Goal: Task Accomplishment & Management: Manage account settings

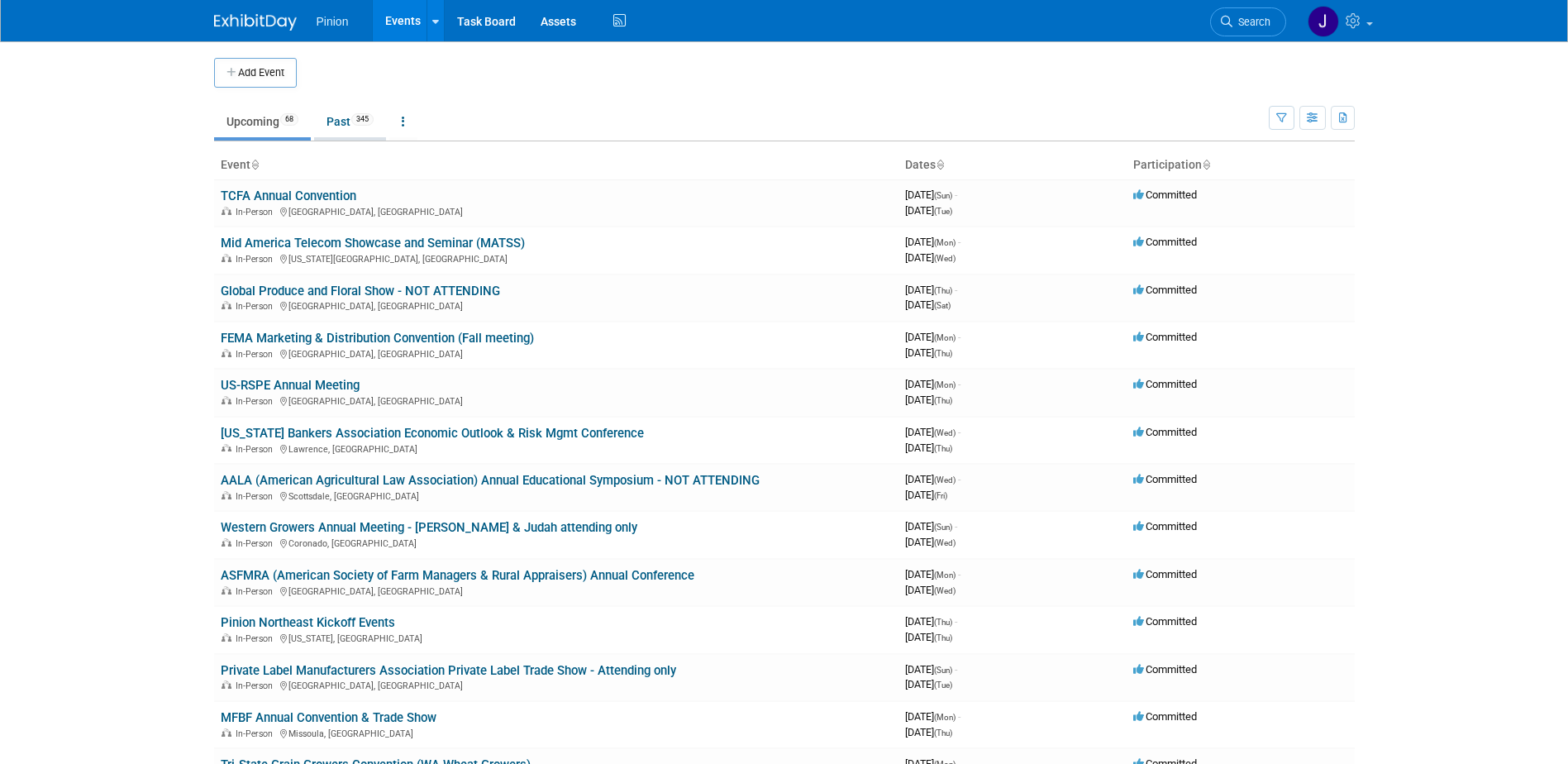
click at [329, 110] on link "Past 345" at bounding box center [350, 122] width 72 height 32
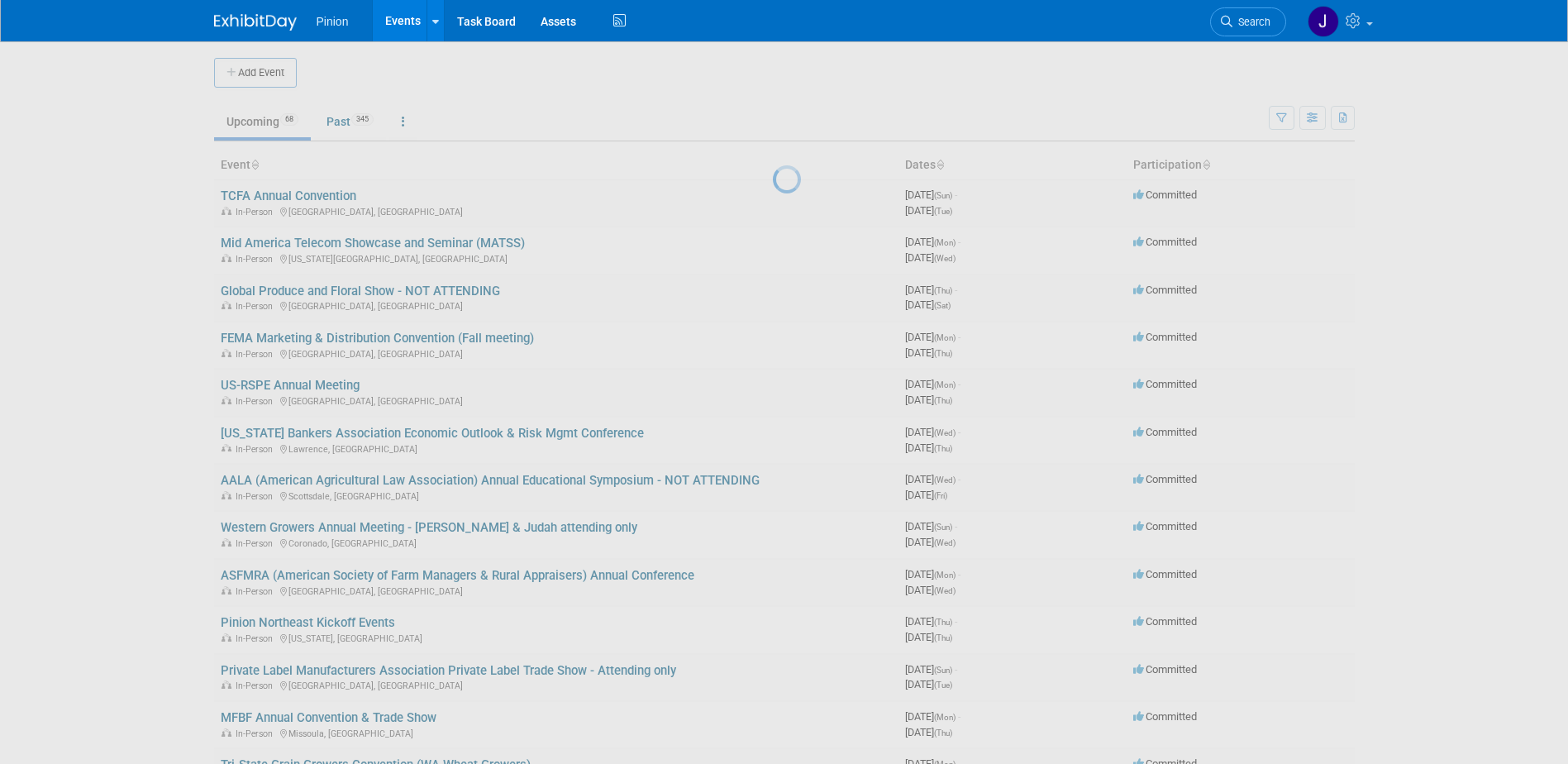
click at [773, 114] on div at bounding box center [784, 382] width 23 height 764
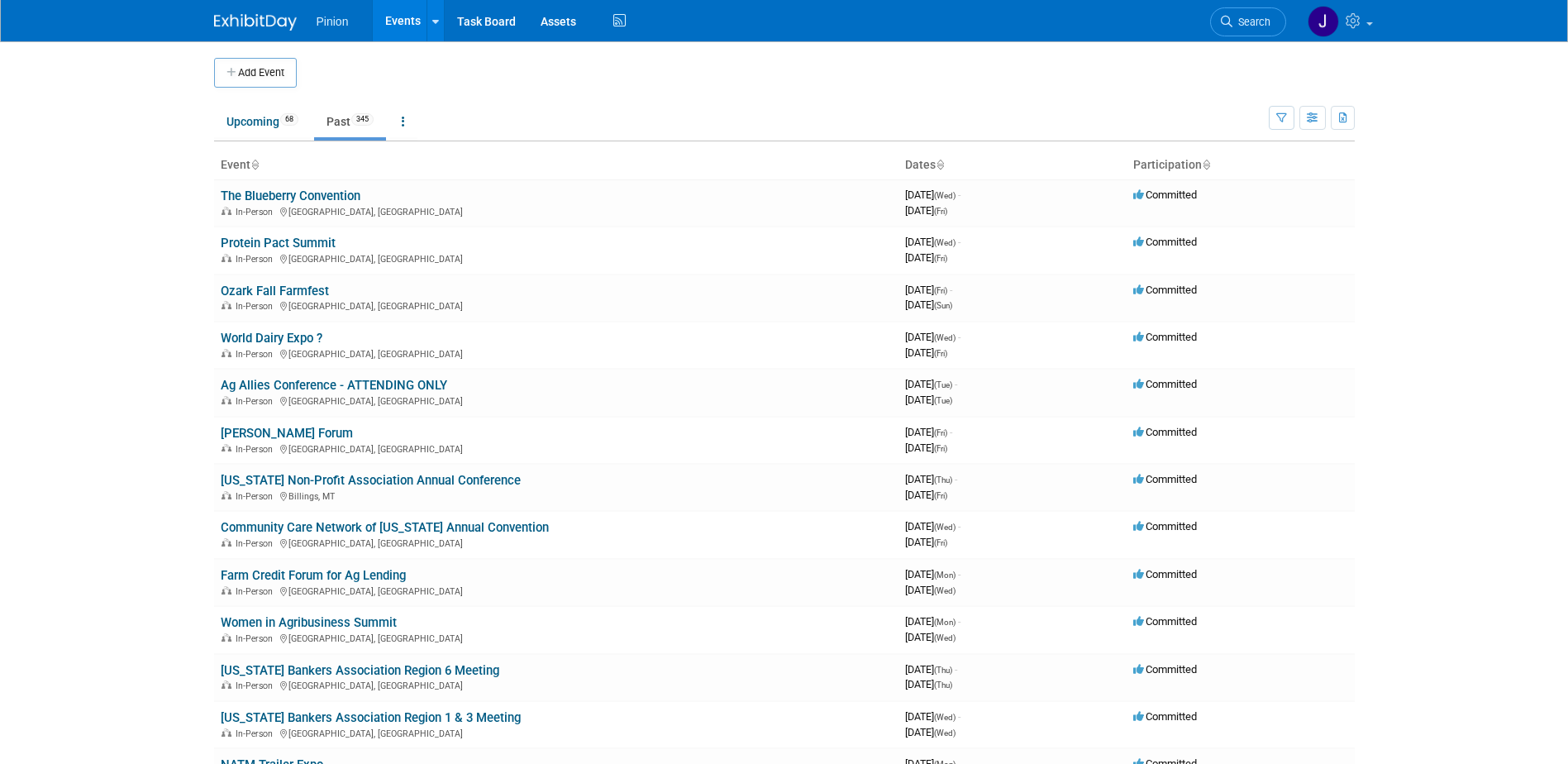
click at [257, 162] on icon at bounding box center [254, 165] width 8 height 11
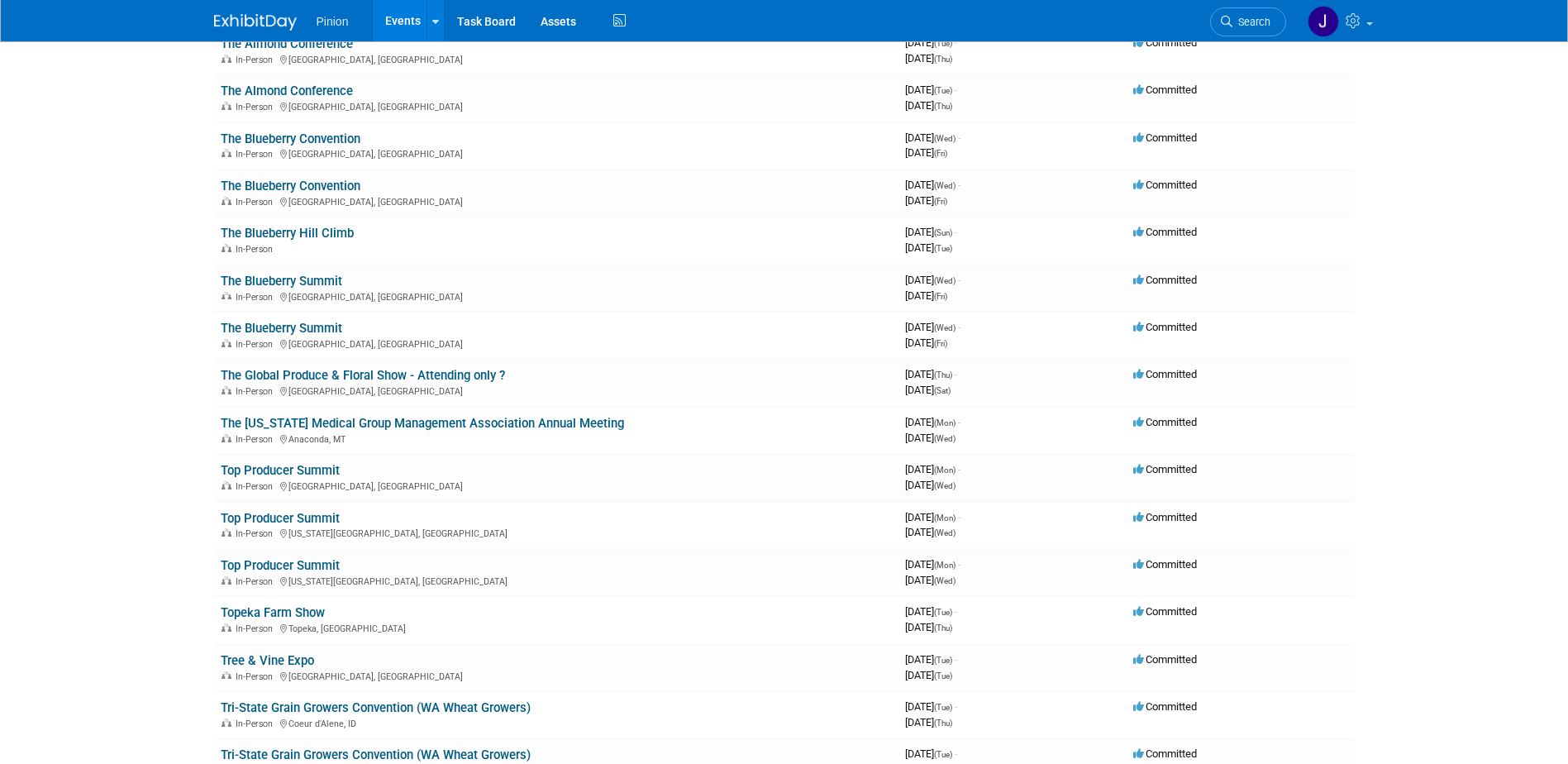
scroll to position [14421, 0]
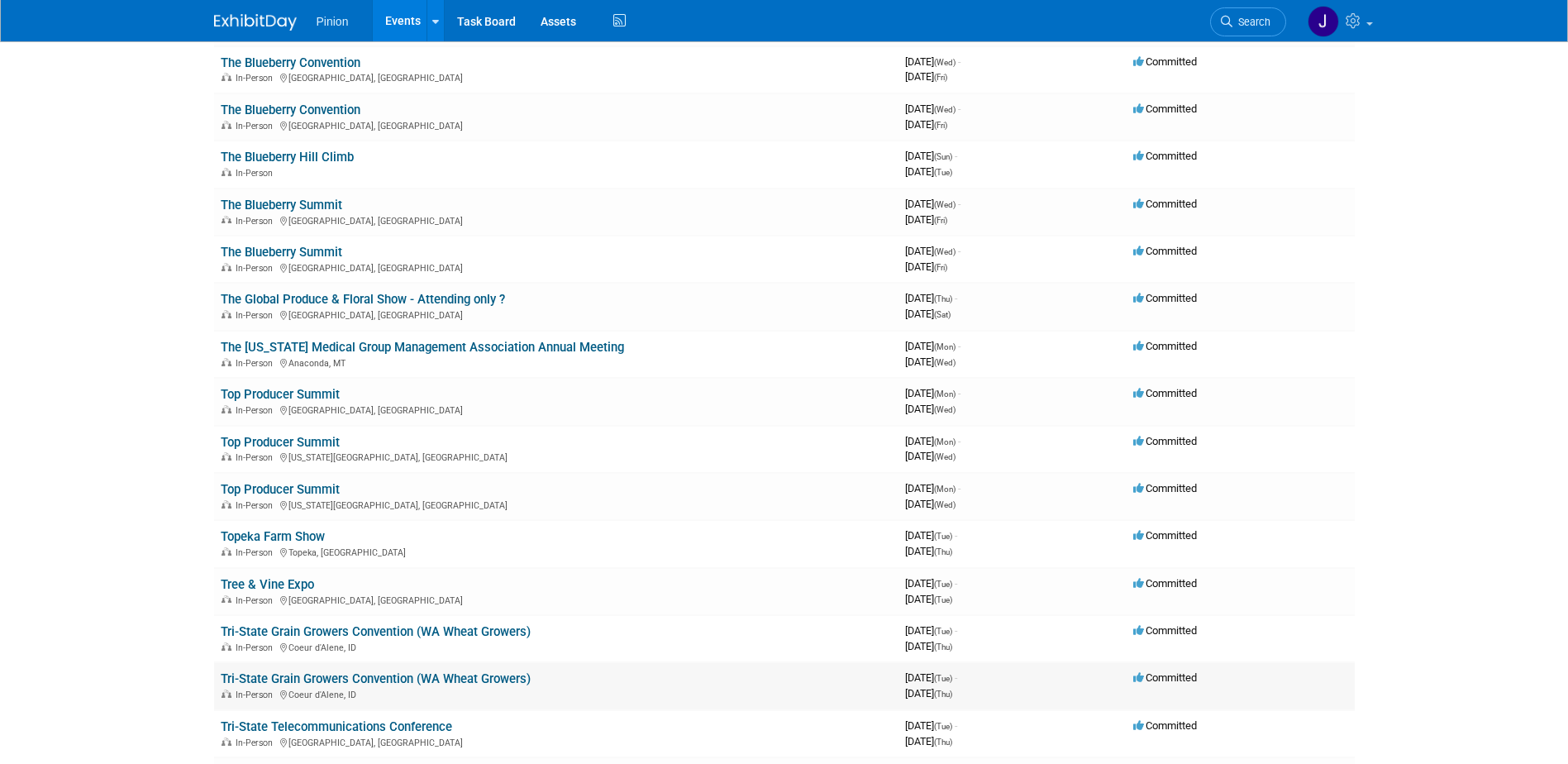
click at [392, 675] on link "Tri-State Grain Growers Convention (WA Wheat Growers)" at bounding box center [376, 678] width 310 height 15
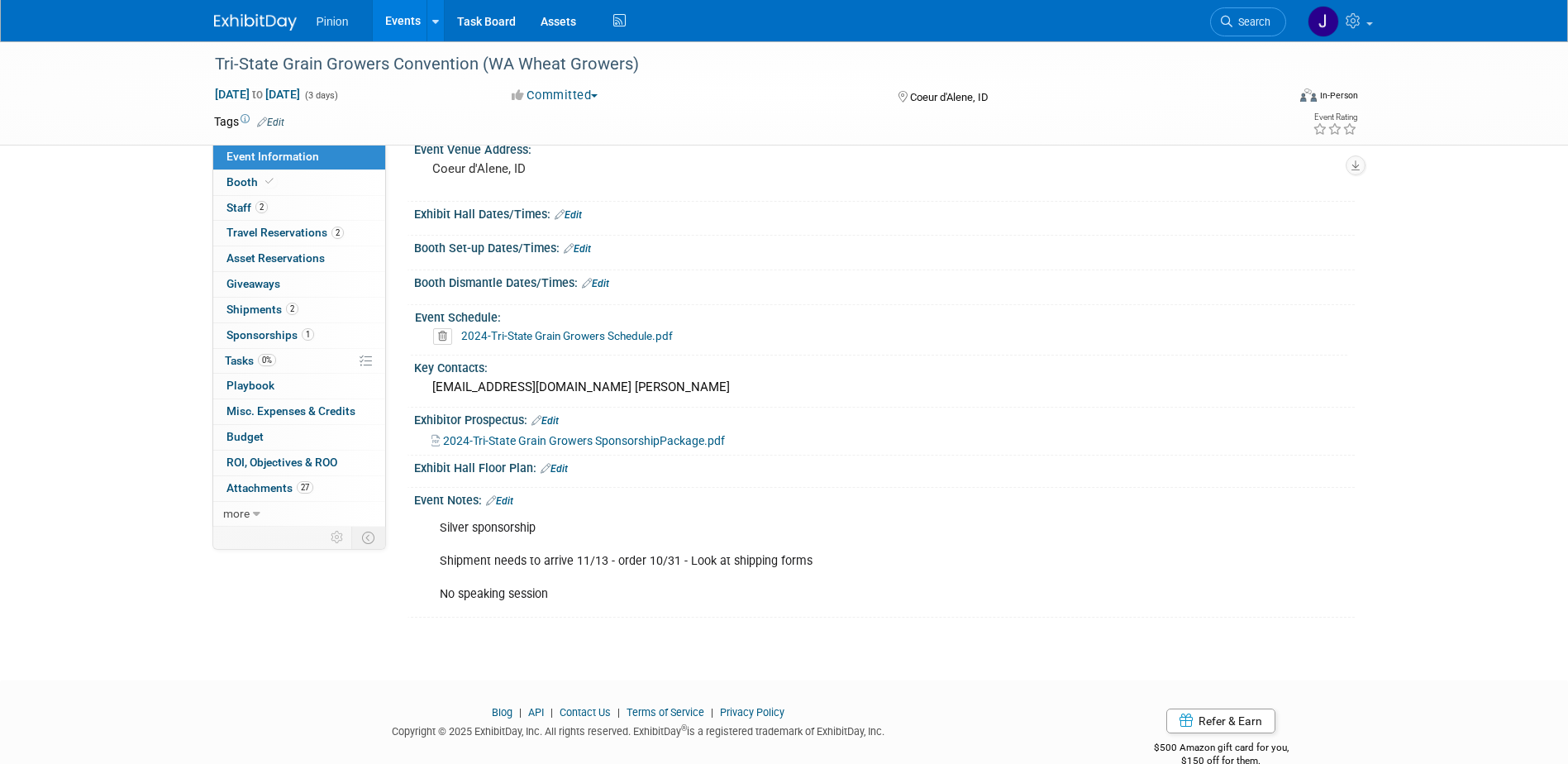
scroll to position [158, 0]
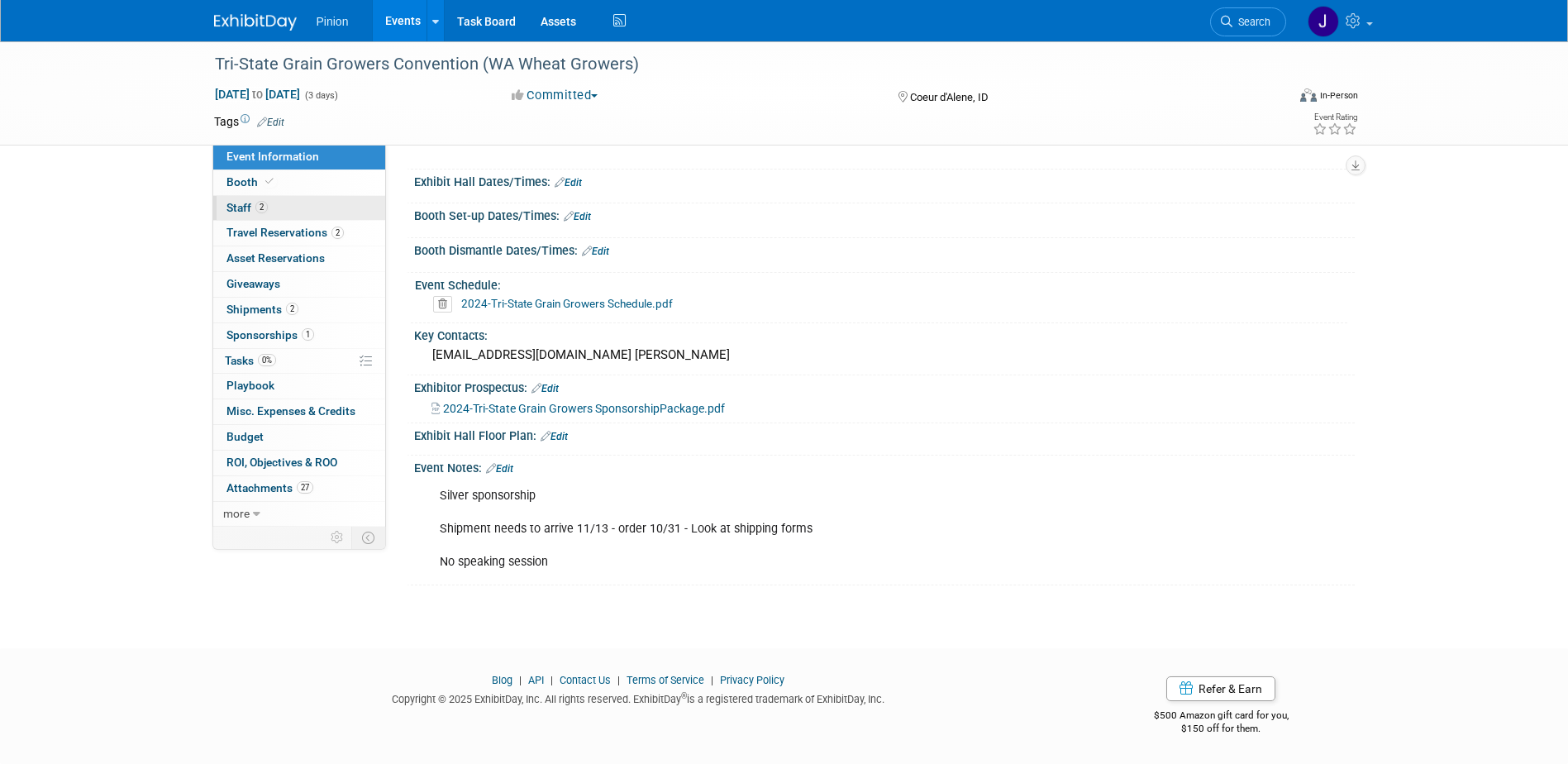
click at [264, 210] on span "2" at bounding box center [261, 207] width 12 height 12
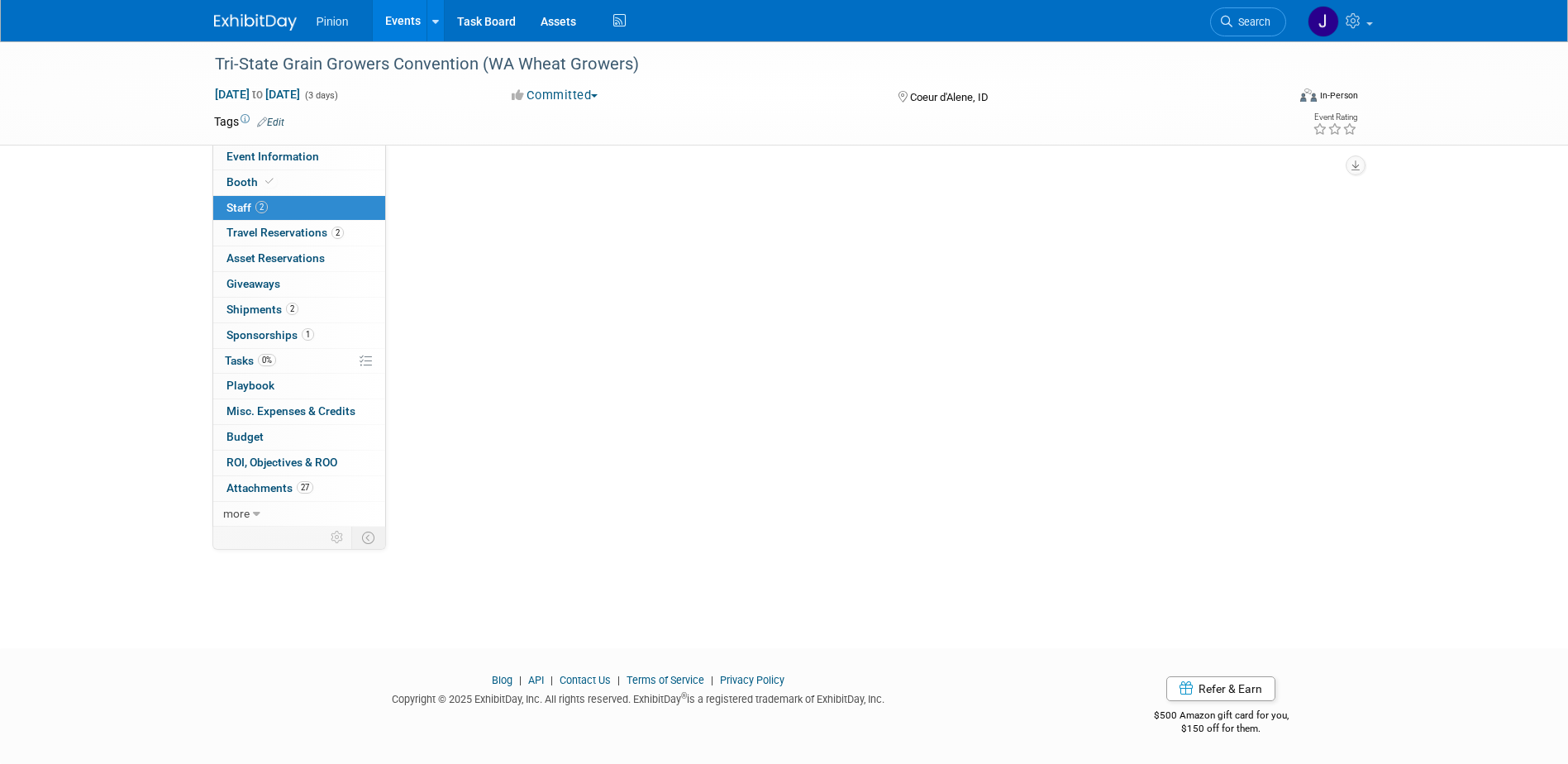
scroll to position [0, 0]
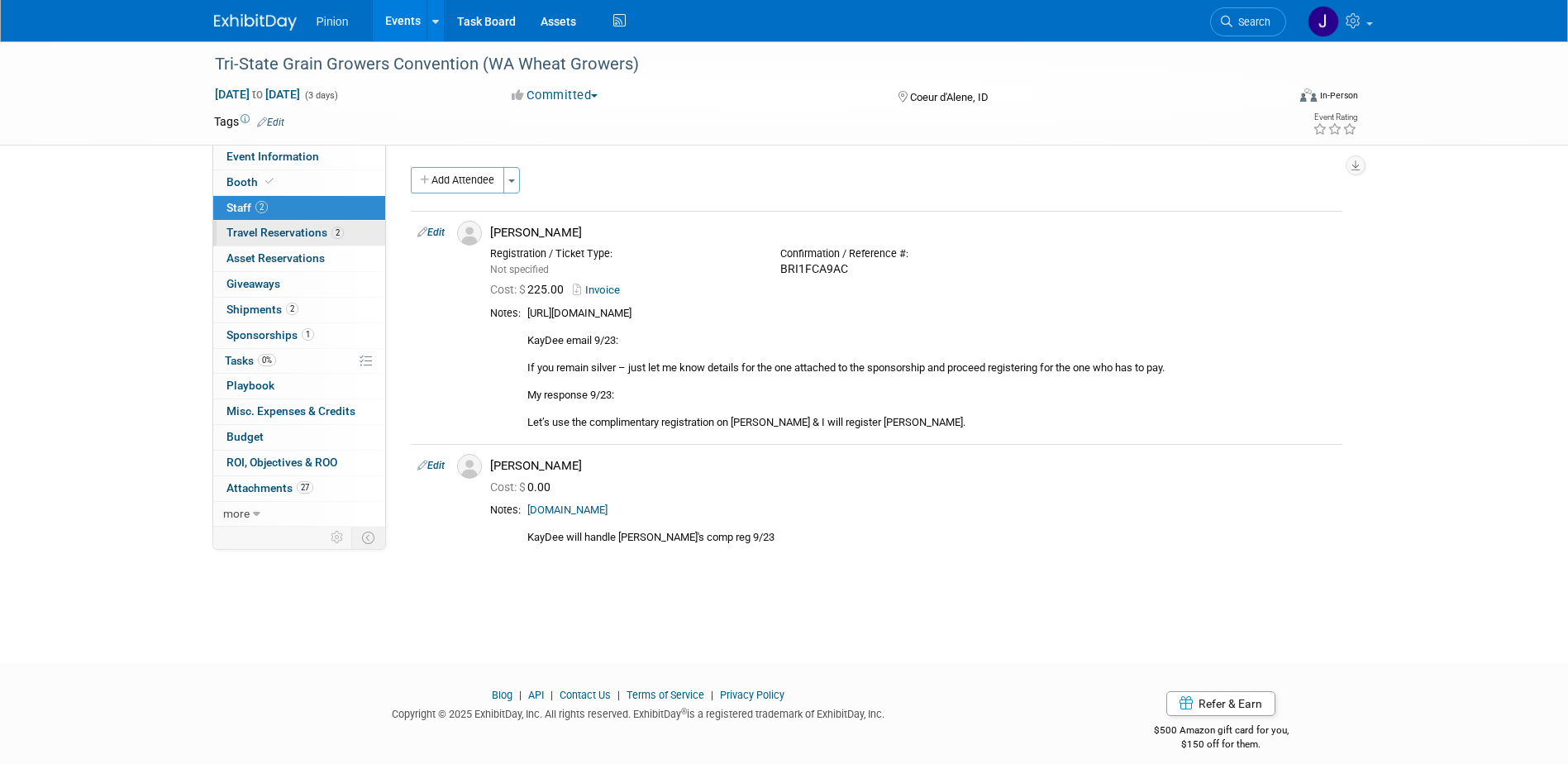
click at [295, 226] on span "Travel Reservations 2" at bounding box center [285, 232] width 118 height 13
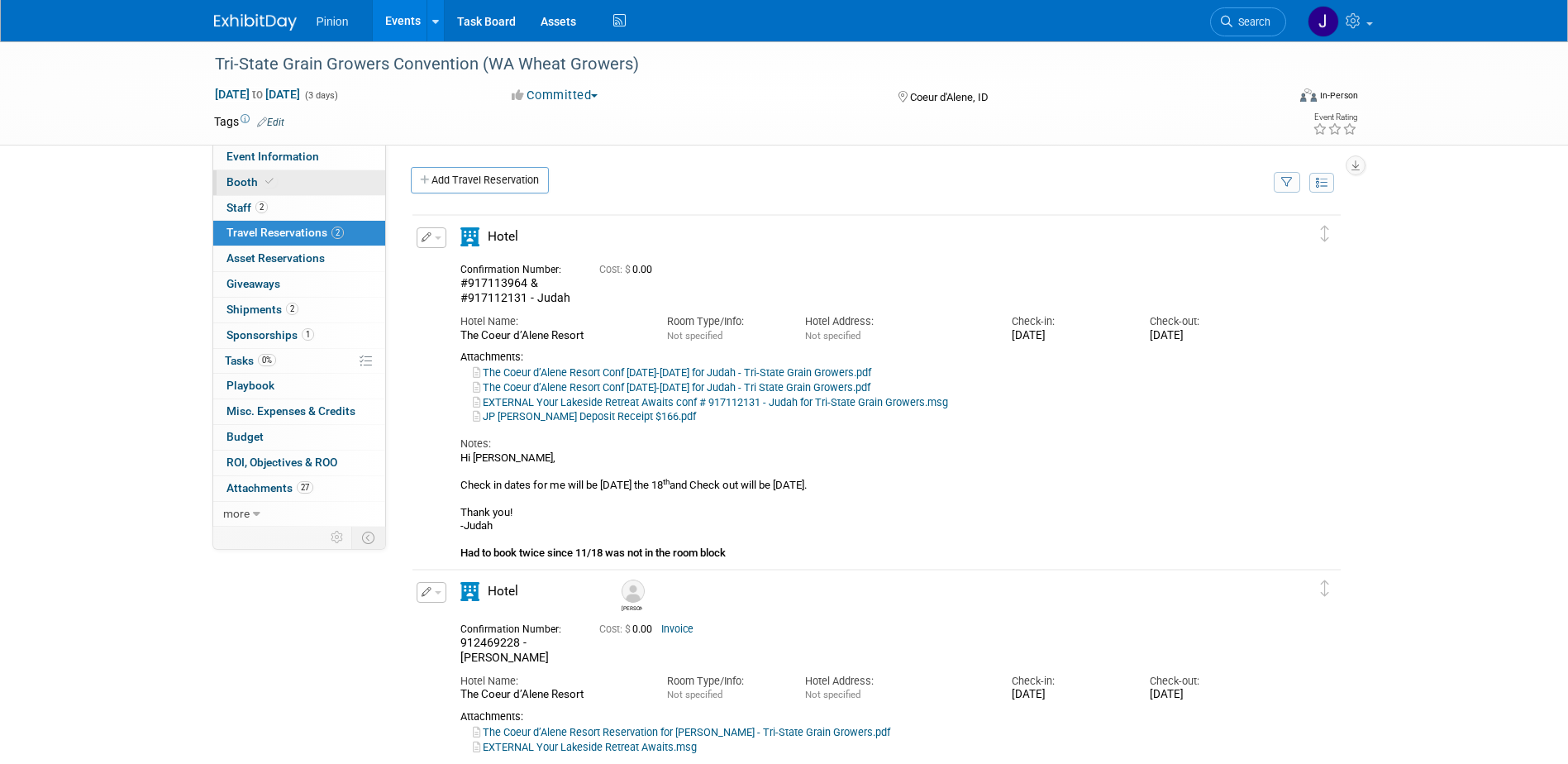
click at [242, 191] on link "Booth" at bounding box center [299, 182] width 172 height 25
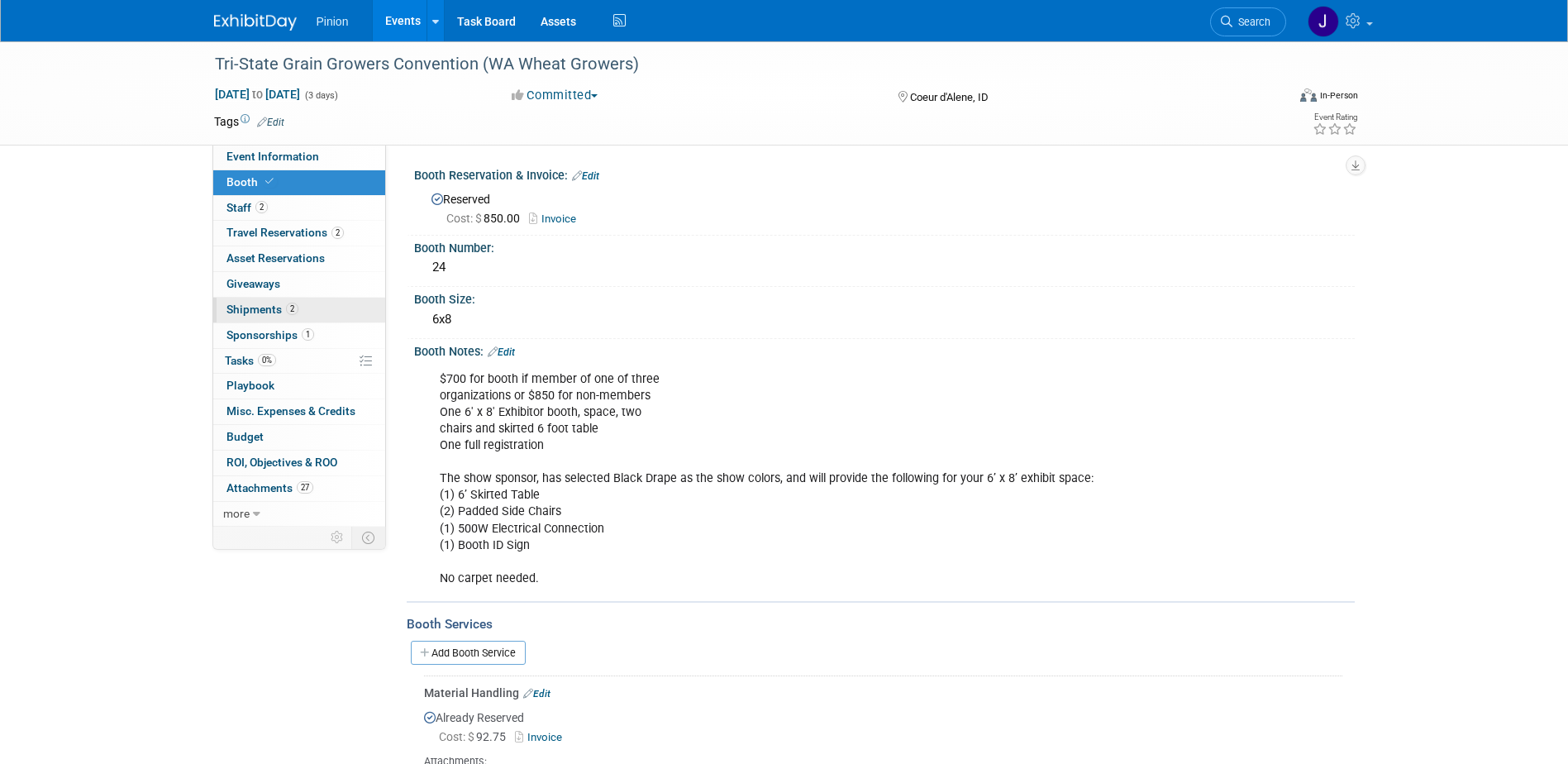
click at [267, 304] on span "Shipments 2" at bounding box center [262, 309] width 72 height 13
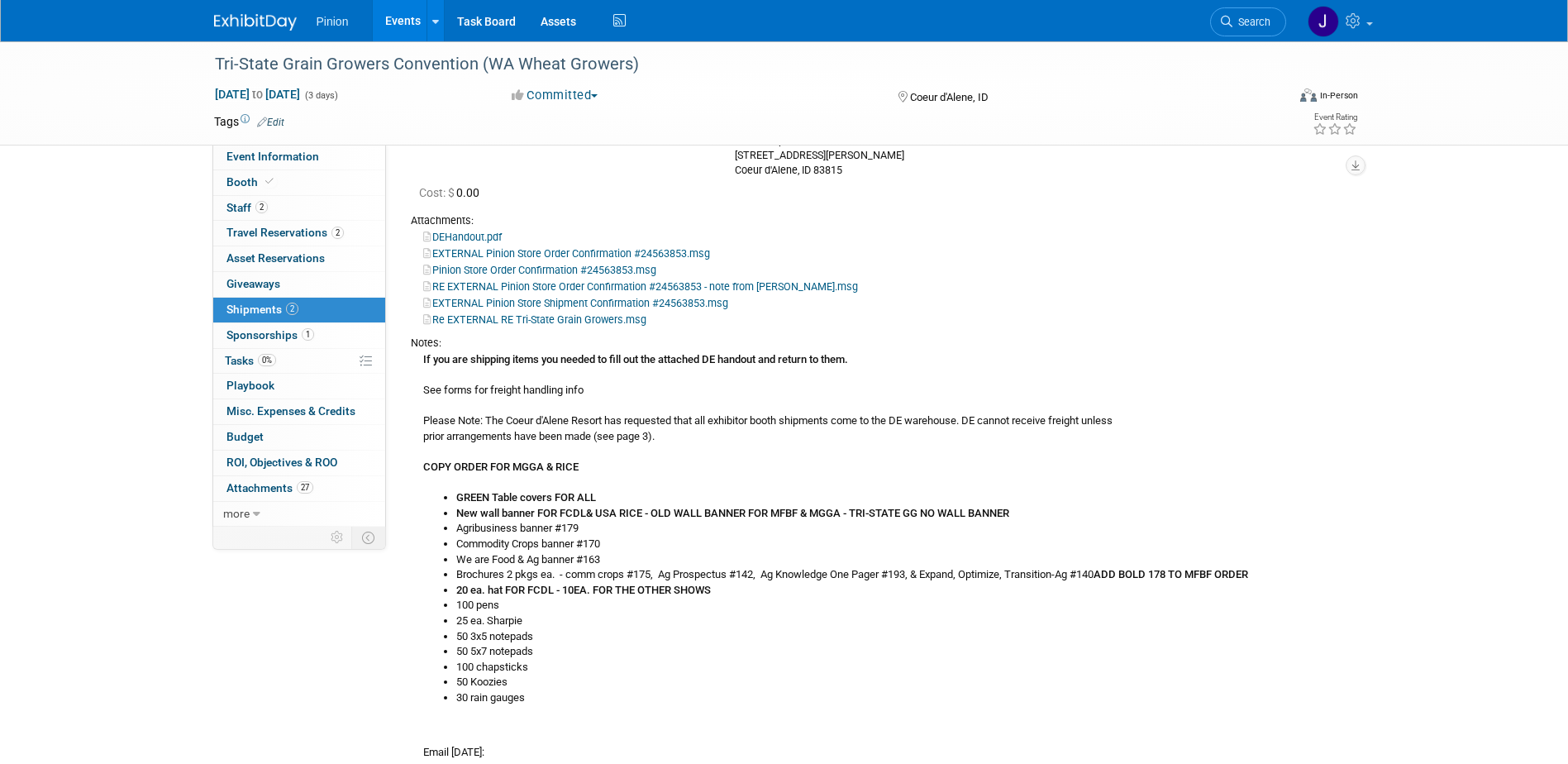
scroll to position [201, 0]
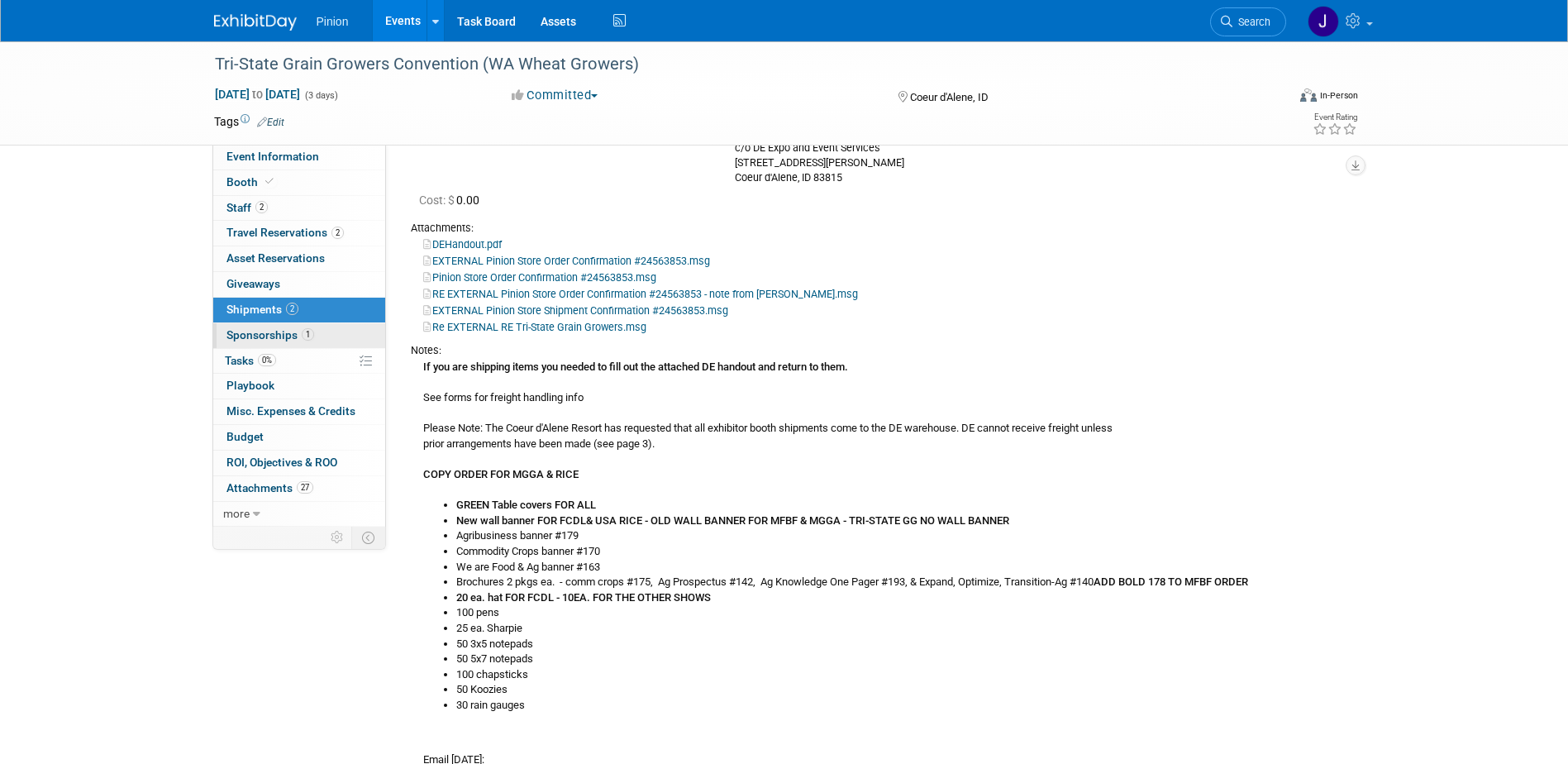
click at [253, 337] on span "Sponsorships 1" at bounding box center [270, 334] width 88 height 13
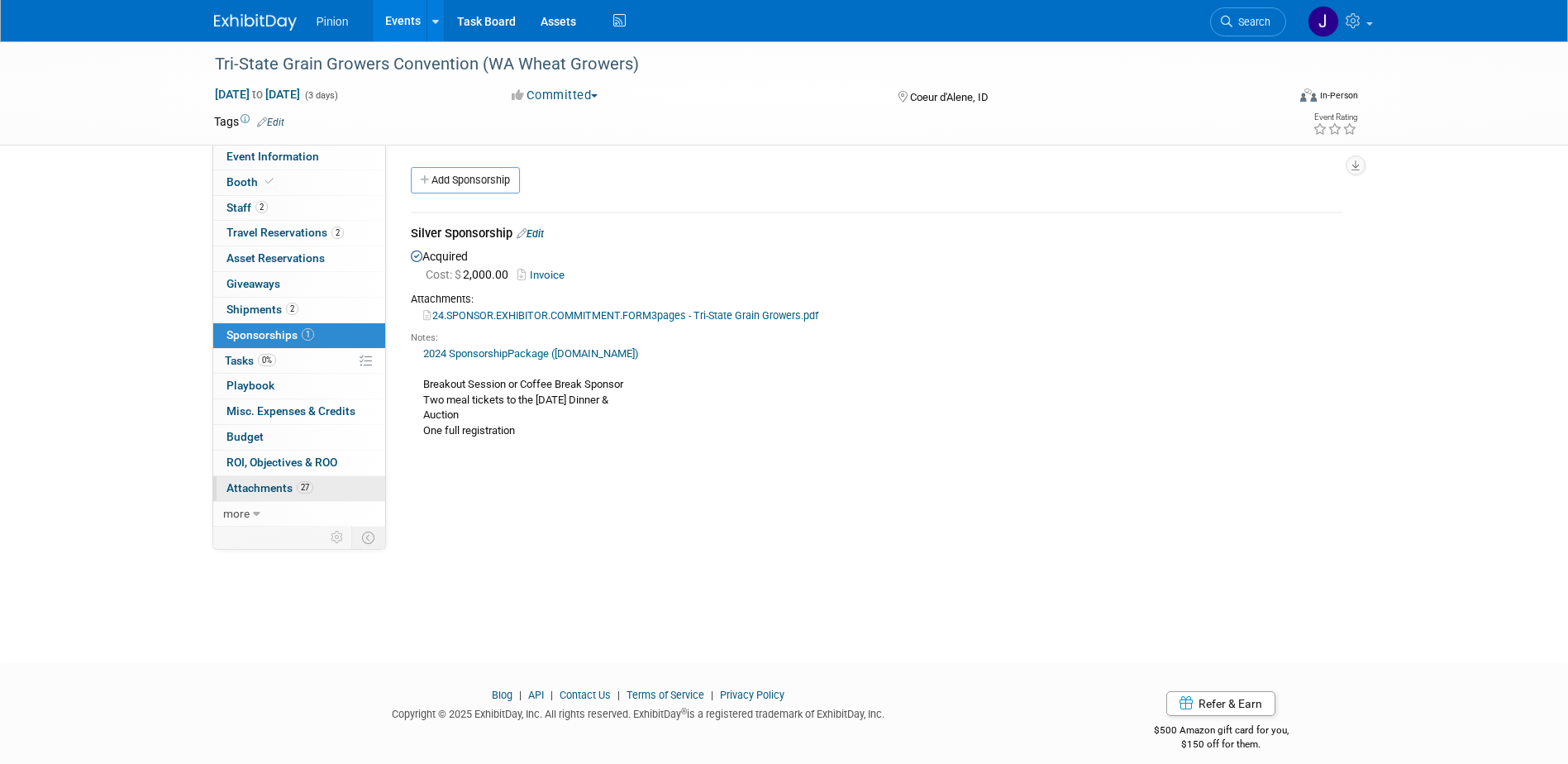
click at [294, 480] on link "27 Attachments 27" at bounding box center [299, 488] width 172 height 25
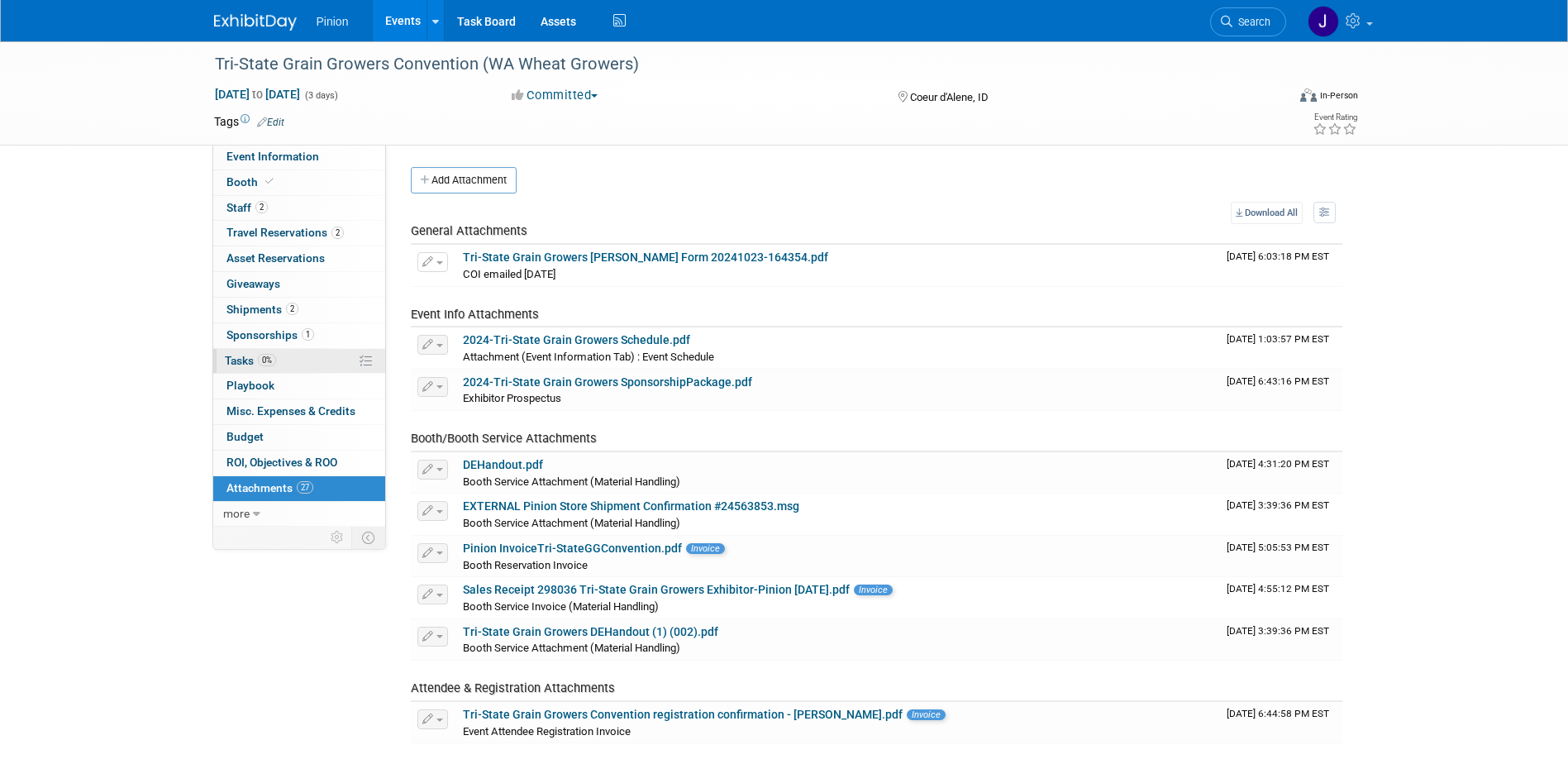
click at [270, 356] on span "0%" at bounding box center [267, 360] width 18 height 12
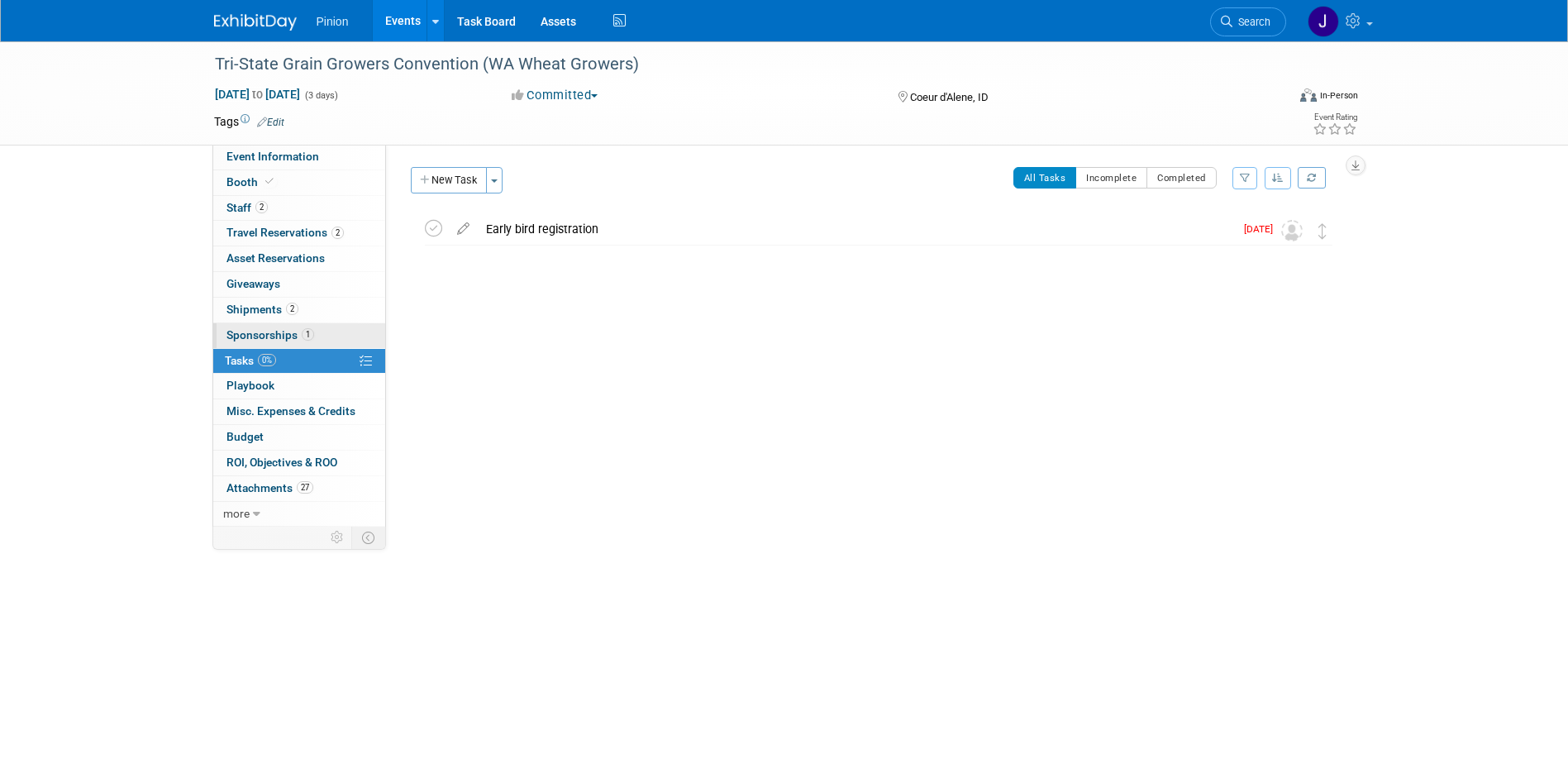
click at [264, 329] on span "Sponsorships 1" at bounding box center [270, 334] width 88 height 13
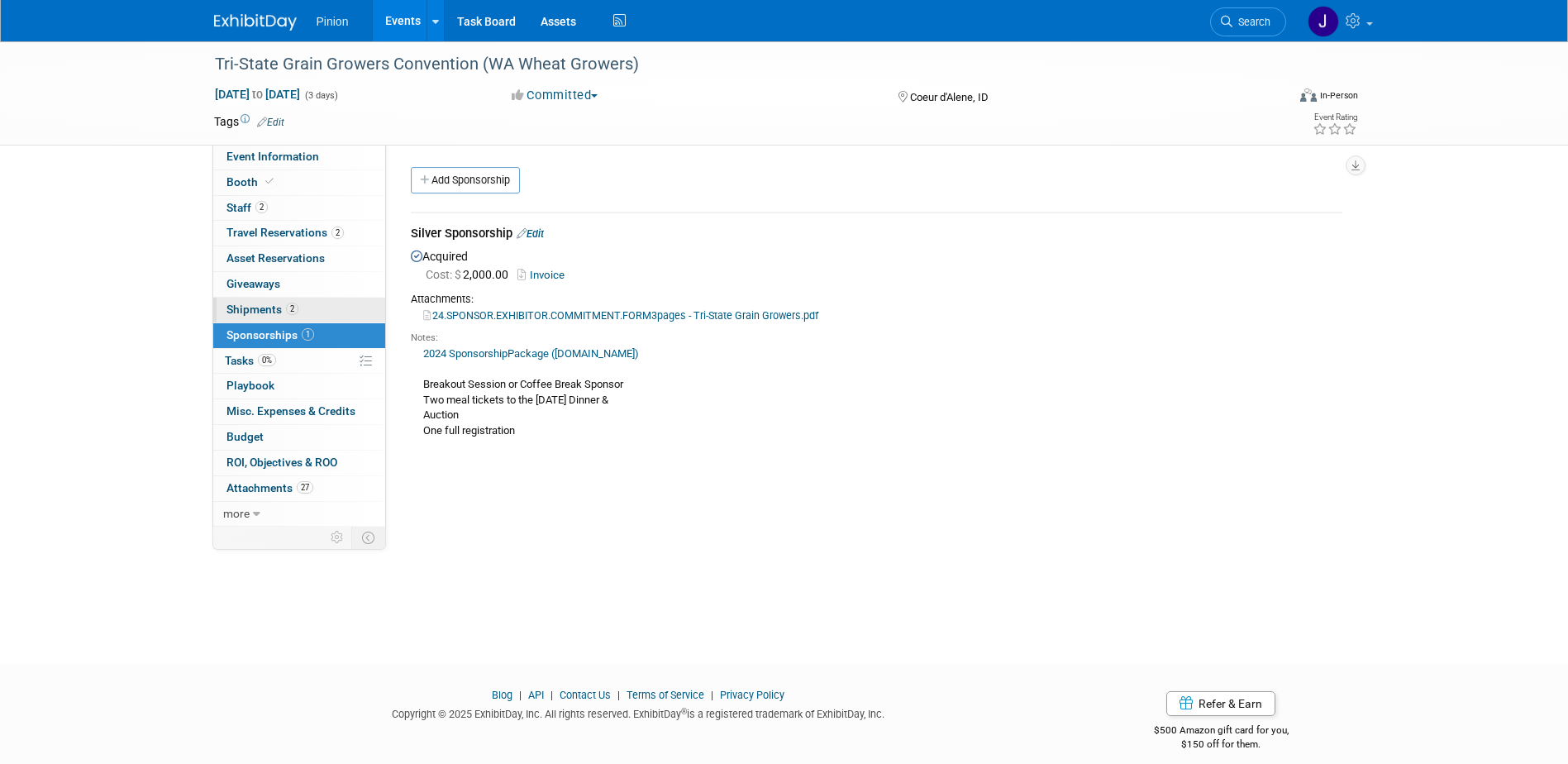
click at [264, 310] on span "Shipments 2" at bounding box center [262, 309] width 72 height 13
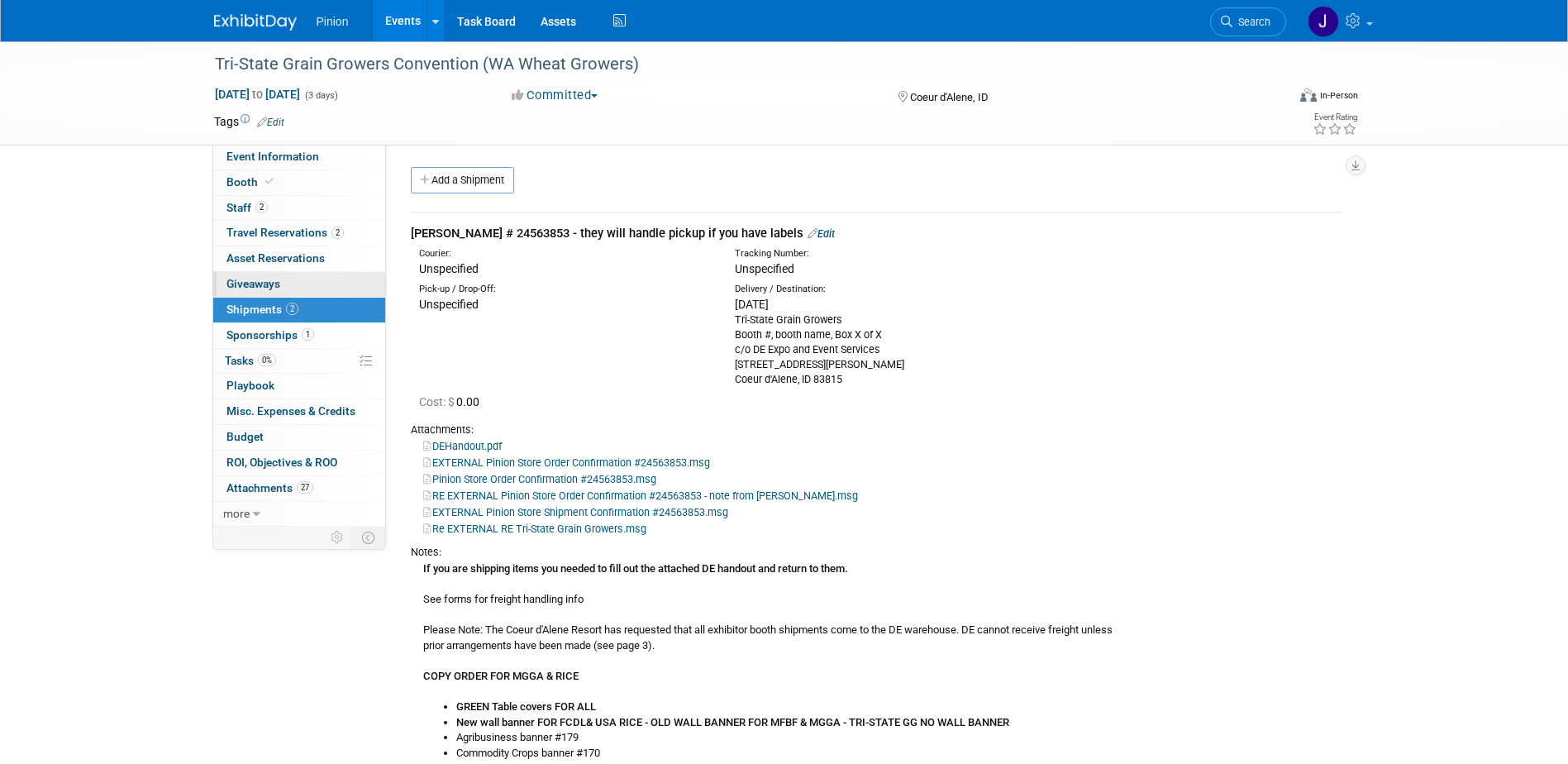
click at [261, 282] on span "Giveaways 0" at bounding box center [253, 283] width 54 height 13
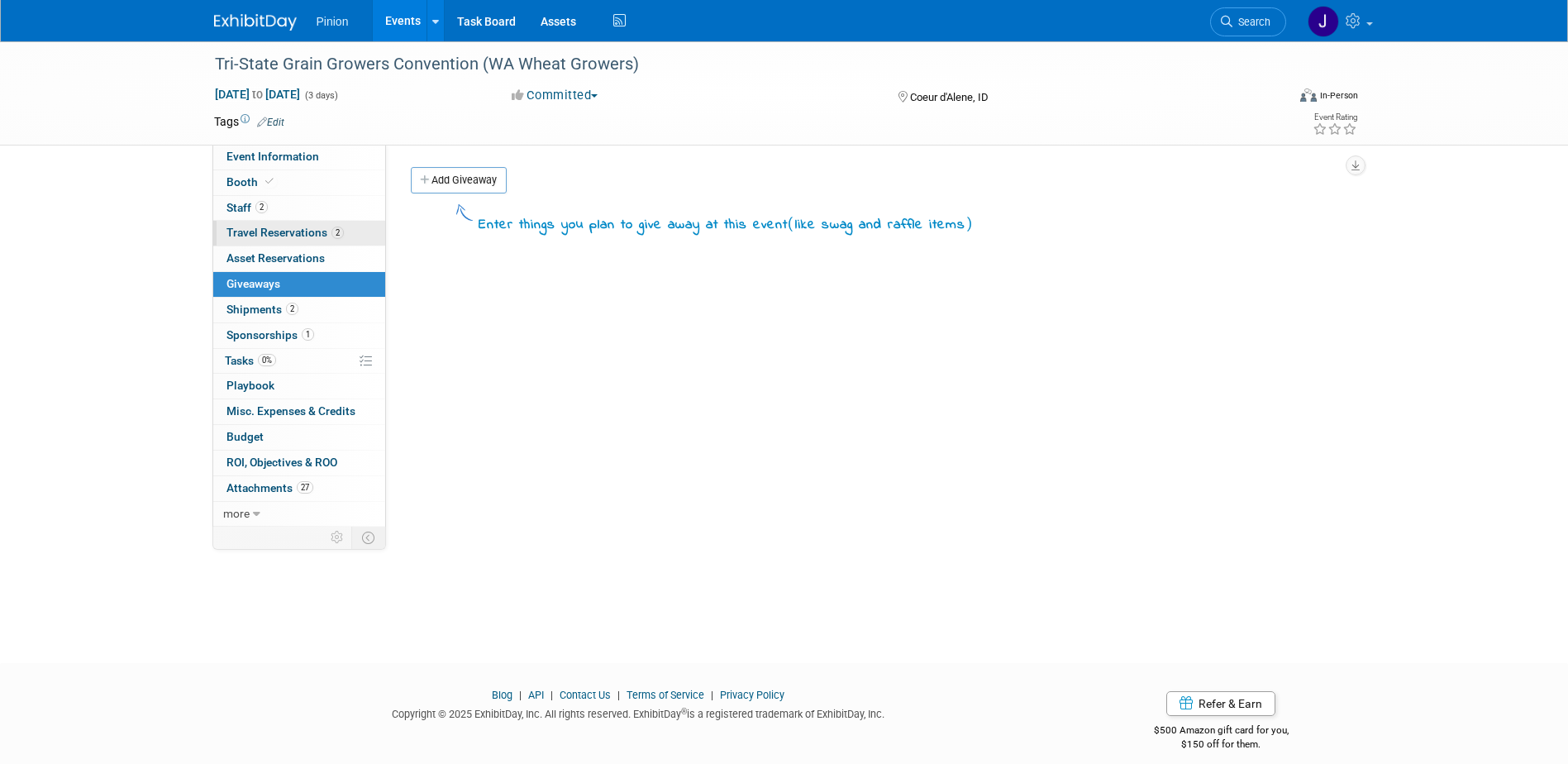
click at [268, 245] on link "2 Travel Reservations 2" at bounding box center [299, 233] width 172 height 25
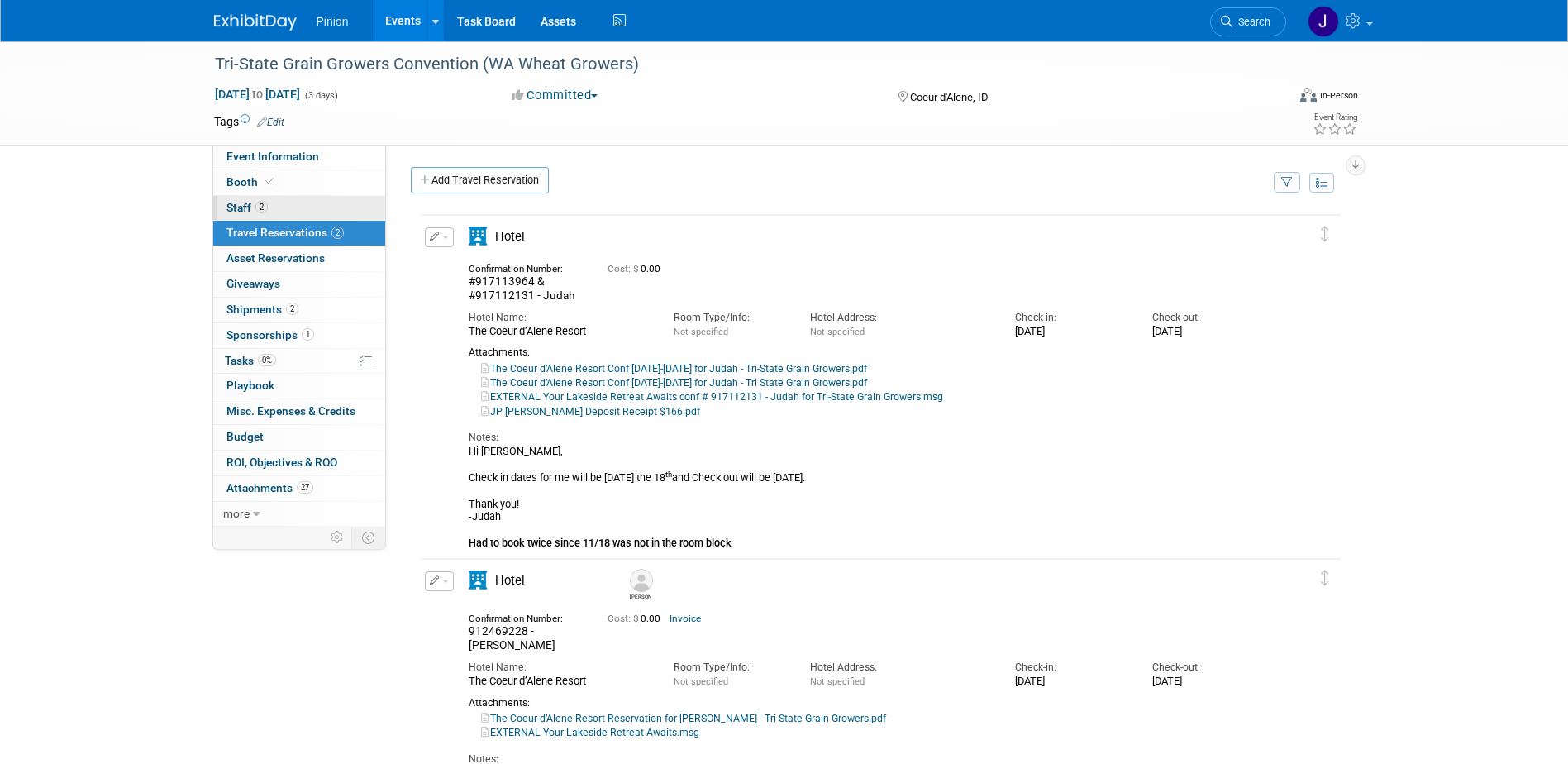
click at [270, 219] on link "2 Staff 2" at bounding box center [299, 208] width 172 height 25
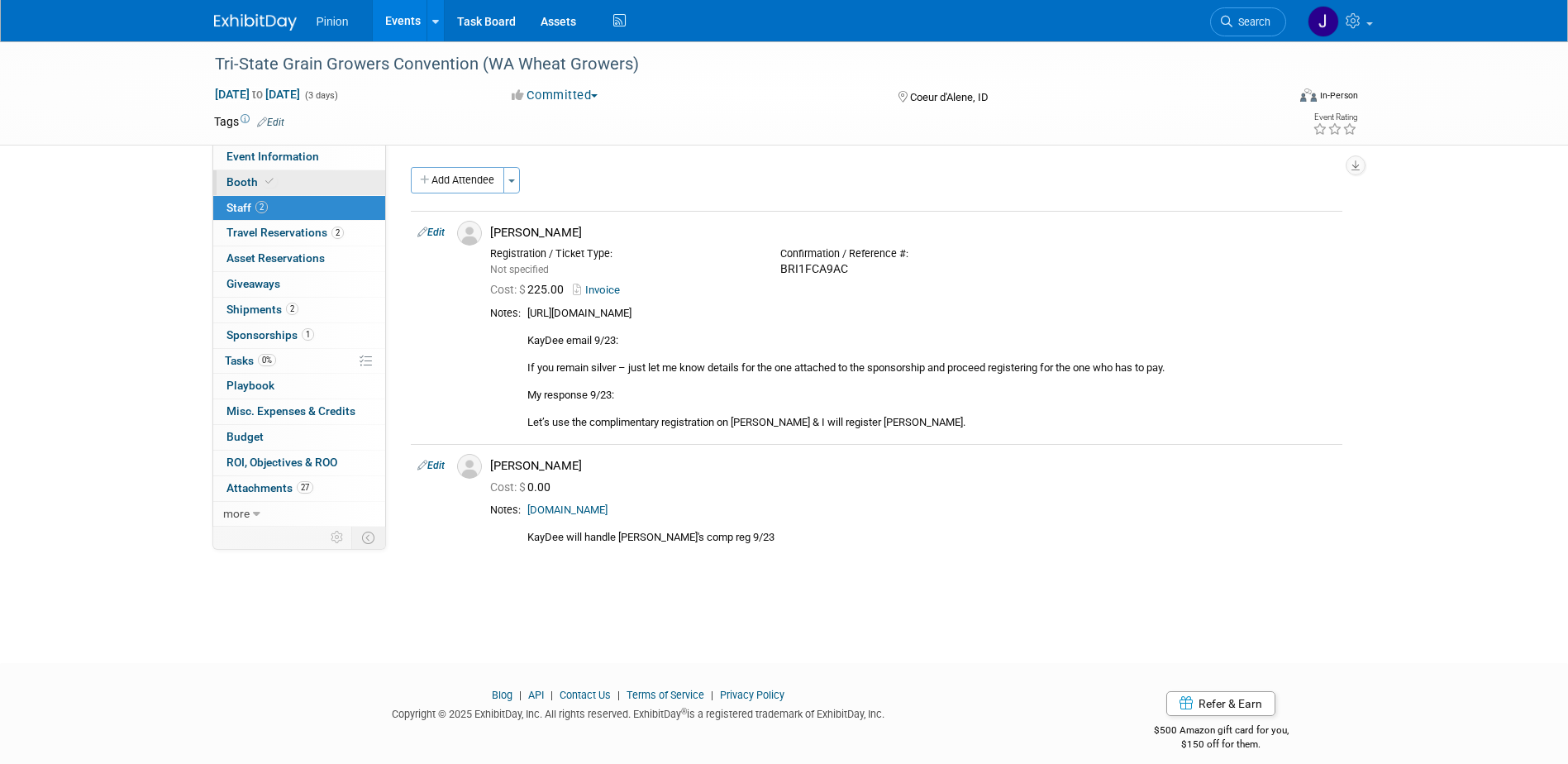
click at [246, 181] on span "Booth" at bounding box center [251, 181] width 51 height 13
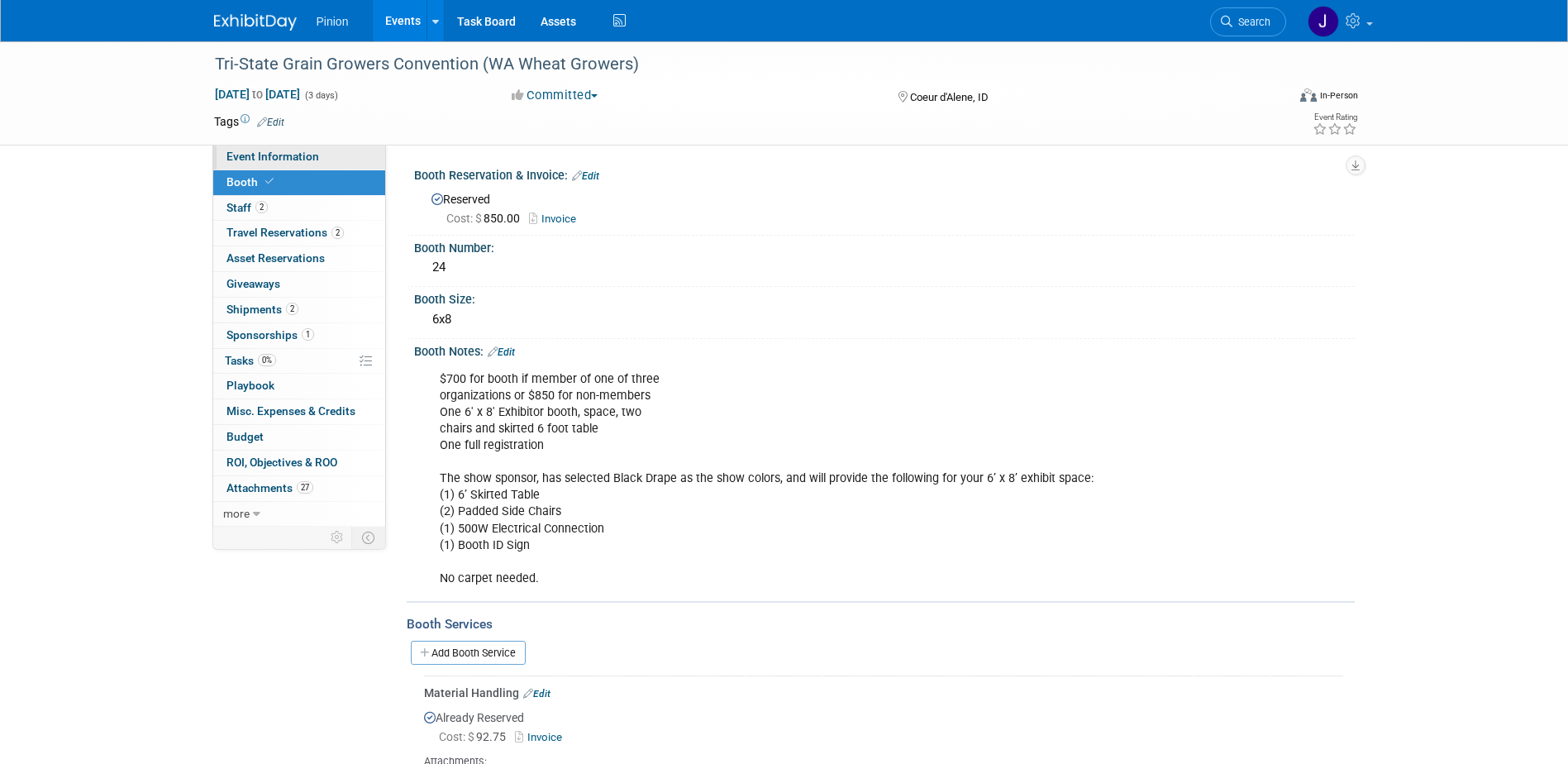
click at [238, 153] on span "Event Information" at bounding box center [272, 155] width 93 height 13
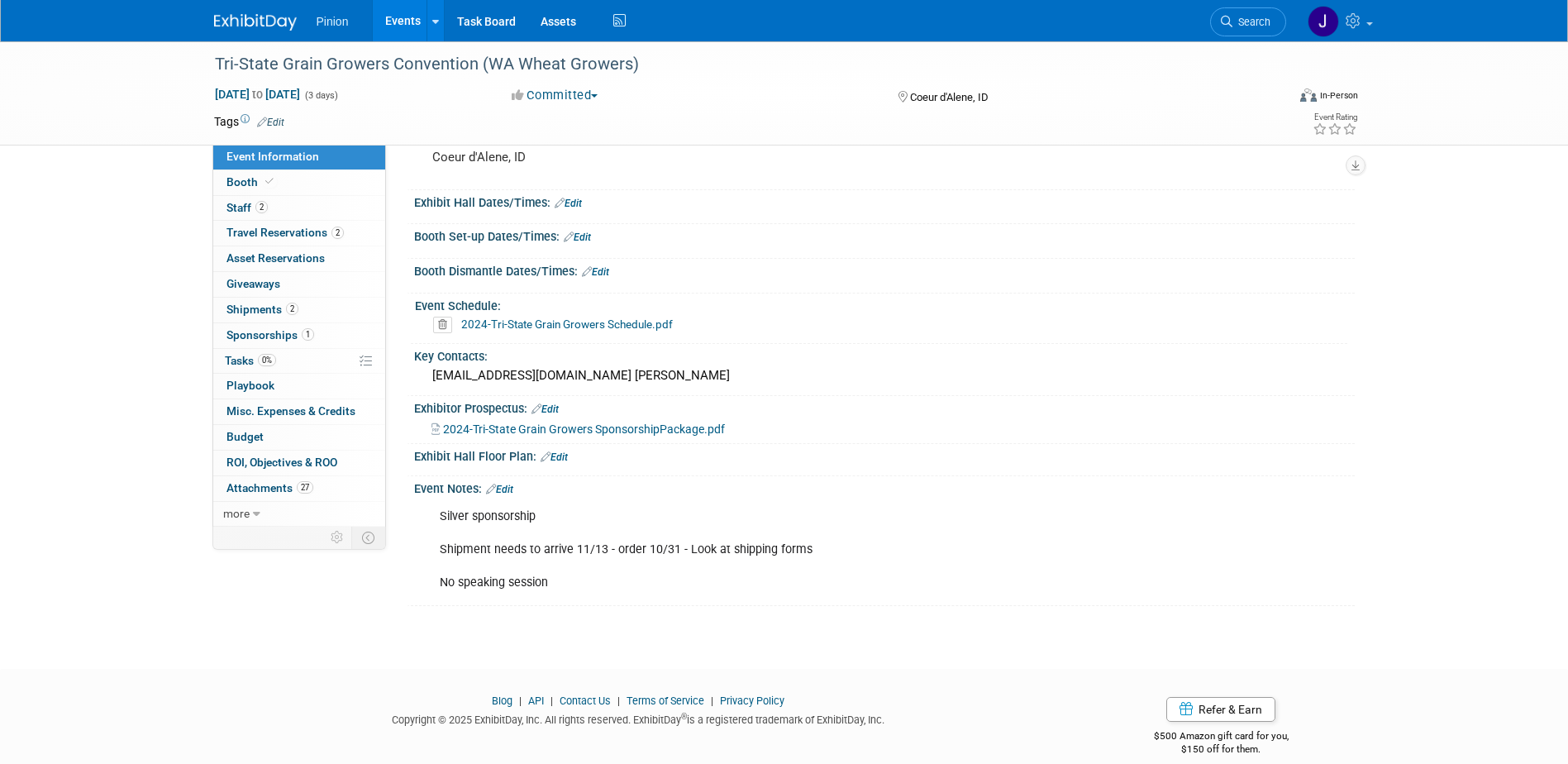
scroll to position [158, 0]
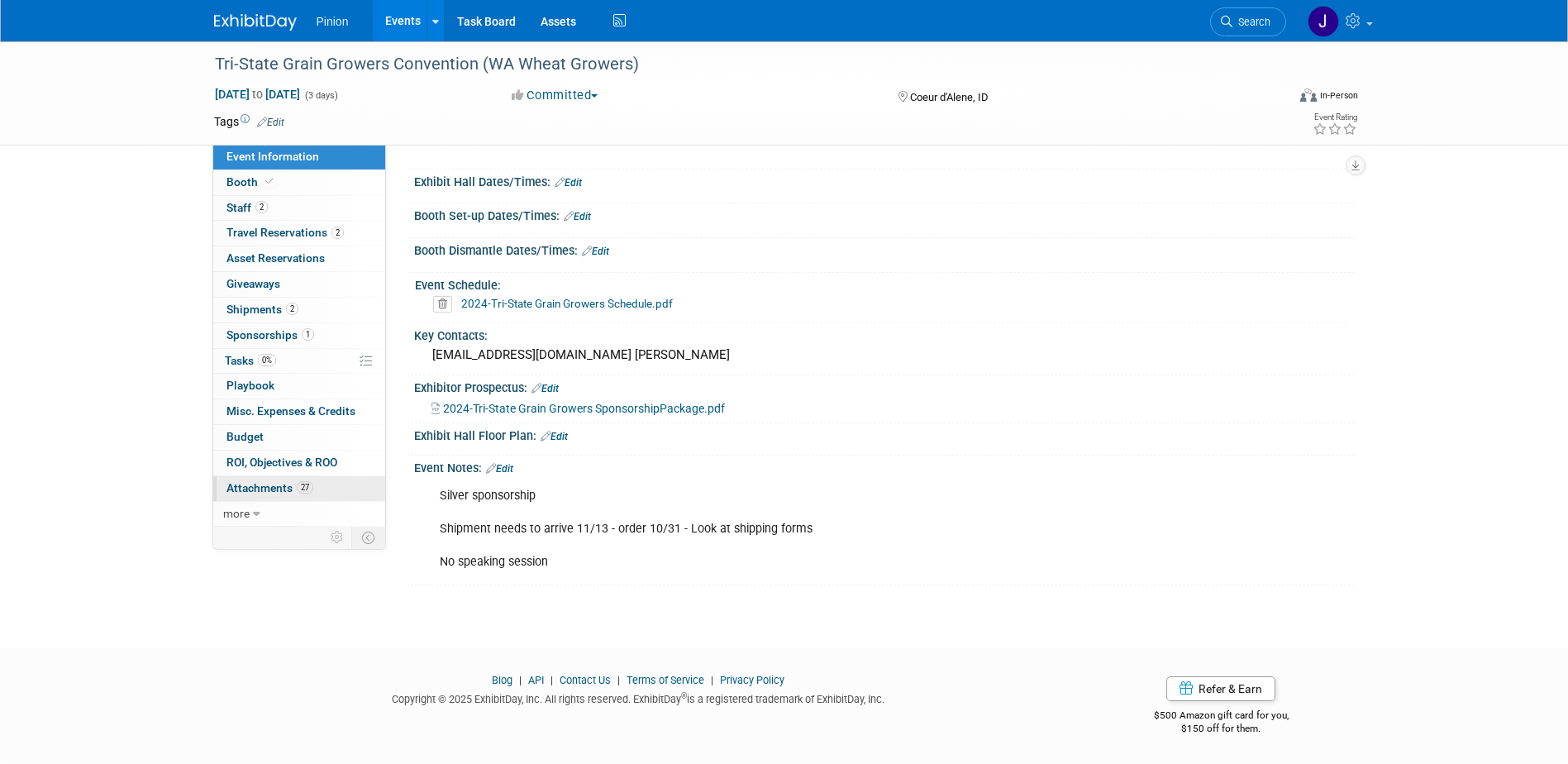
click at [307, 486] on span "27" at bounding box center [305, 487] width 17 height 12
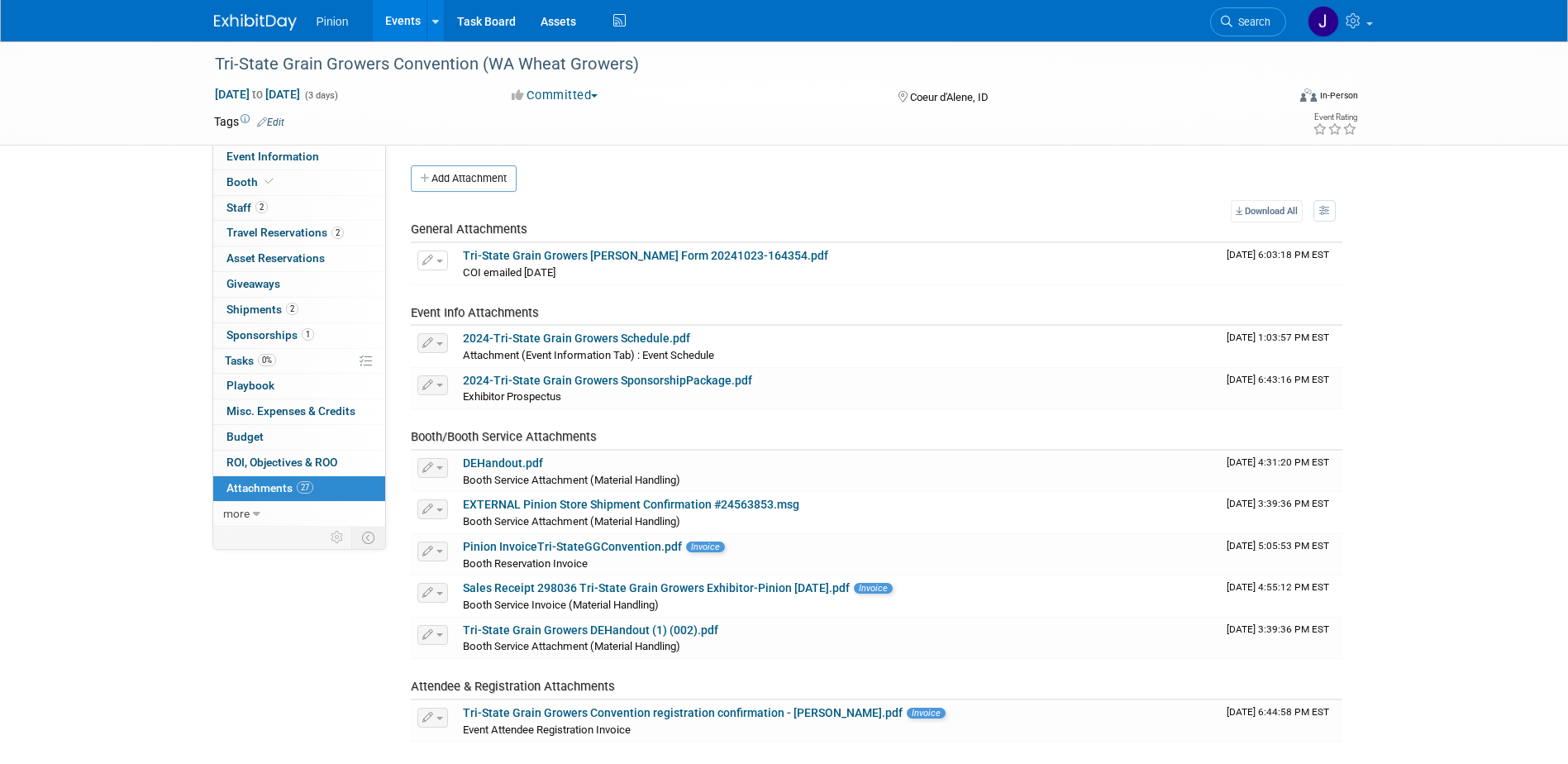
scroll to position [0, 0]
click at [227, 15] on img at bounding box center [255, 22] width 83 height 17
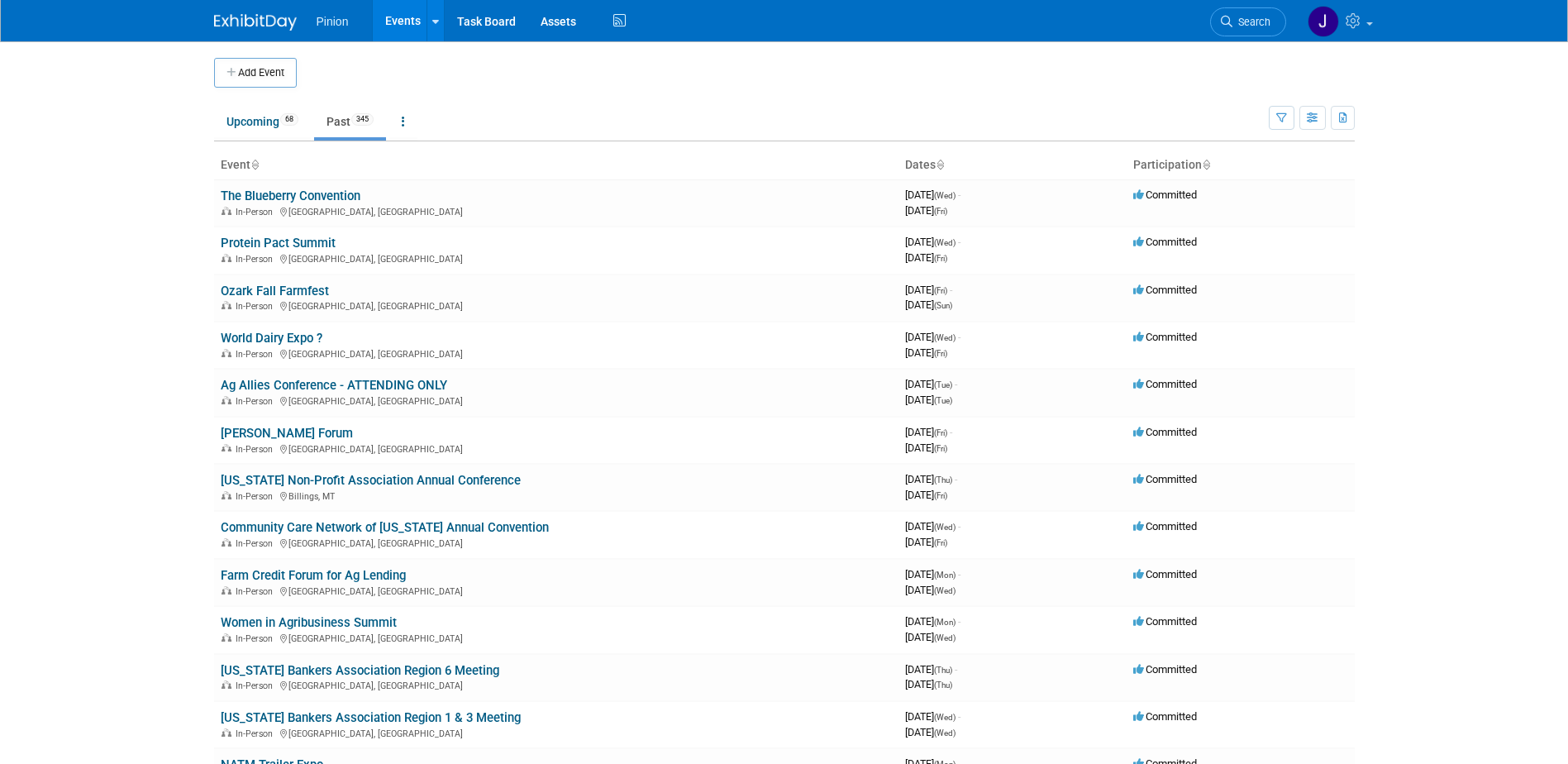
click at [281, 121] on link "Upcoming 68" at bounding box center [262, 122] width 97 height 32
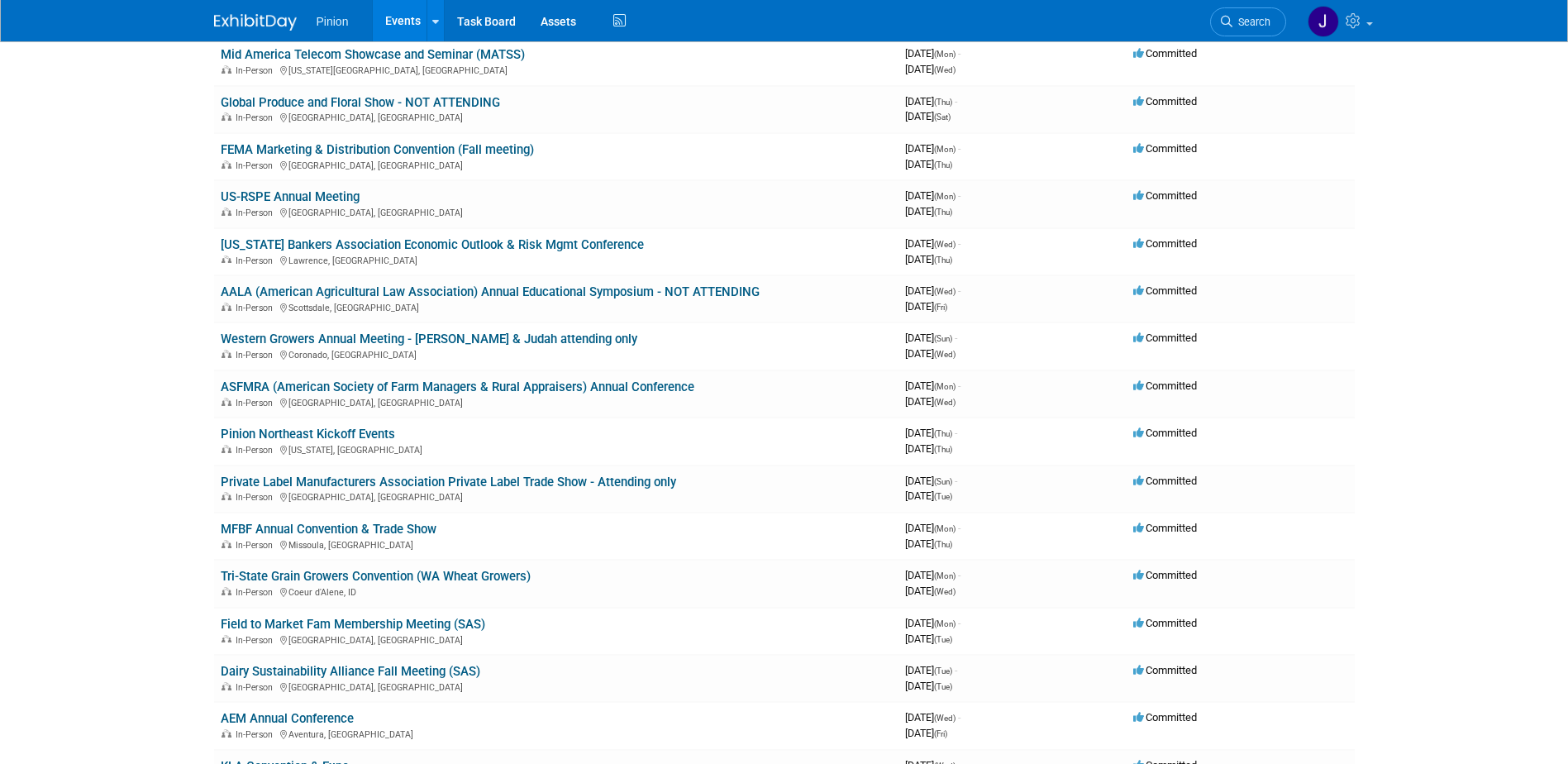
scroll to position [192, 0]
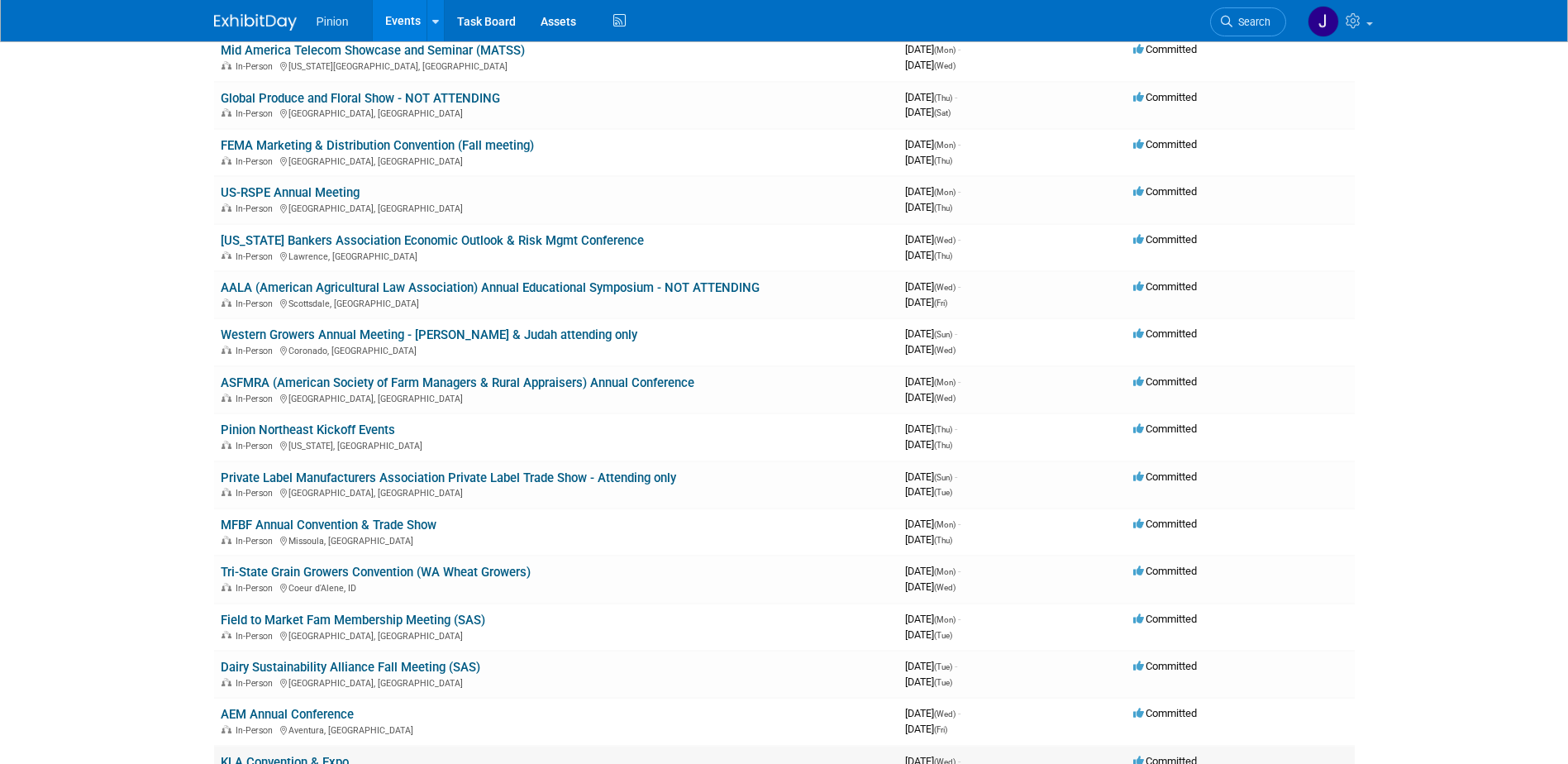
click at [332, 759] on link "KLA Convention & Expo" at bounding box center [285, 761] width 129 height 15
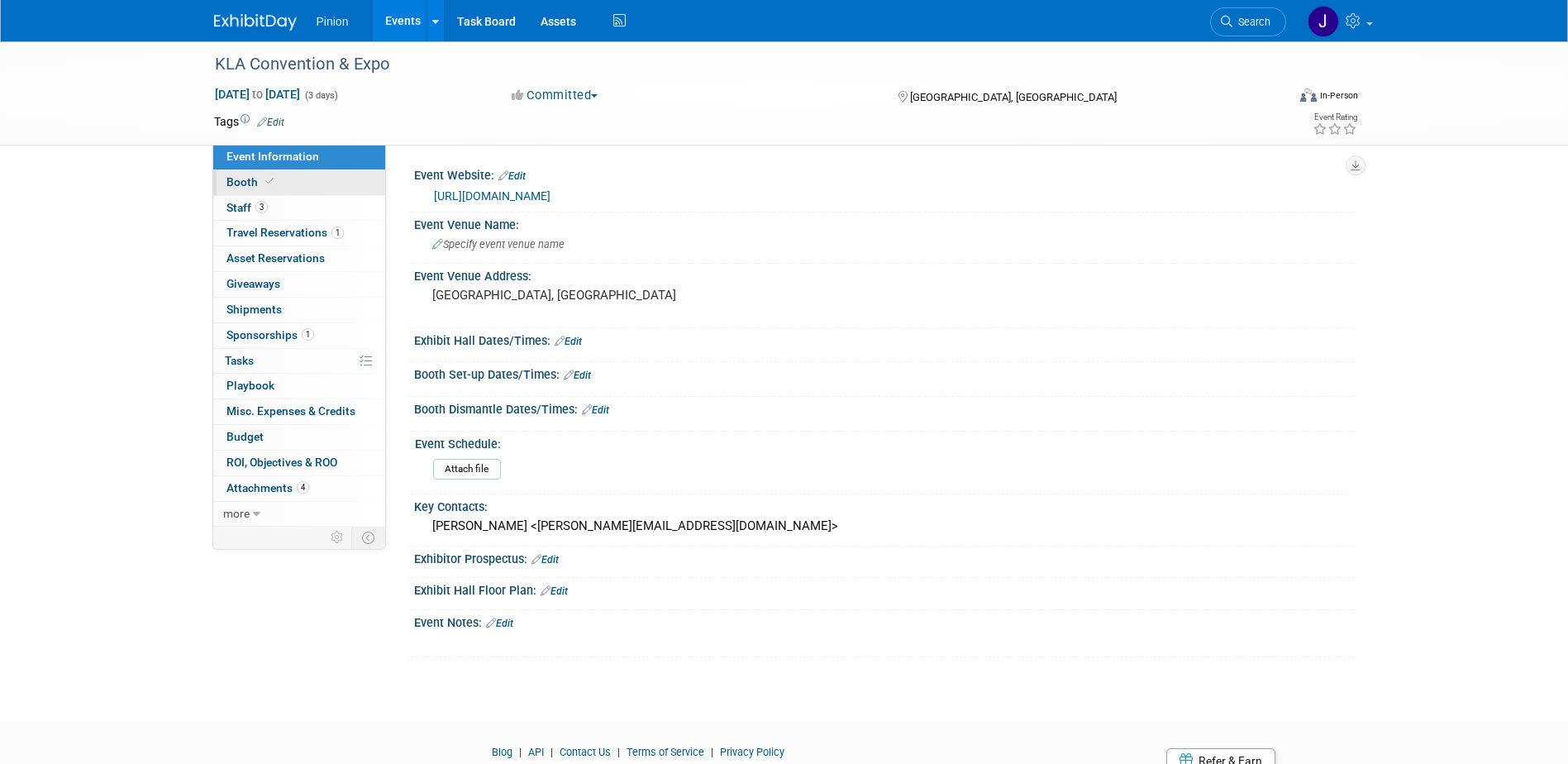
click at [262, 178] on span at bounding box center [269, 181] width 15 height 12
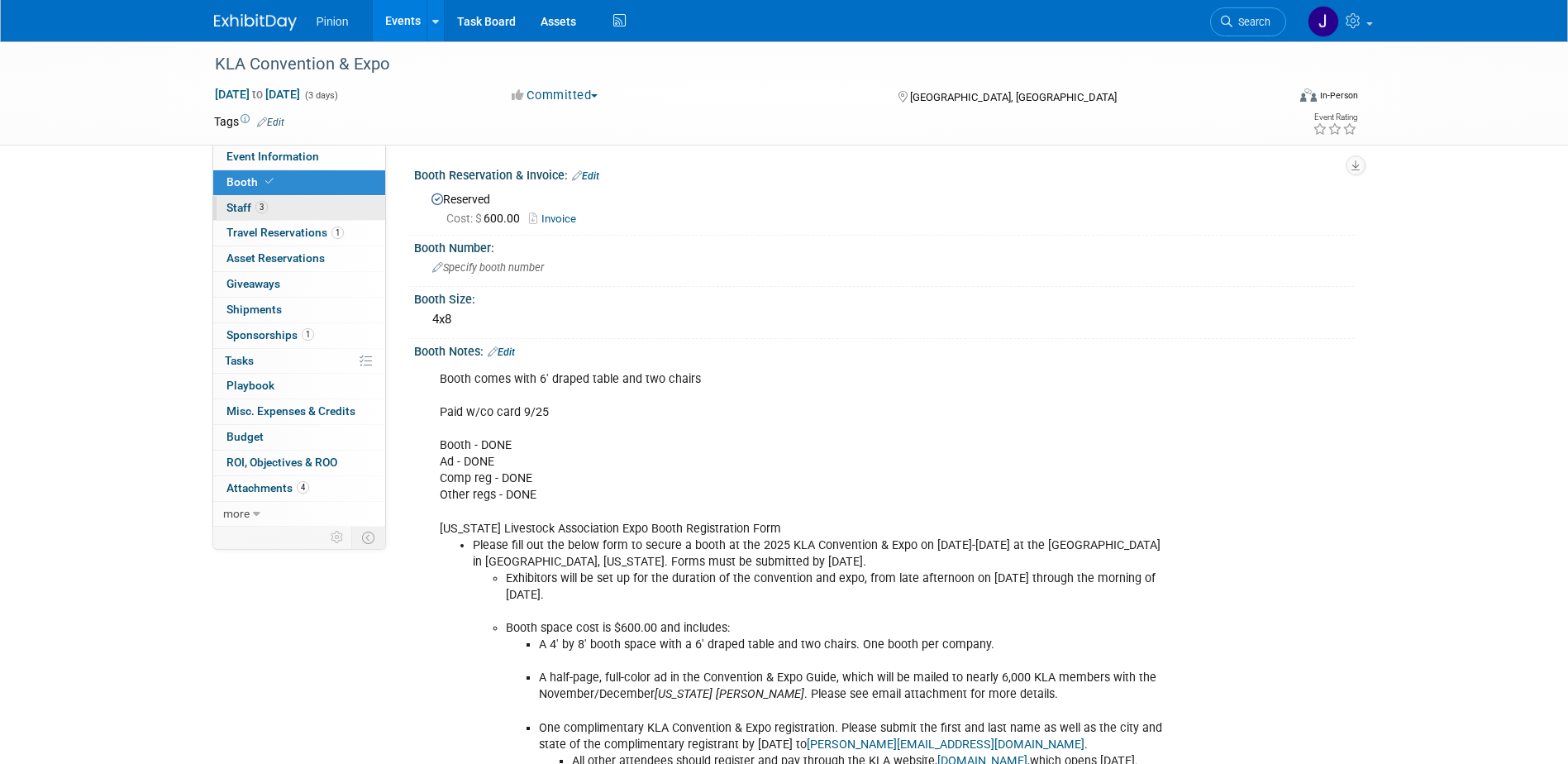
click at [250, 198] on link "3 Staff 3" at bounding box center [299, 208] width 172 height 25
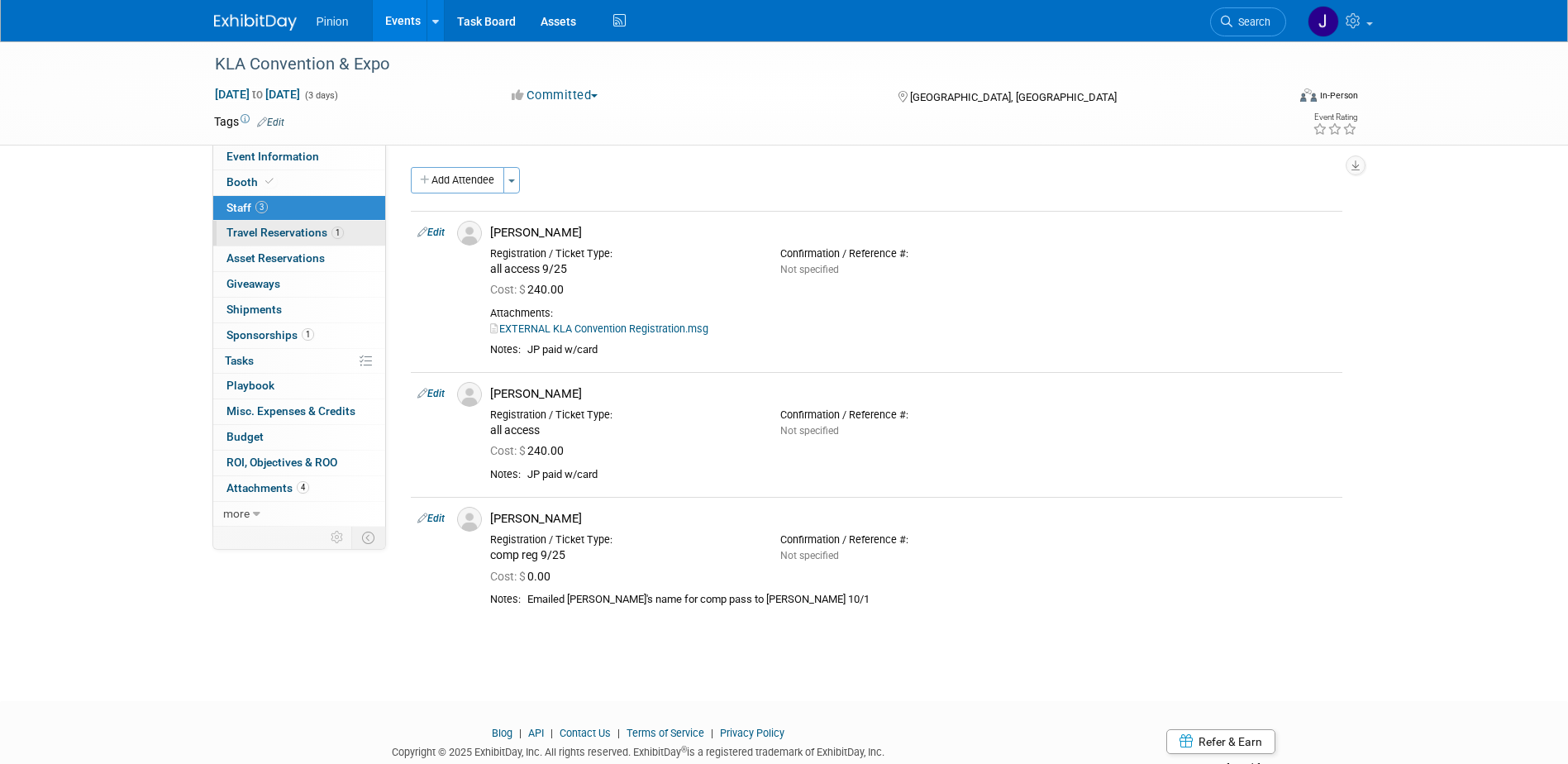
click at [237, 240] on link "1 Travel Reservations 1" at bounding box center [299, 233] width 172 height 25
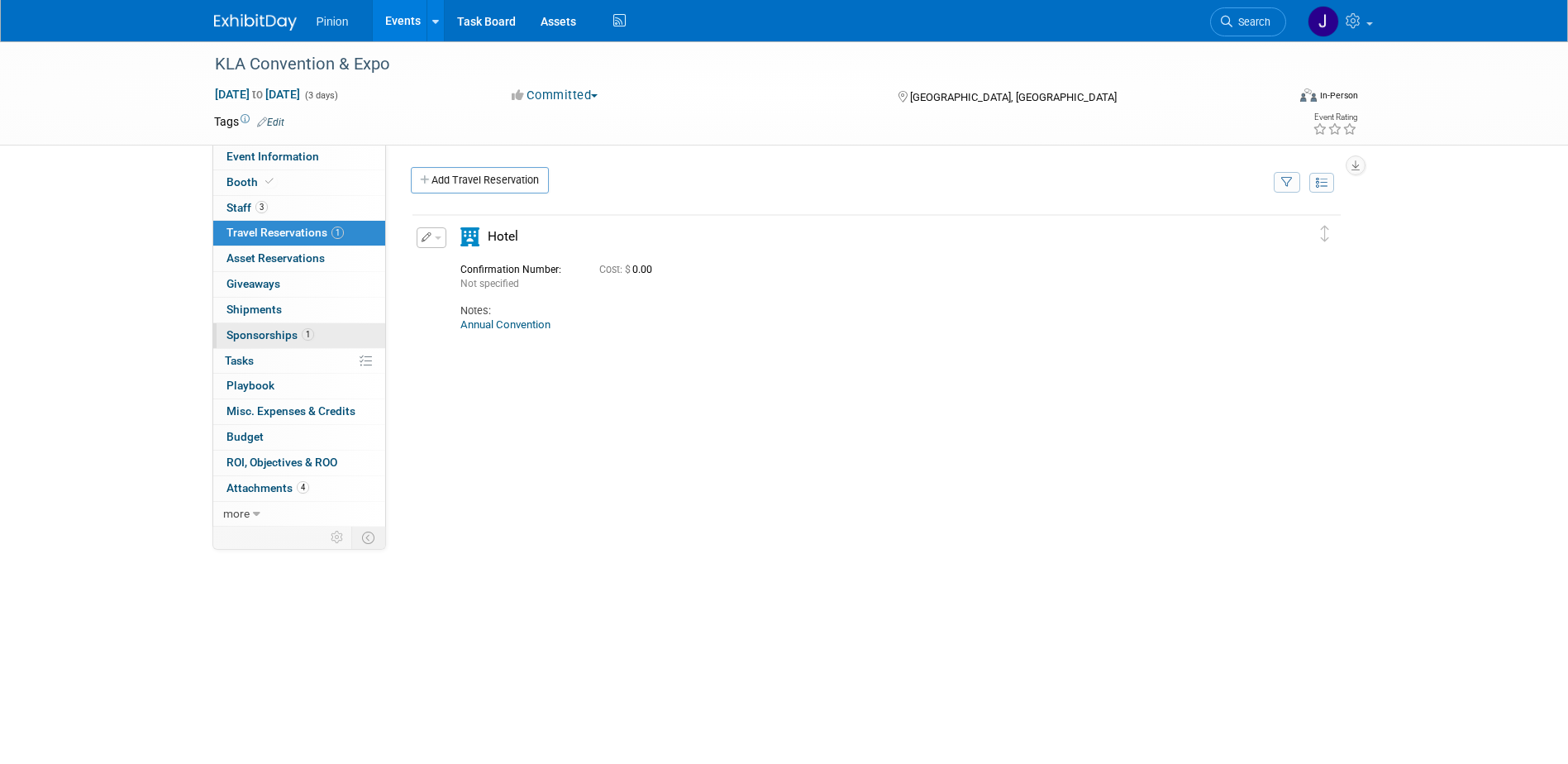
click at [257, 333] on span "Sponsorships 1" at bounding box center [270, 334] width 88 height 13
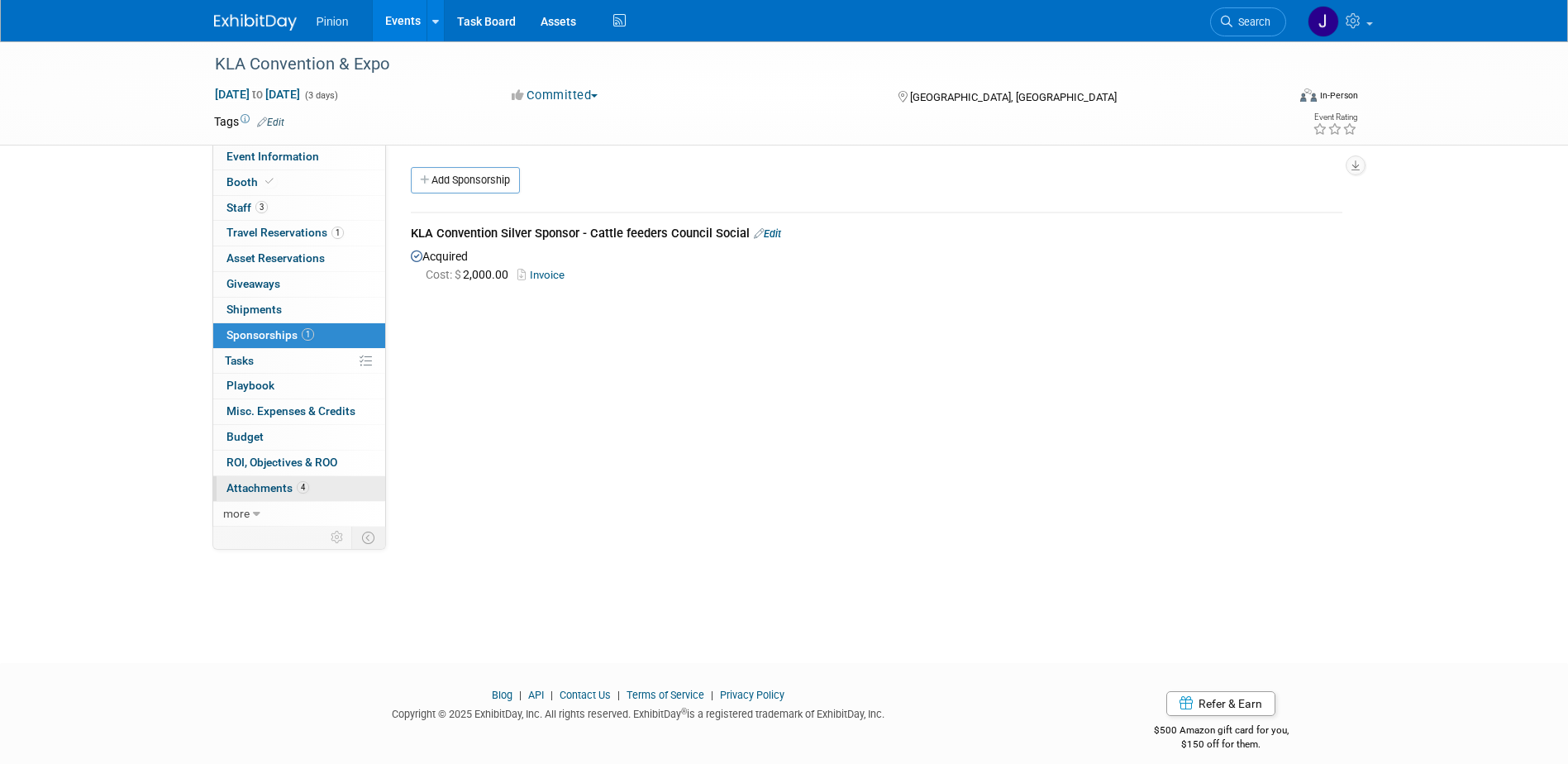
click at [297, 489] on span "4" at bounding box center [303, 487] width 12 height 12
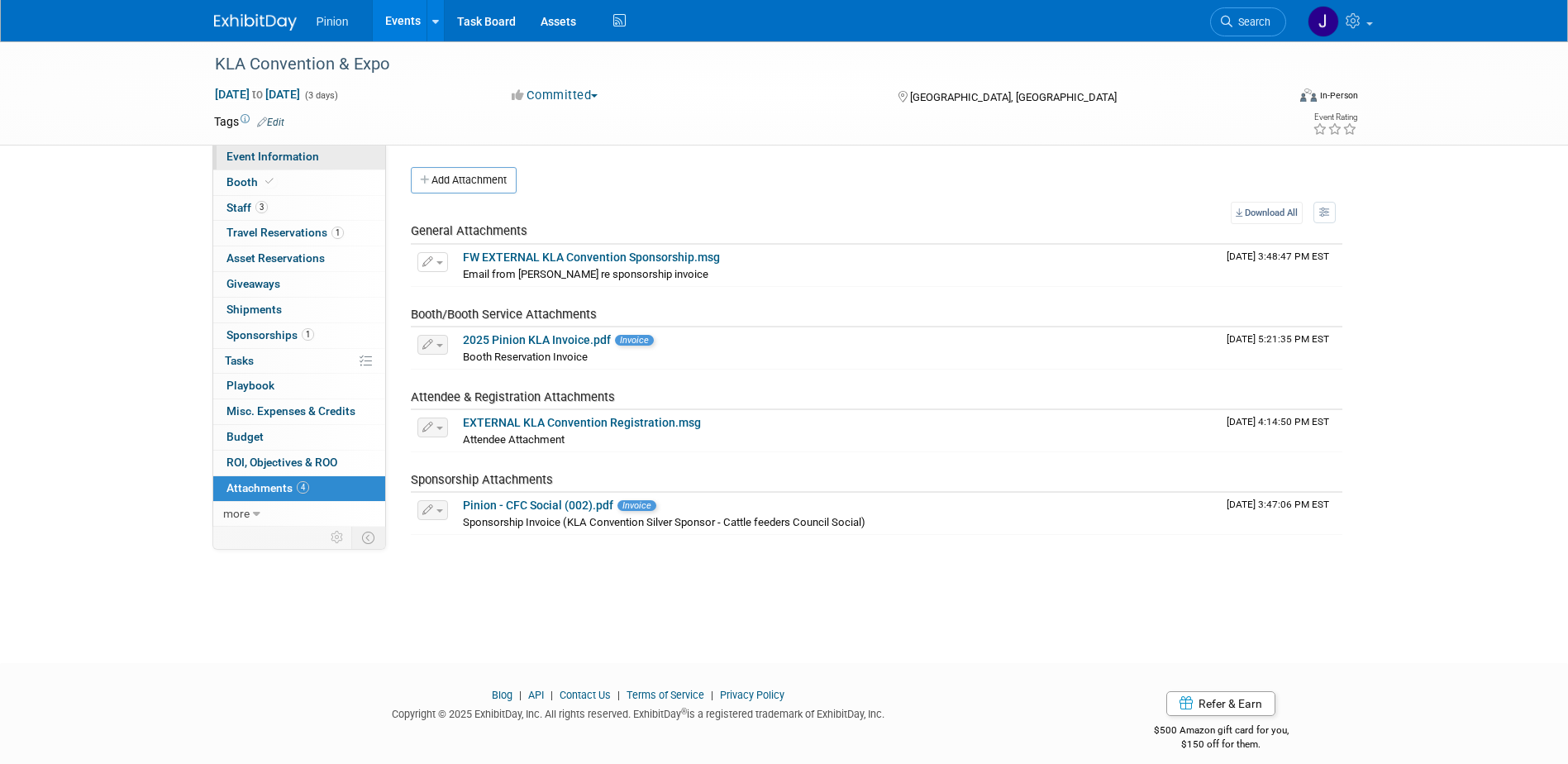
click at [304, 161] on span "Event Information" at bounding box center [272, 155] width 93 height 13
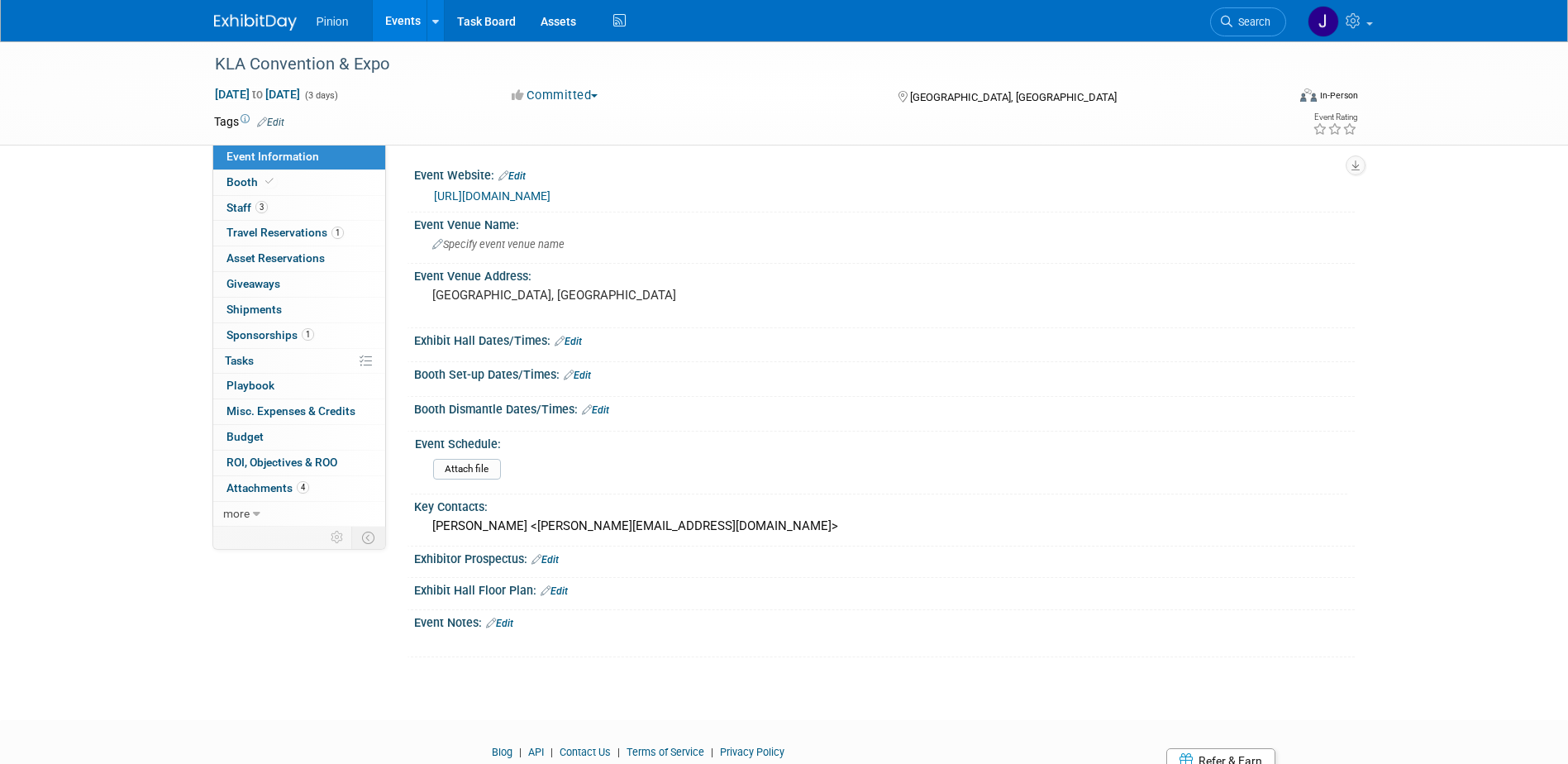
click at [275, 22] on img at bounding box center [255, 22] width 83 height 17
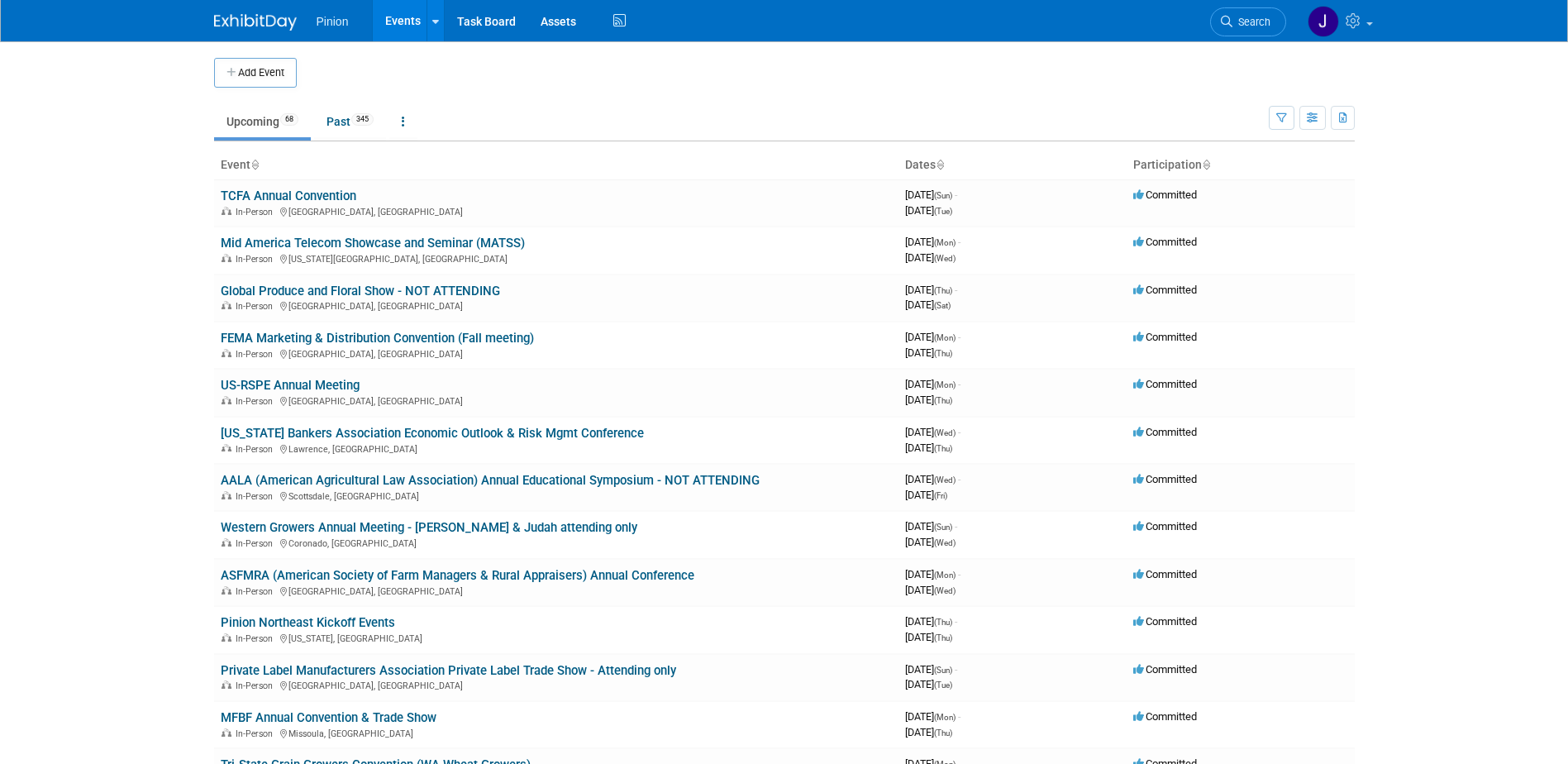
click at [258, 169] on icon at bounding box center [254, 165] width 8 height 11
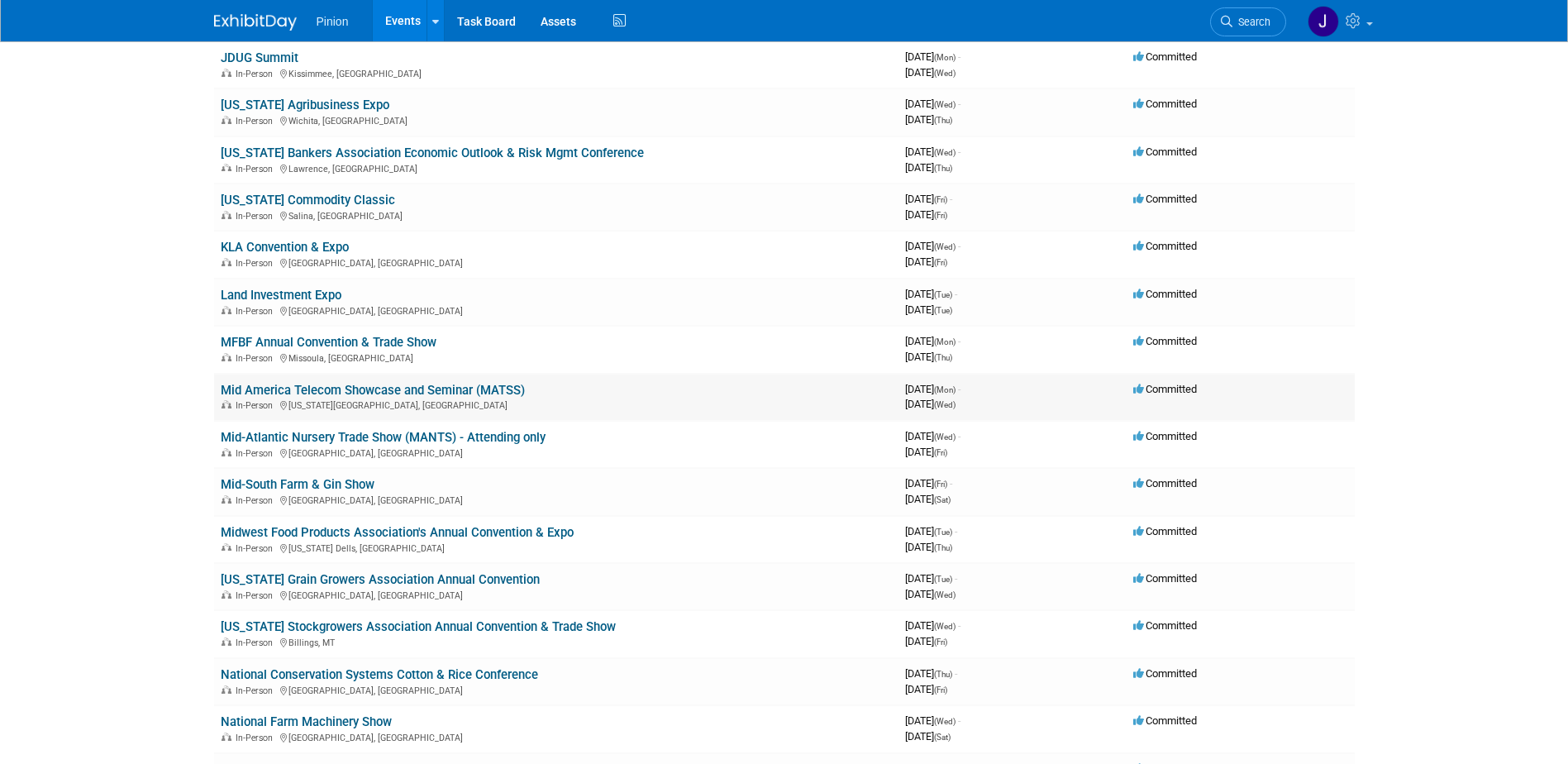
scroll to position [1409, 0]
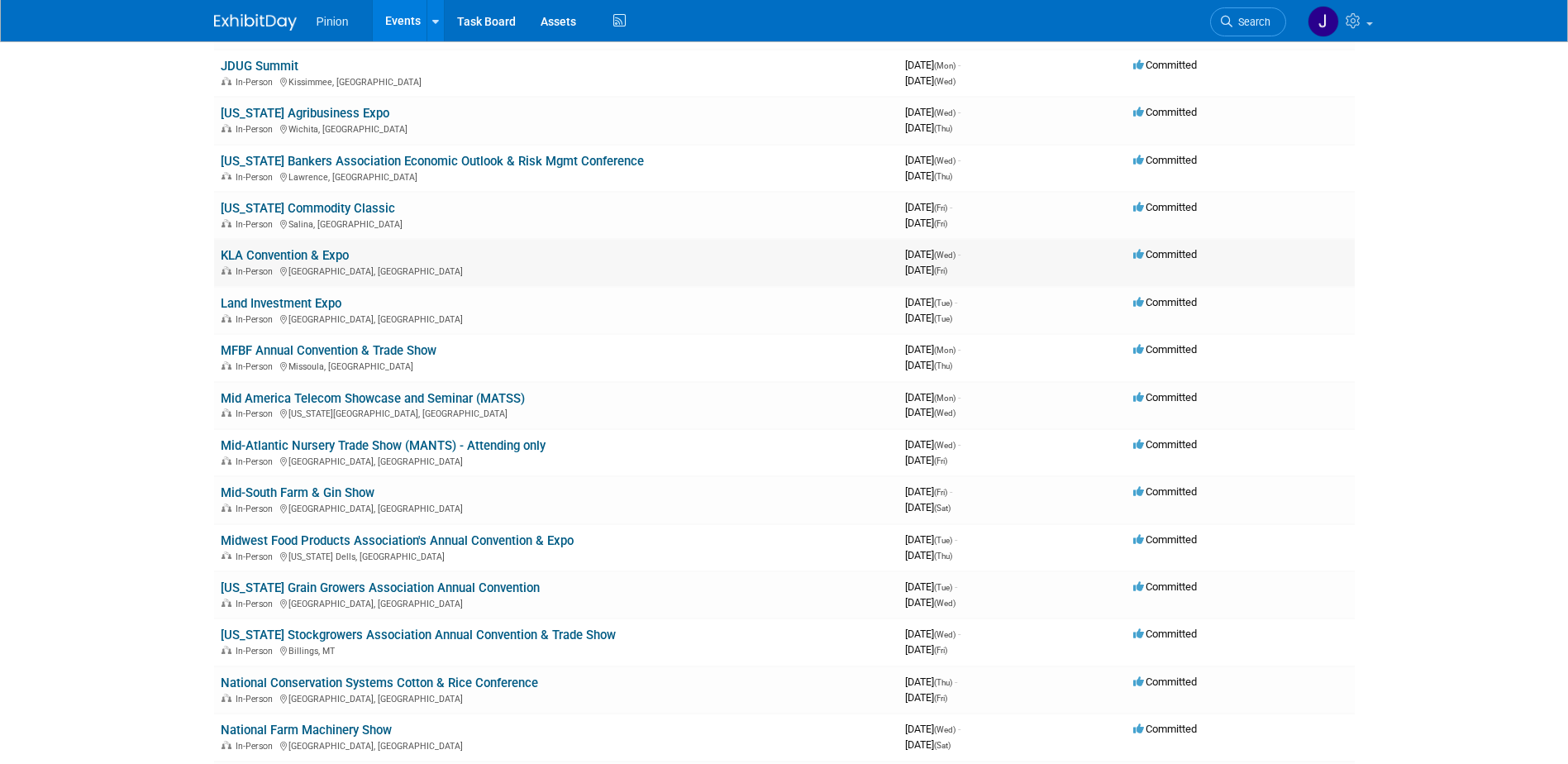
click at [323, 255] on link "KLA Convention & Expo" at bounding box center [285, 255] width 129 height 15
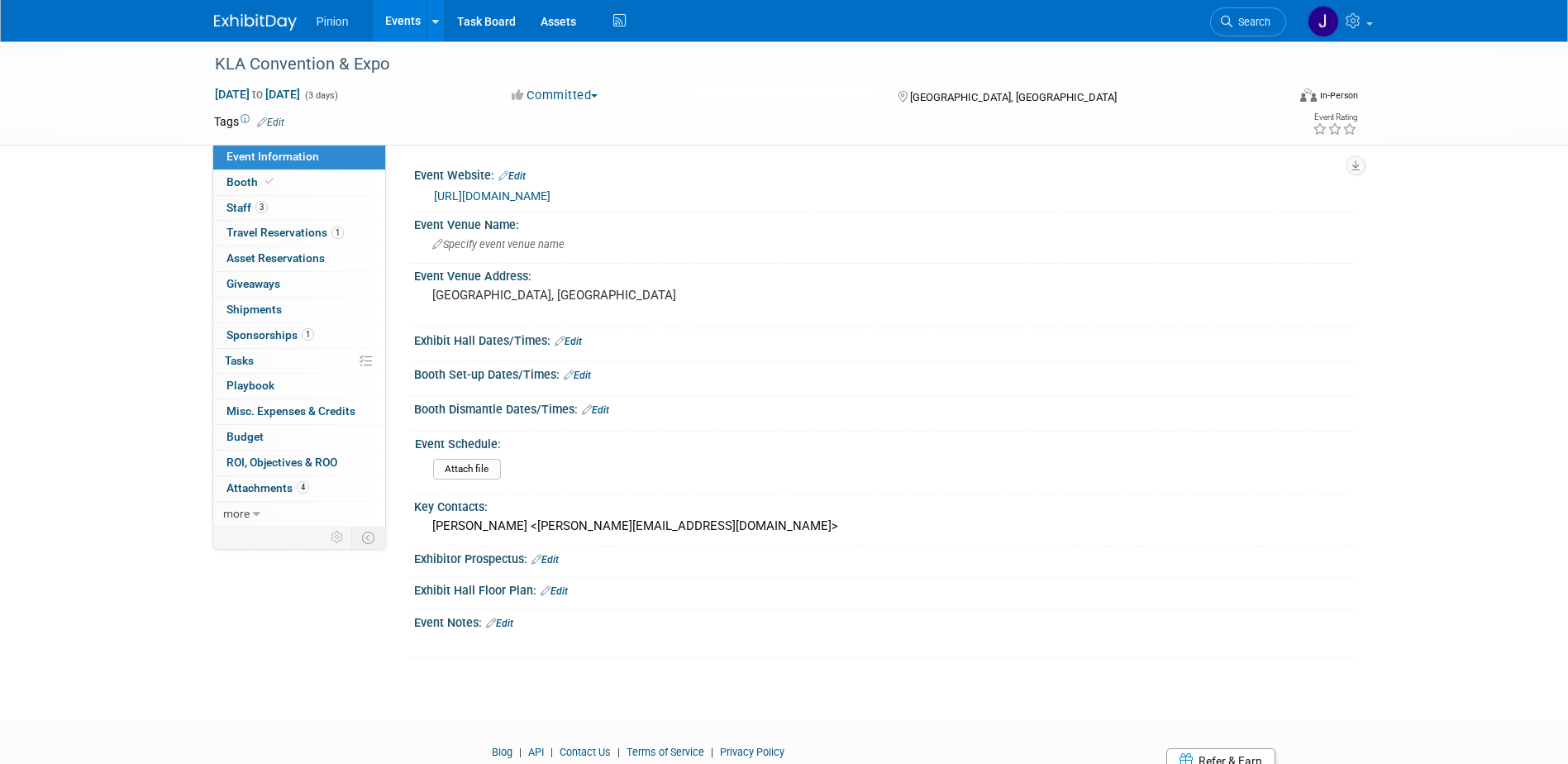
click at [276, 14] on img at bounding box center [255, 22] width 83 height 17
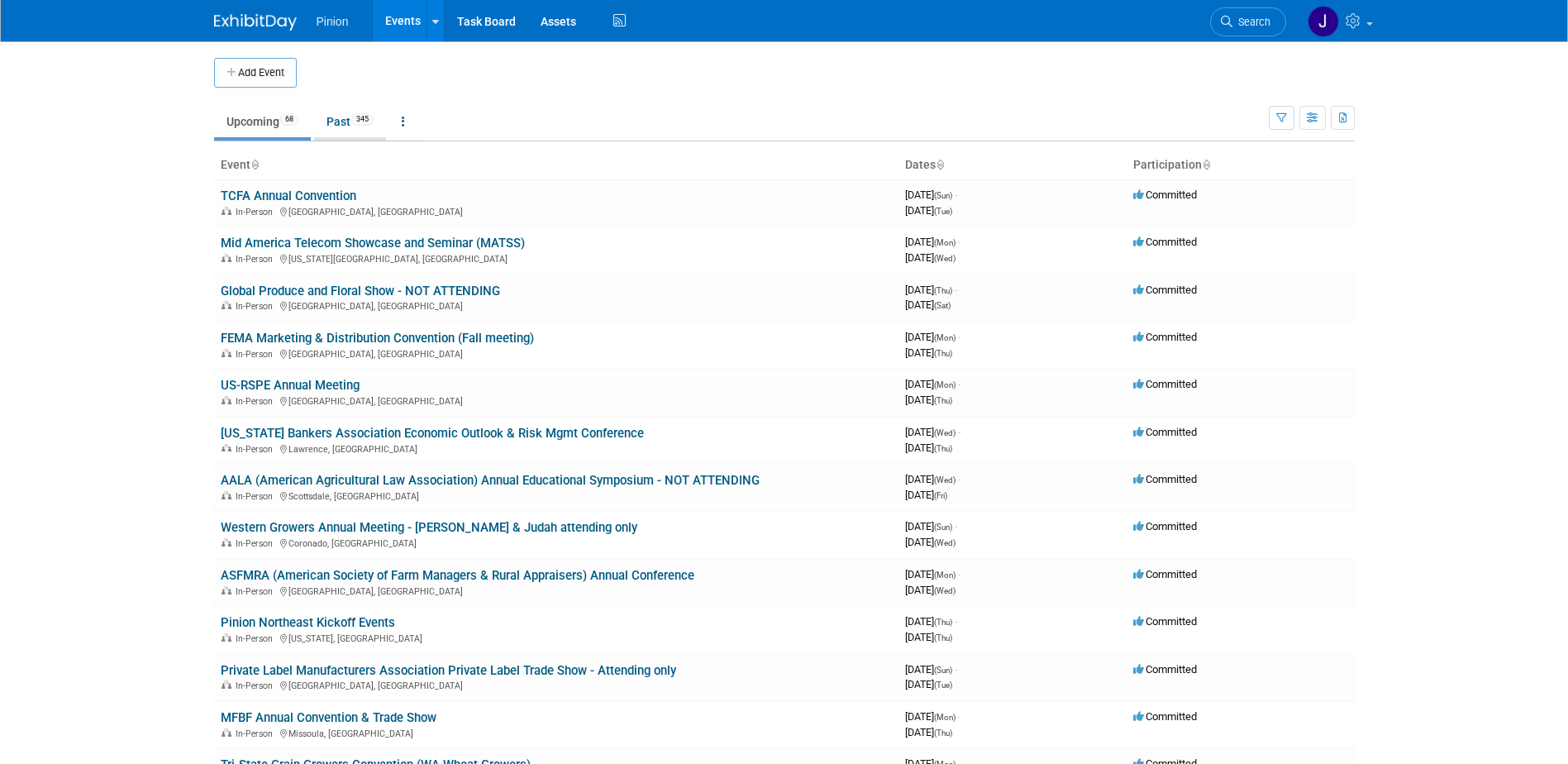
click at [362, 121] on span "345" at bounding box center [363, 120] width 22 height 12
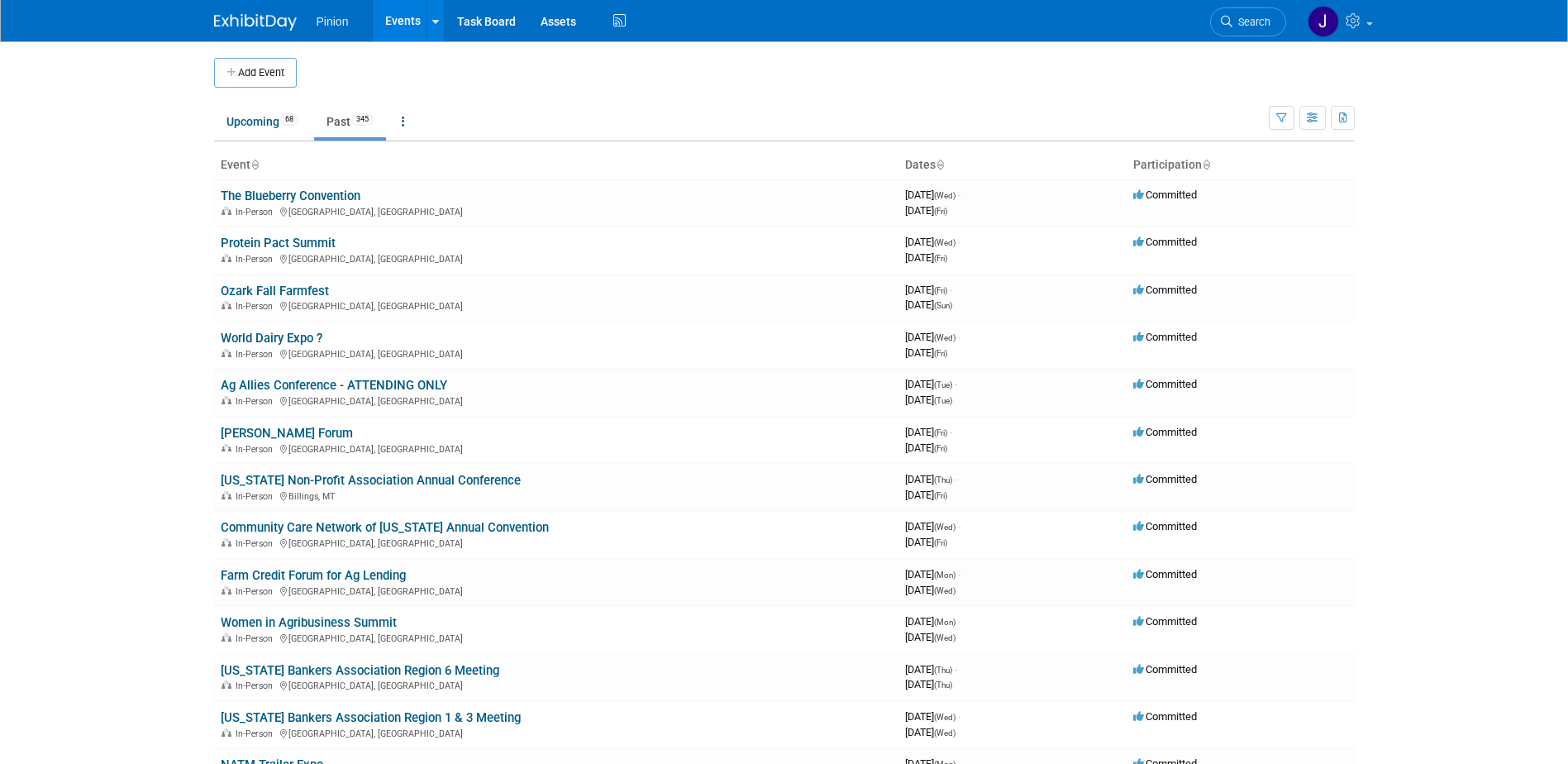
drag, startPoint x: 256, startPoint y: 163, endPoint x: 255, endPoint y: 139, distance: 24.0
click at [256, 163] on icon at bounding box center [254, 165] width 8 height 11
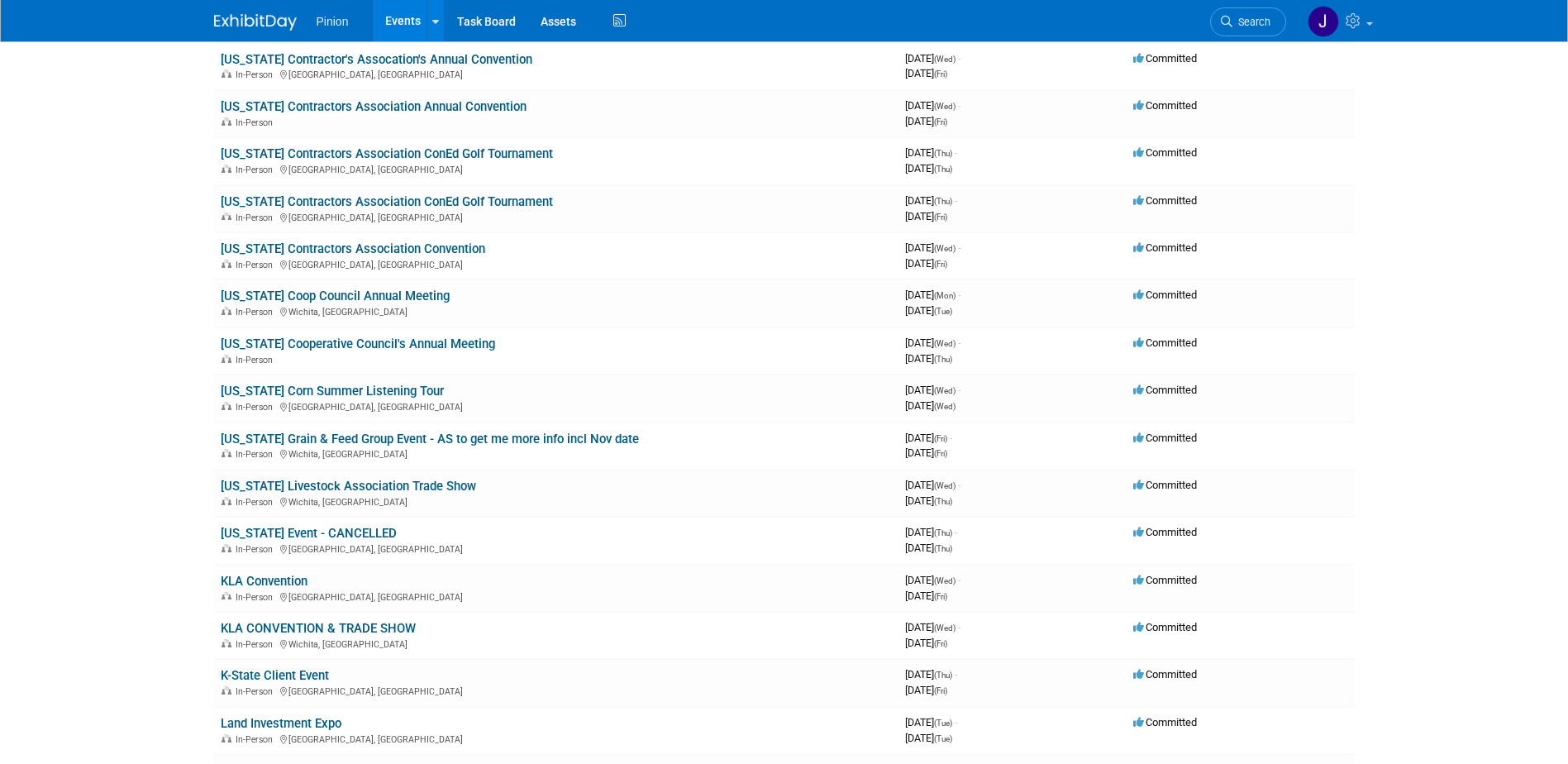
scroll to position [8393, 0]
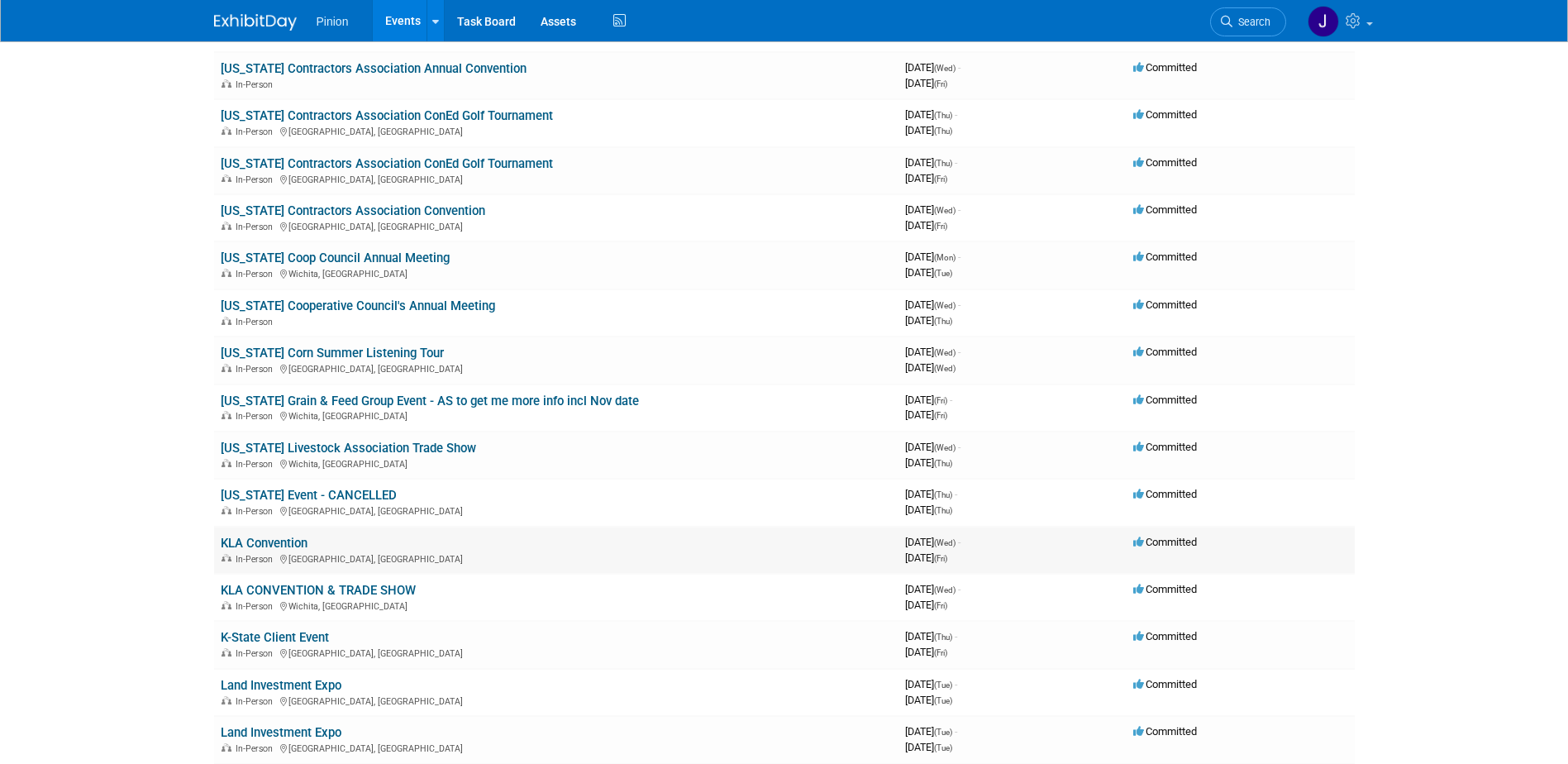
click at [253, 543] on link "KLA Convention" at bounding box center [264, 543] width 87 height 15
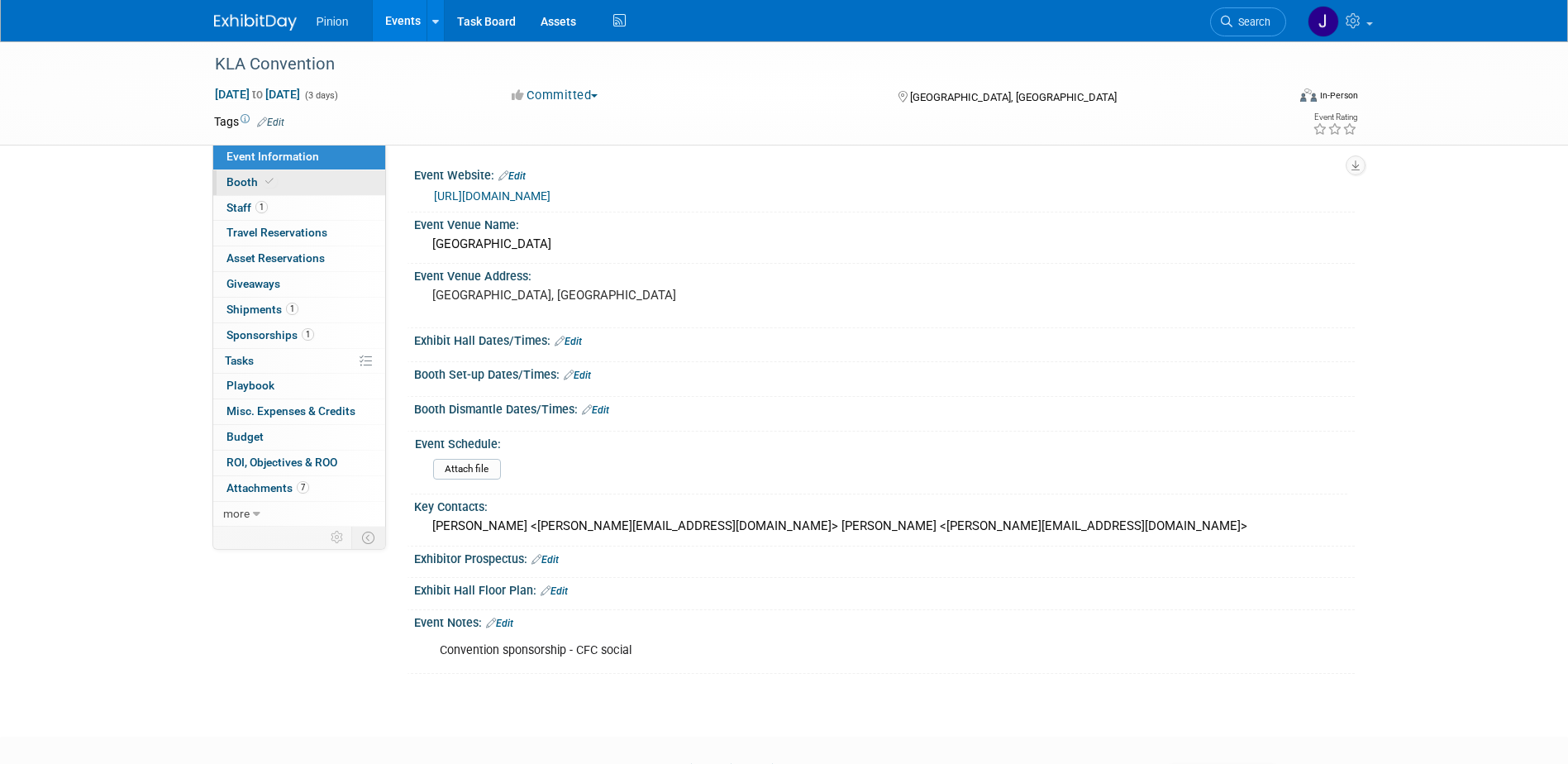
click at [258, 180] on span "Booth" at bounding box center [251, 181] width 51 height 13
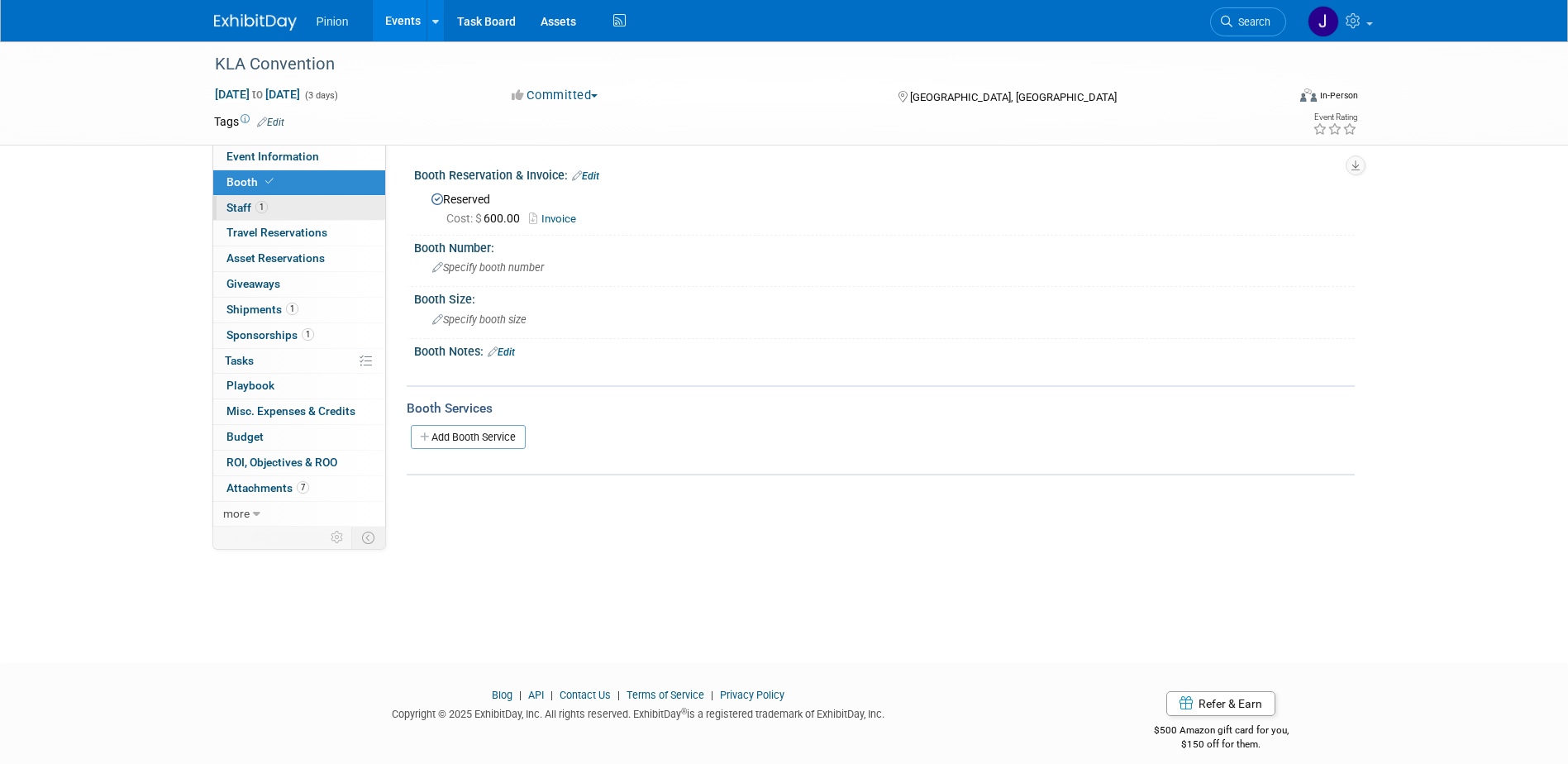
click at [257, 204] on span "1" at bounding box center [261, 207] width 12 height 12
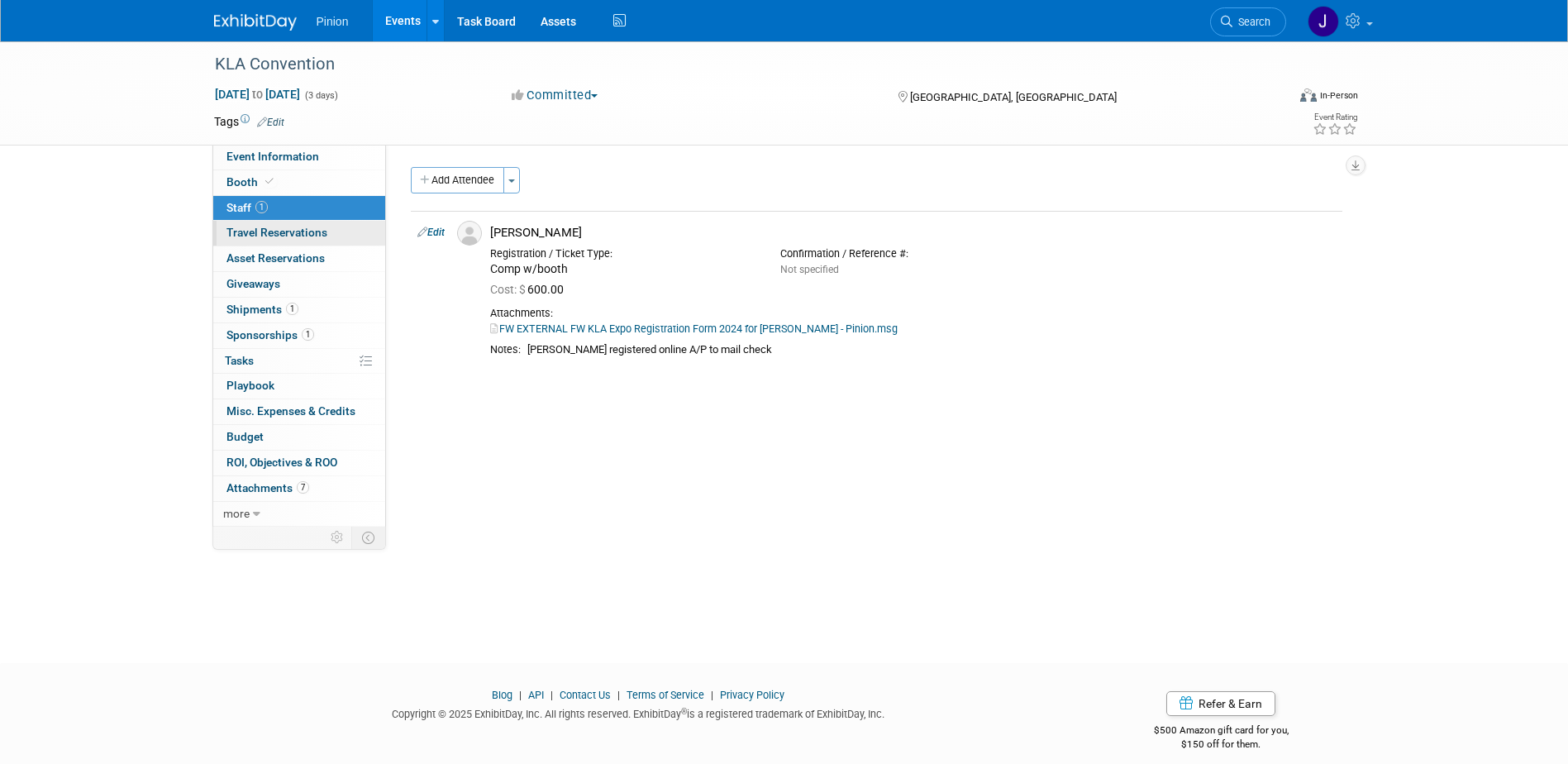
click at [260, 233] on span "Travel Reservations 0" at bounding box center [276, 232] width 101 height 13
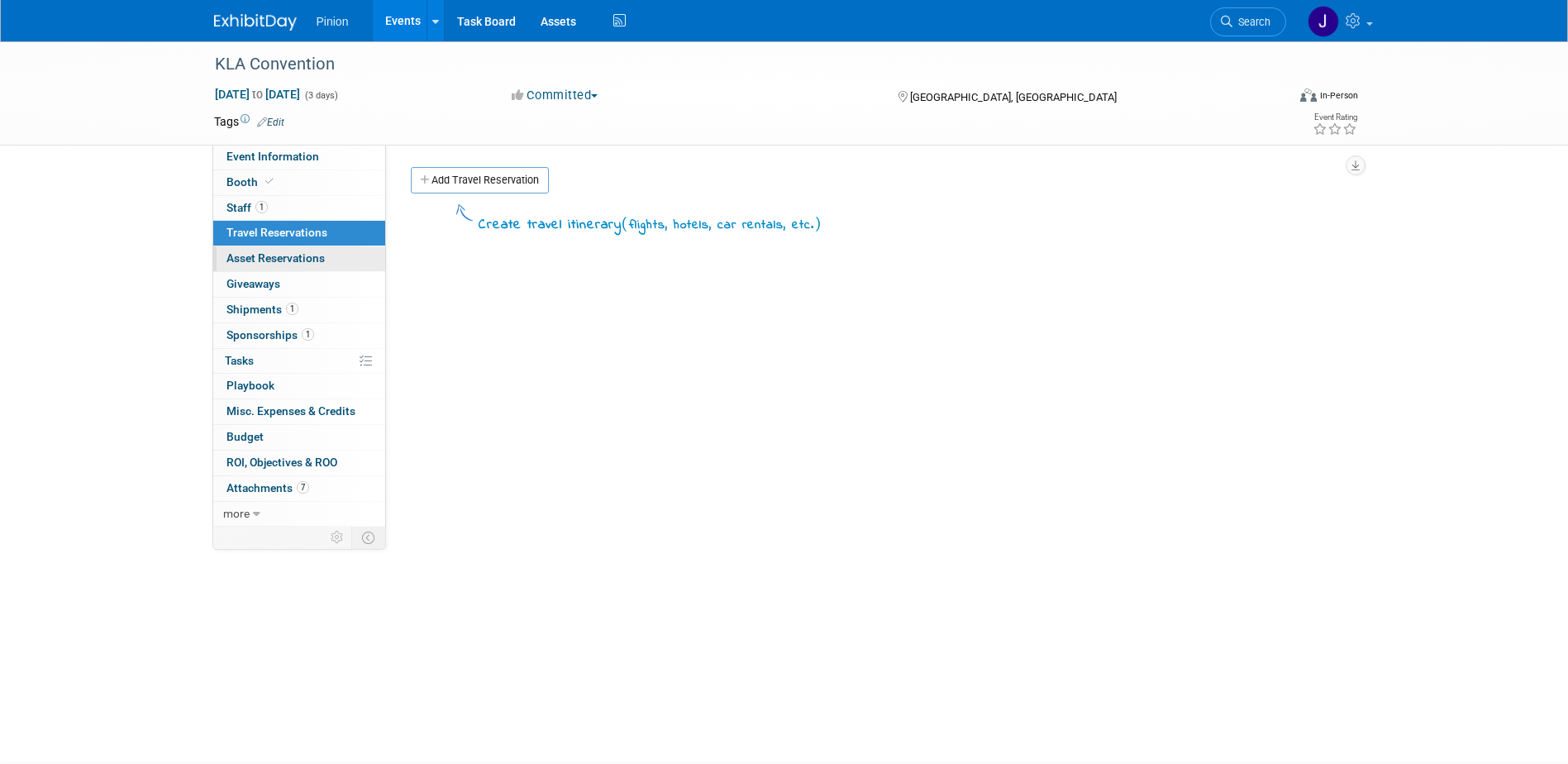
click at [260, 250] on link "0 Asset Reservations 0" at bounding box center [299, 258] width 172 height 25
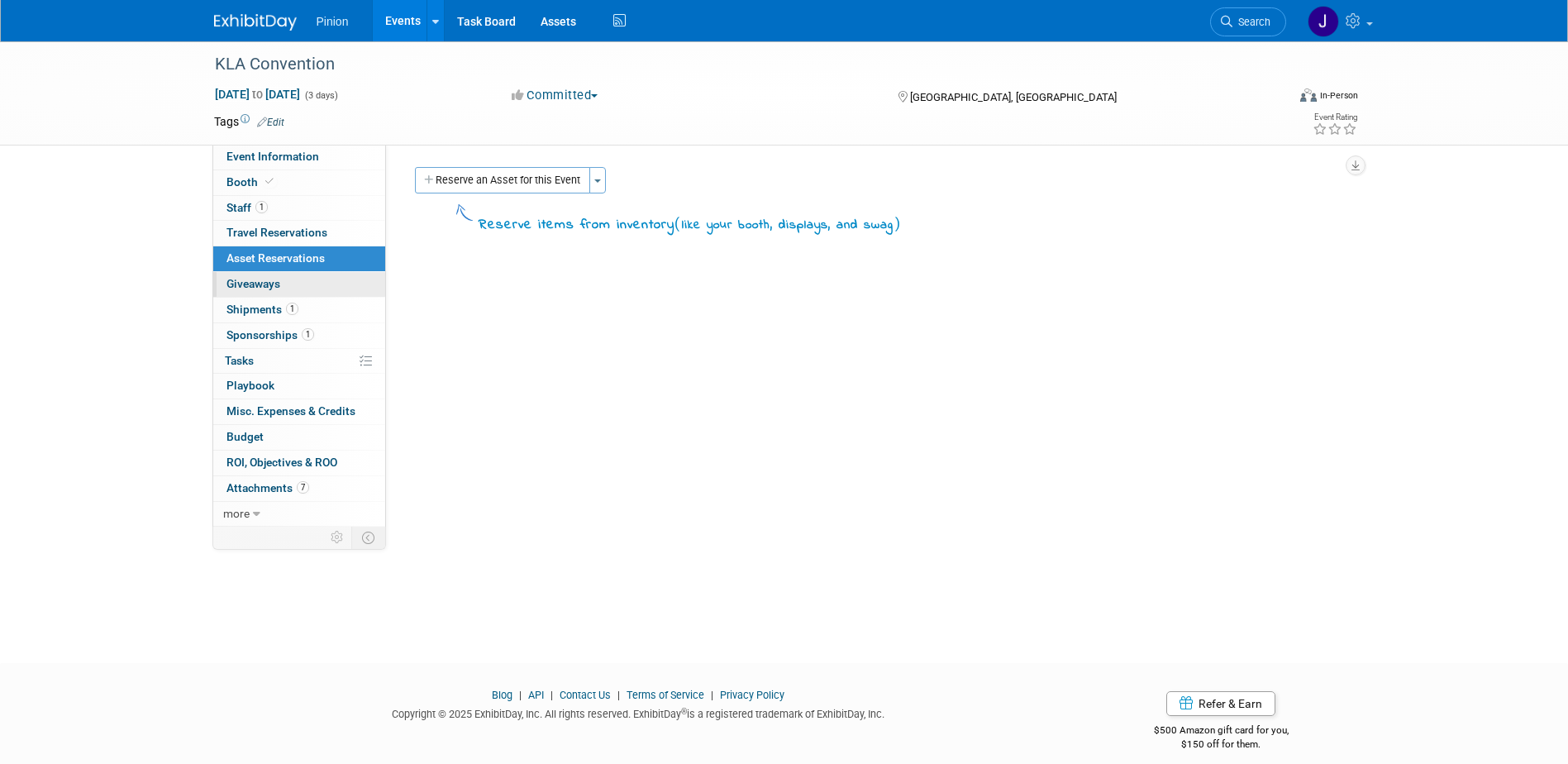
click at [264, 277] on span "Giveaways 0" at bounding box center [253, 283] width 54 height 13
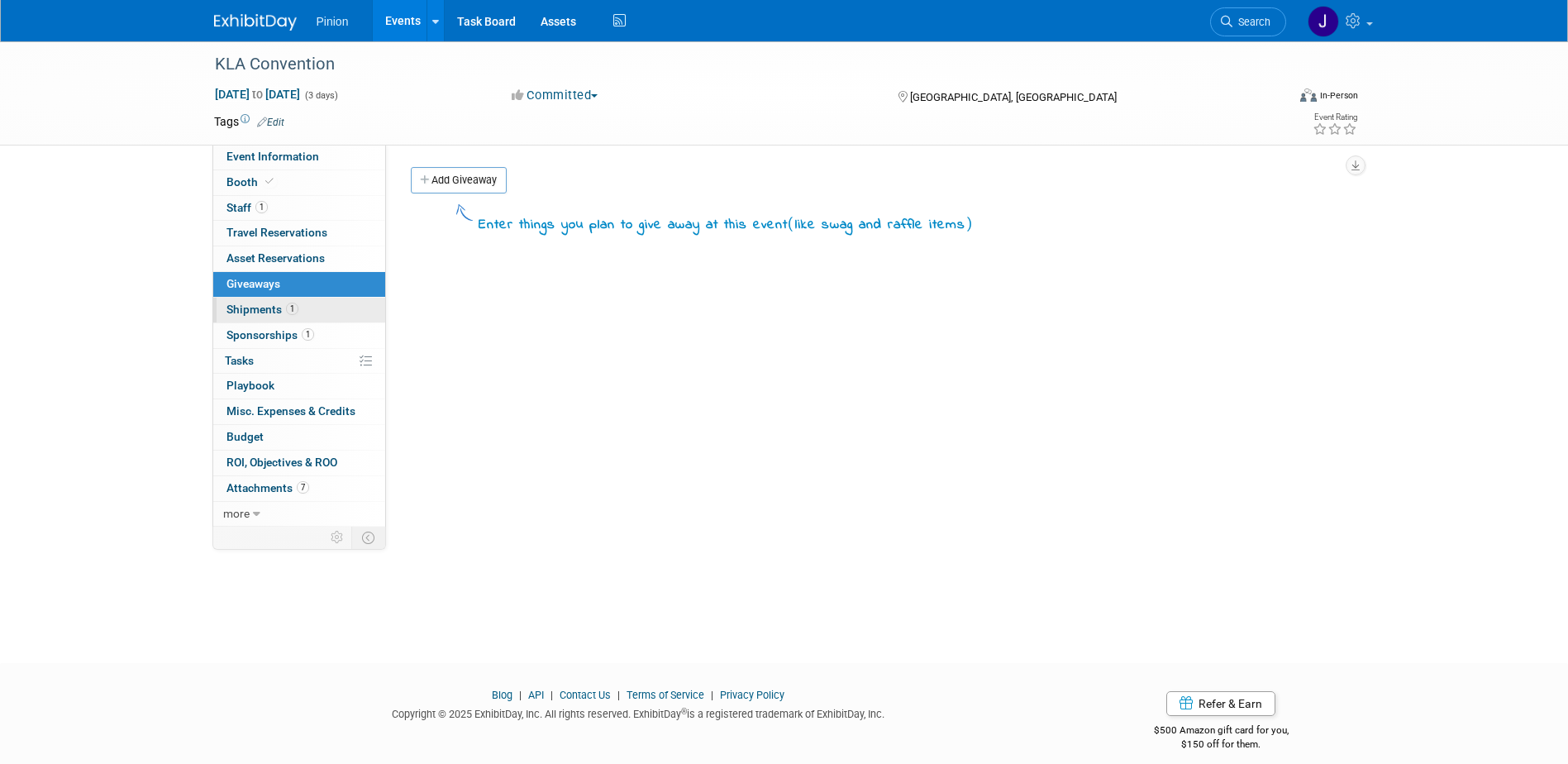
click at [265, 308] on span "Shipments 1" at bounding box center [262, 309] width 72 height 13
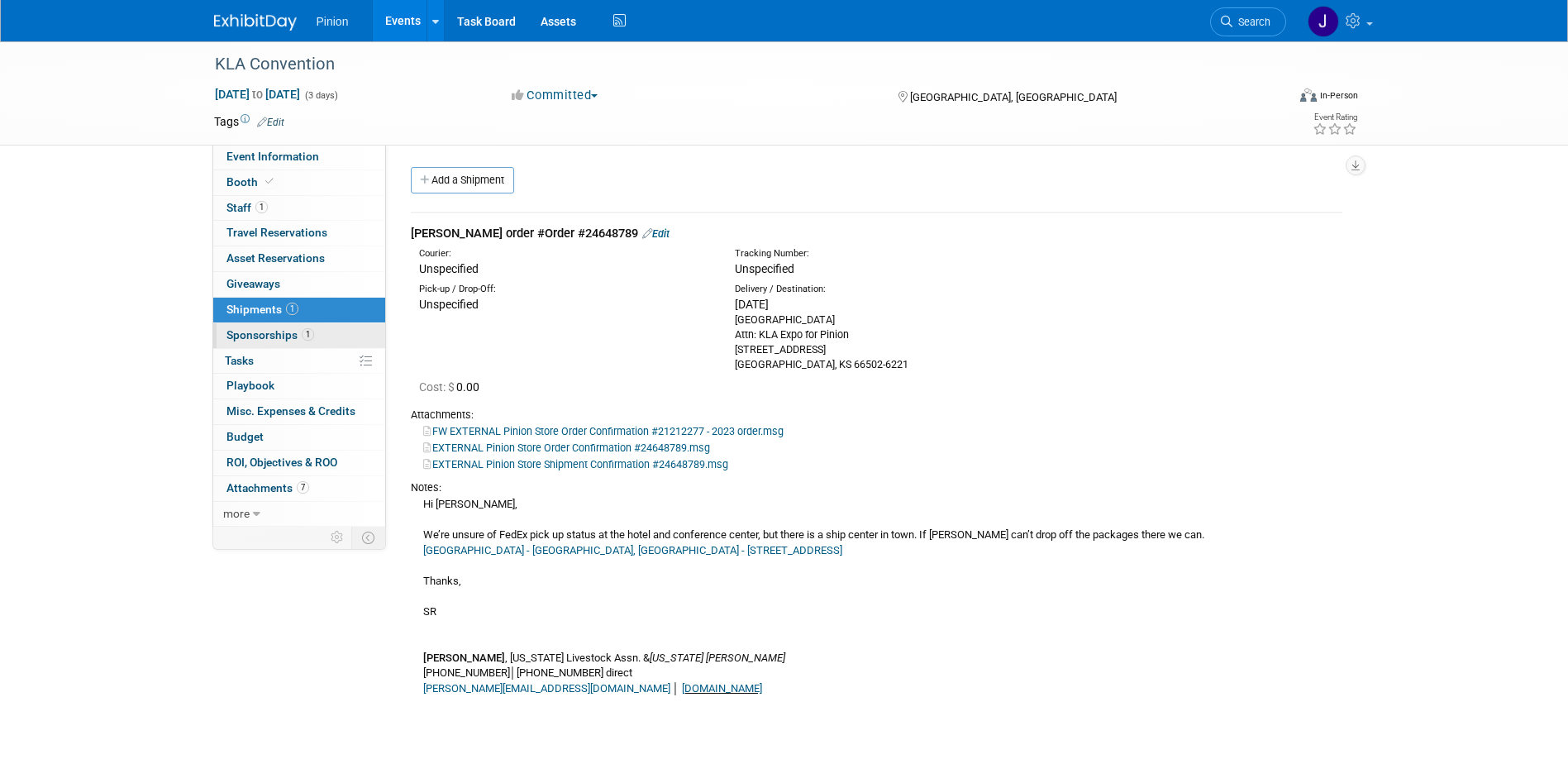
click at [282, 338] on span "Sponsorships 1" at bounding box center [270, 334] width 88 height 13
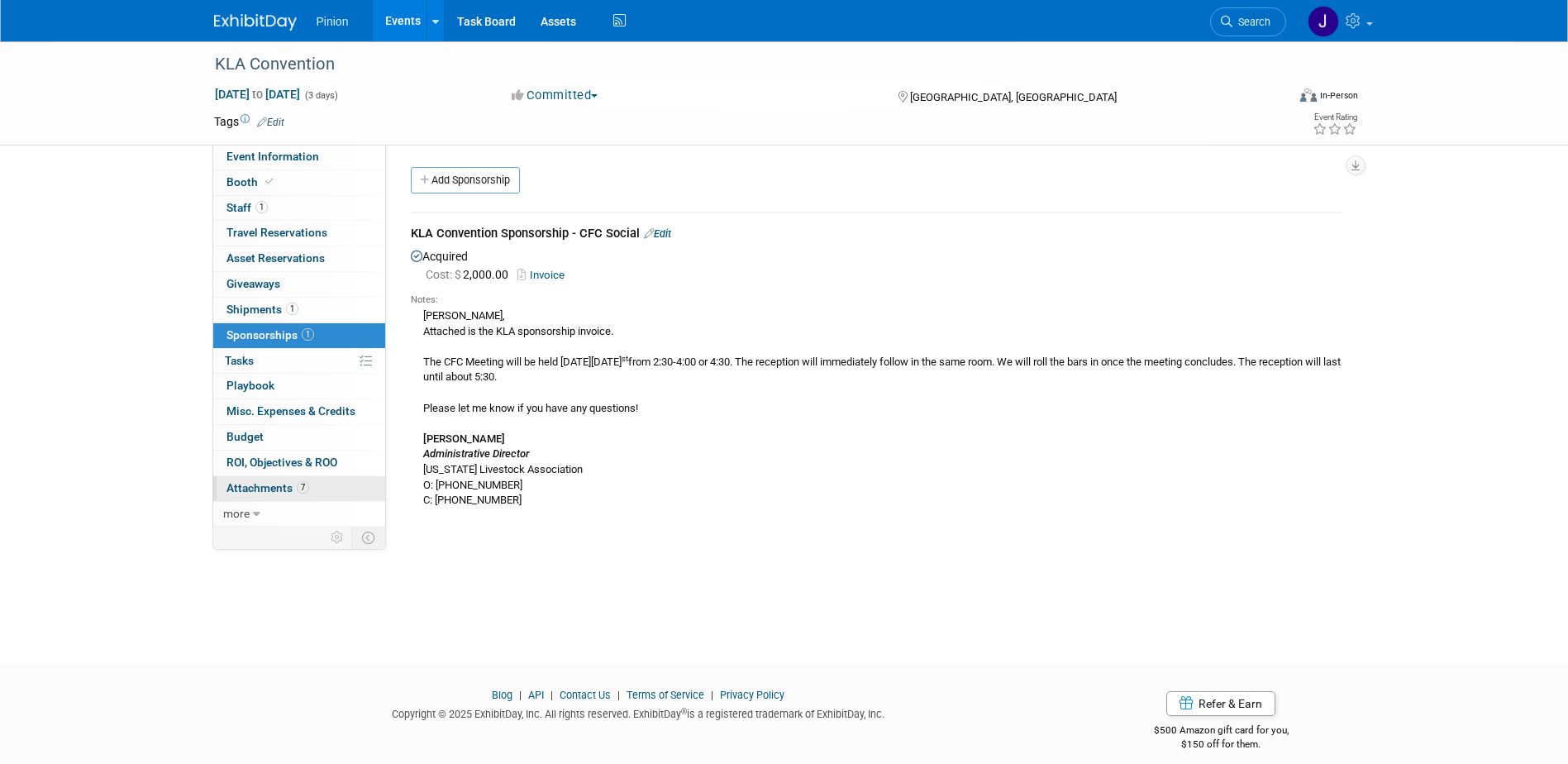
click at [262, 487] on span "Attachments 7" at bounding box center [267, 487] width 83 height 13
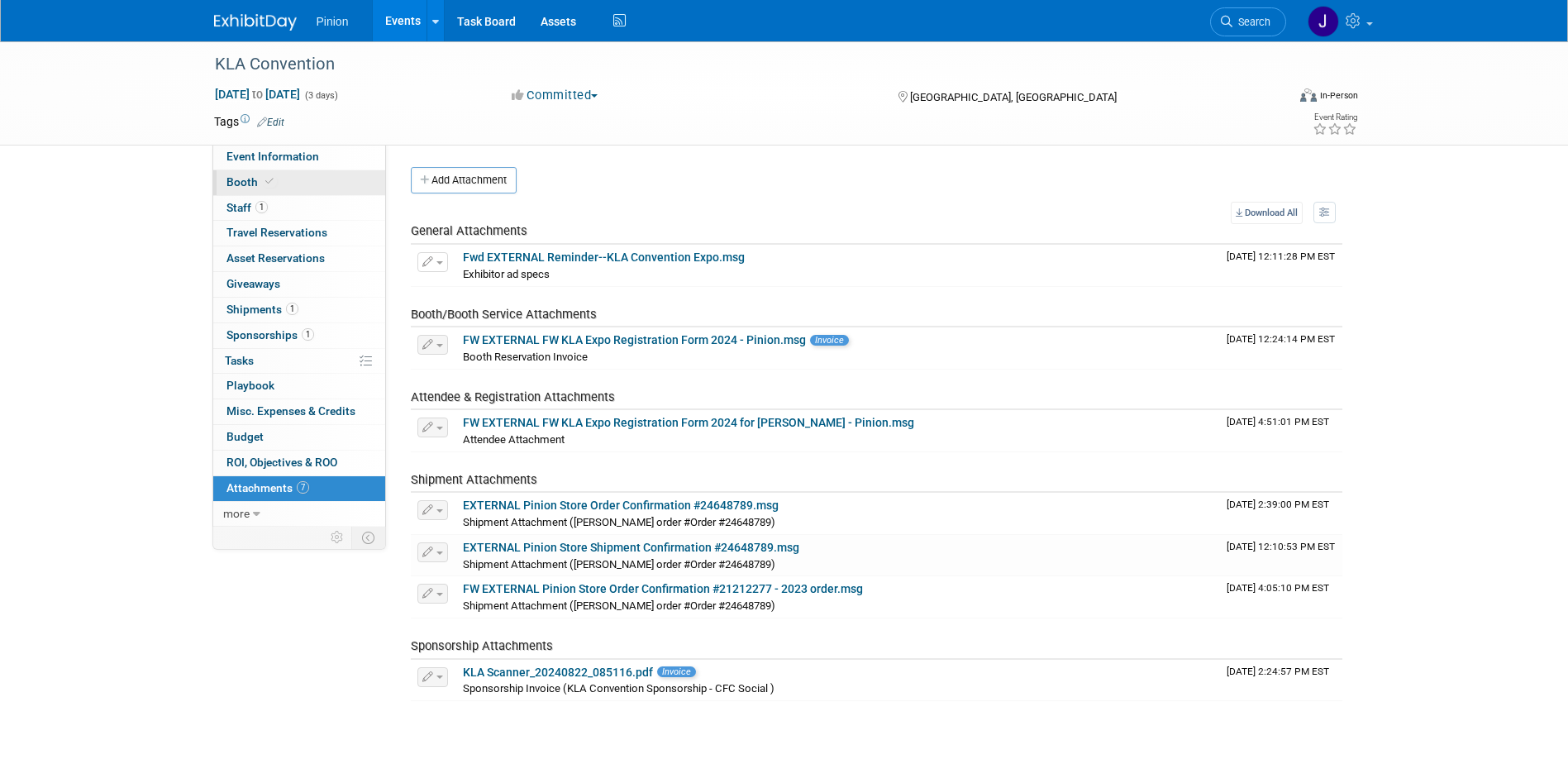
click at [238, 187] on span "Booth" at bounding box center [251, 181] width 51 height 13
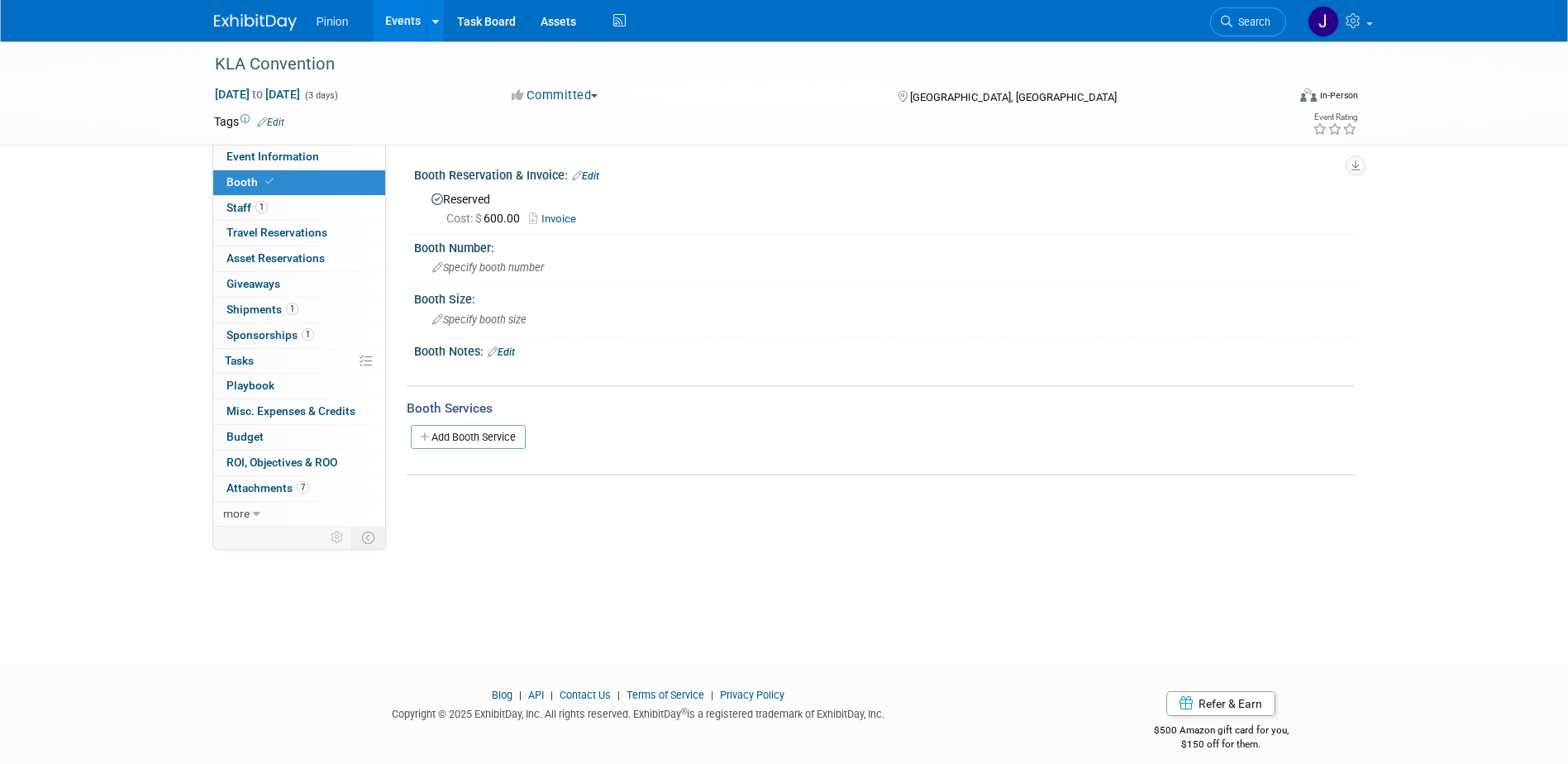
click at [242, 20] on img at bounding box center [255, 22] width 83 height 17
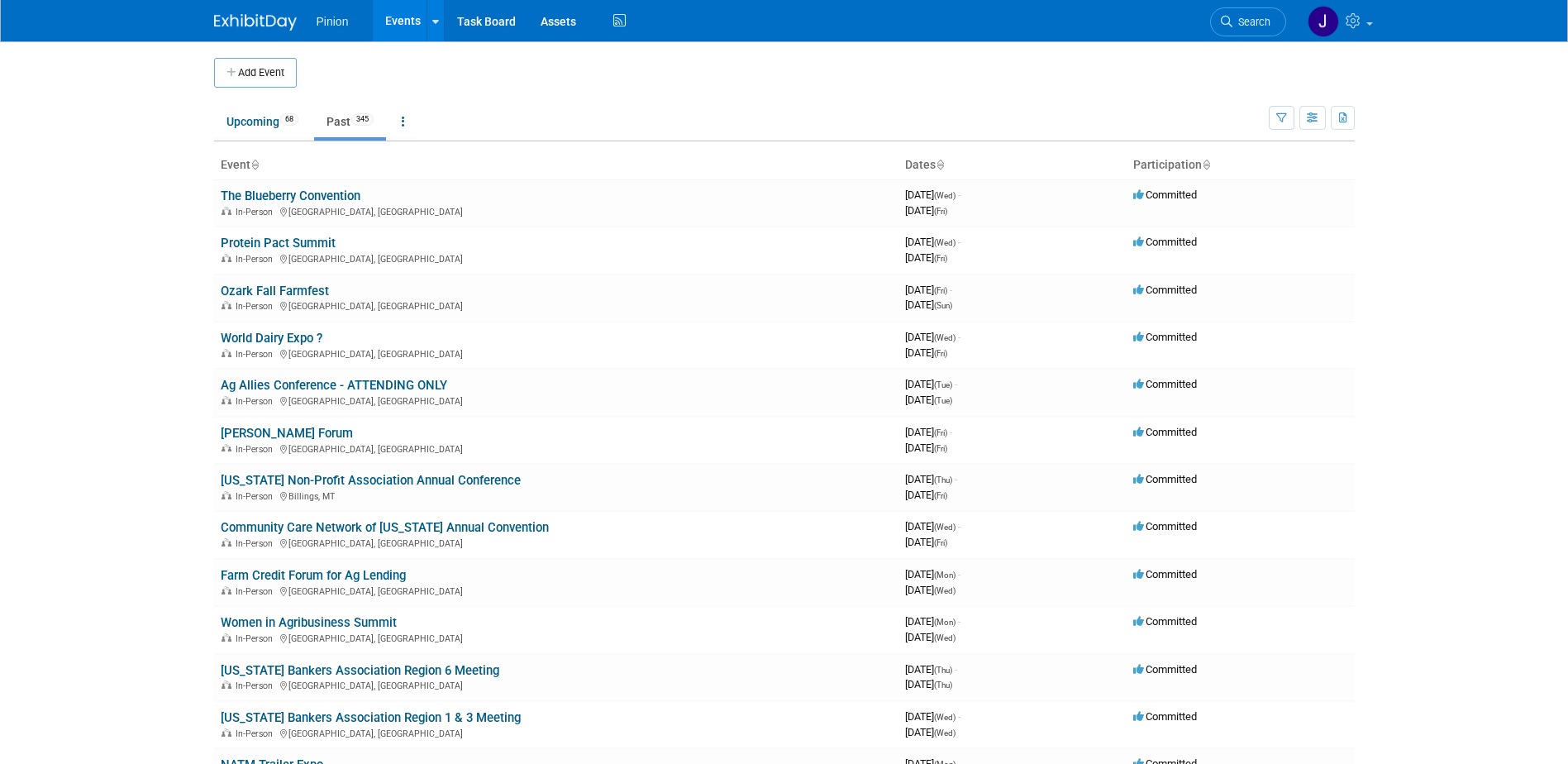
click at [259, 163] on icon at bounding box center [254, 165] width 8 height 11
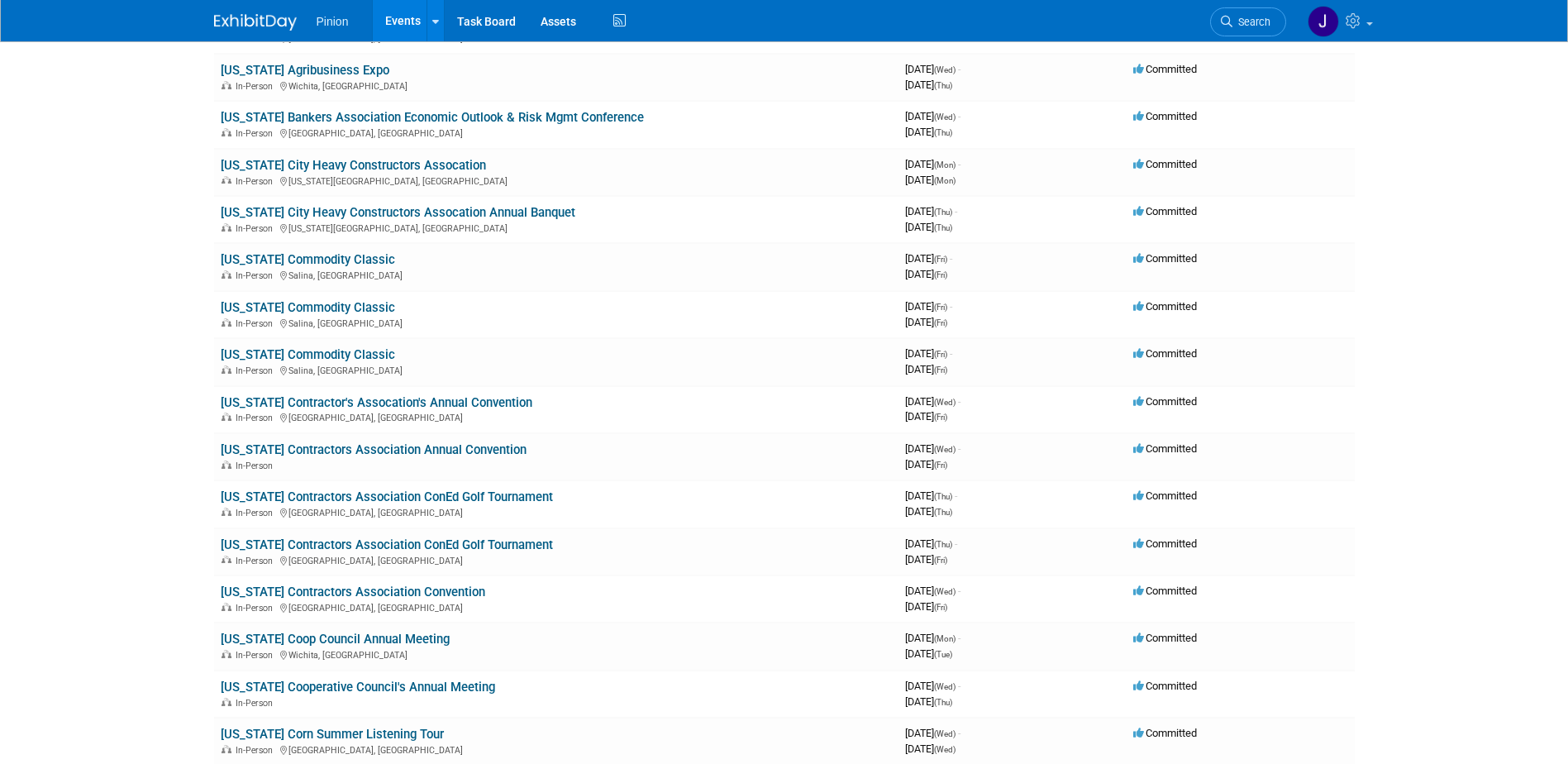
scroll to position [7878, 0]
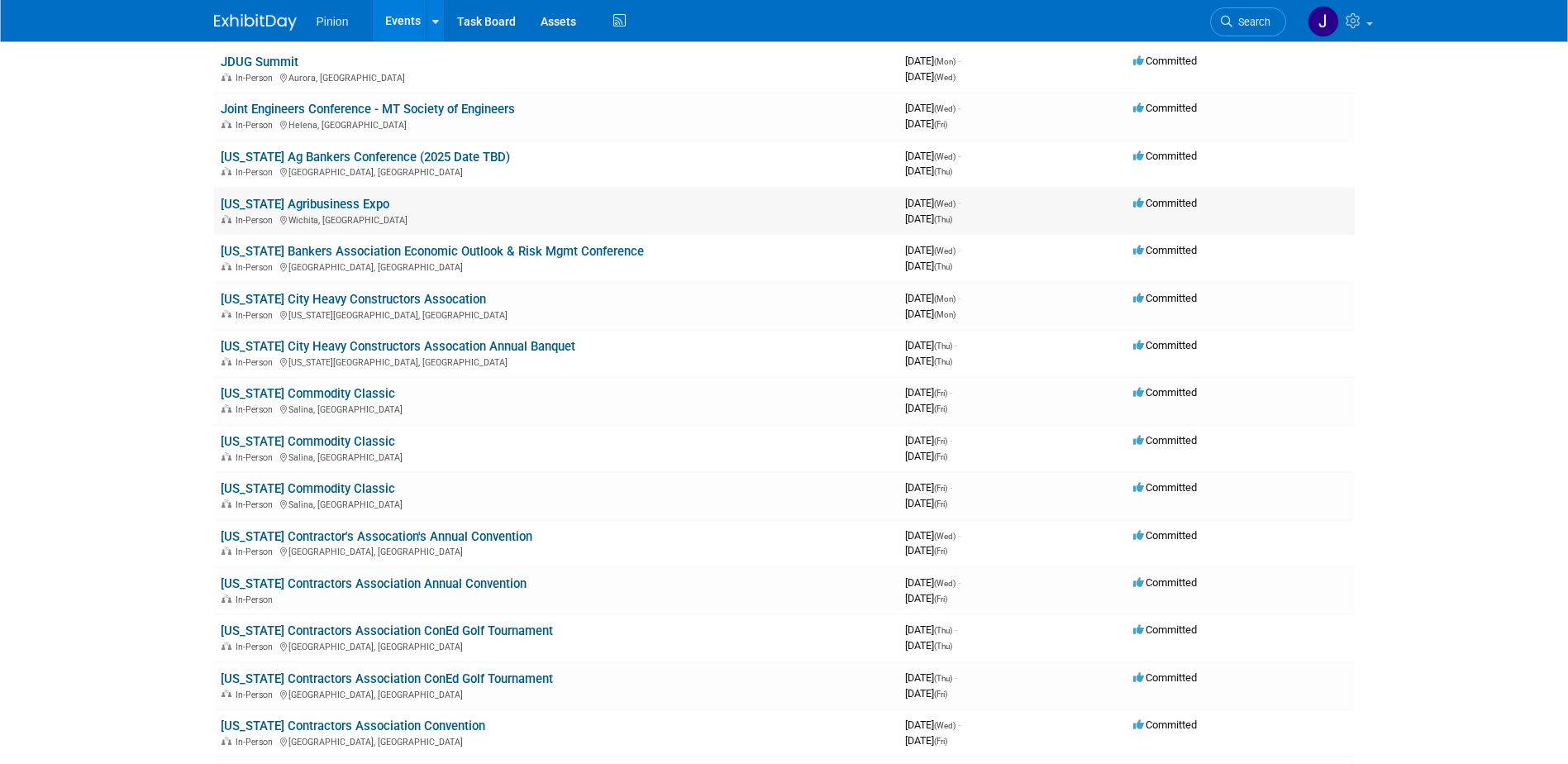
click at [342, 203] on link "[US_STATE] Agribusiness Expo" at bounding box center [305, 203] width 168 height 15
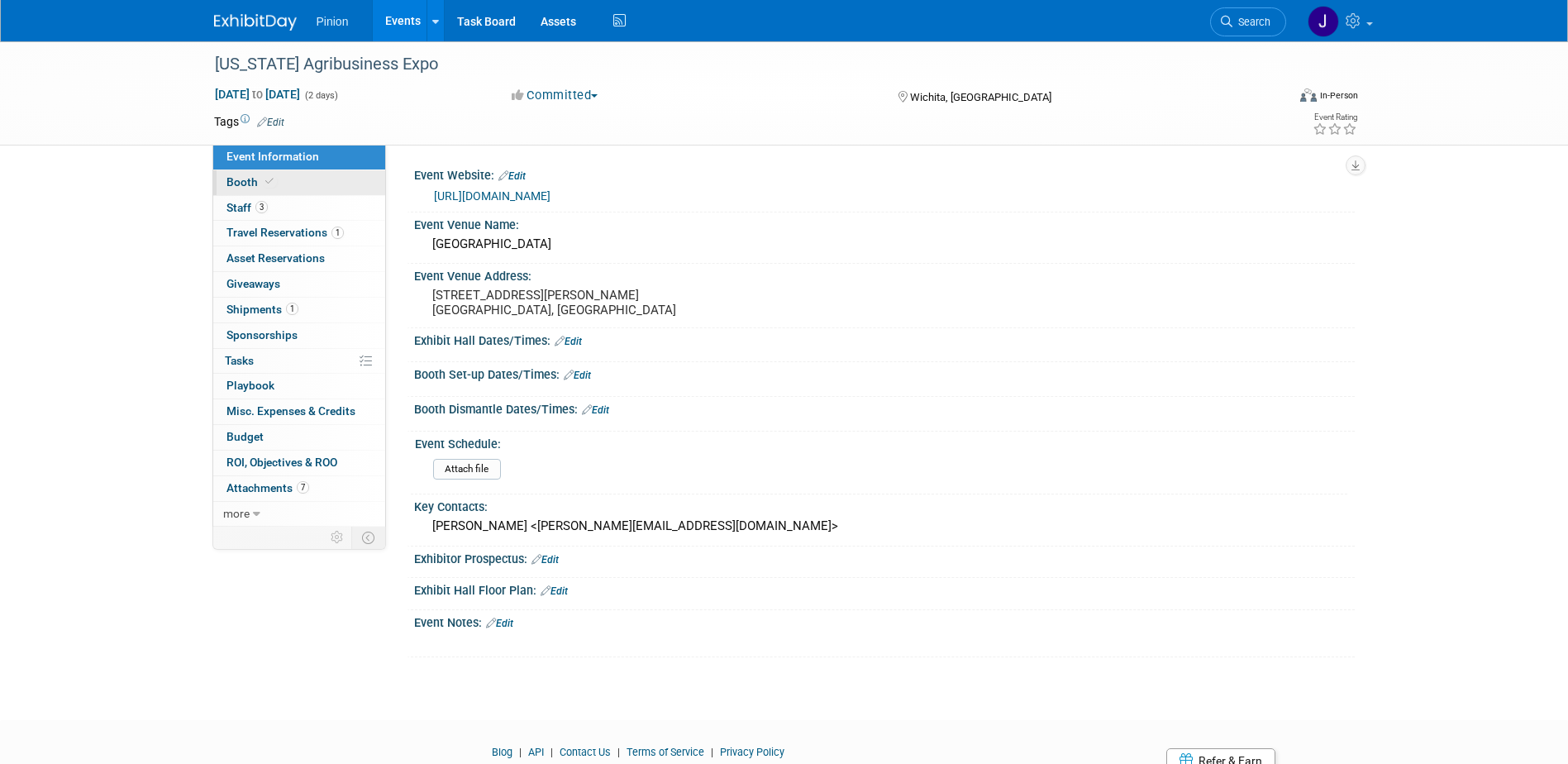
click at [251, 182] on span "Booth" at bounding box center [251, 181] width 51 height 13
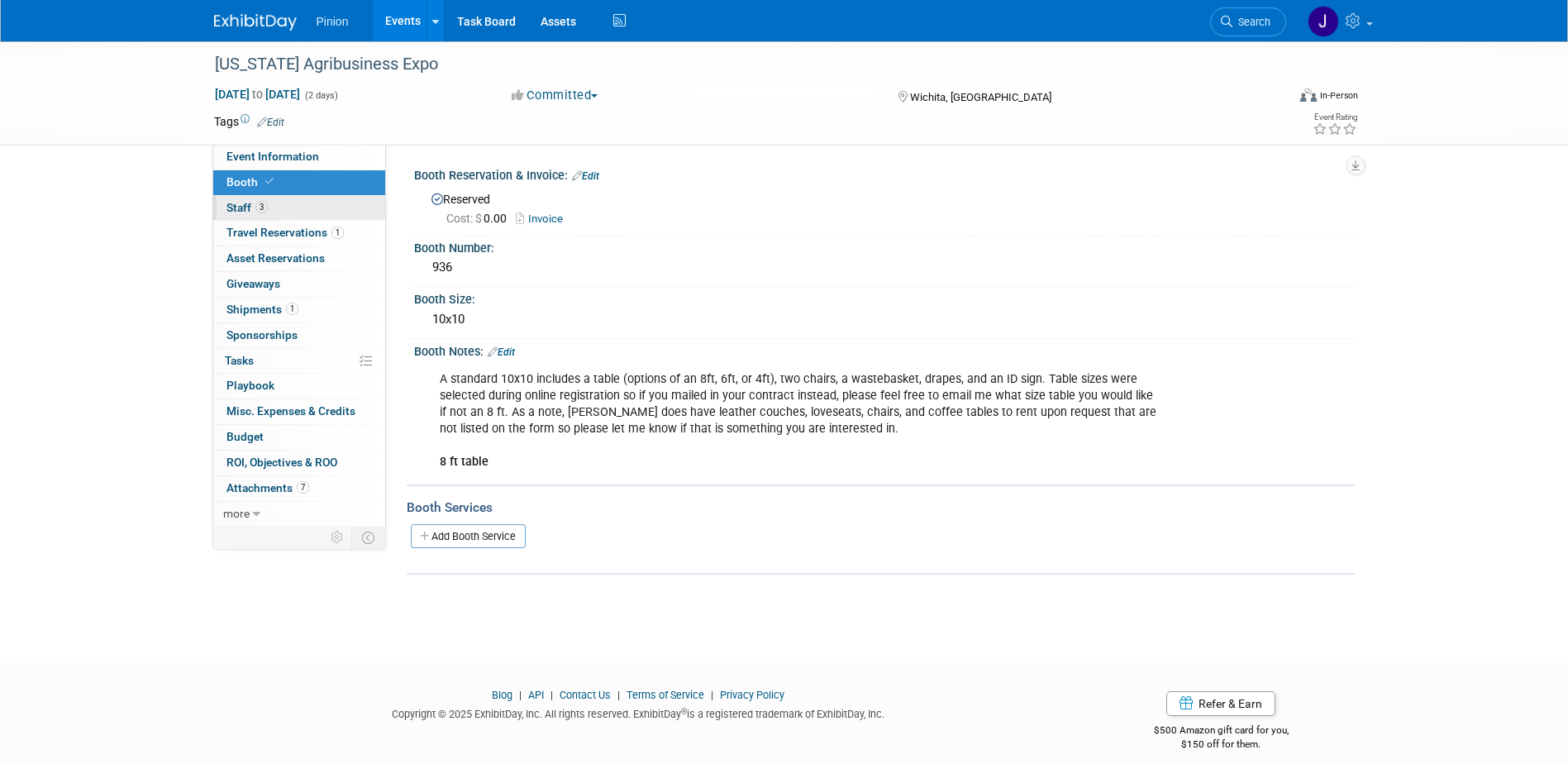
click at [257, 207] on span "3" at bounding box center [261, 207] width 12 height 12
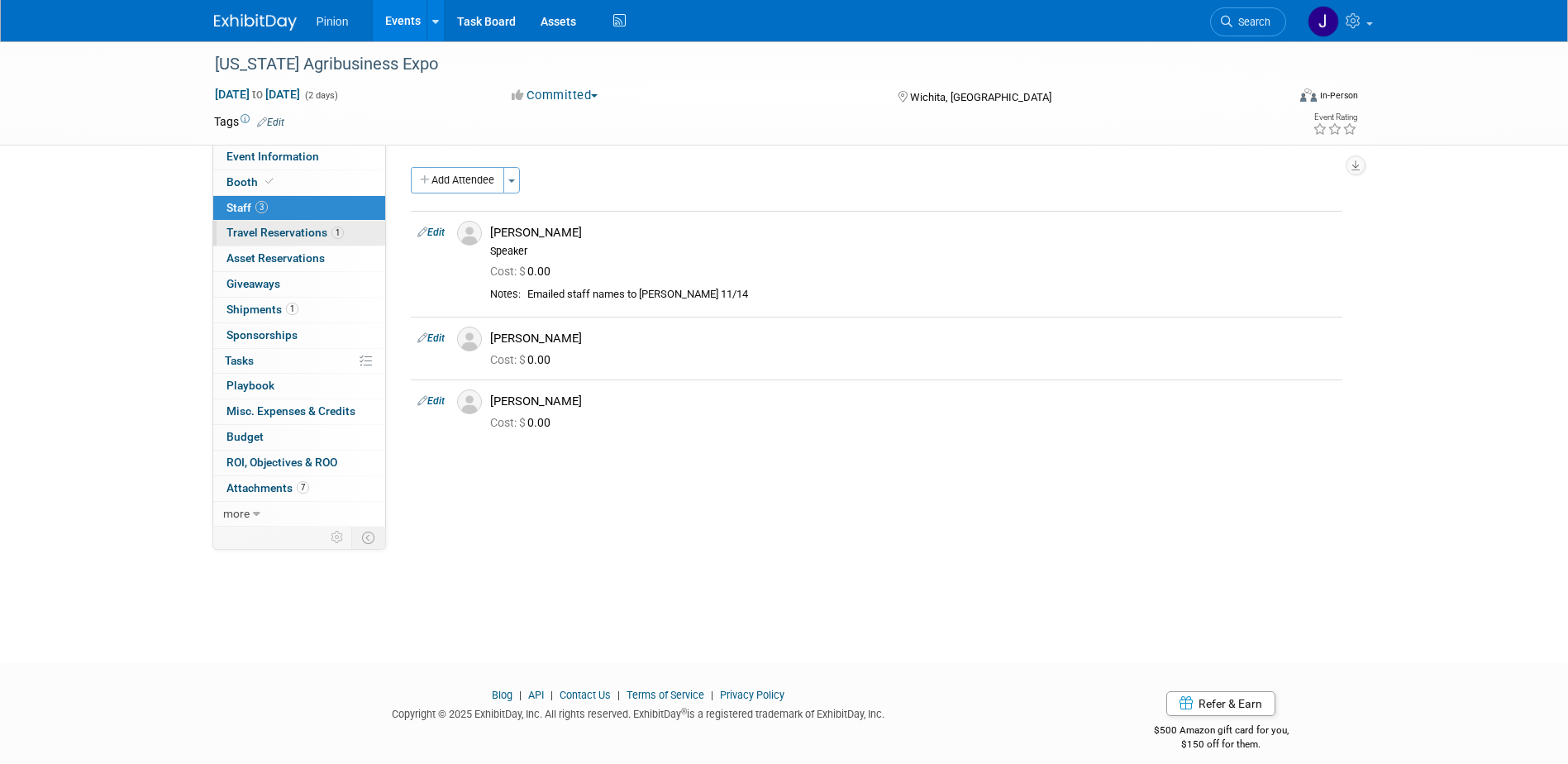
click at [284, 226] on span "Travel Reservations 1" at bounding box center [285, 232] width 118 height 13
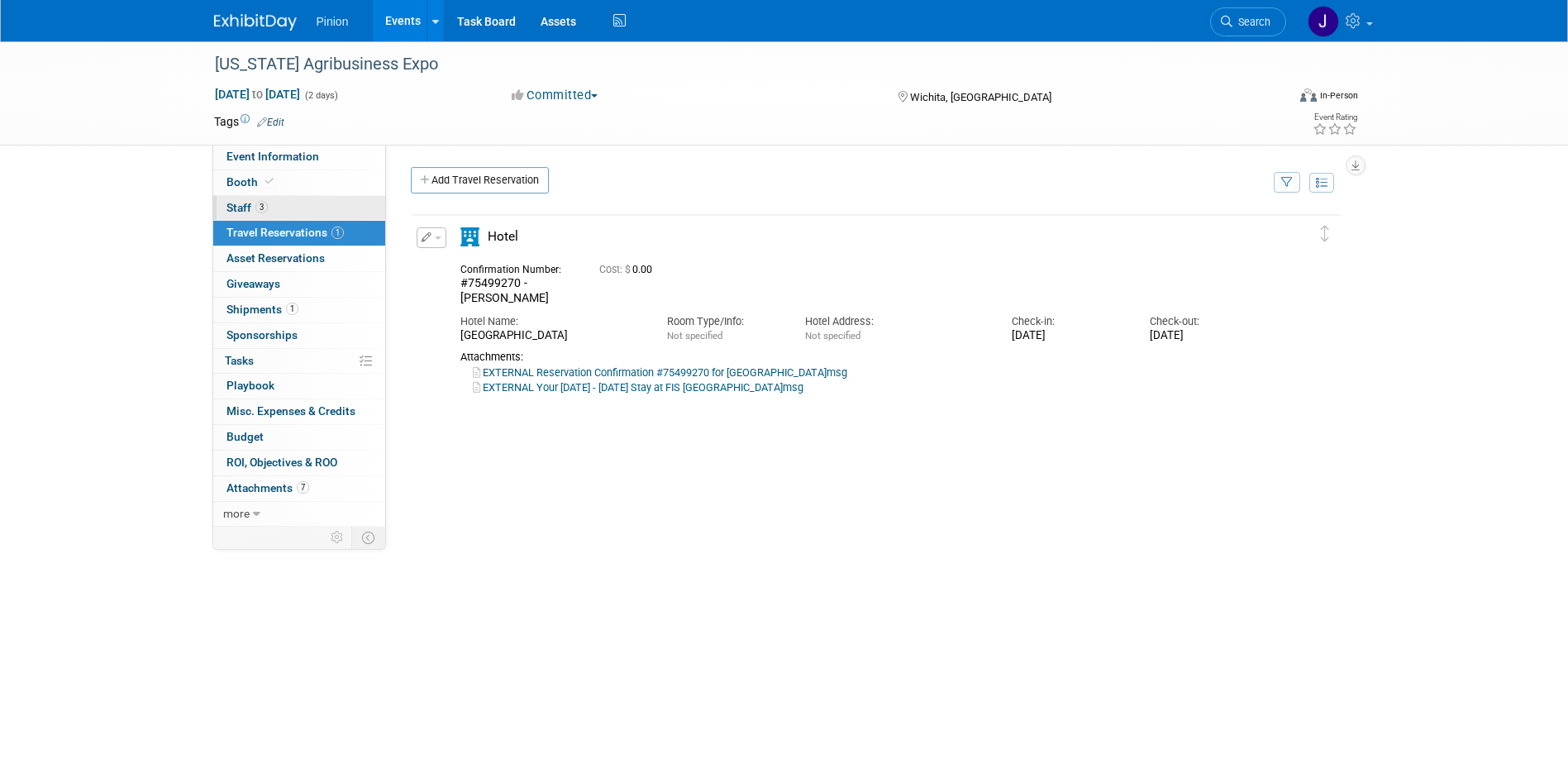
click at [265, 213] on span "Staff 3" at bounding box center [246, 207] width 41 height 13
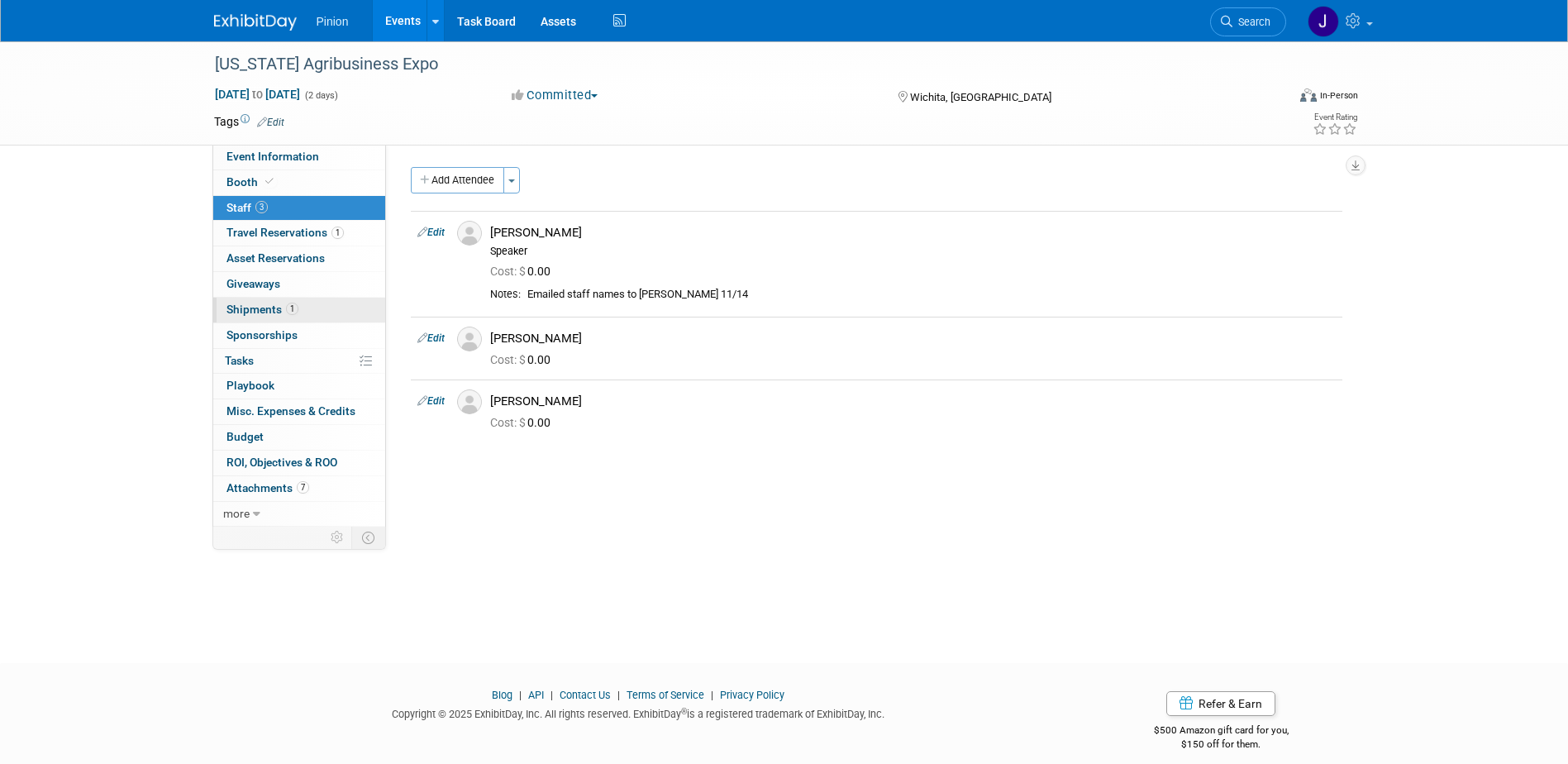
click at [262, 308] on span "Shipments 1" at bounding box center [262, 309] width 72 height 13
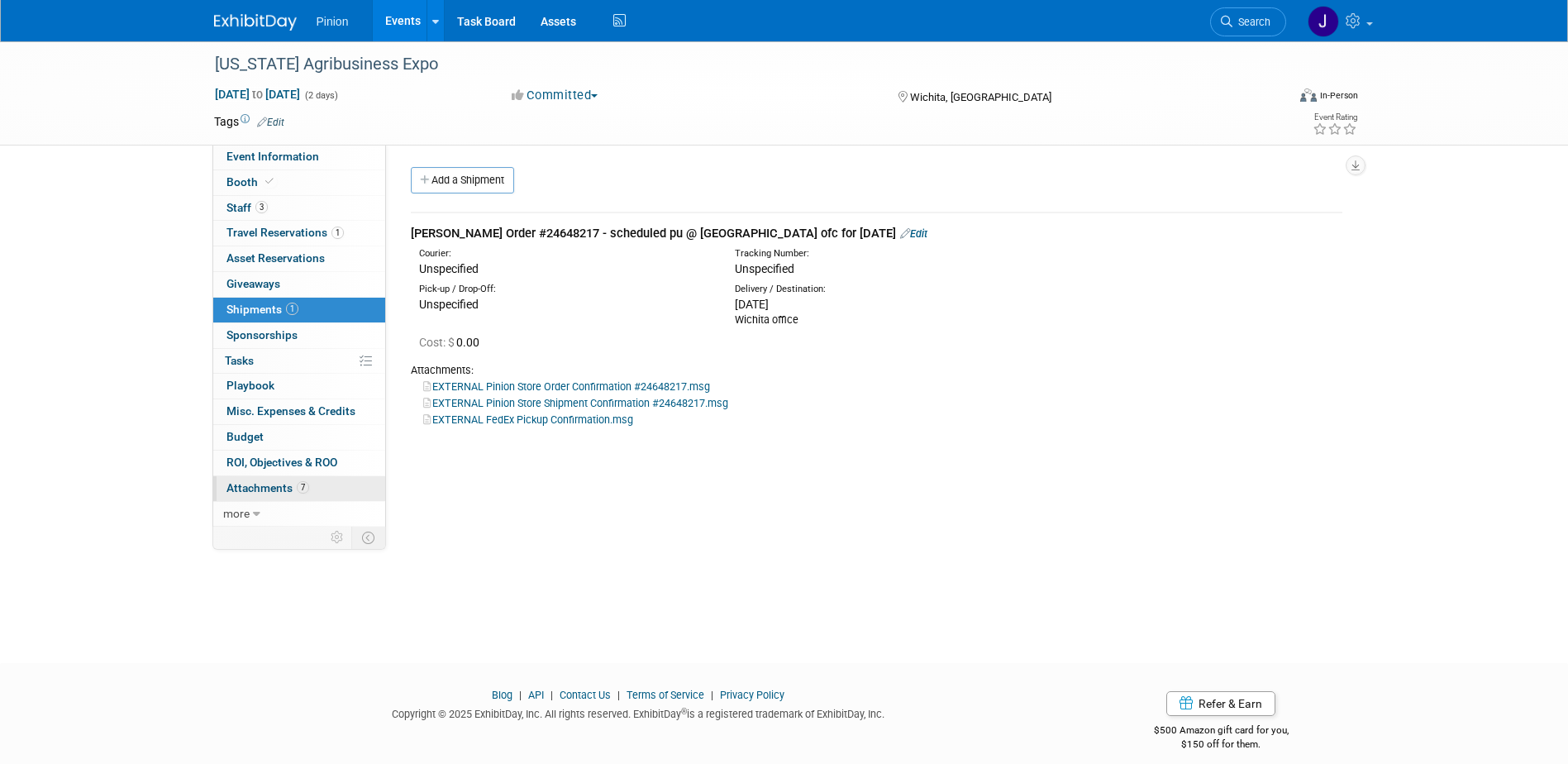
click at [255, 492] on span "Attachments 7" at bounding box center [267, 487] width 83 height 13
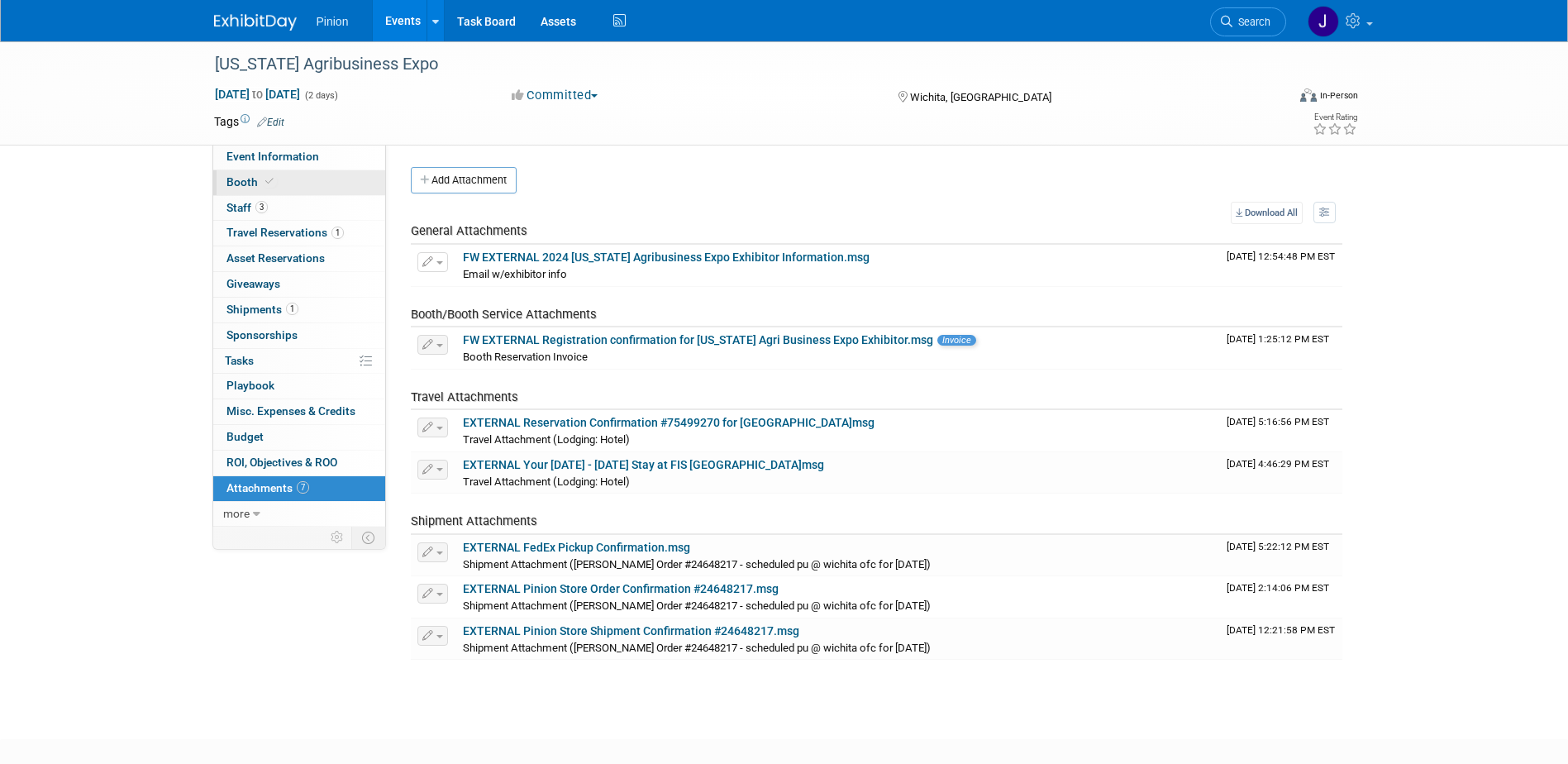
click at [259, 182] on span "Booth" at bounding box center [251, 181] width 51 height 13
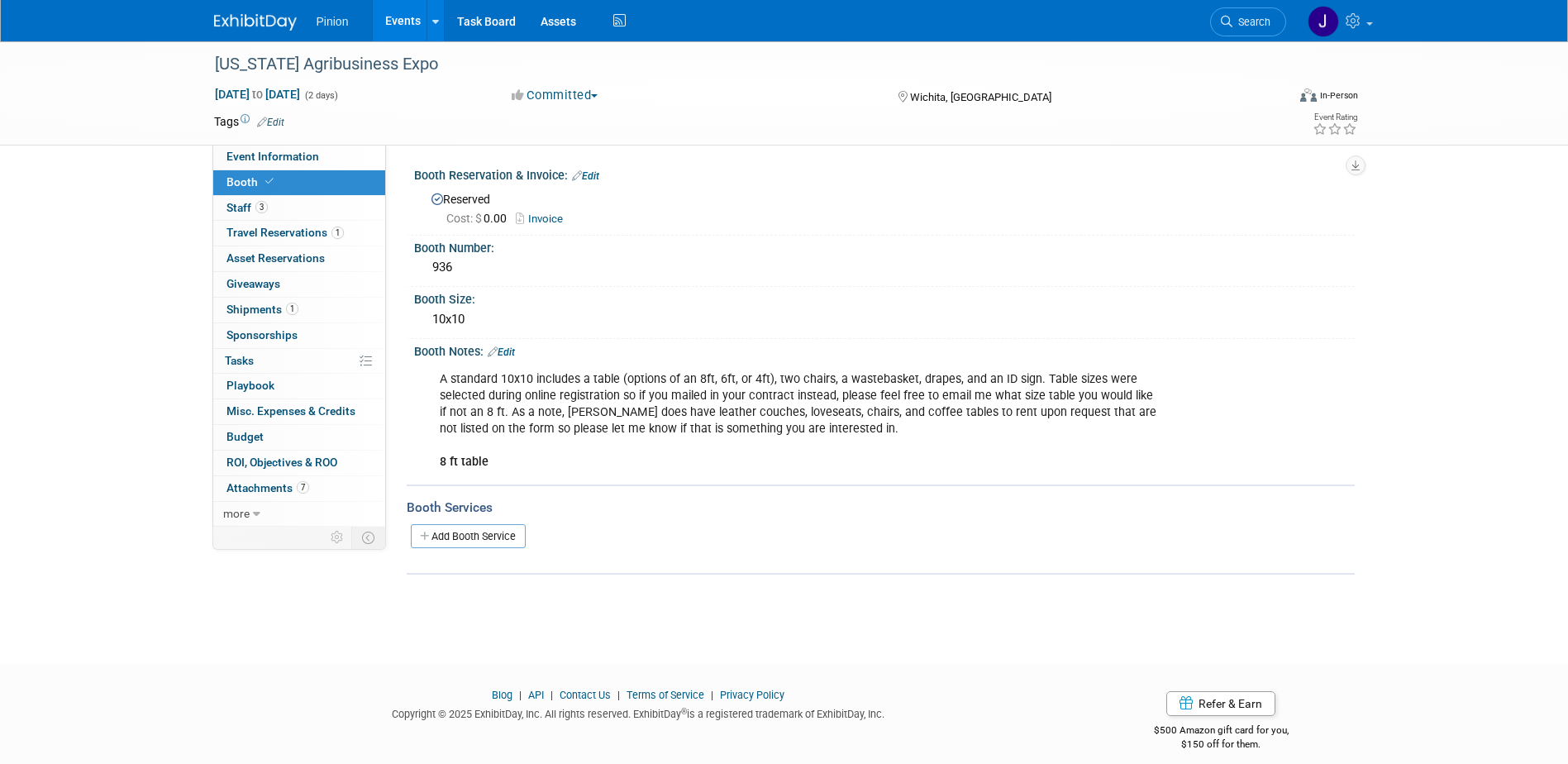
scroll to position [15, 0]
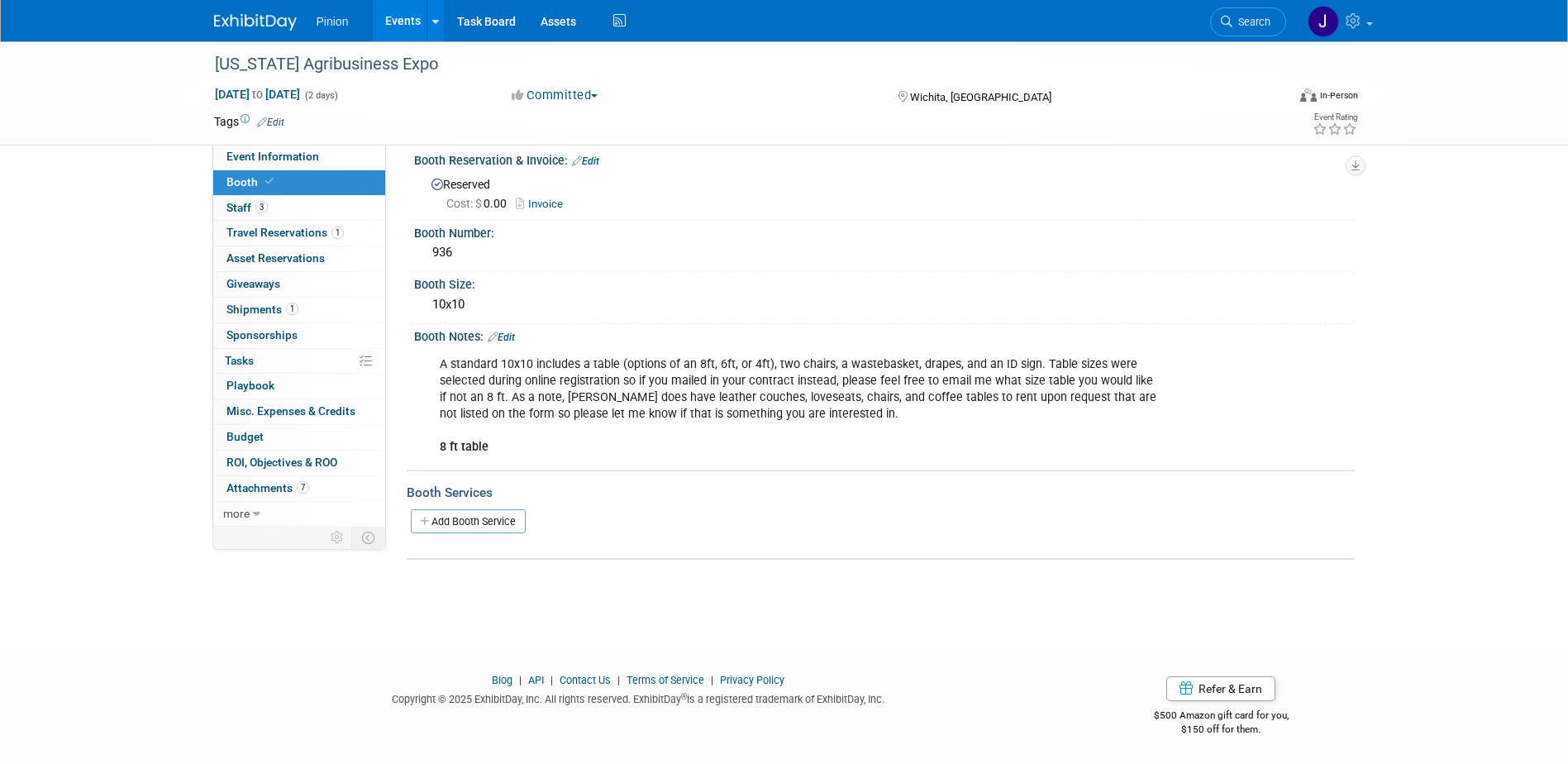
click at [213, 170] on link "Booth" at bounding box center [299, 182] width 172 height 25
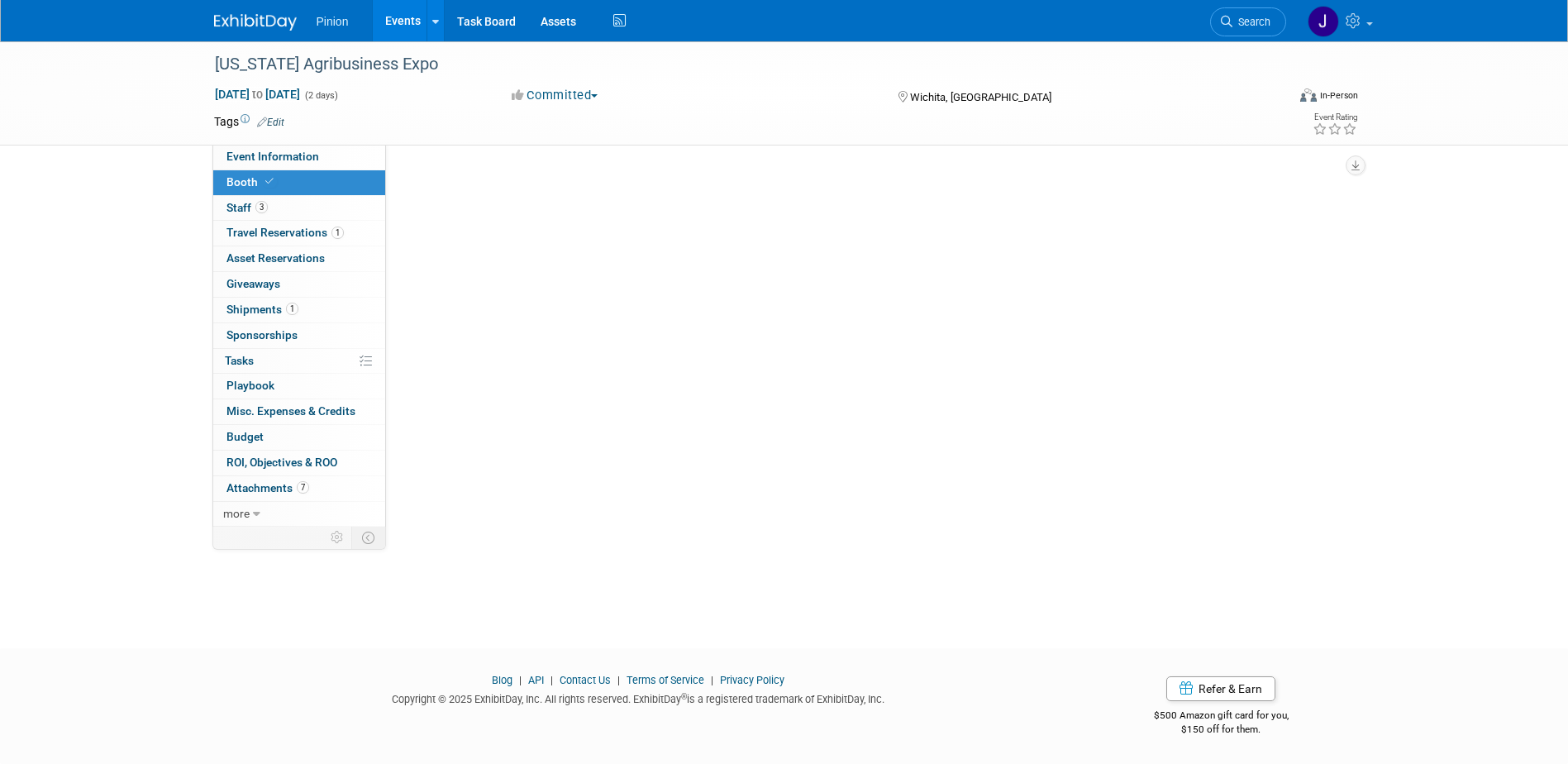
scroll to position [0, 0]
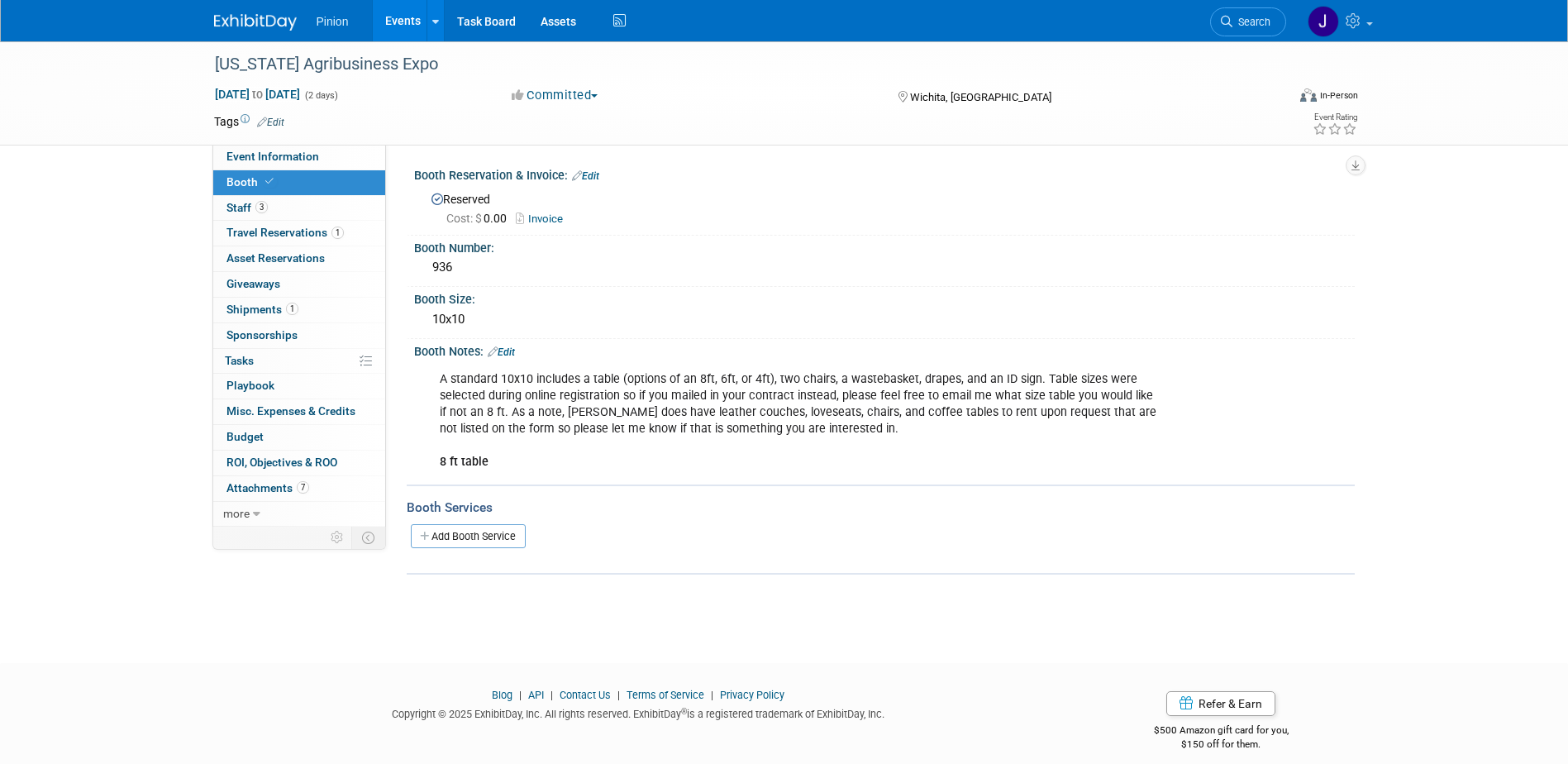
click at [213, 170] on link "Booth" at bounding box center [299, 182] width 172 height 25
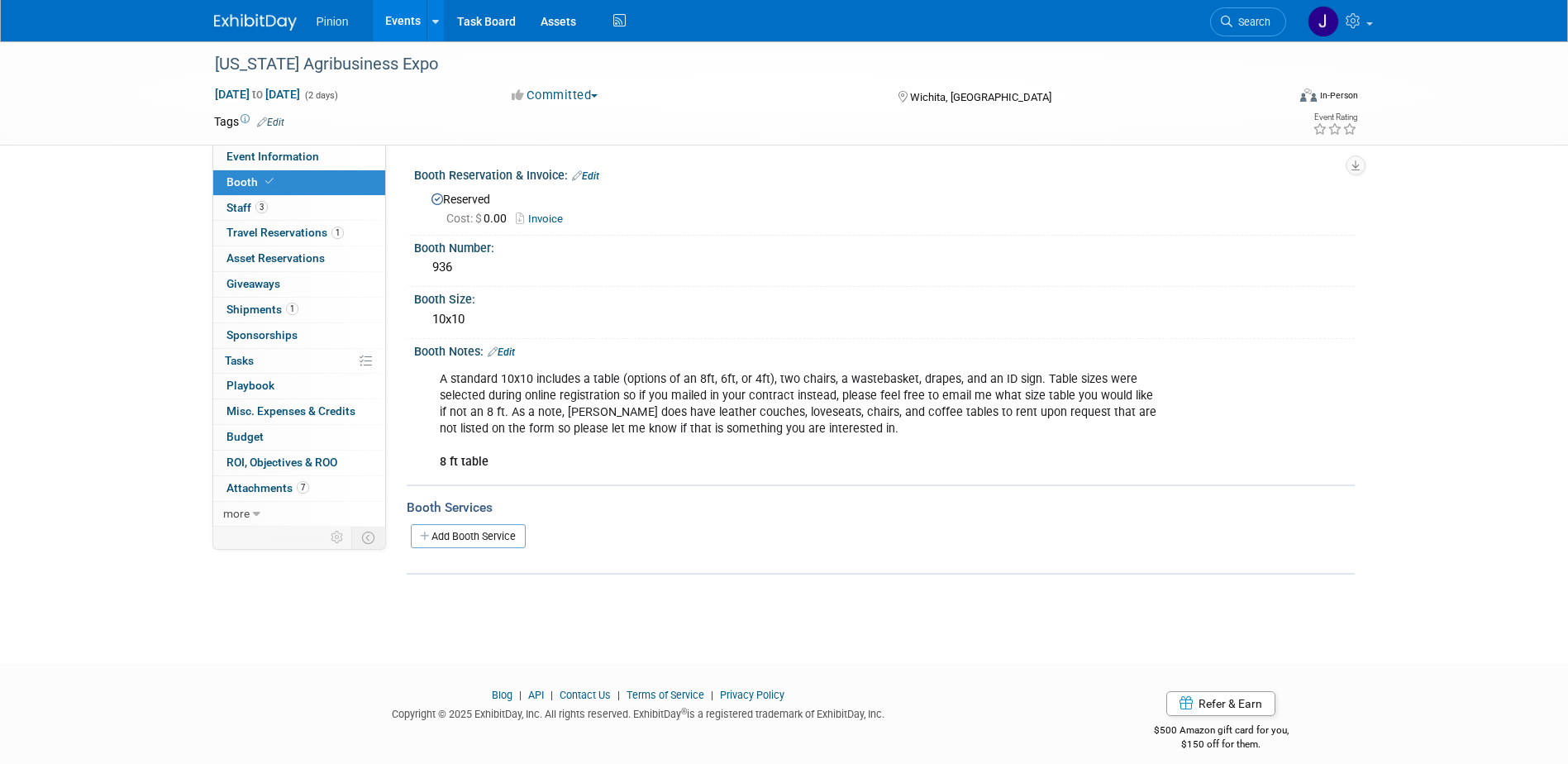
click at [213, 170] on link "Booth" at bounding box center [299, 182] width 172 height 25
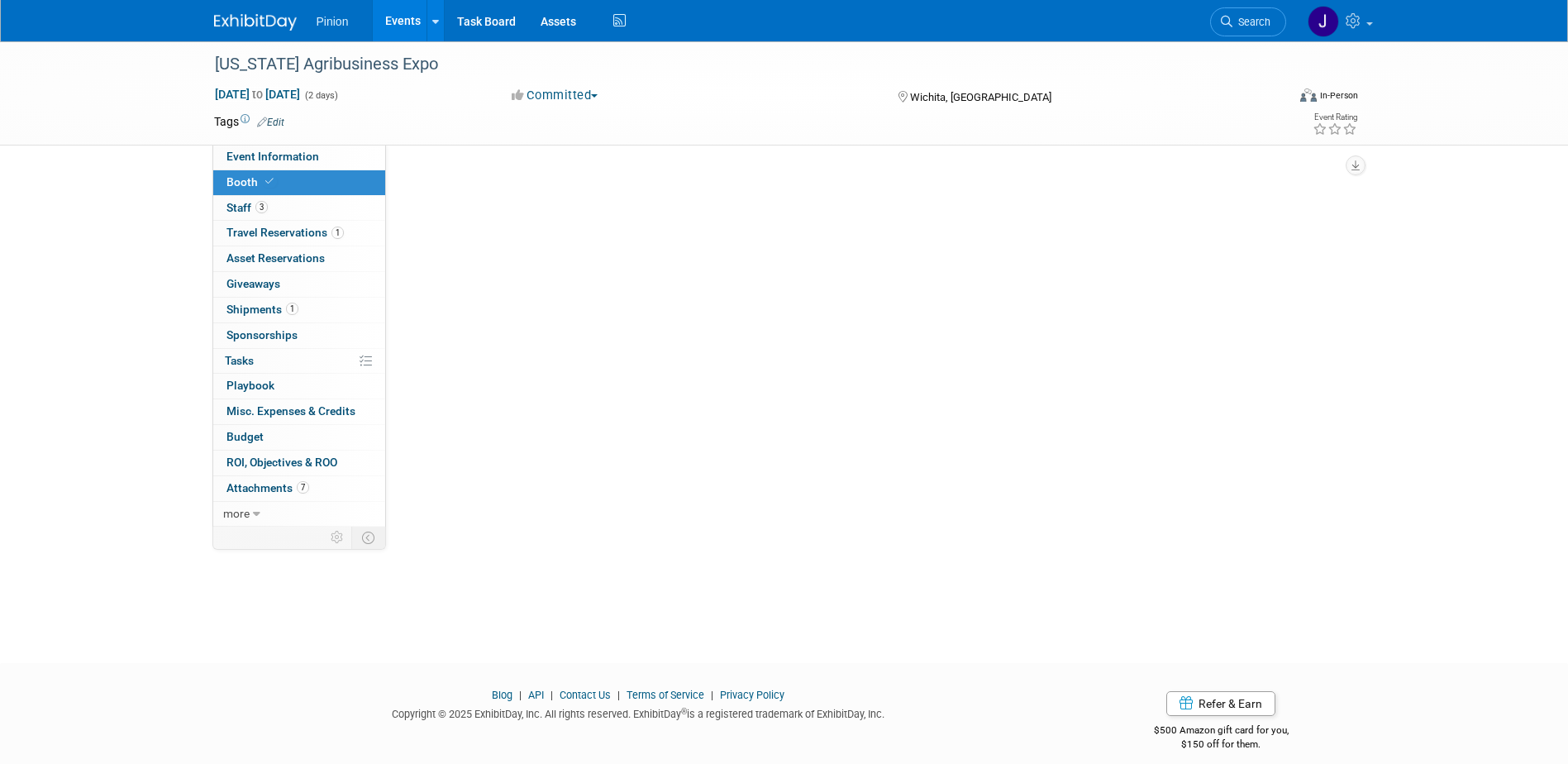
click at [213, 170] on link "Booth" at bounding box center [299, 182] width 172 height 25
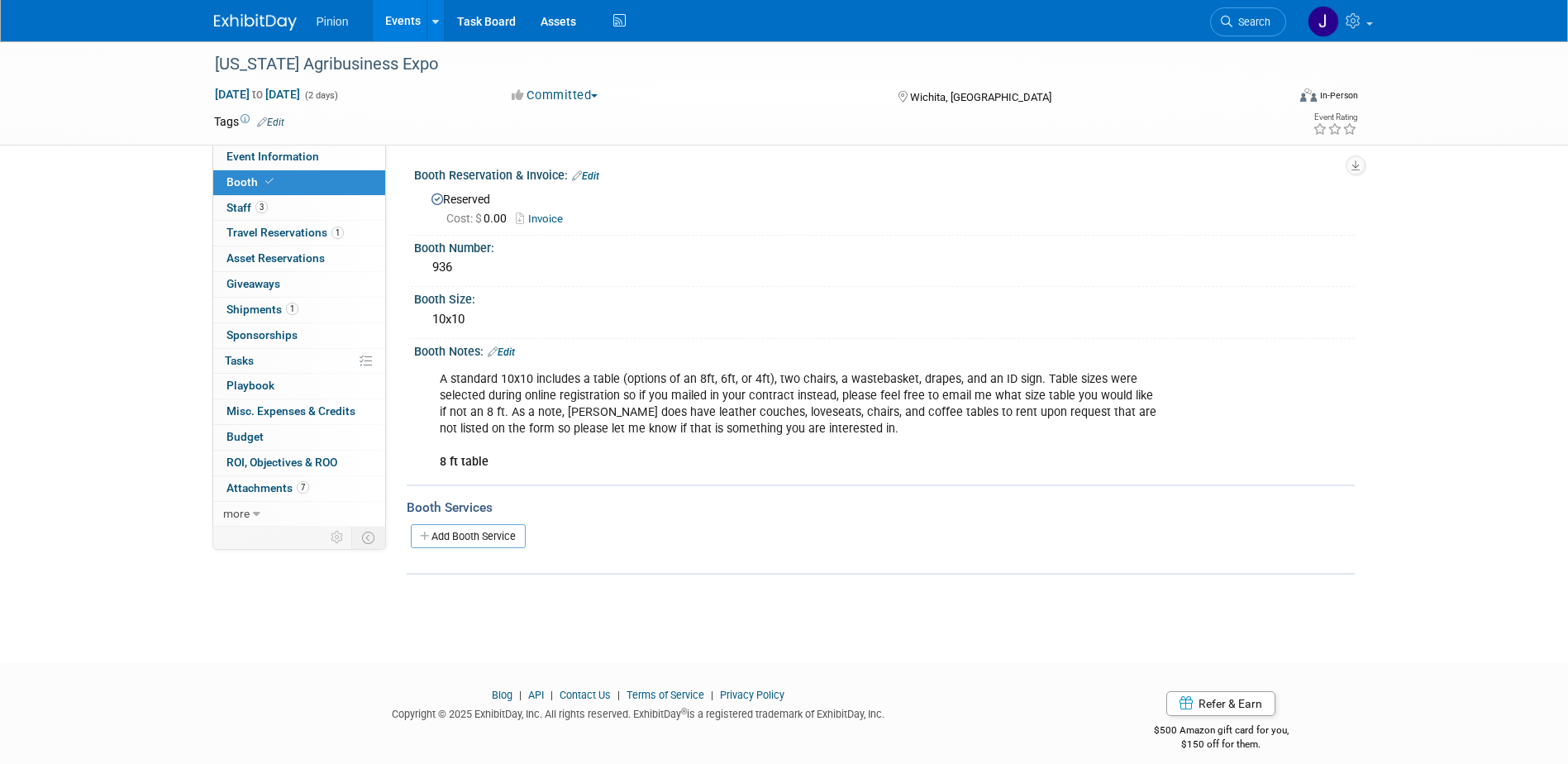
click at [213, 170] on link "Booth" at bounding box center [299, 182] width 172 height 25
click at [269, 14] on img at bounding box center [255, 22] width 83 height 17
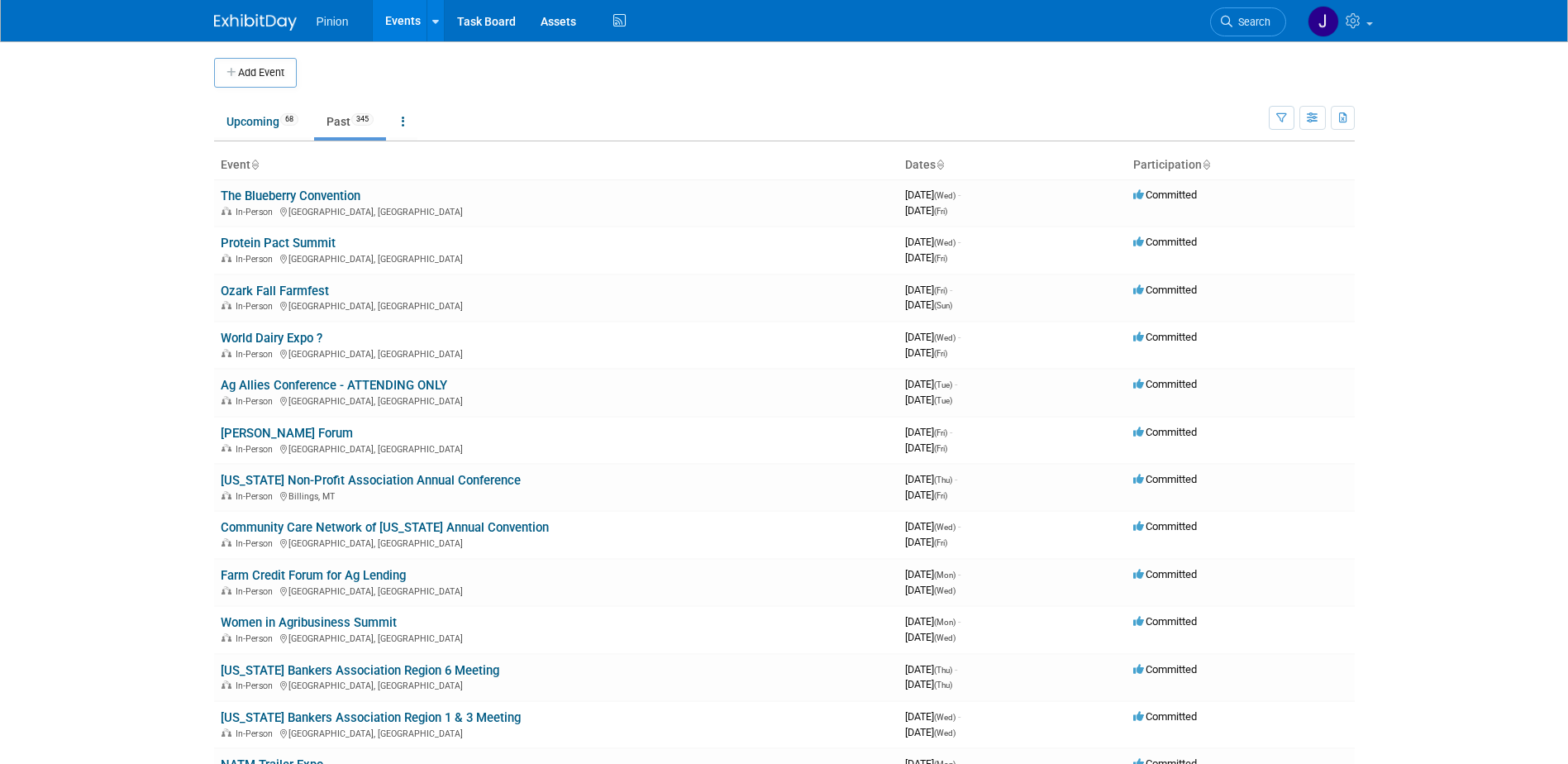
click at [259, 162] on icon at bounding box center [254, 165] width 8 height 11
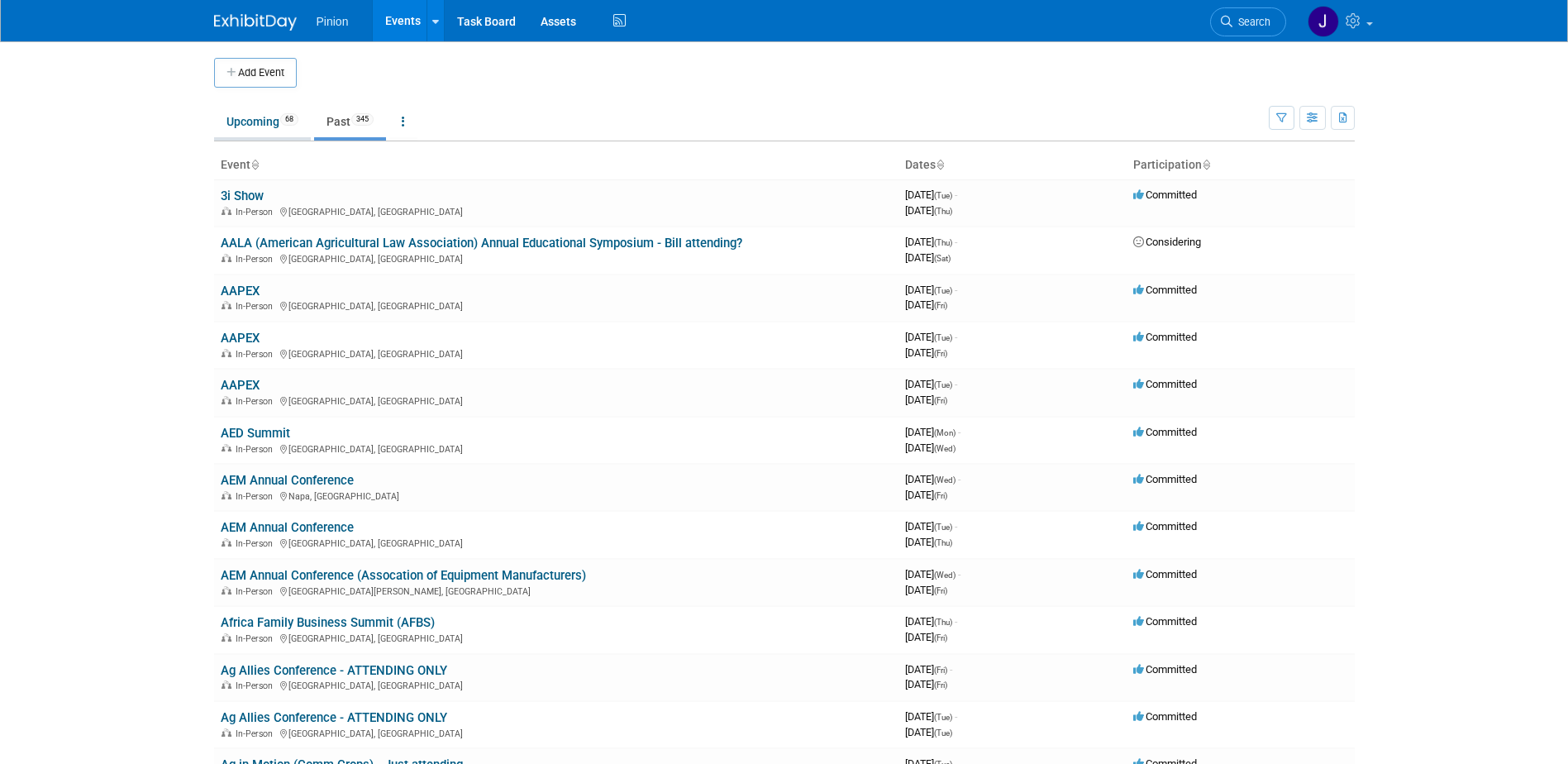
click at [274, 126] on link "Upcoming 68" at bounding box center [262, 122] width 97 height 32
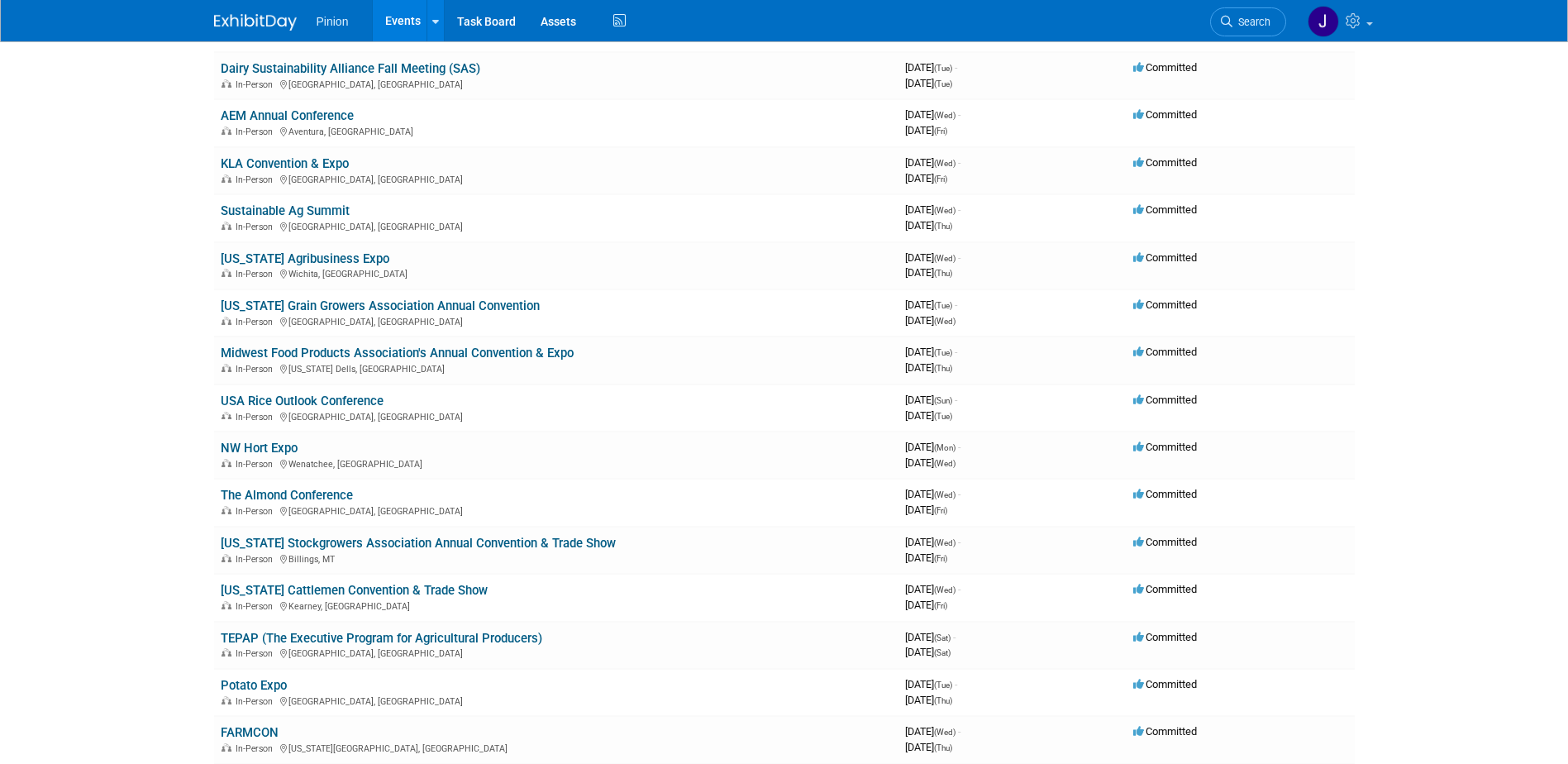
scroll to position [795, 0]
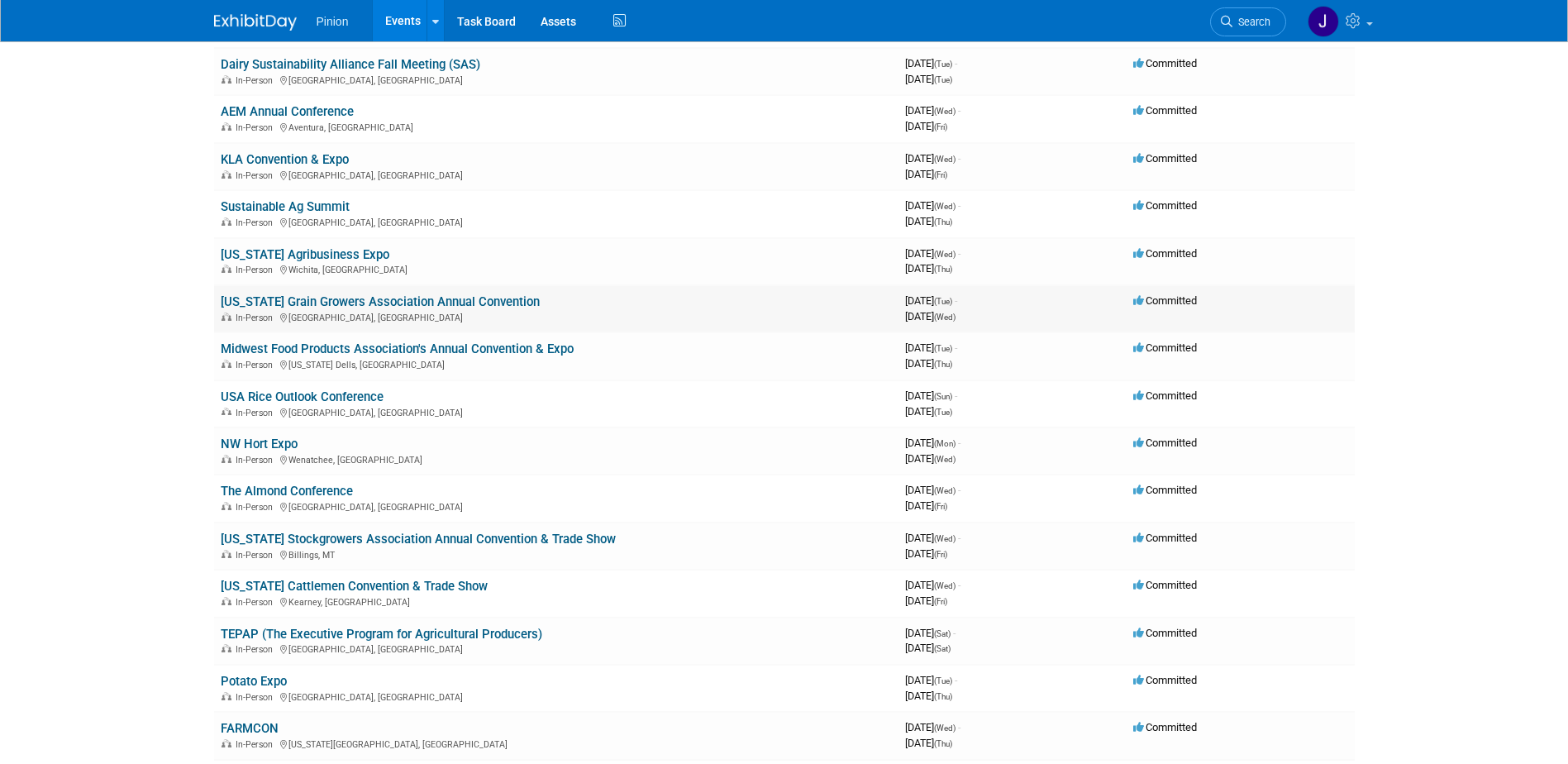
click at [405, 302] on link "[US_STATE] Grain Growers Association Annual Convention" at bounding box center [381, 301] width 319 height 15
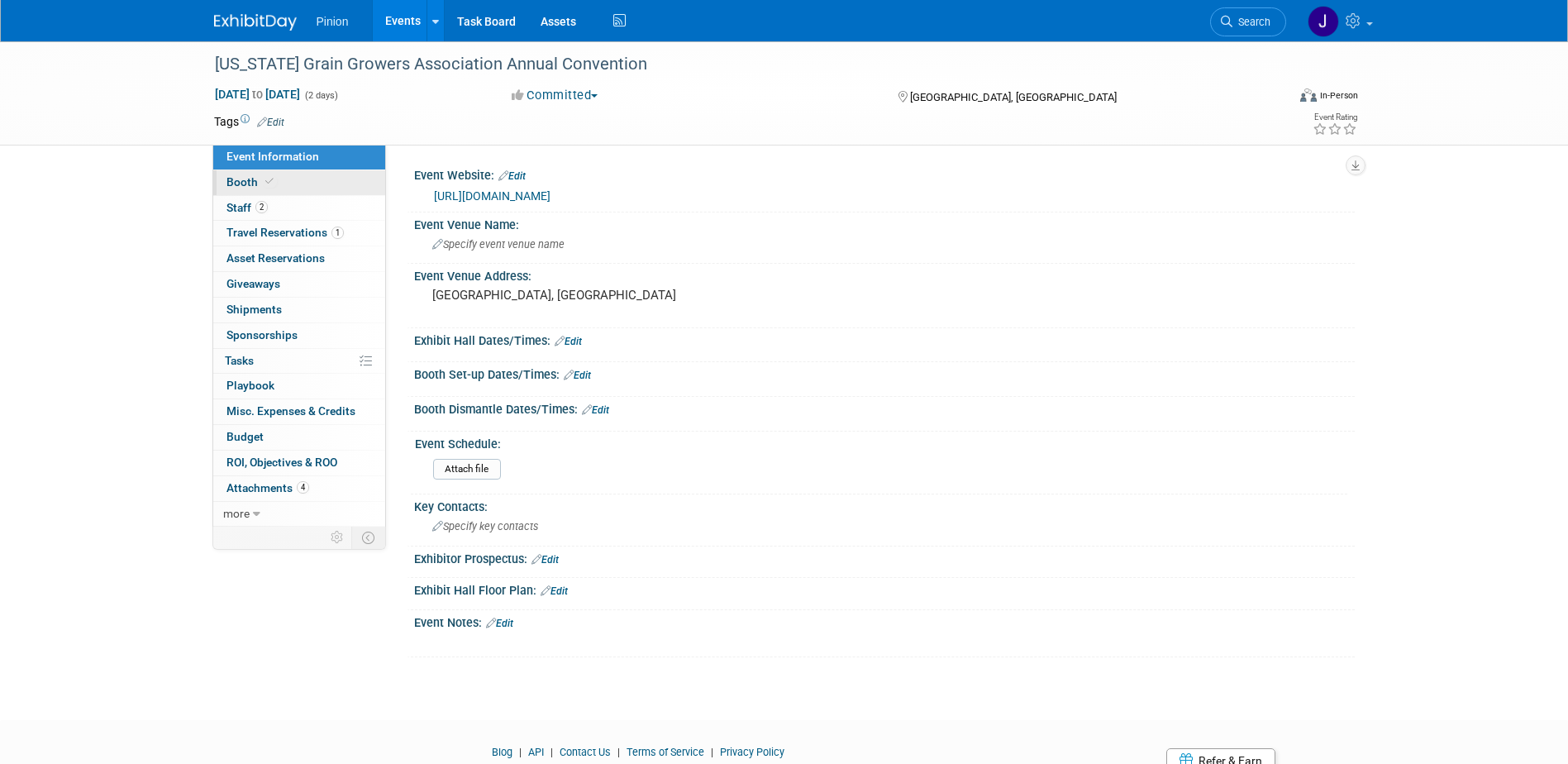
click at [257, 182] on span "Booth" at bounding box center [251, 181] width 51 height 13
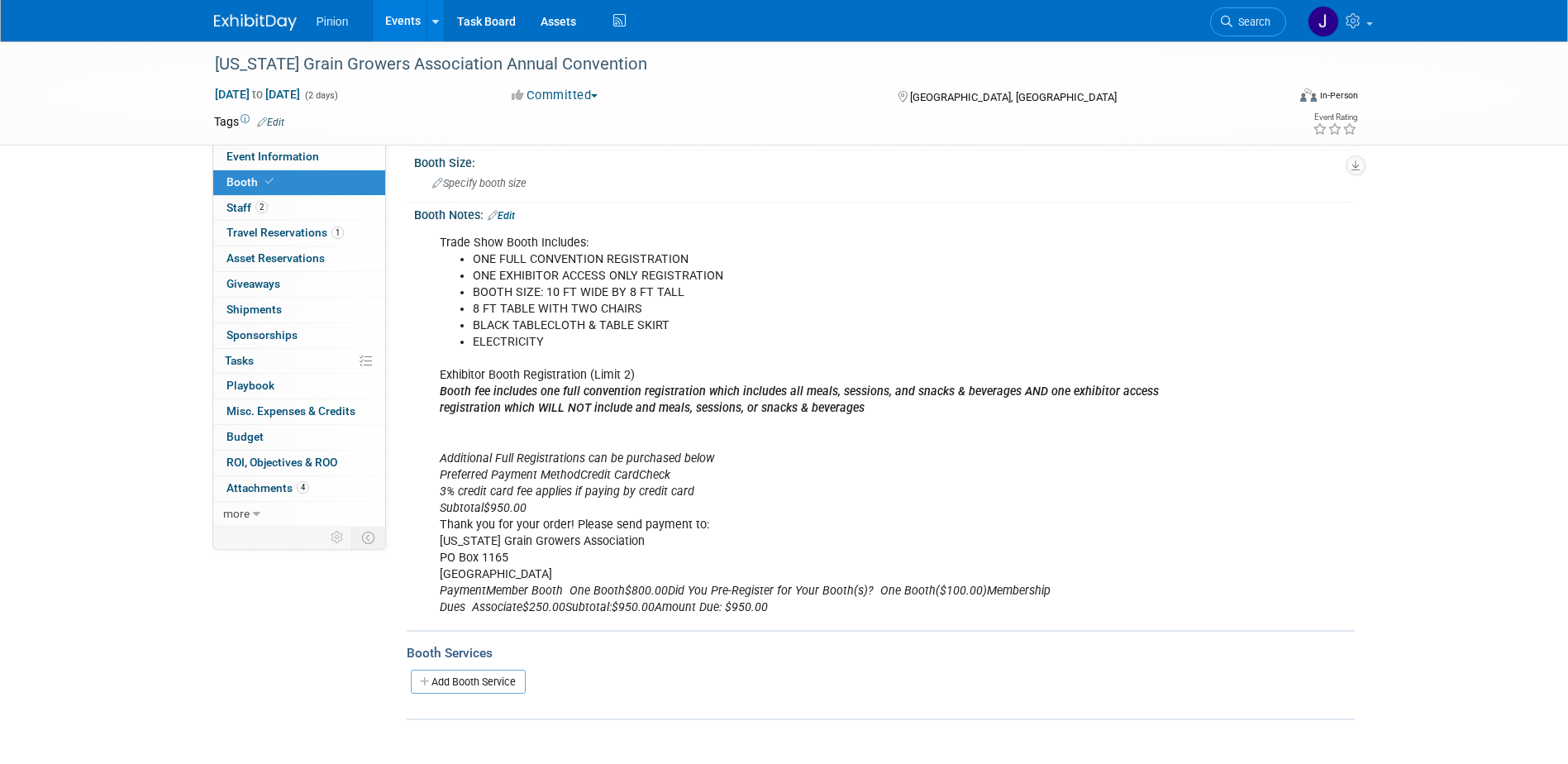
scroll to position [145, 0]
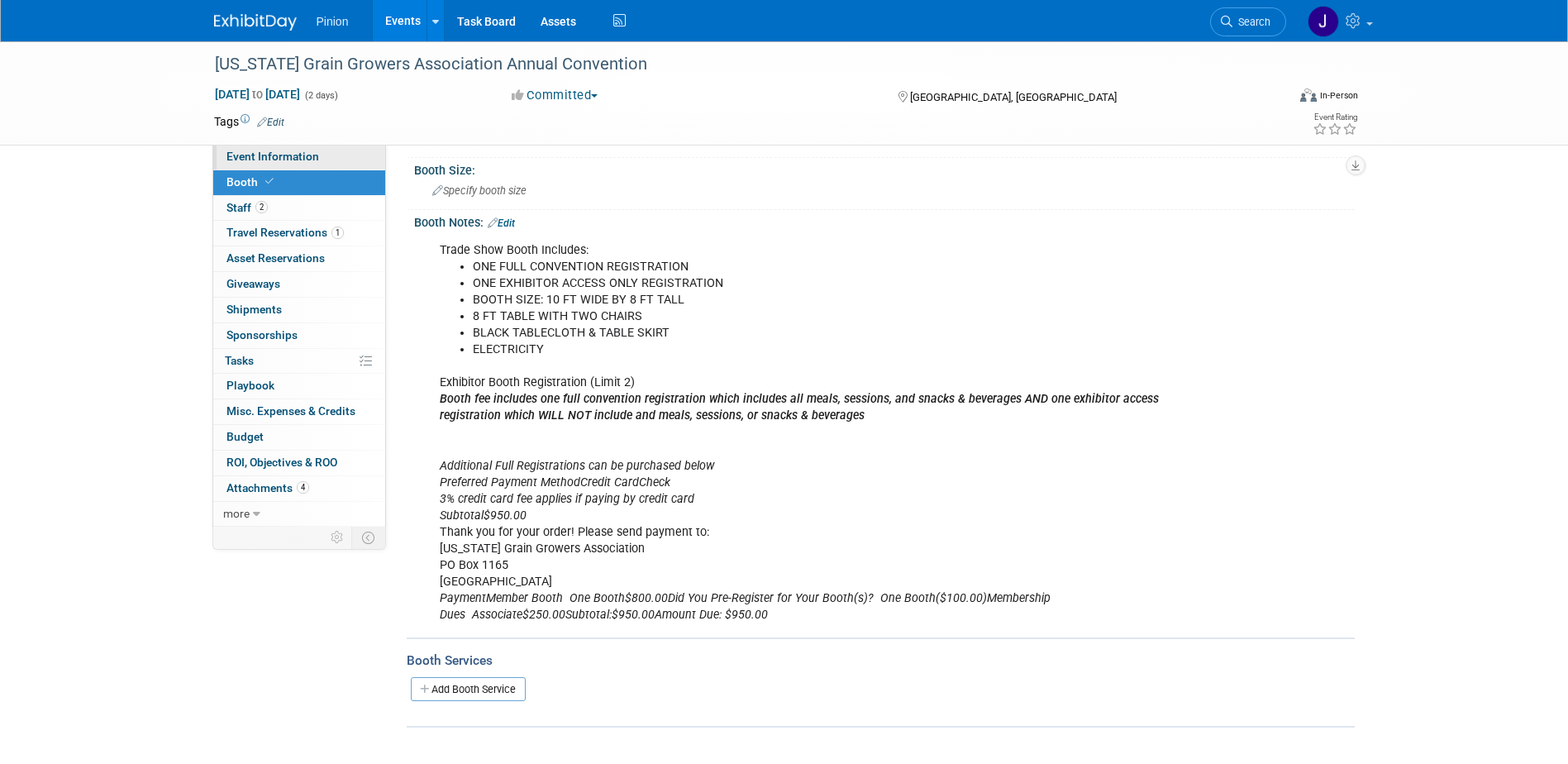
click at [304, 157] on span "Event Information" at bounding box center [272, 155] width 93 height 13
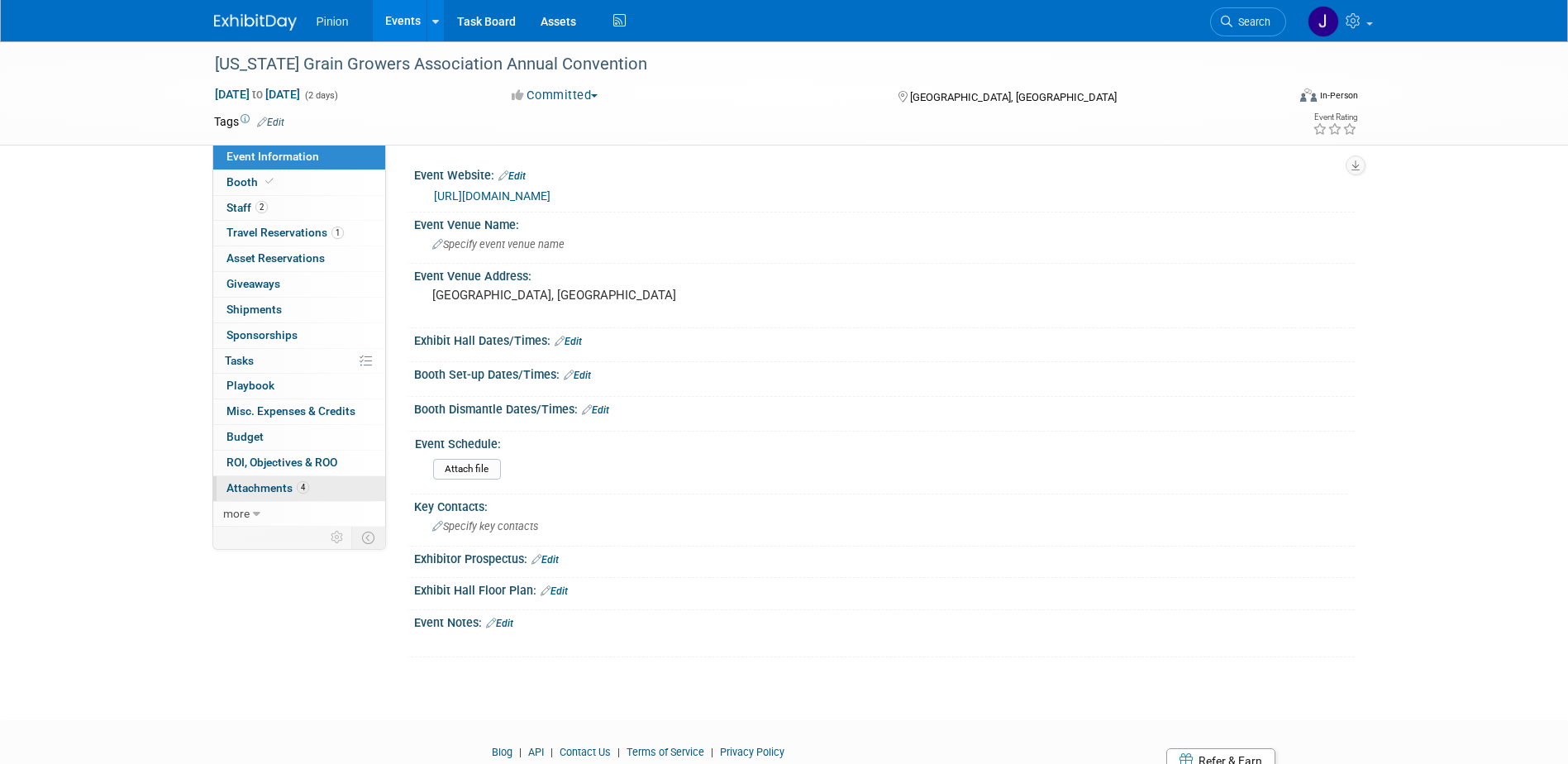
click at [269, 483] on span "Attachments 4" at bounding box center [267, 487] width 83 height 13
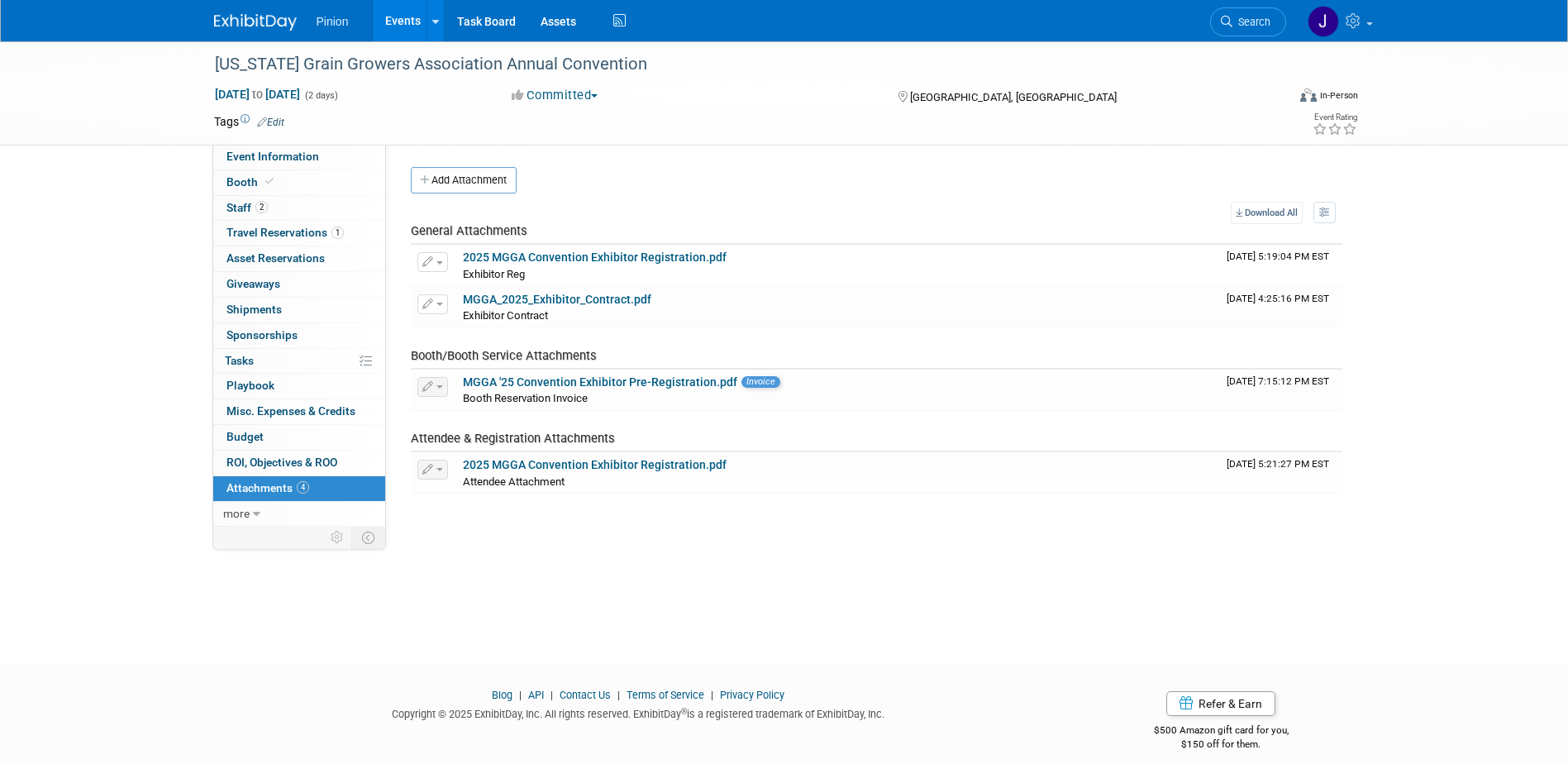
click at [269, 20] on img at bounding box center [255, 22] width 83 height 17
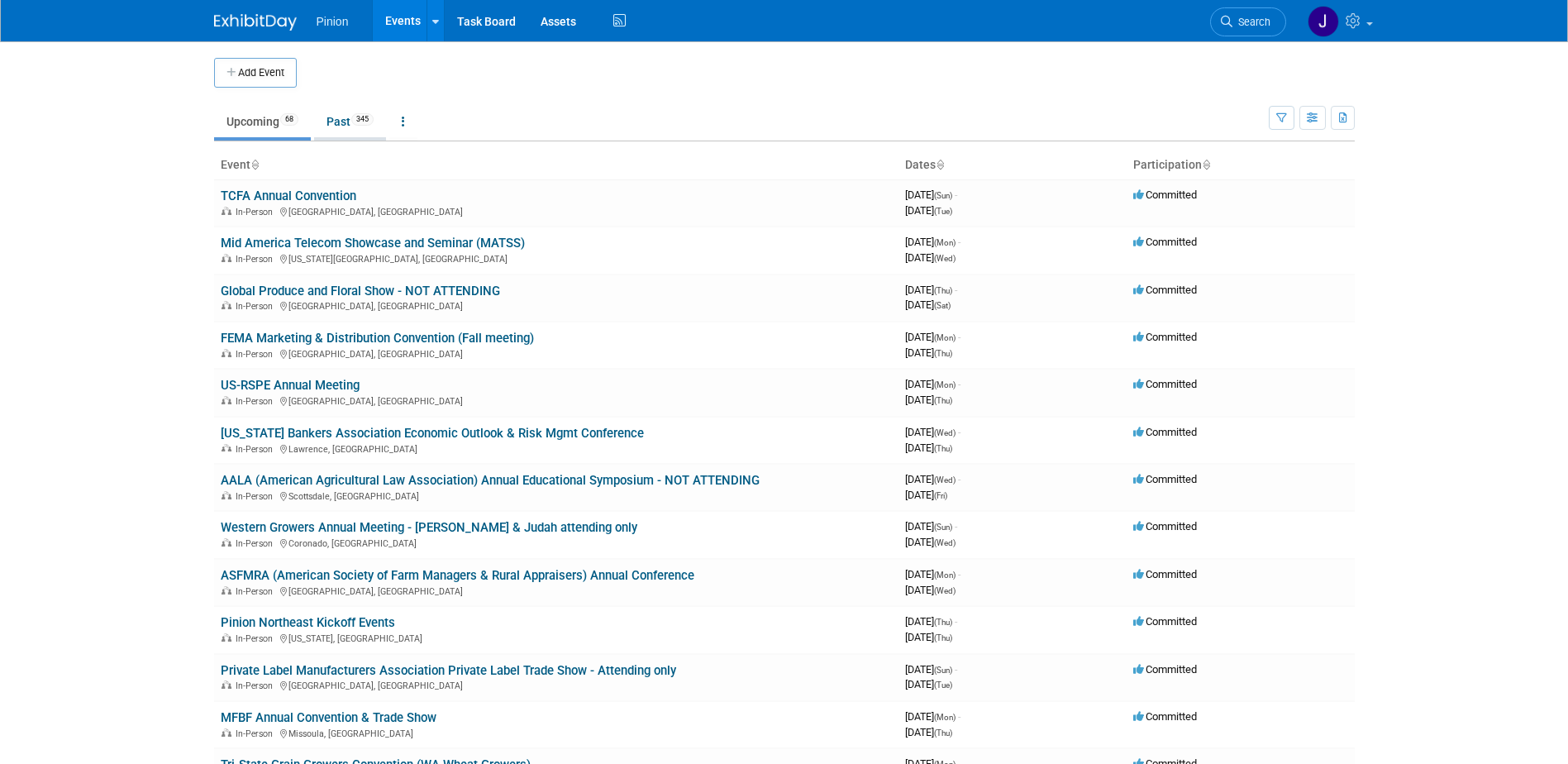
click at [338, 119] on link "Past 345" at bounding box center [350, 122] width 72 height 32
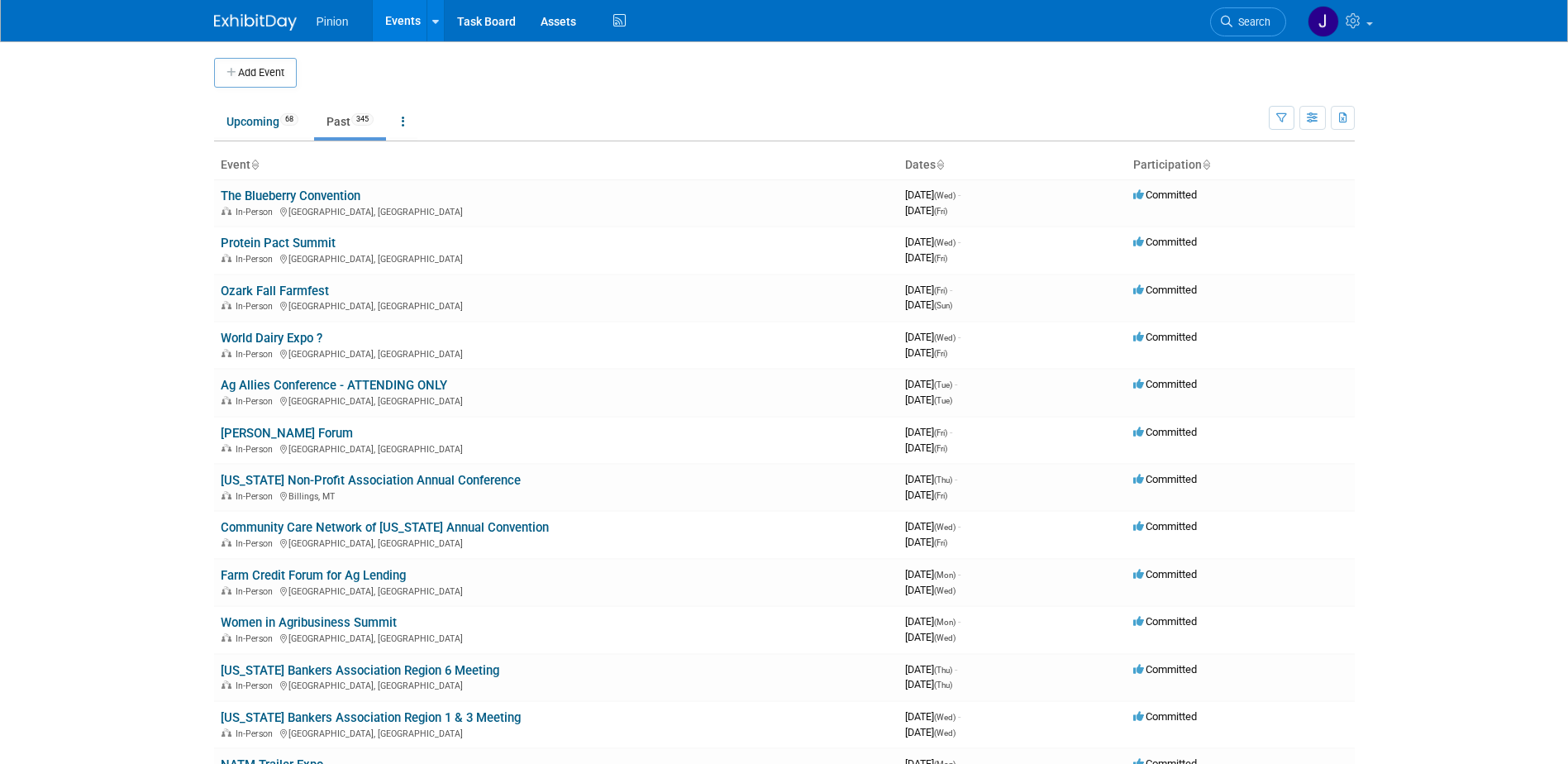
click at [256, 168] on icon at bounding box center [254, 165] width 8 height 11
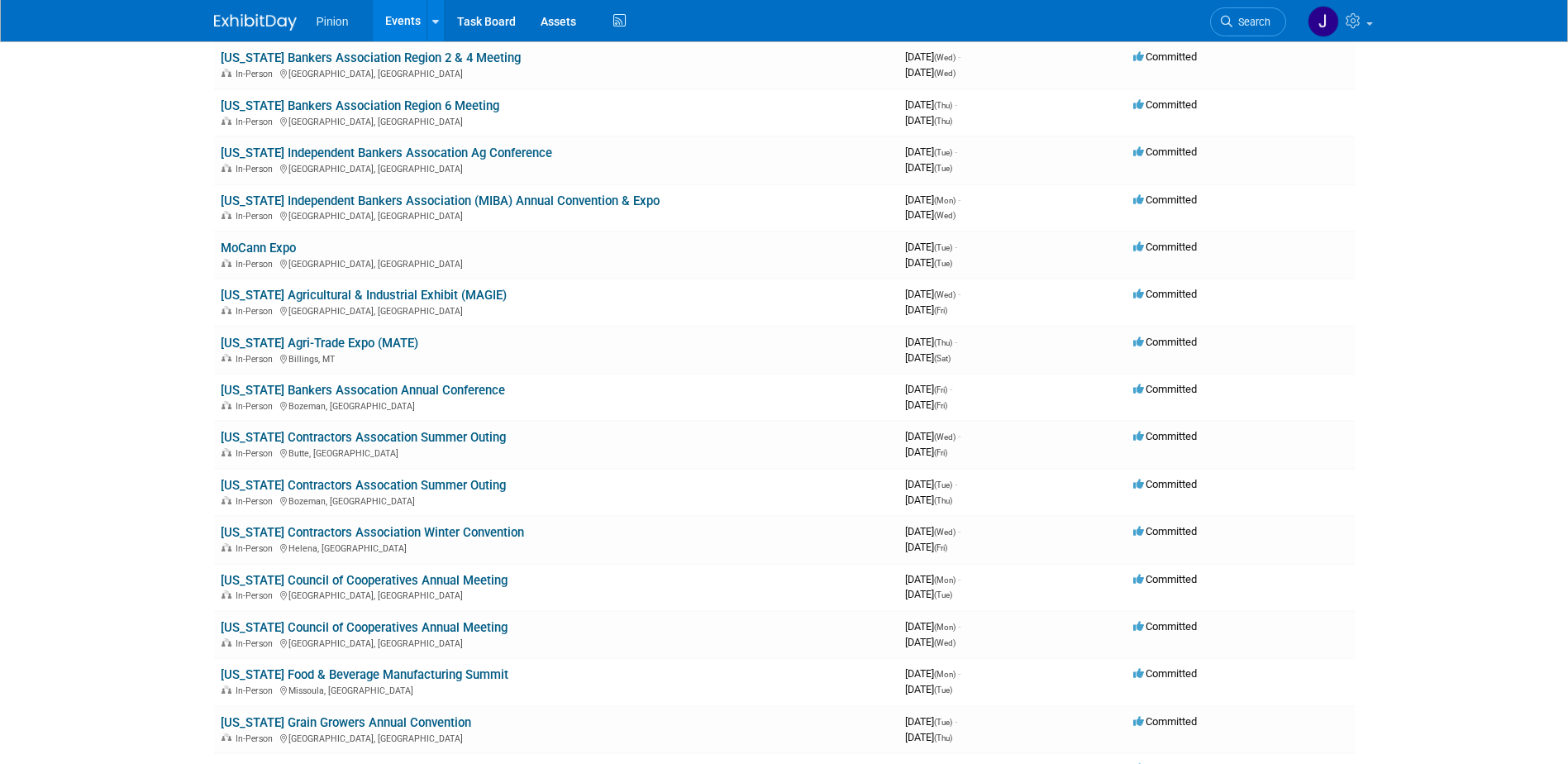
scroll to position [10187, 0]
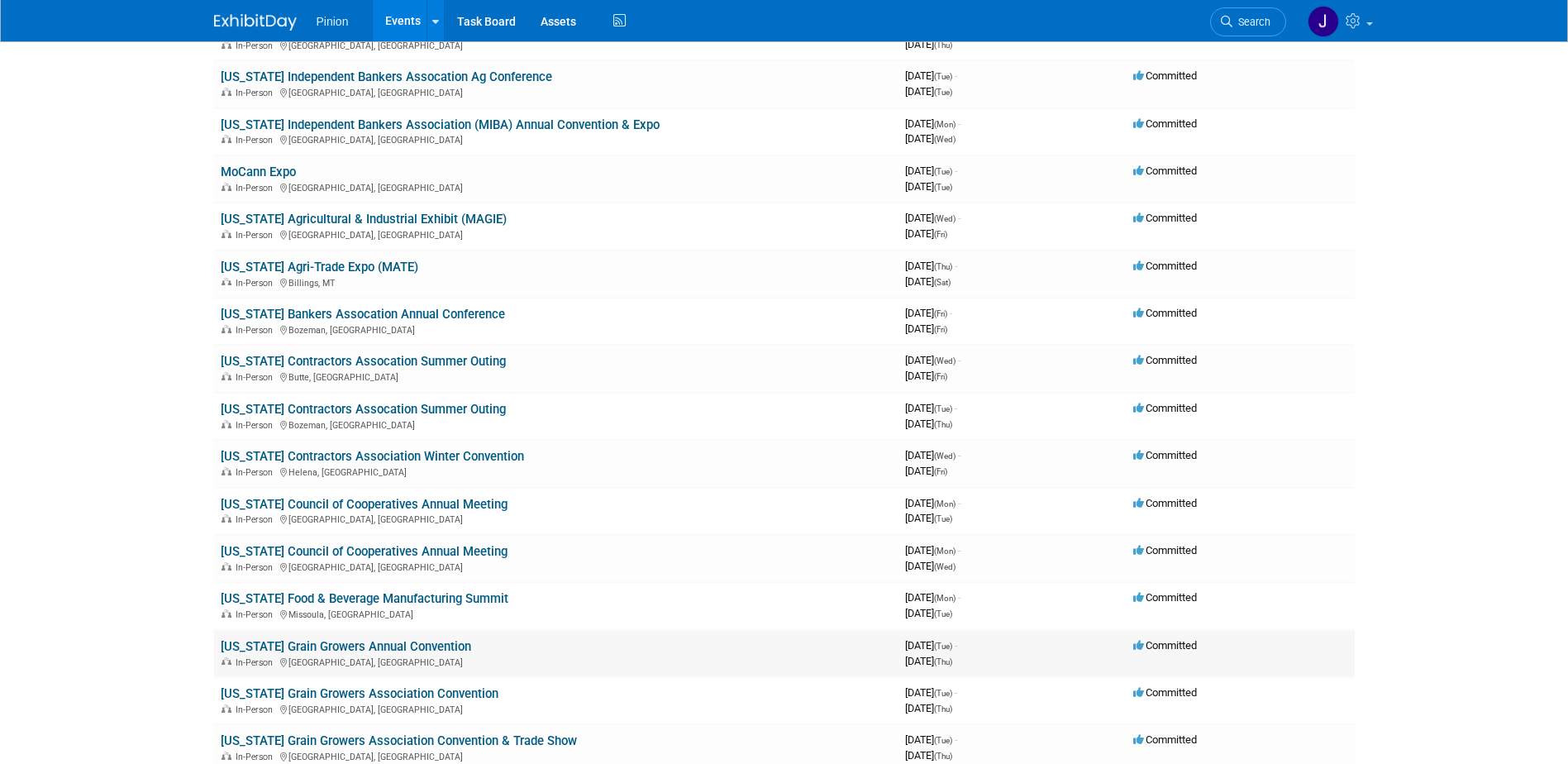
click at [429, 641] on link "[US_STATE] Grain Growers Annual Convention" at bounding box center [346, 645] width 250 height 15
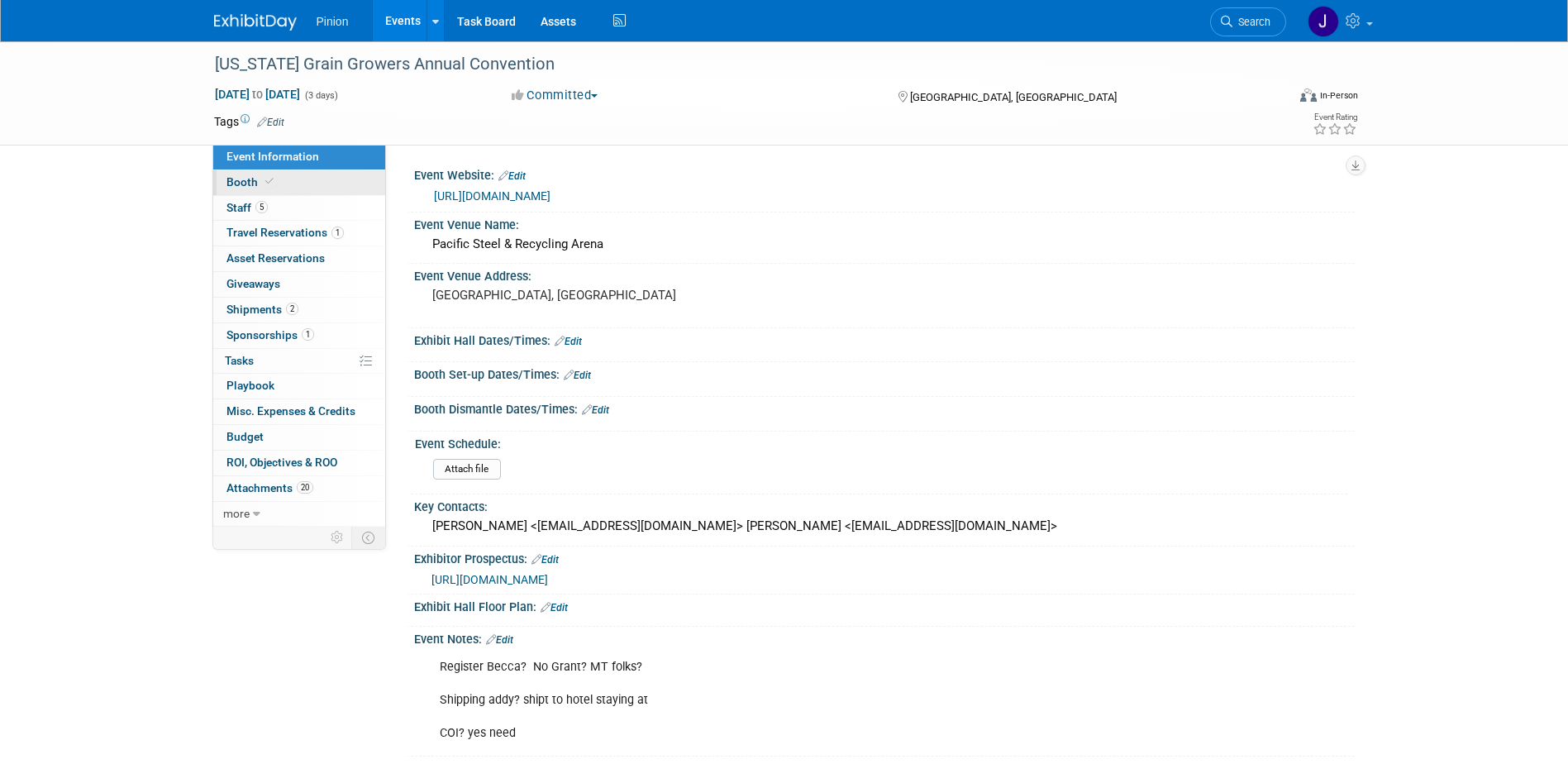
click at [273, 182] on span at bounding box center [269, 181] width 15 height 12
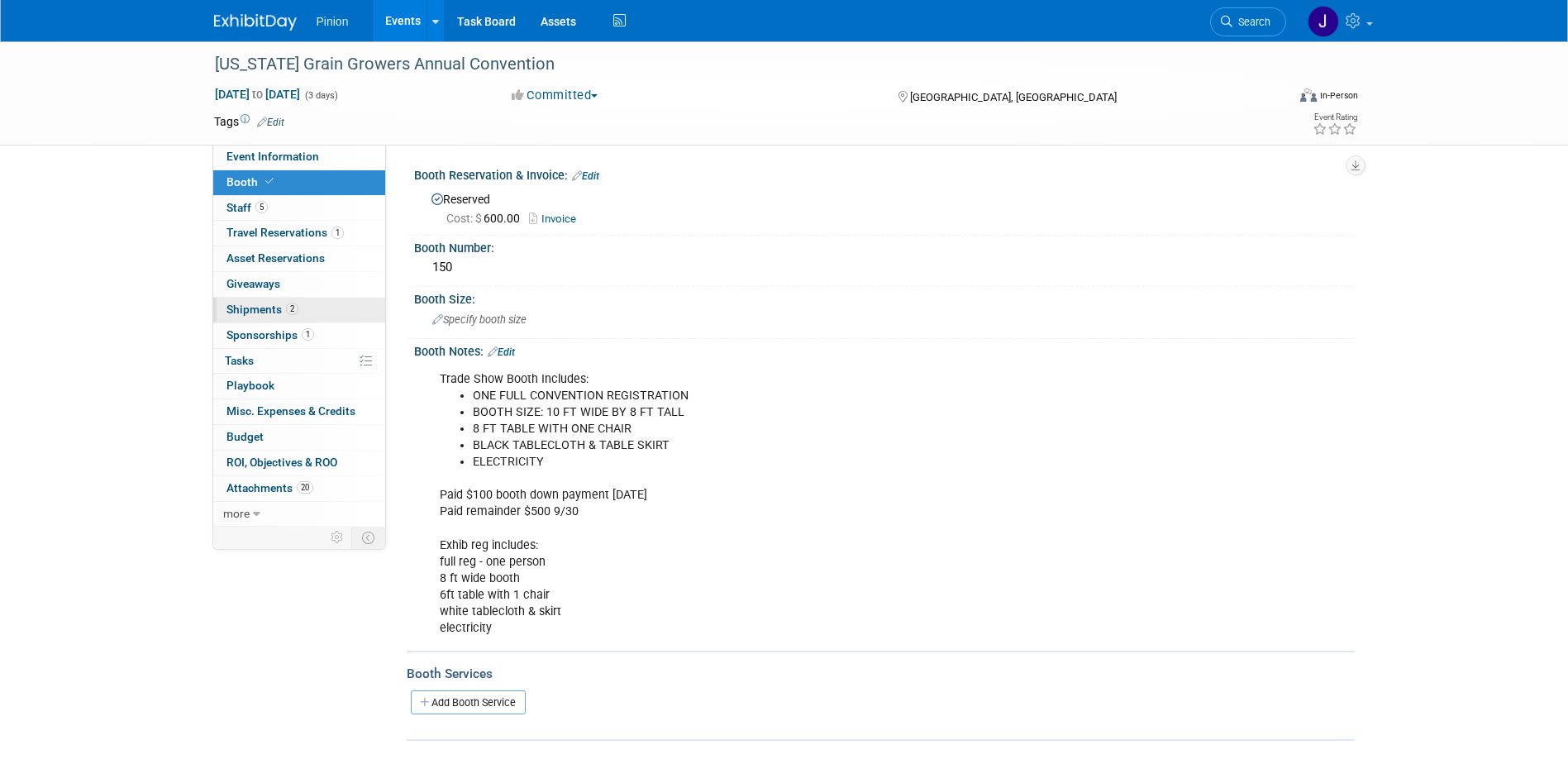
click at [260, 308] on span "Shipments 2" at bounding box center [262, 309] width 72 height 13
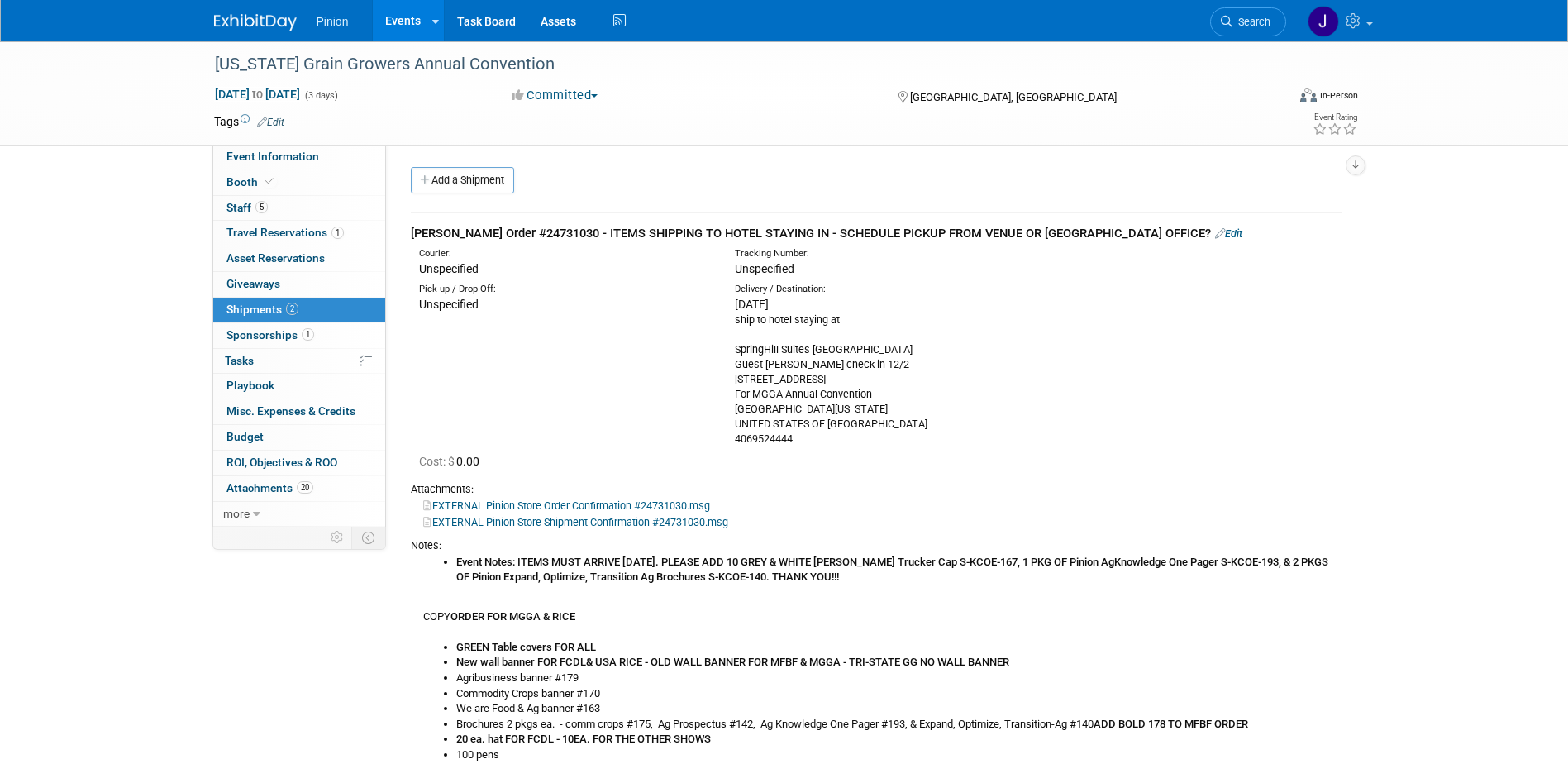
click at [228, 20] on img at bounding box center [255, 22] width 83 height 17
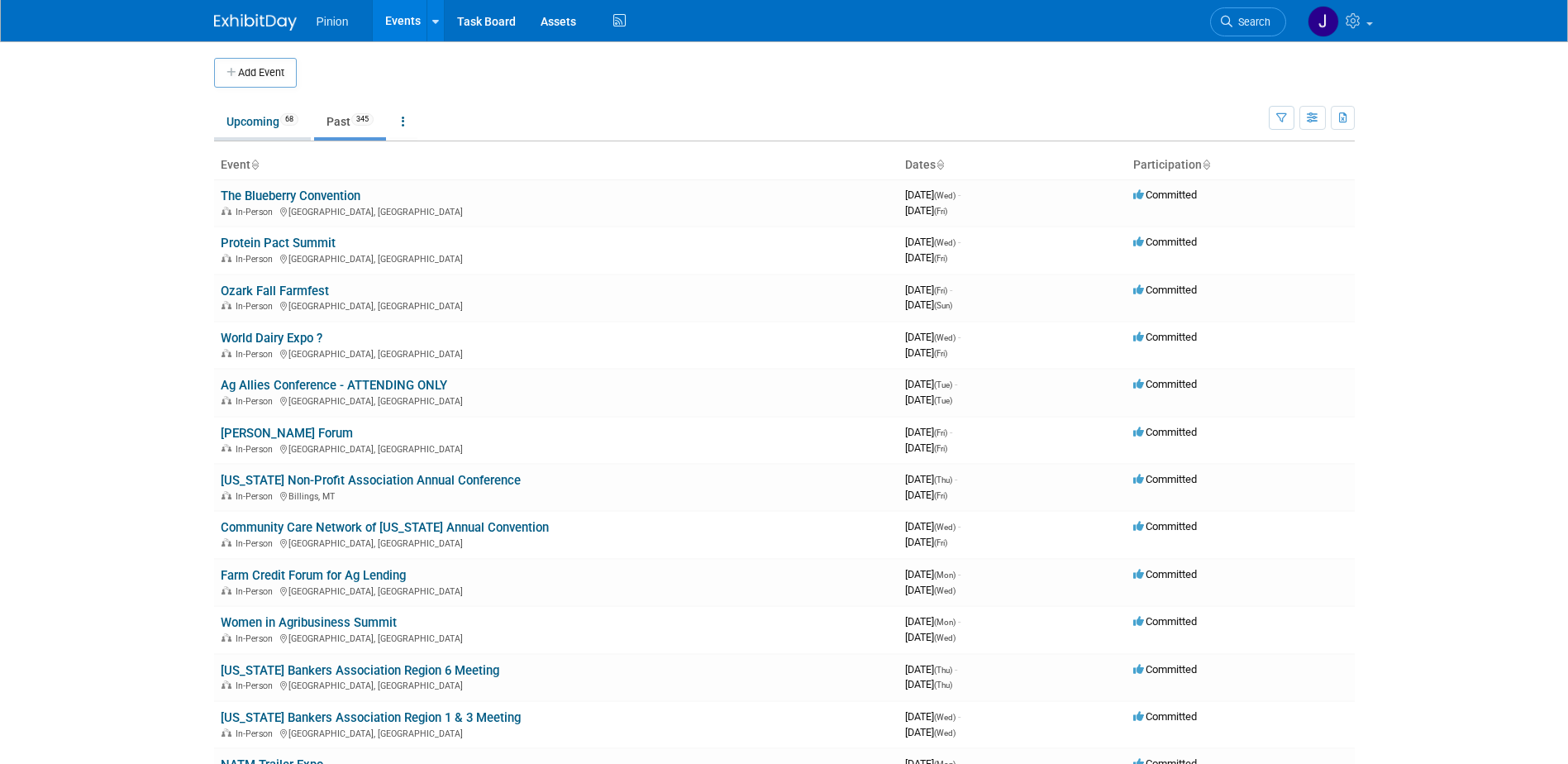
click at [283, 118] on span "68" at bounding box center [289, 120] width 18 height 12
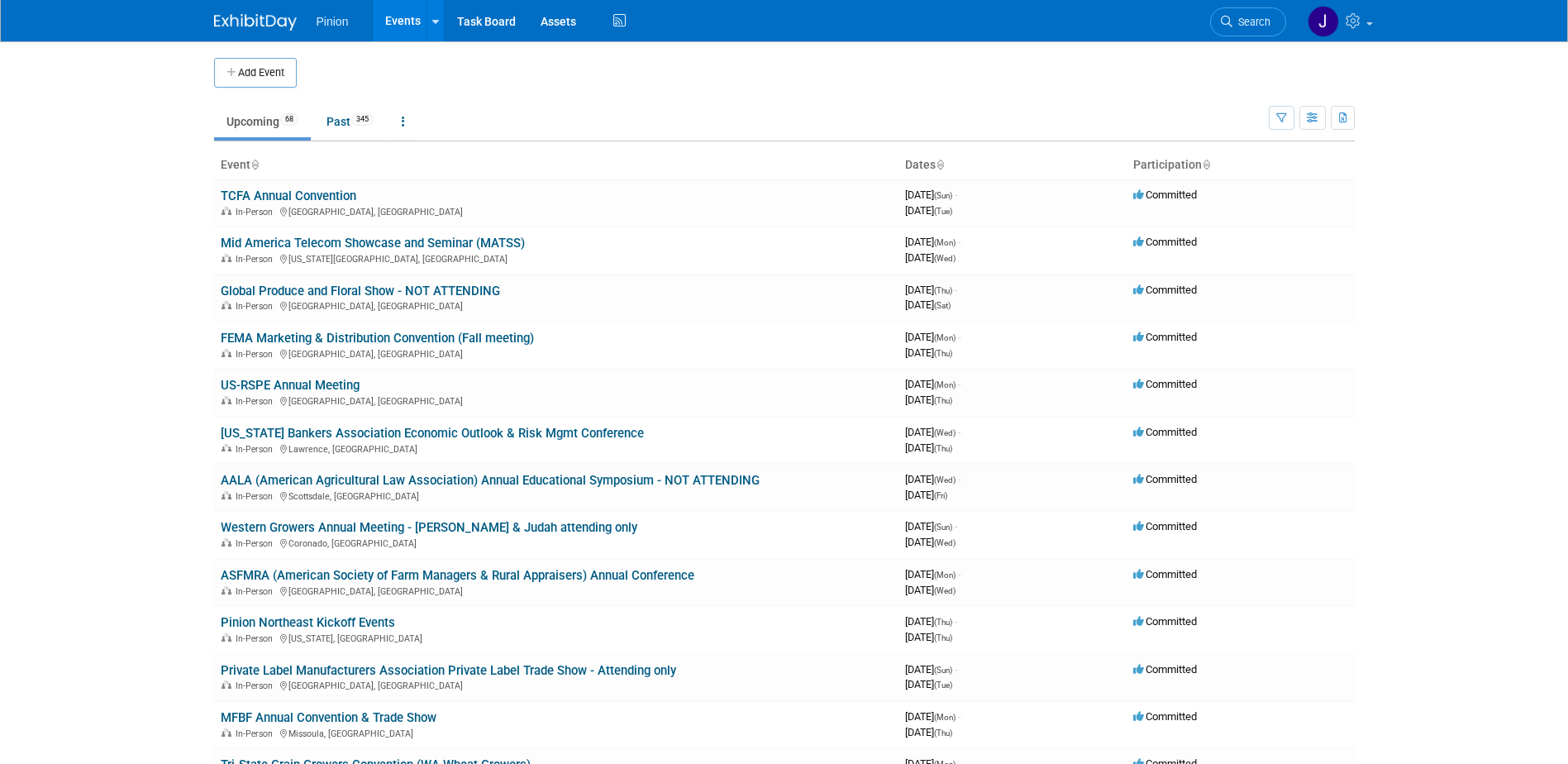
click at [257, 166] on icon at bounding box center [254, 165] width 8 height 11
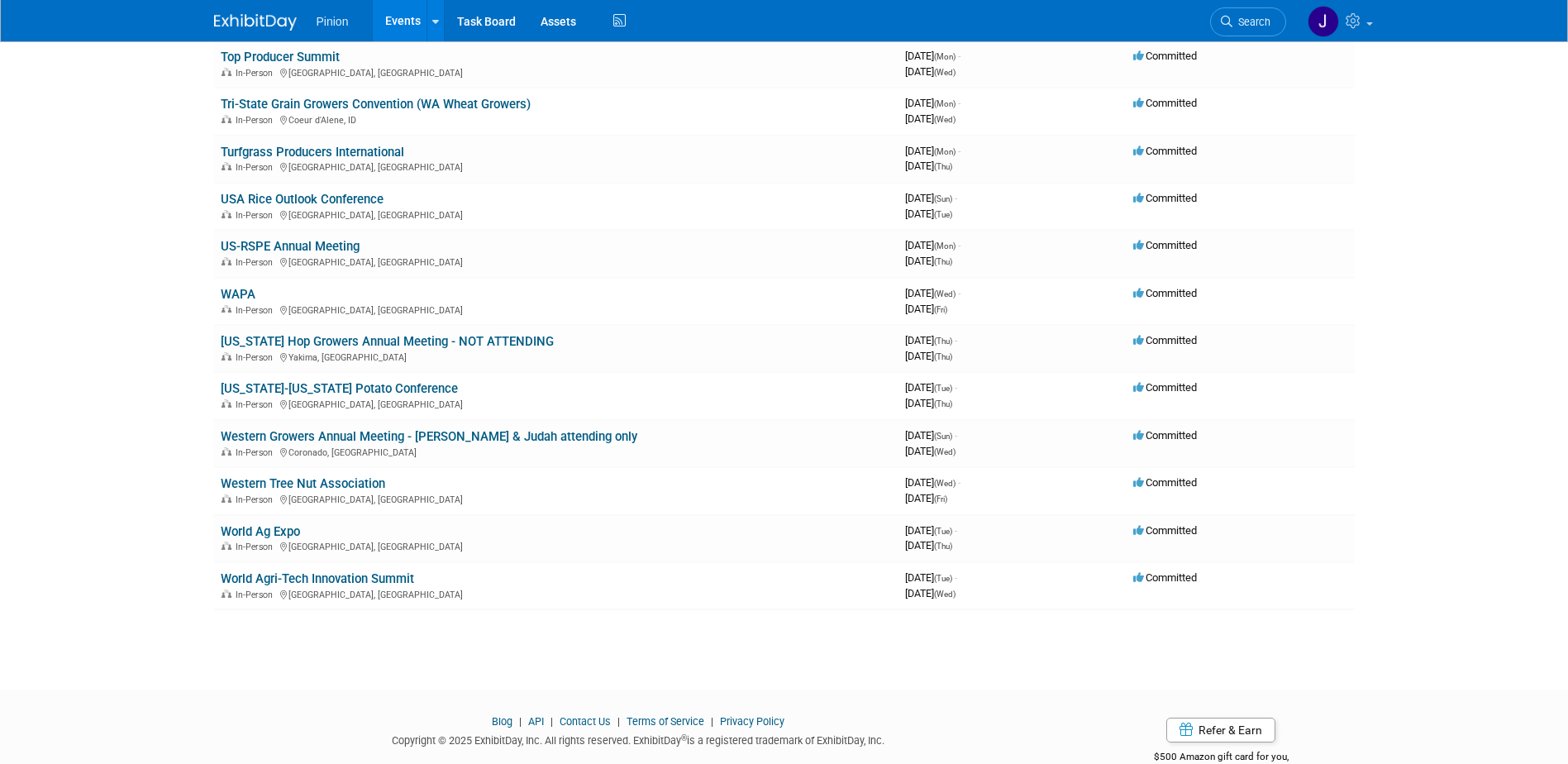
scroll to position [2790, 0]
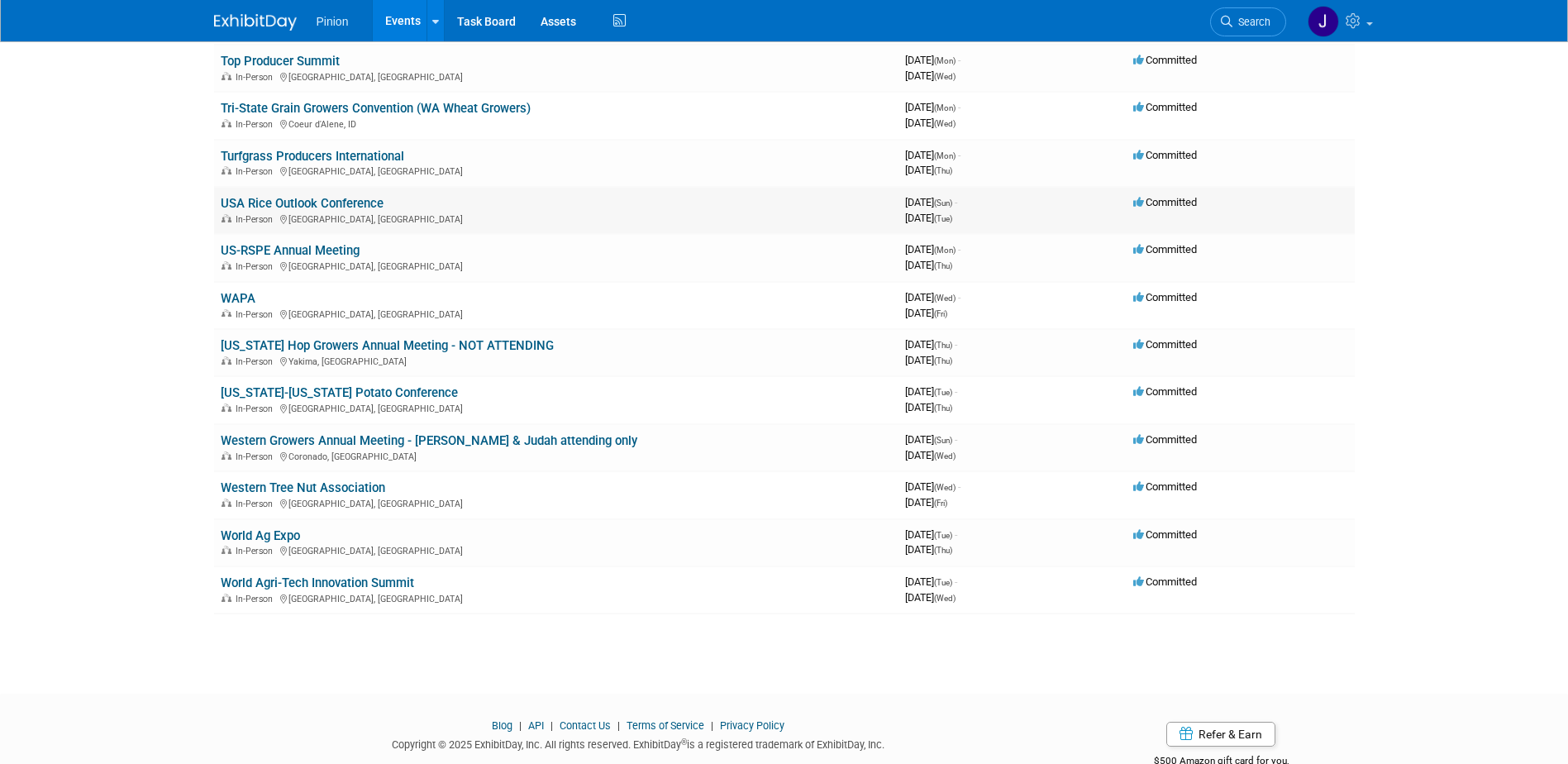
click at [372, 202] on link "USA Rice Outlook Conference" at bounding box center [302, 203] width 162 height 15
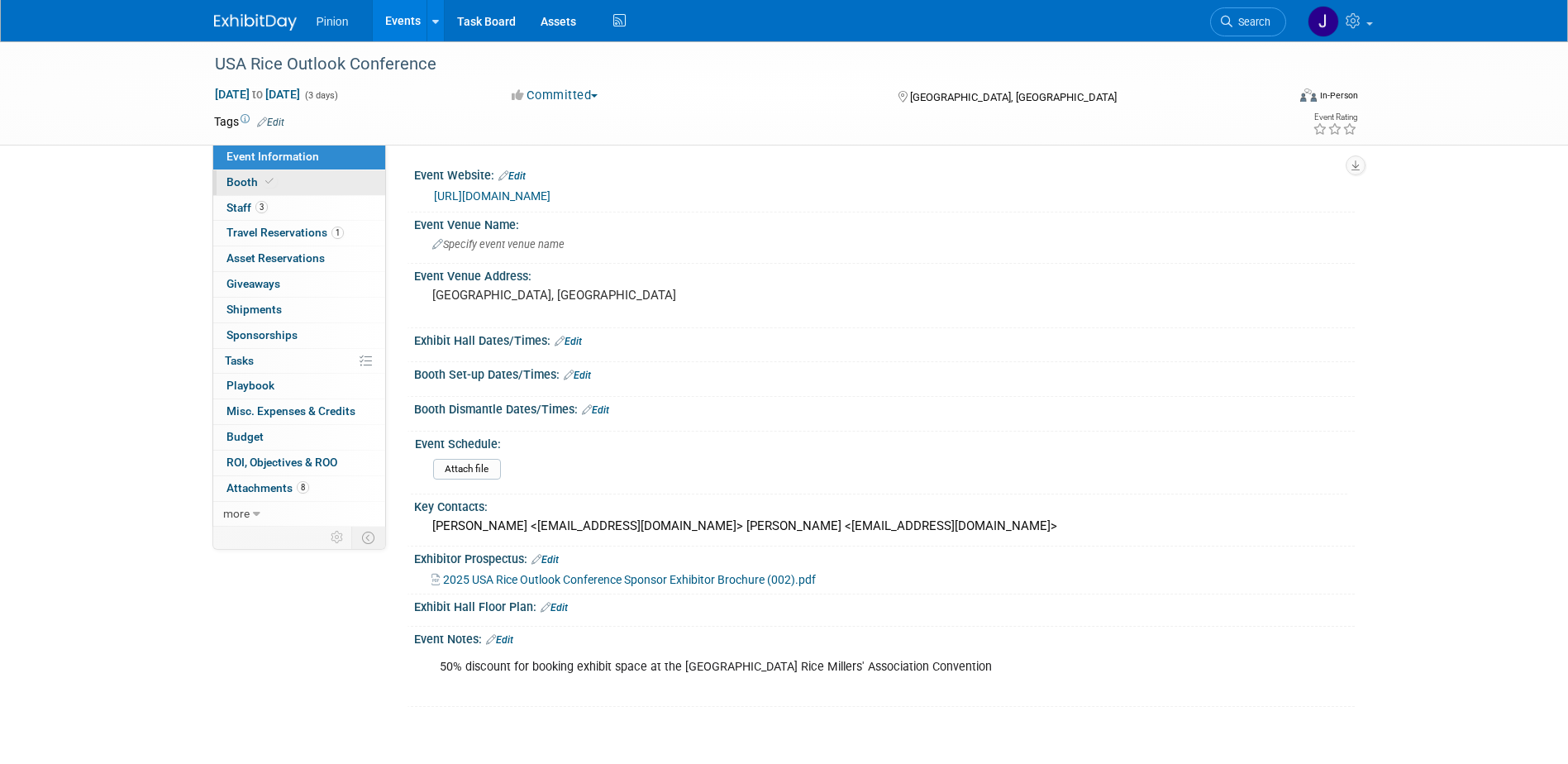
click at [279, 174] on link "Booth" at bounding box center [299, 182] width 172 height 25
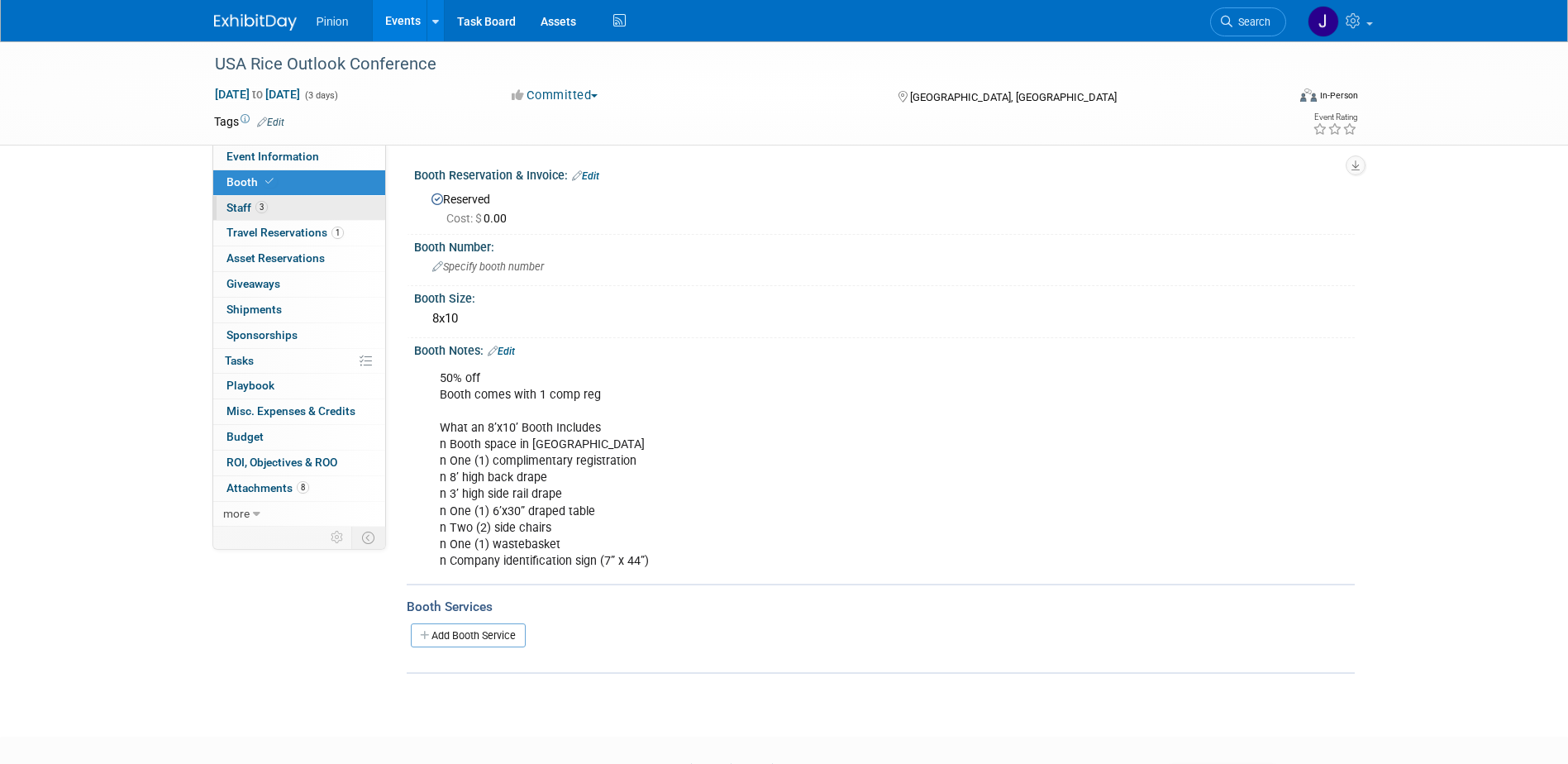
click at [242, 198] on link "3 Staff 3" at bounding box center [299, 208] width 172 height 25
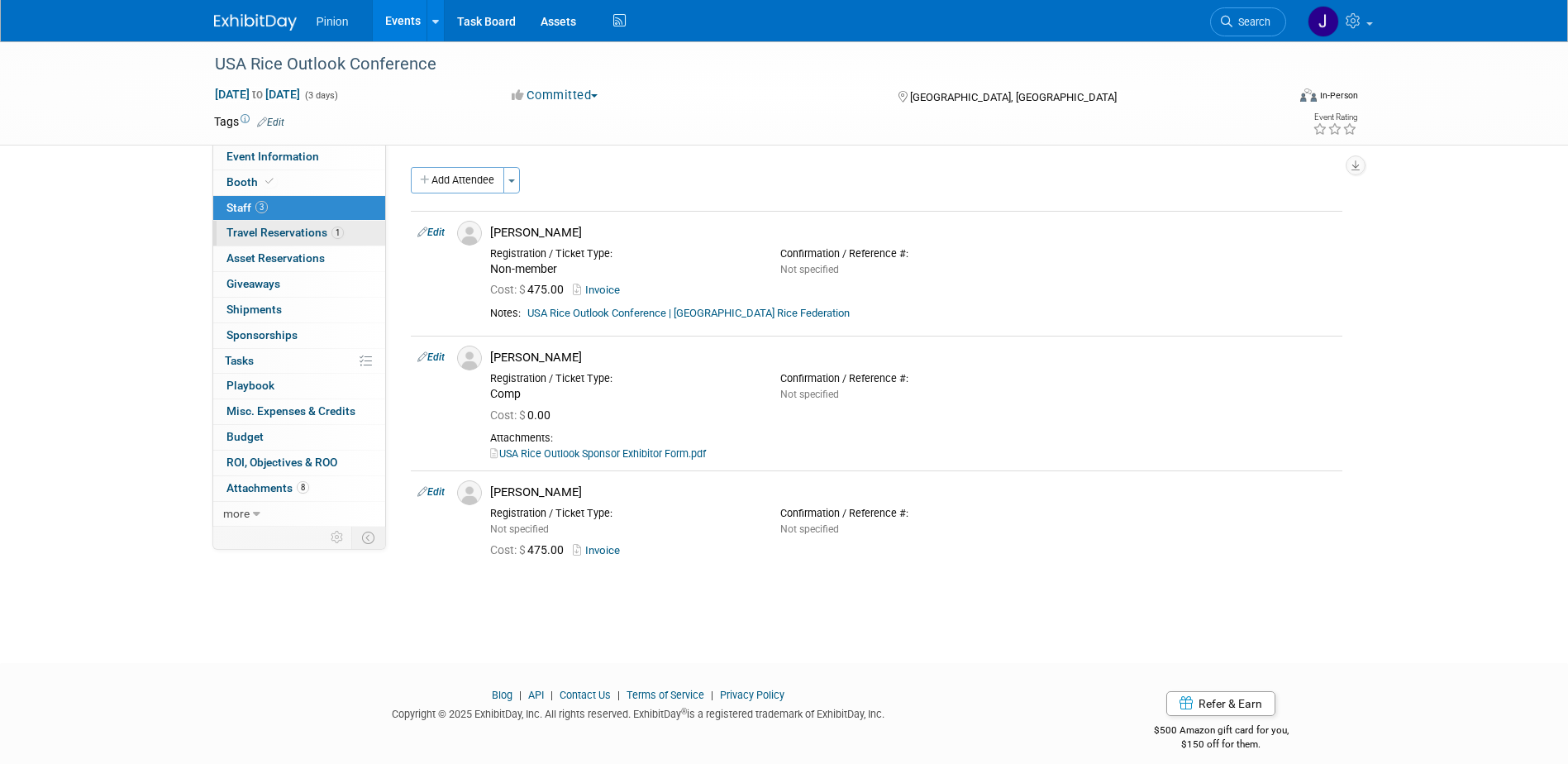
click at [319, 237] on span "Travel Reservations 1" at bounding box center [285, 232] width 118 height 13
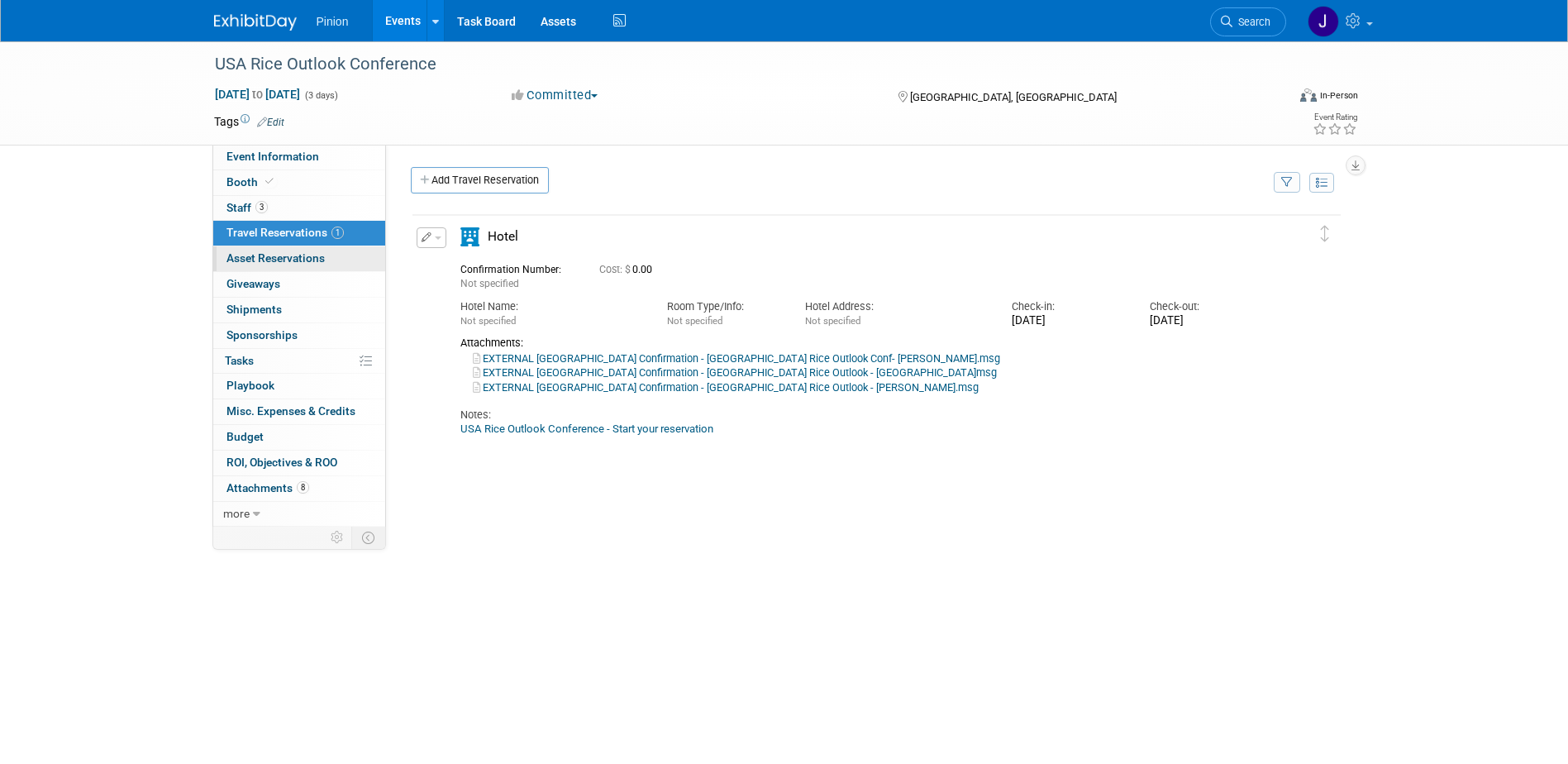
click at [294, 264] on span "Asset Reservations 0" at bounding box center [275, 257] width 99 height 13
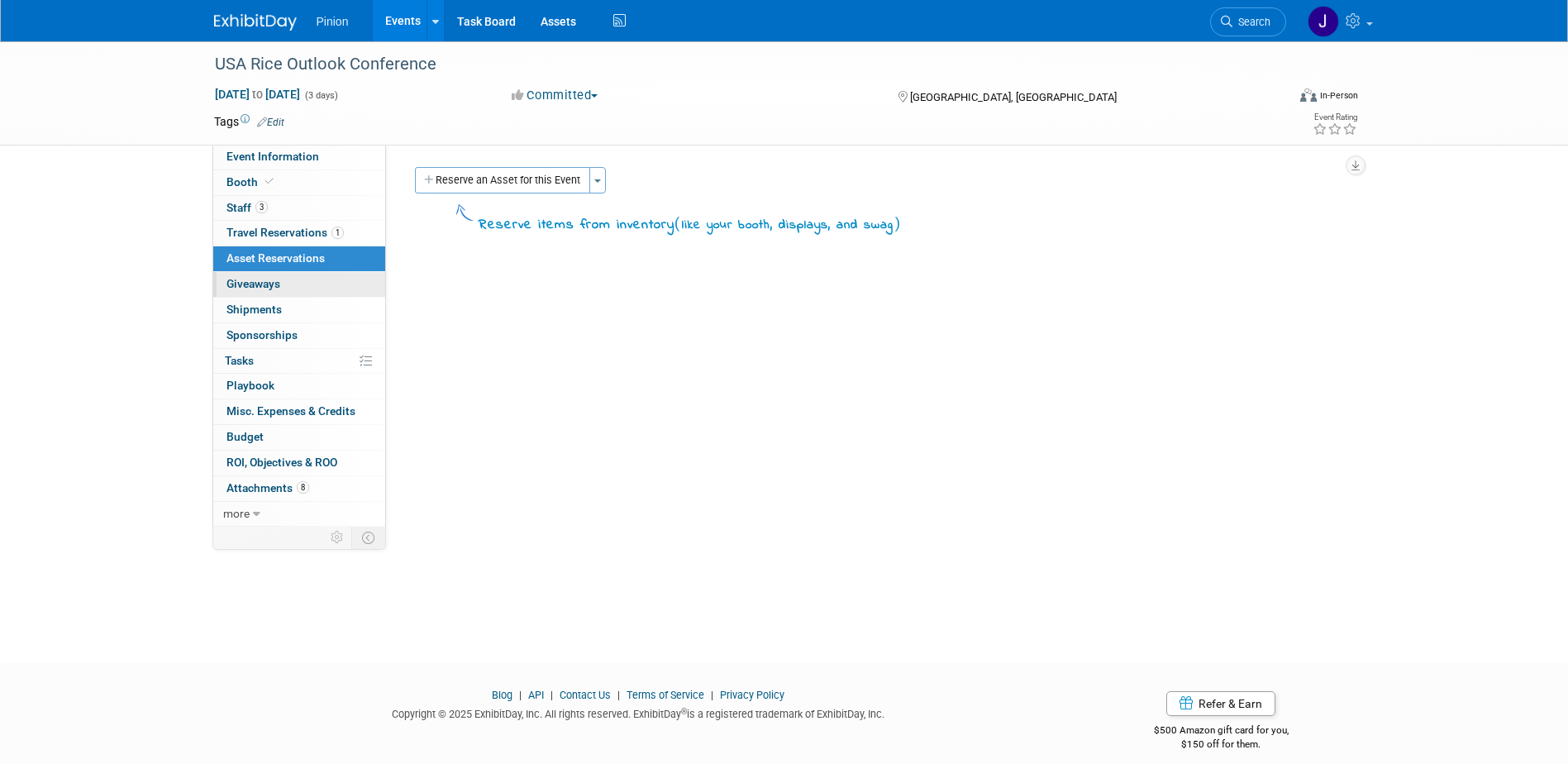
click at [274, 283] on span "Giveaways 0" at bounding box center [253, 283] width 54 height 13
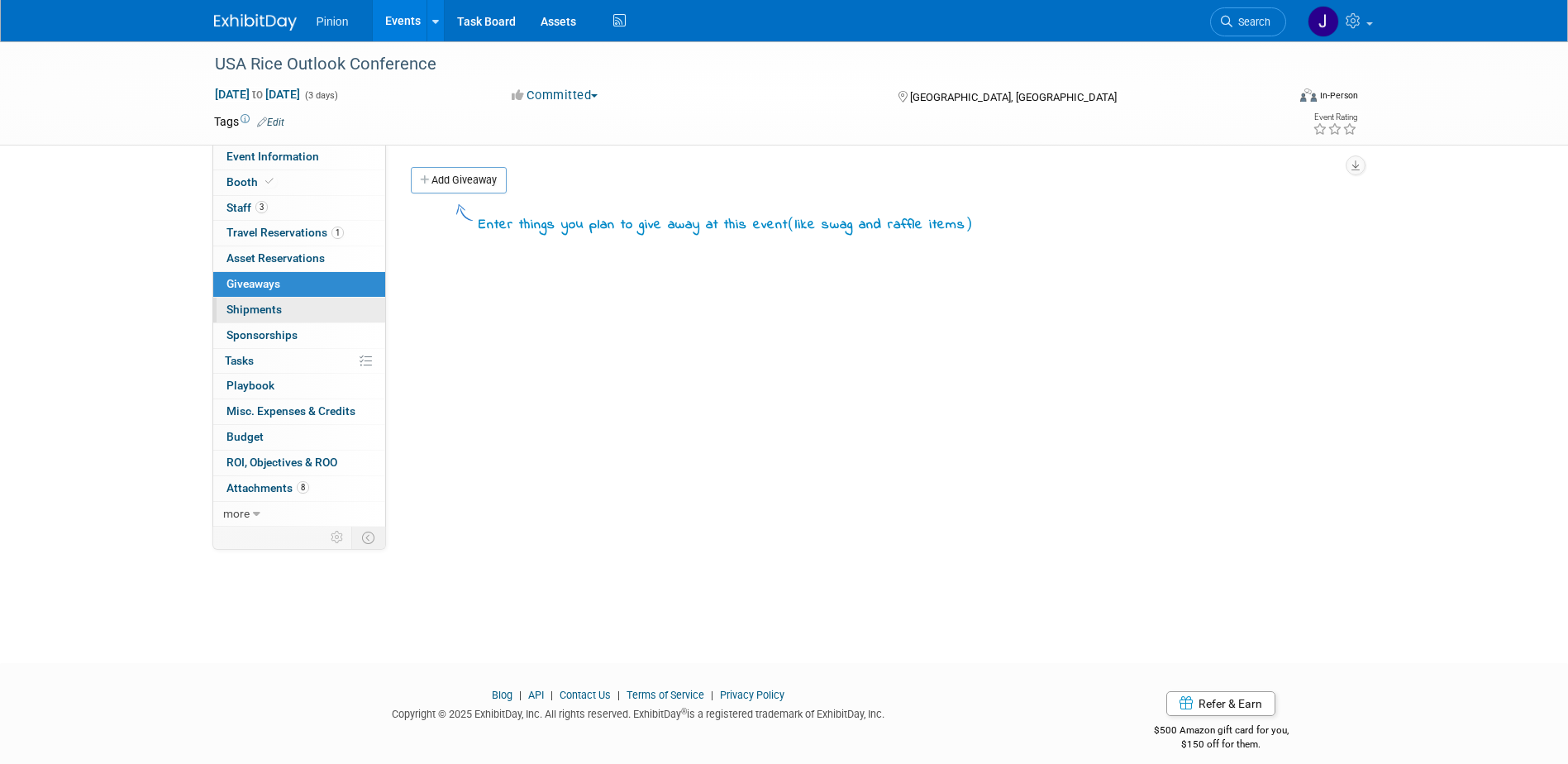
click at [274, 303] on span "Shipments 0" at bounding box center [254, 309] width 56 height 13
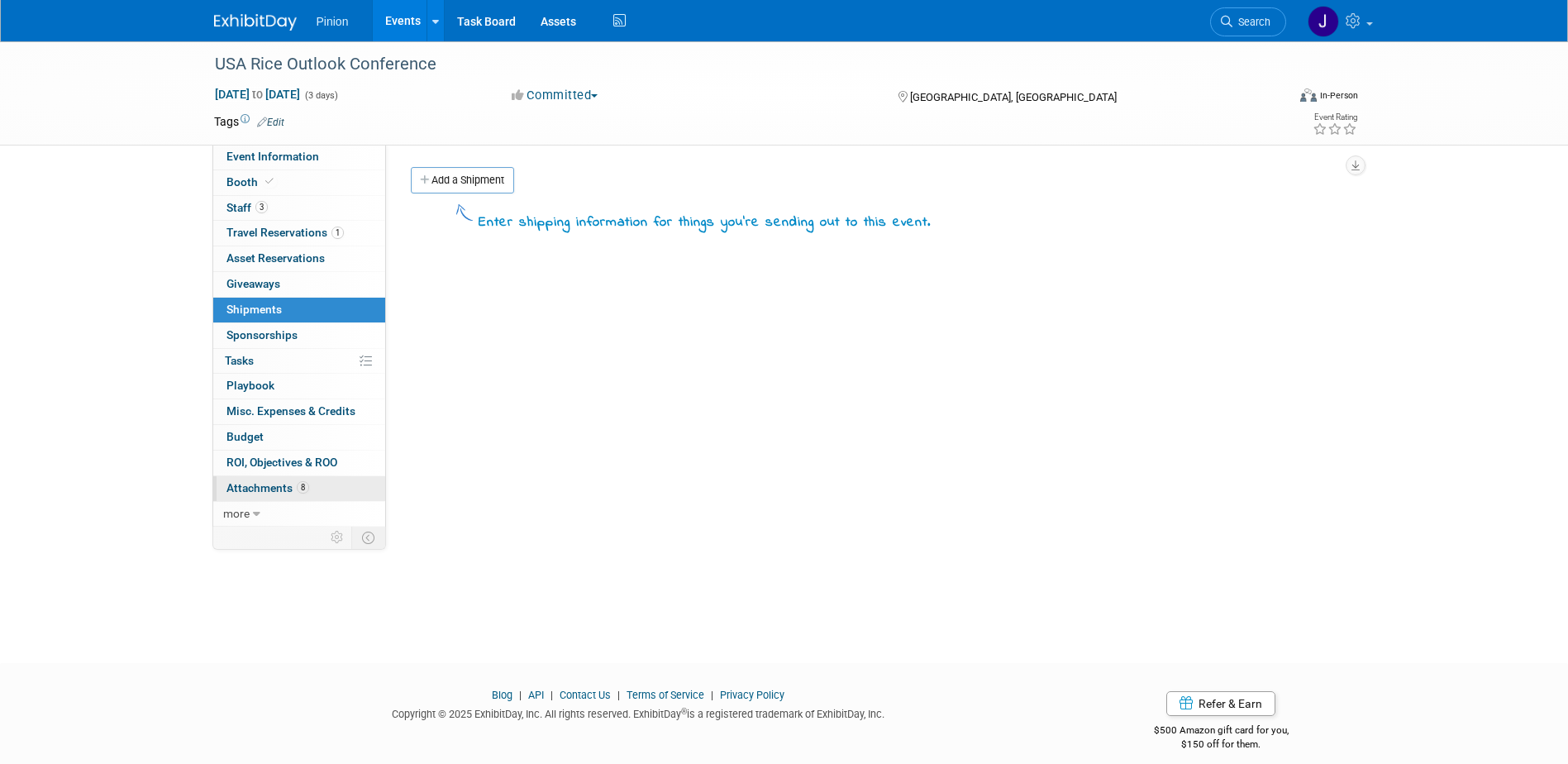
click at [275, 488] on span "Attachments 8" at bounding box center [267, 487] width 83 height 13
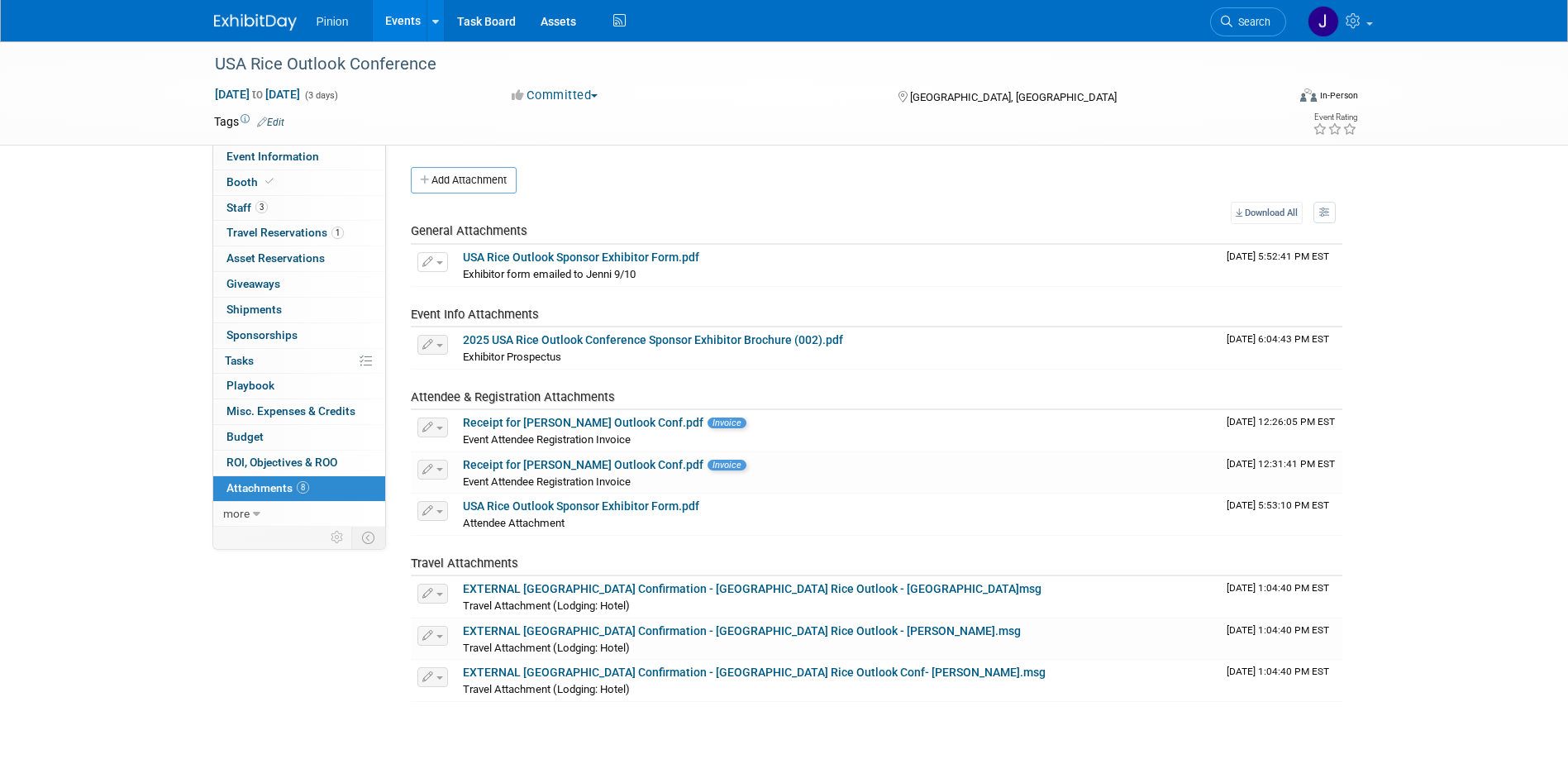
click at [279, 19] on img at bounding box center [255, 22] width 83 height 17
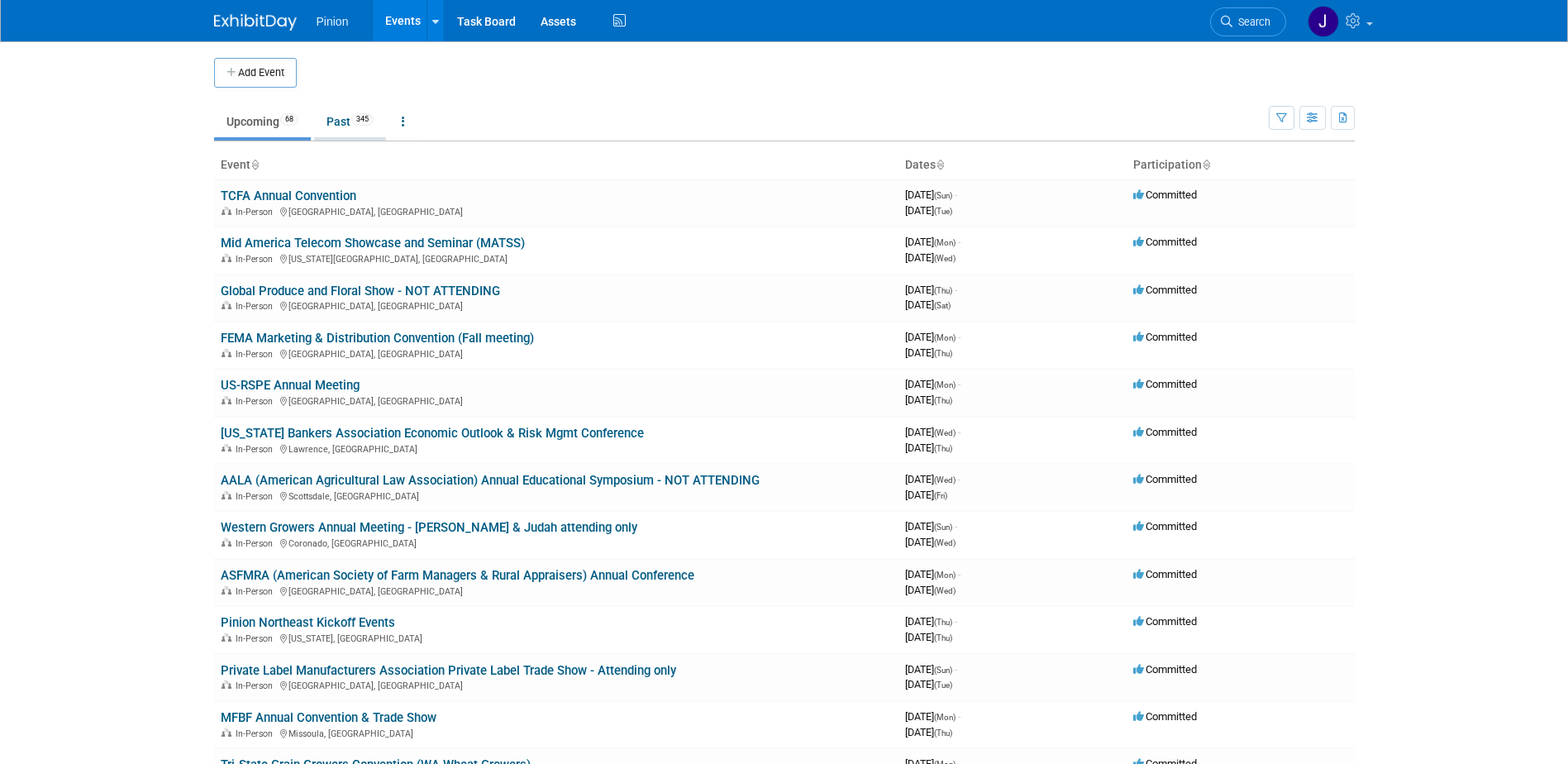
click at [367, 118] on span "345" at bounding box center [363, 120] width 22 height 12
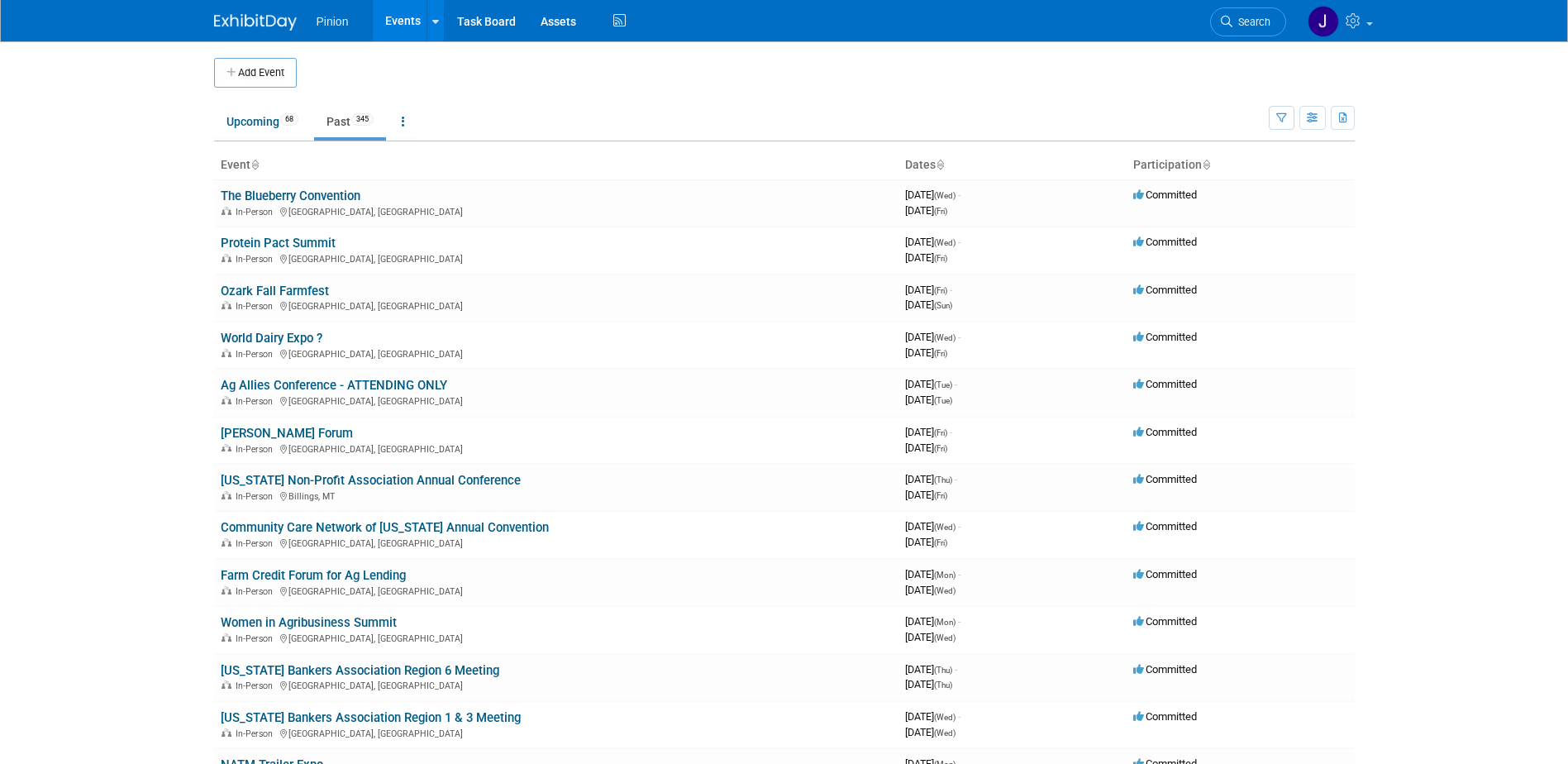
click at [260, 161] on th "Event" at bounding box center [556, 165] width 684 height 28
click at [259, 162] on icon at bounding box center [254, 165] width 8 height 11
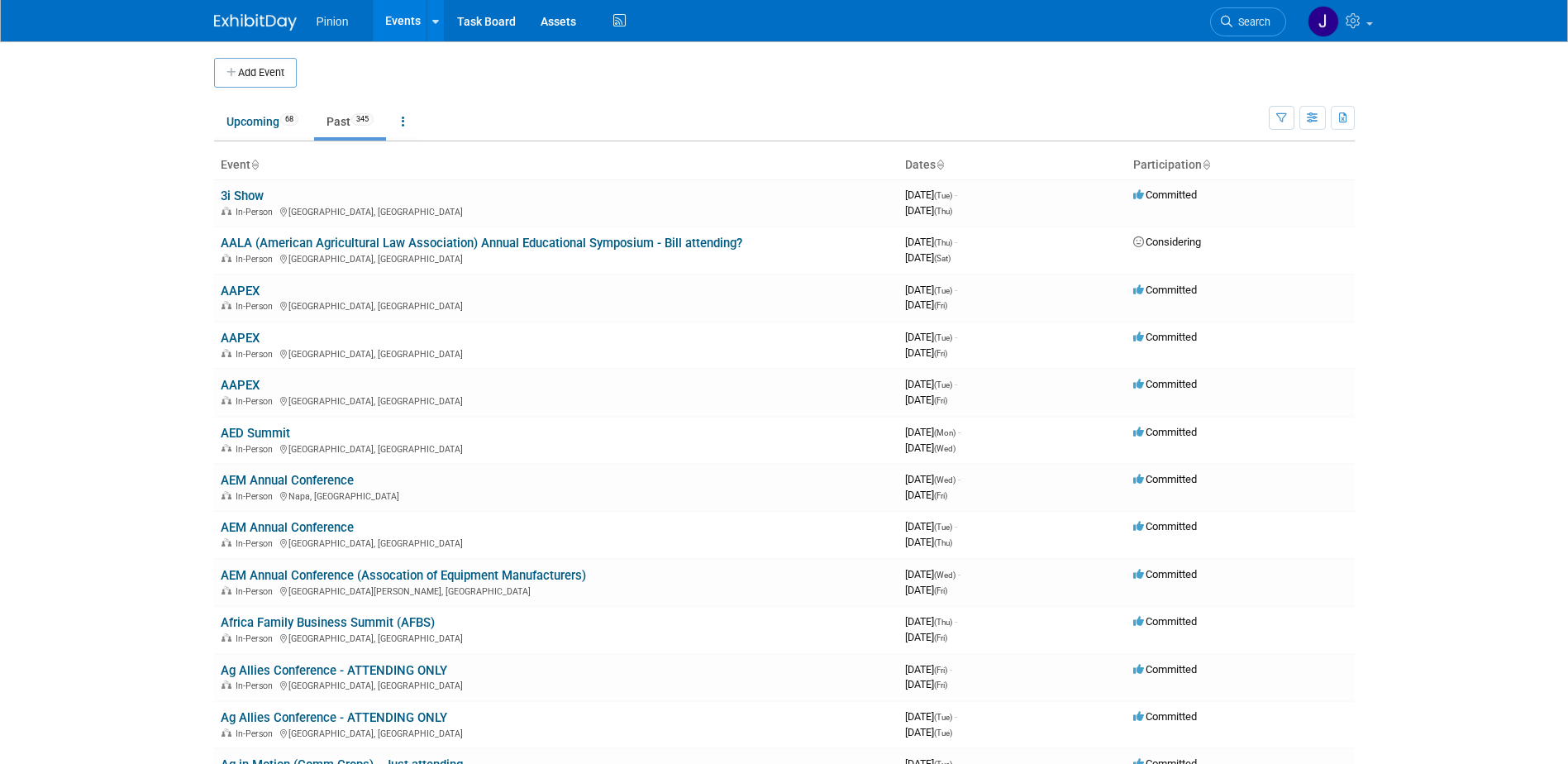
click at [255, 160] on icon at bounding box center [254, 165] width 8 height 11
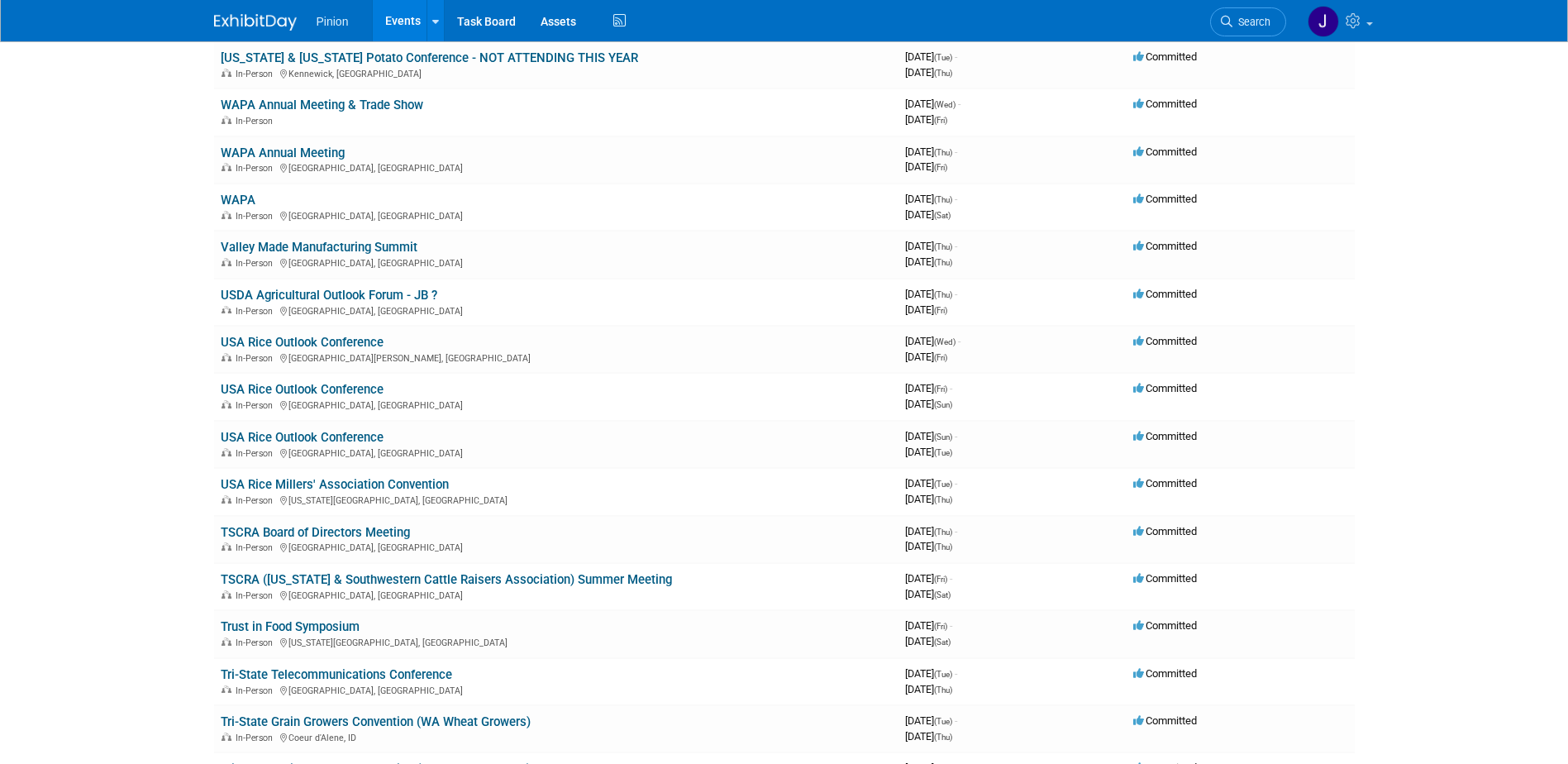
scroll to position [992, 0]
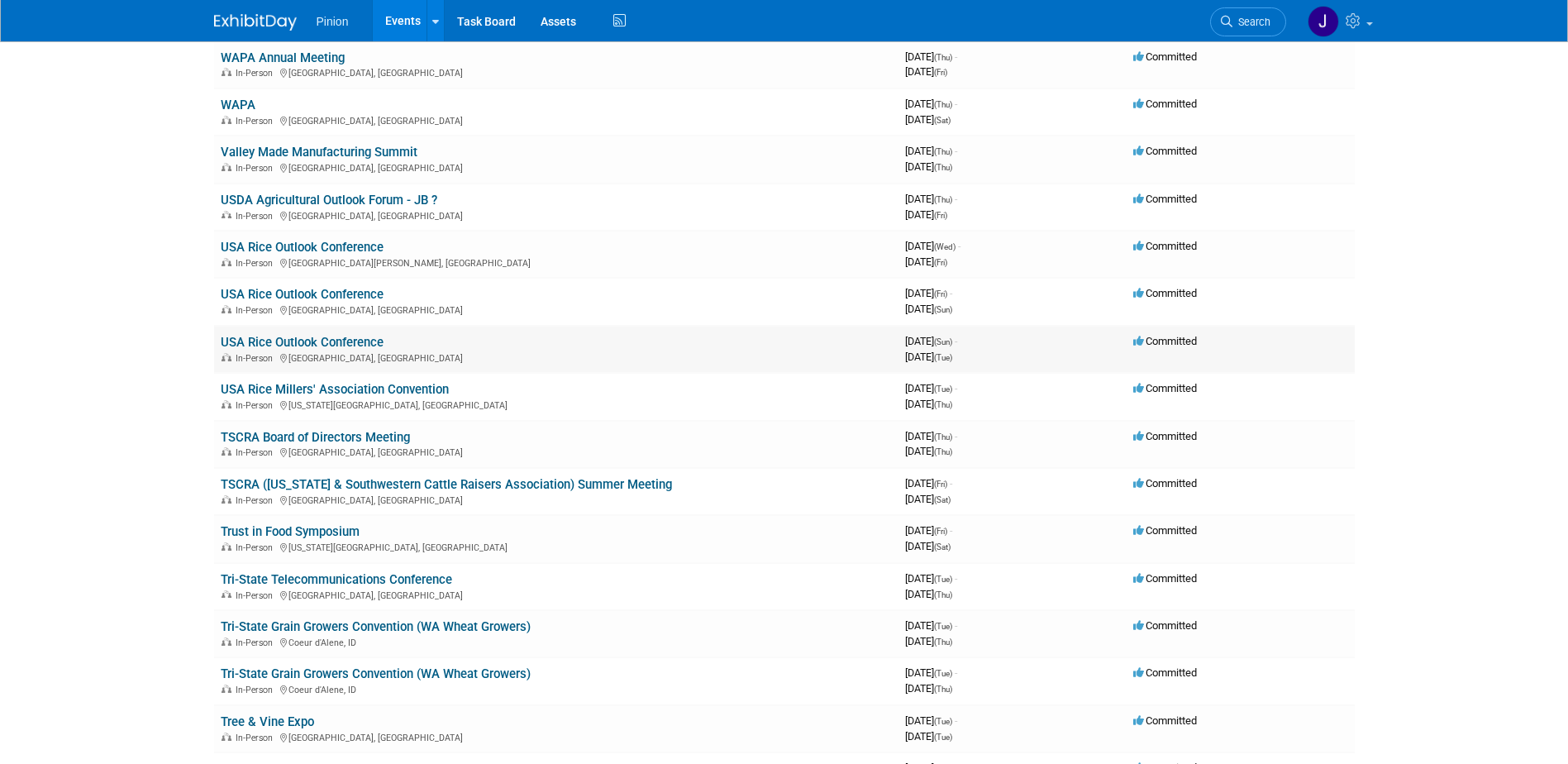
click at [344, 342] on link "USA Rice Outlook Conference" at bounding box center [302, 342] width 162 height 15
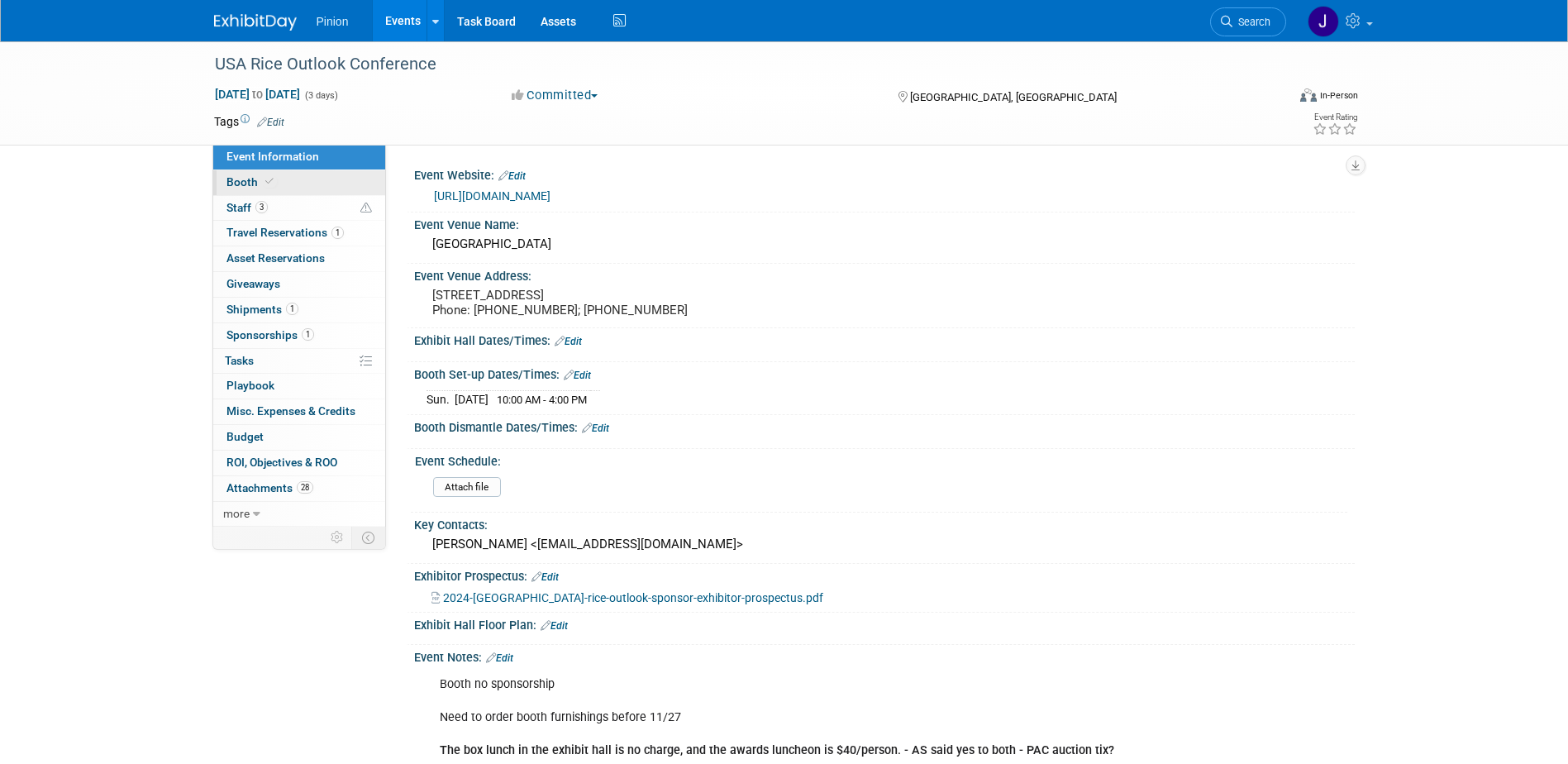
click at [256, 186] on span "Booth" at bounding box center [251, 181] width 51 height 13
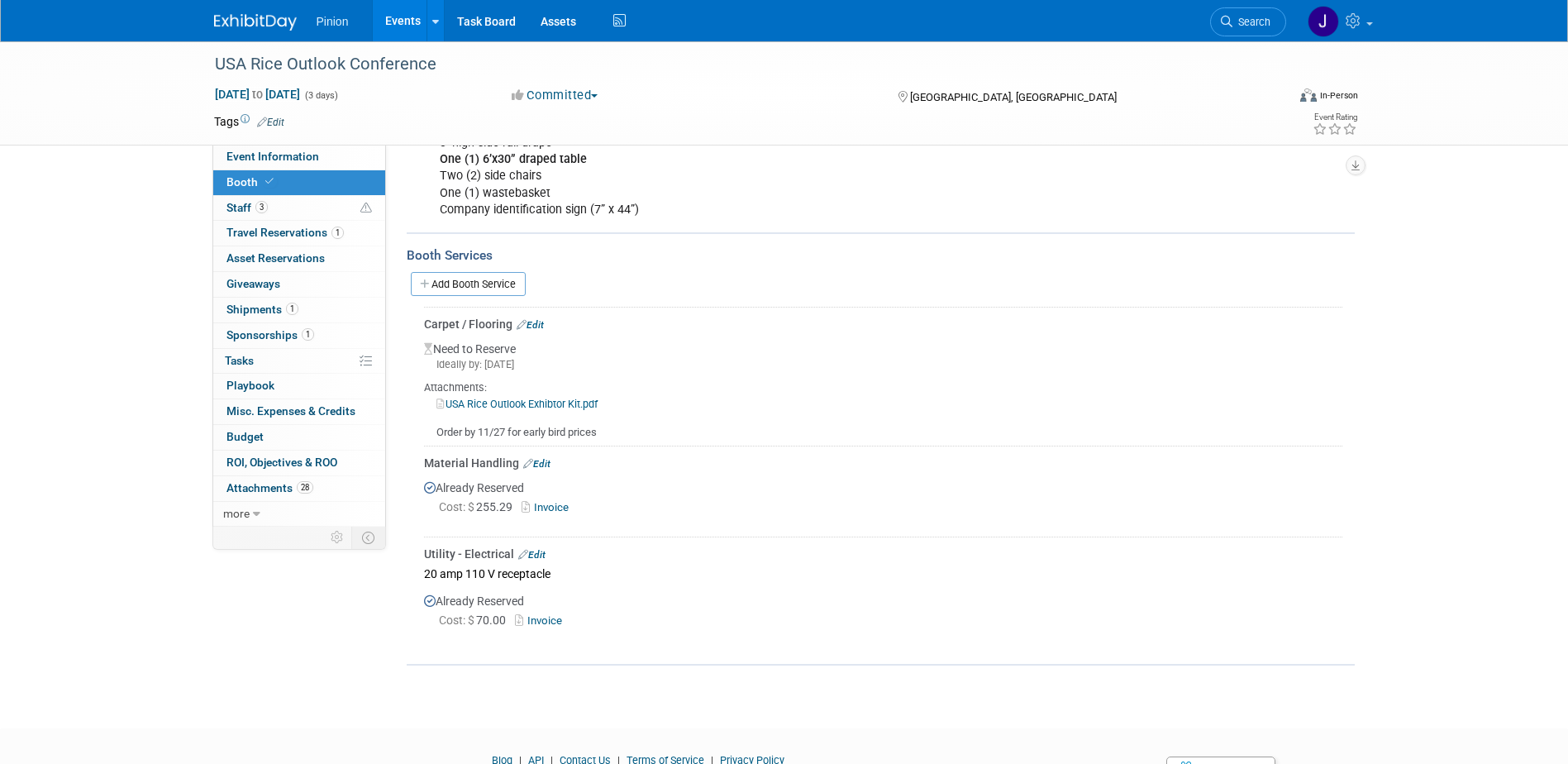
scroll to position [337, 0]
click at [213, 170] on link "Booth" at bounding box center [299, 182] width 172 height 25
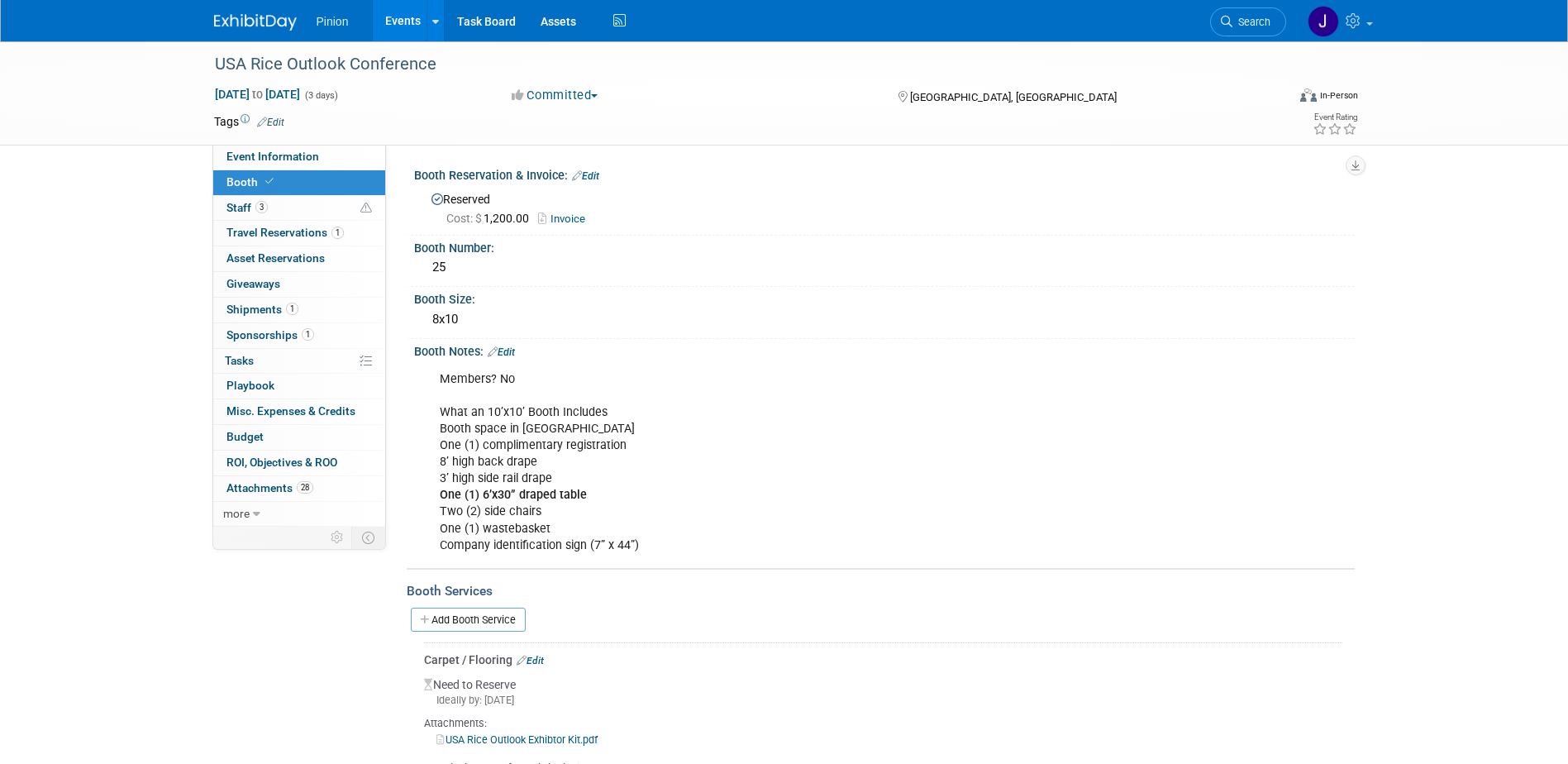
scroll to position [413, 0]
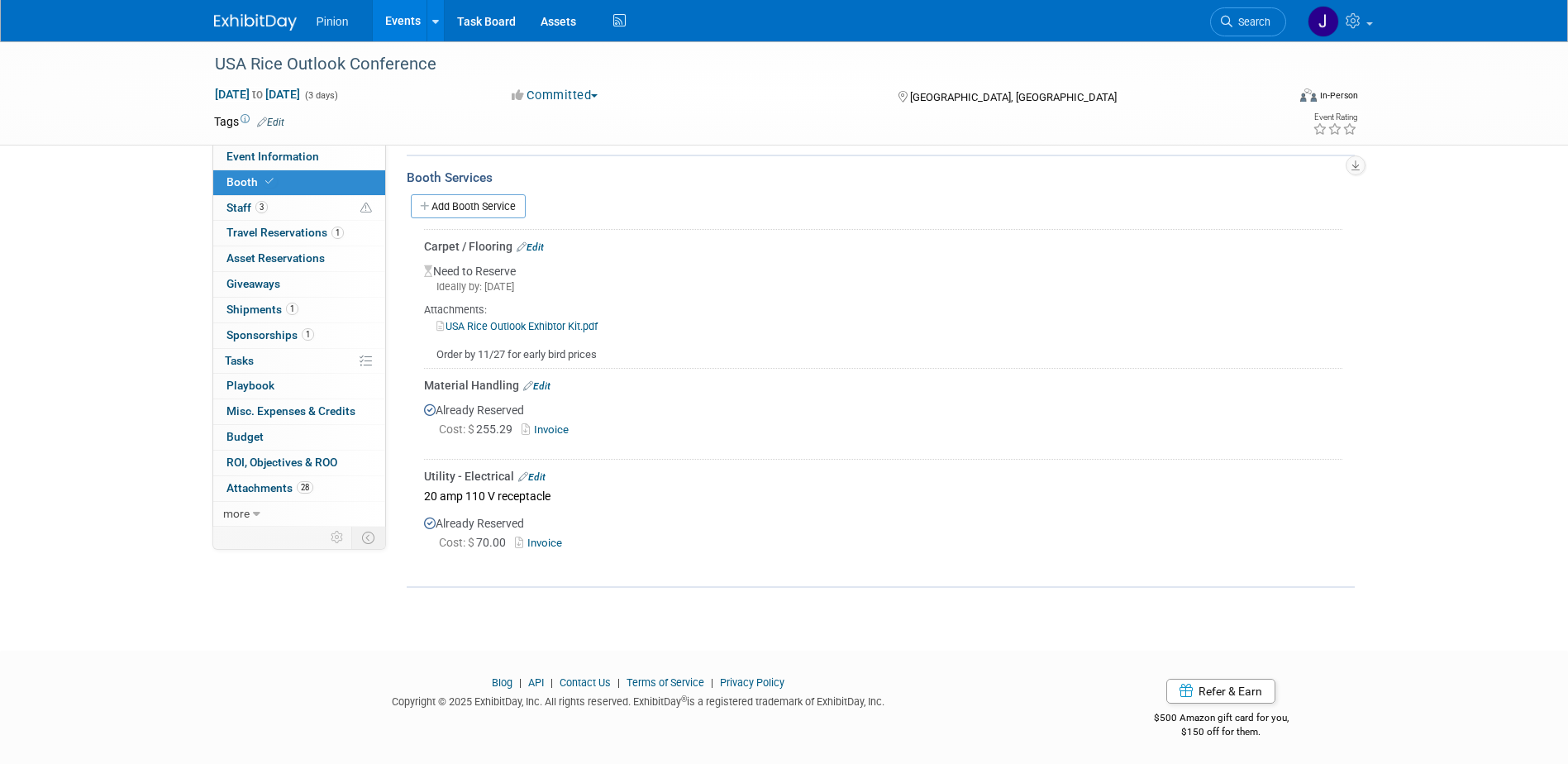
click at [269, 31] on img at bounding box center [255, 22] width 83 height 17
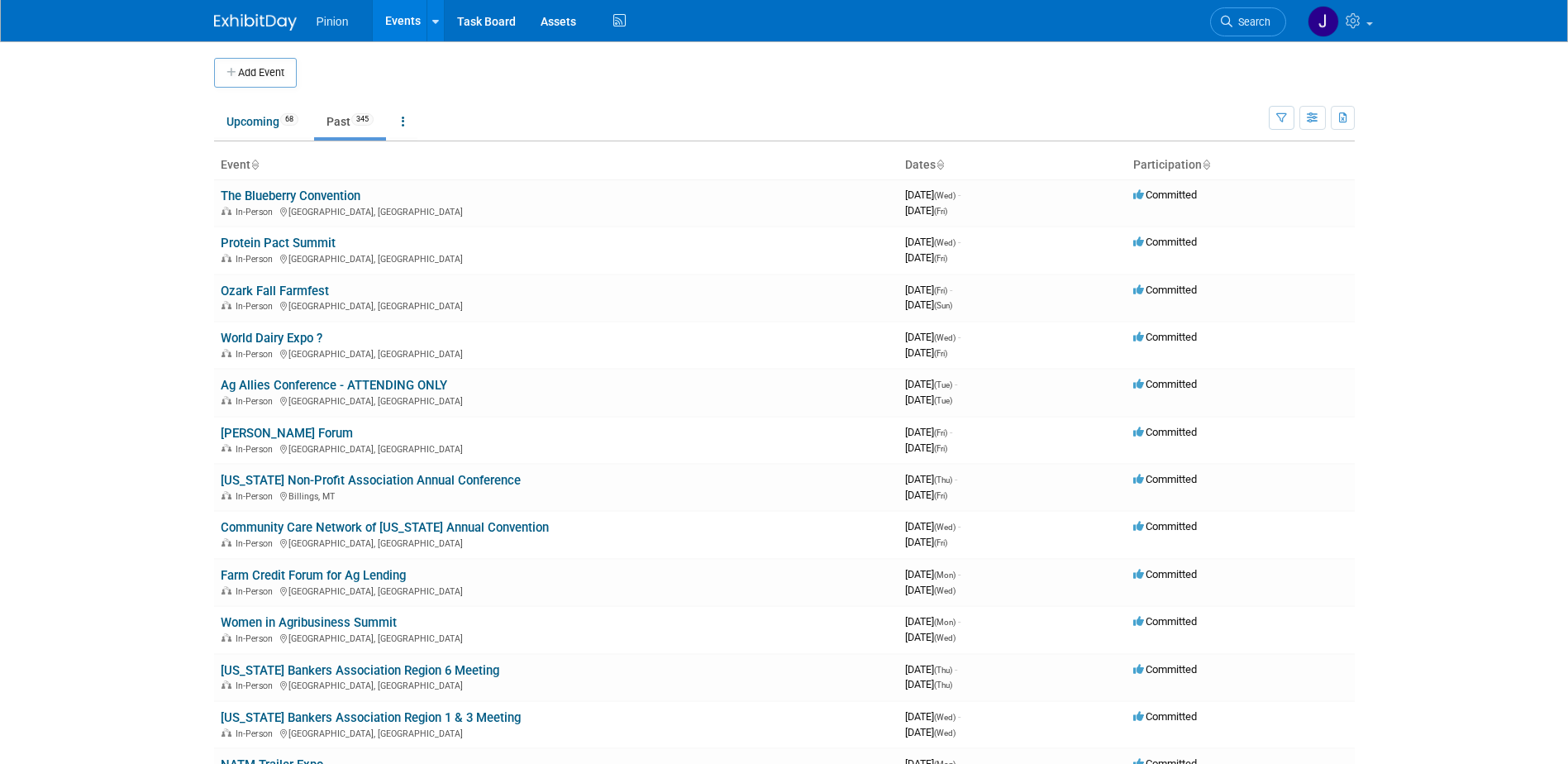
click at [257, 161] on icon at bounding box center [254, 165] width 8 height 11
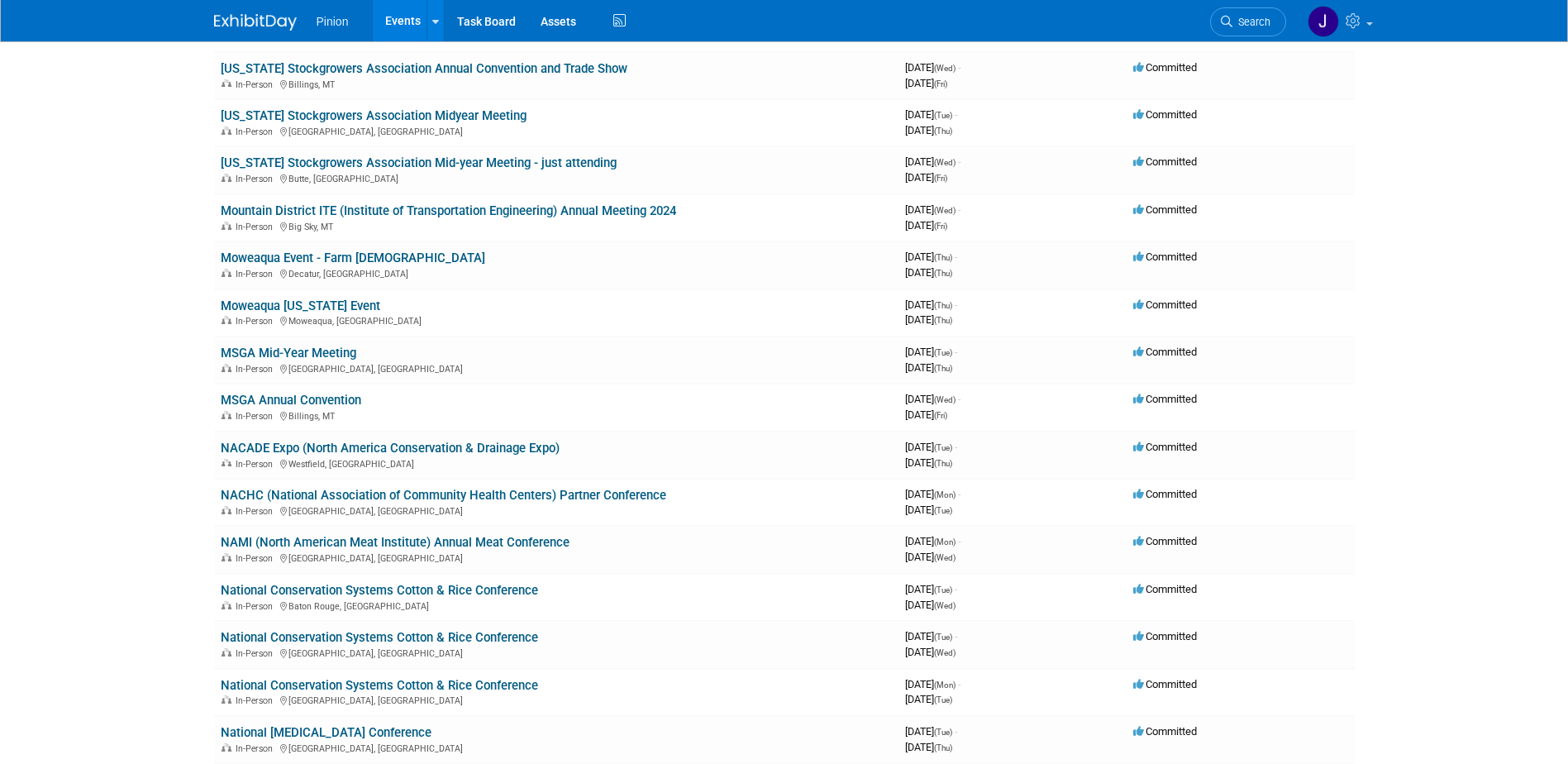
scroll to position [11372, 0]
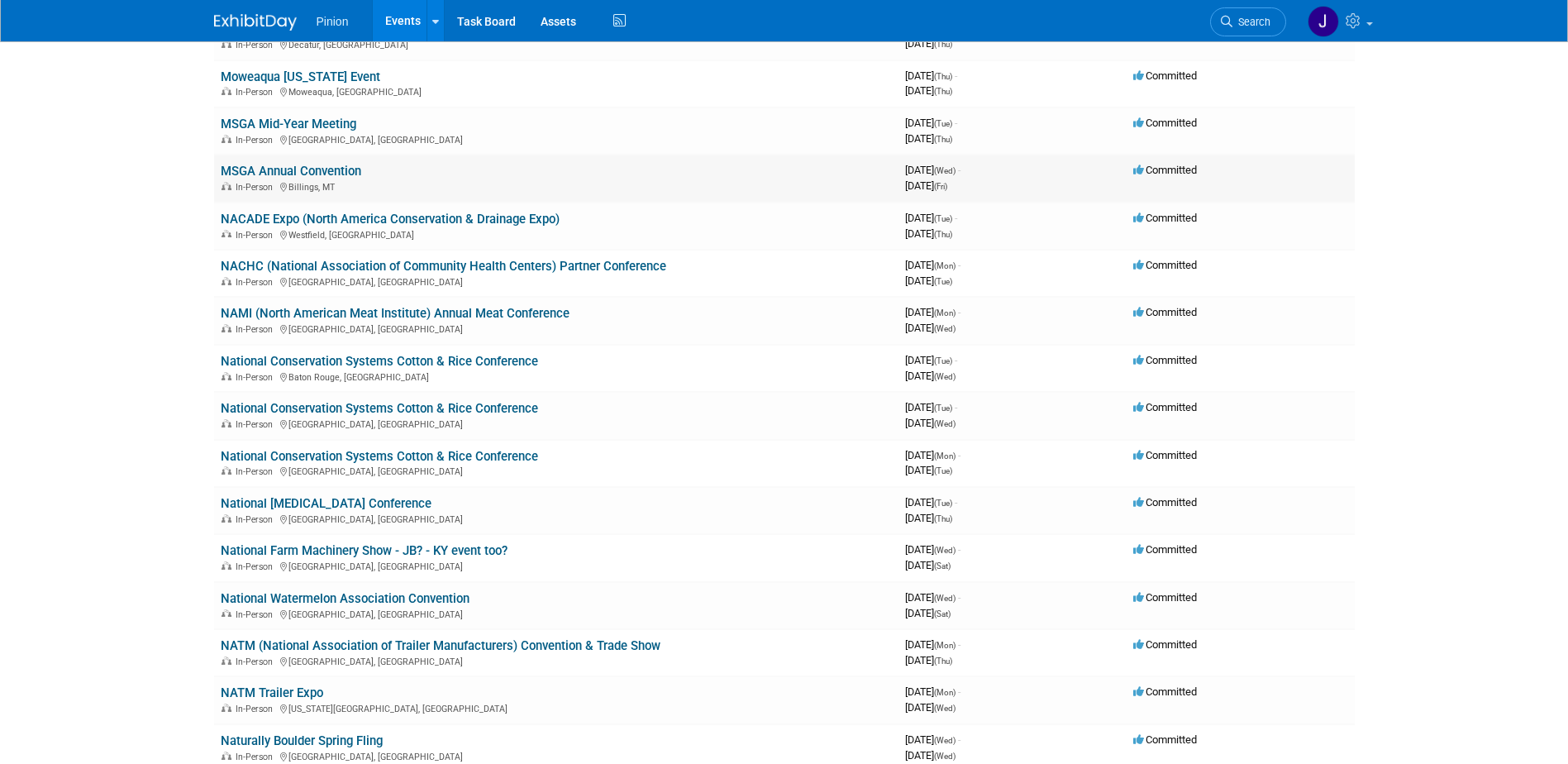
click at [328, 173] on link "MSGA Annual Convention" at bounding box center [291, 170] width 140 height 15
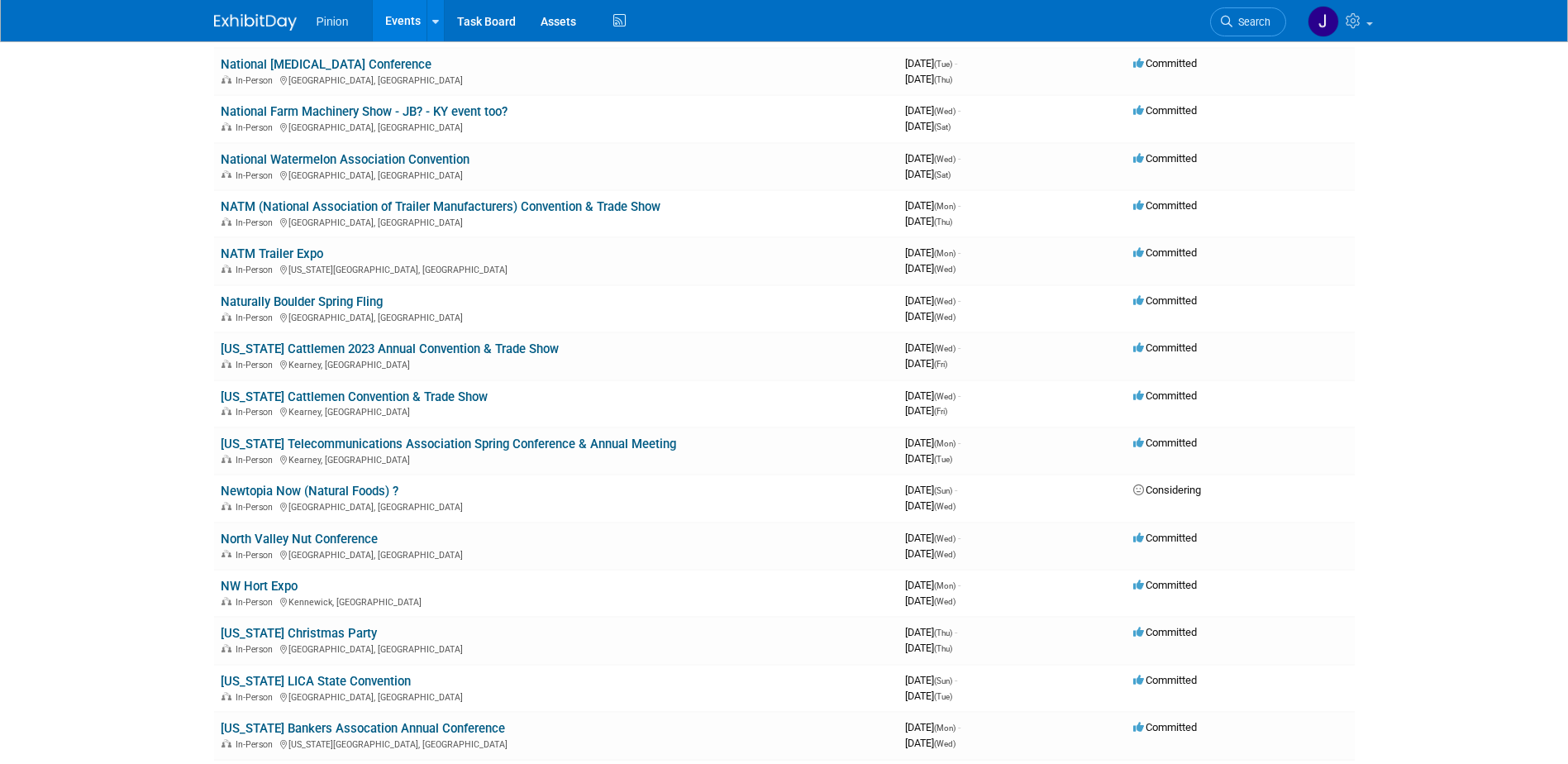
scroll to position [11831, 0]
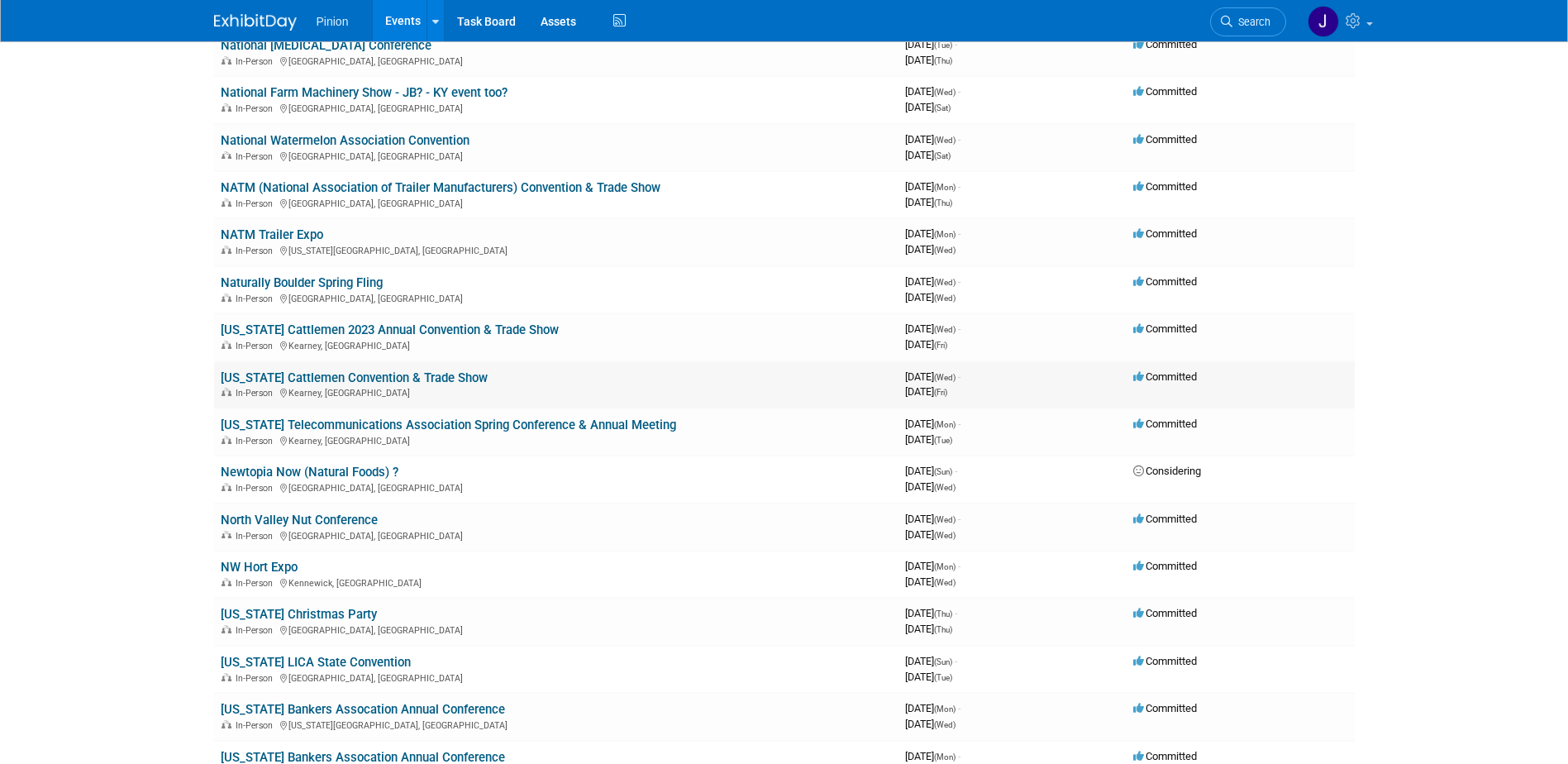
click at [435, 378] on link "[US_STATE] Cattlemen Convention & Trade Show" at bounding box center [355, 378] width 267 height 15
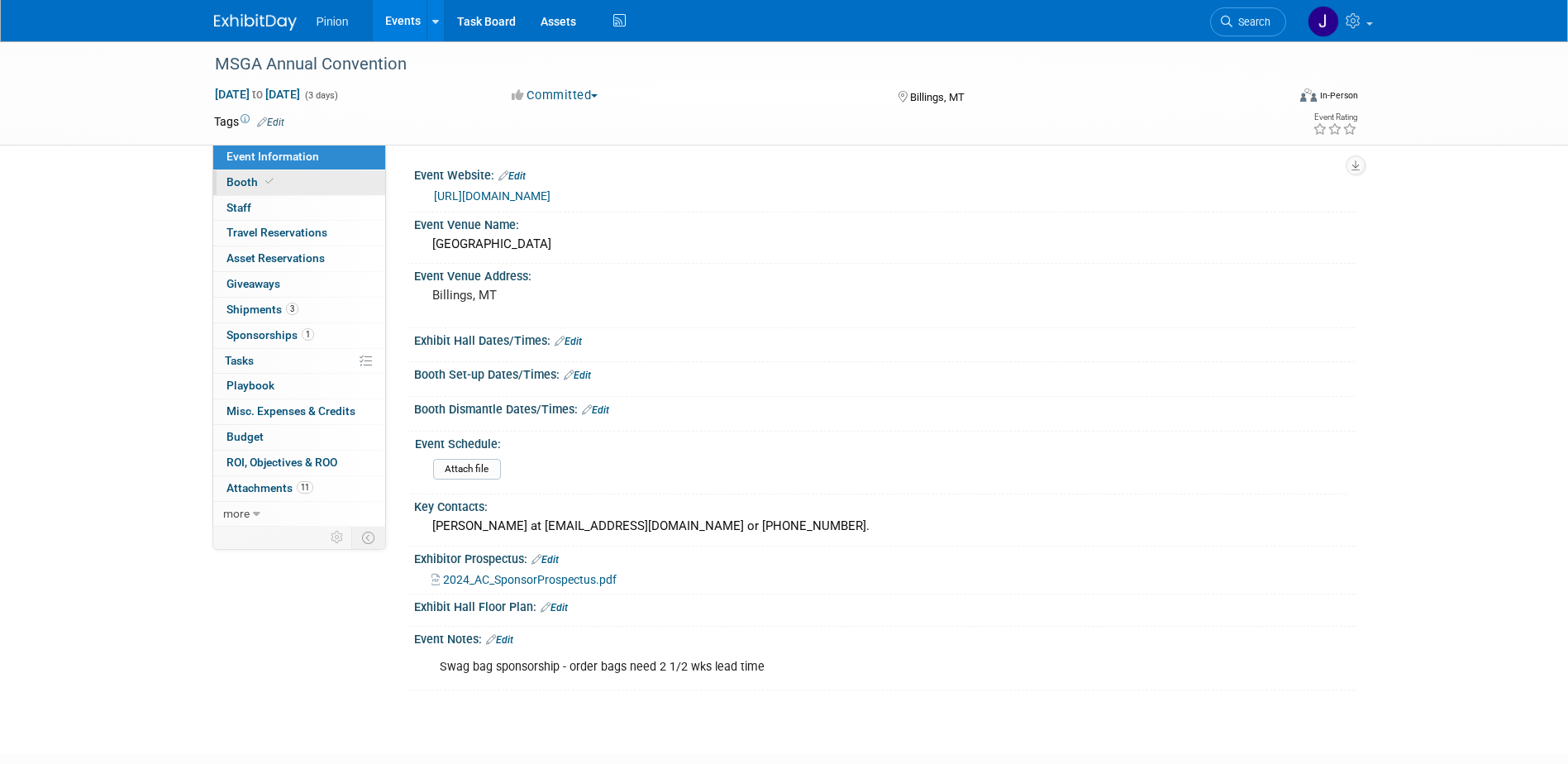
click at [253, 177] on span "Booth" at bounding box center [251, 181] width 51 height 13
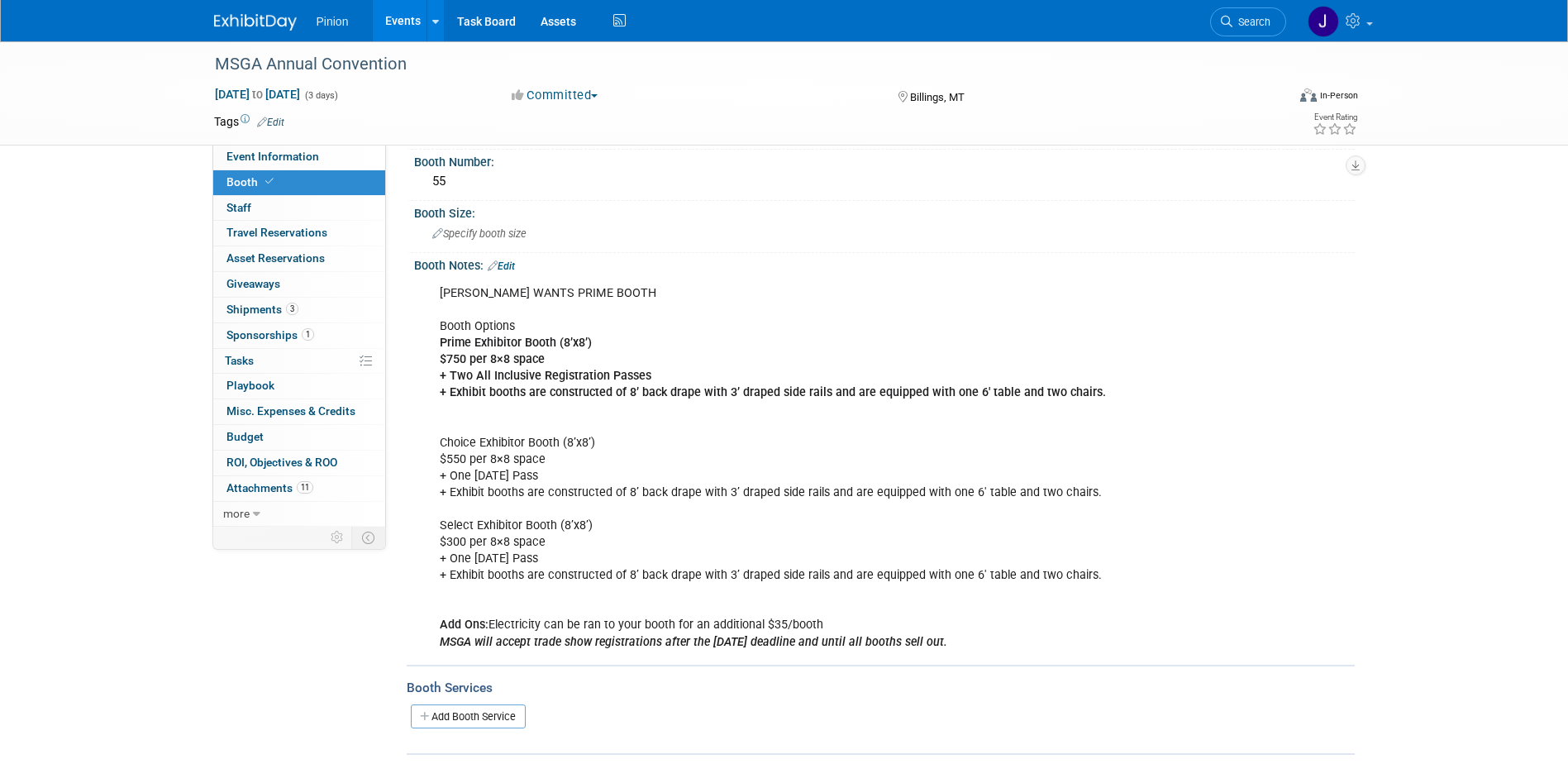
scroll to position [80, 0]
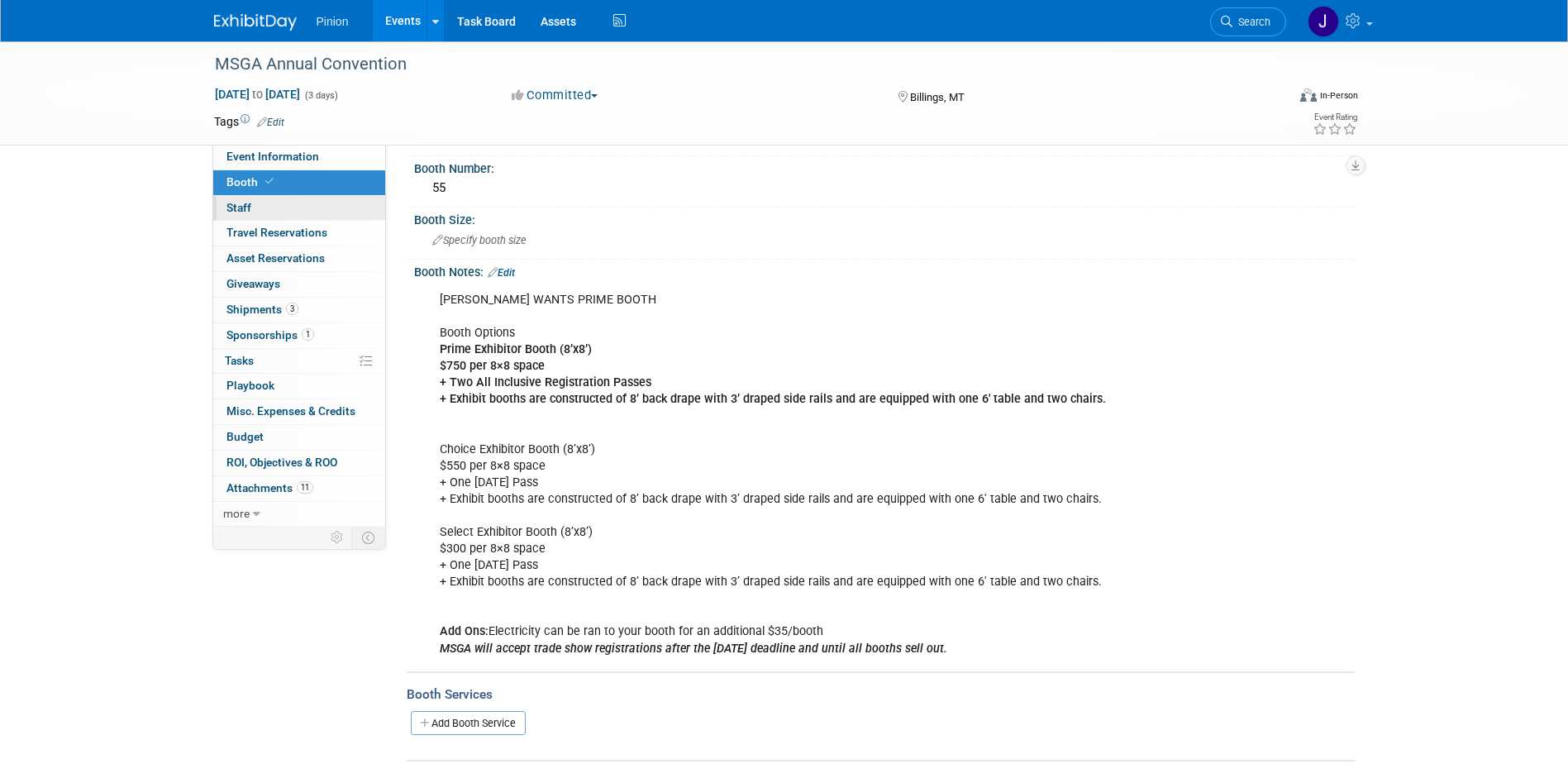
click at [254, 201] on link "0 Staff 0" at bounding box center [299, 208] width 172 height 25
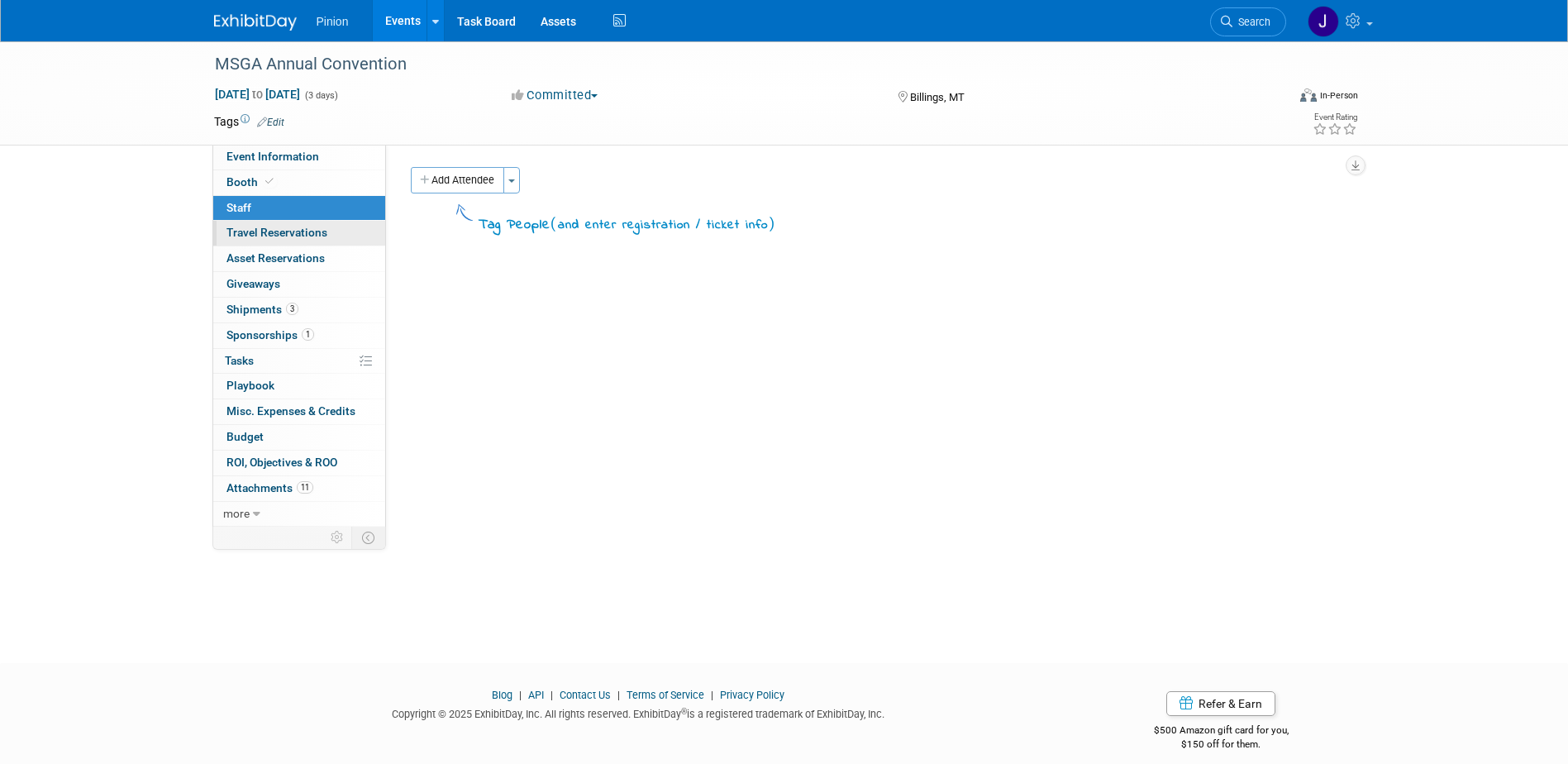
click at [259, 233] on span "Travel Reservations 0" at bounding box center [276, 232] width 101 height 13
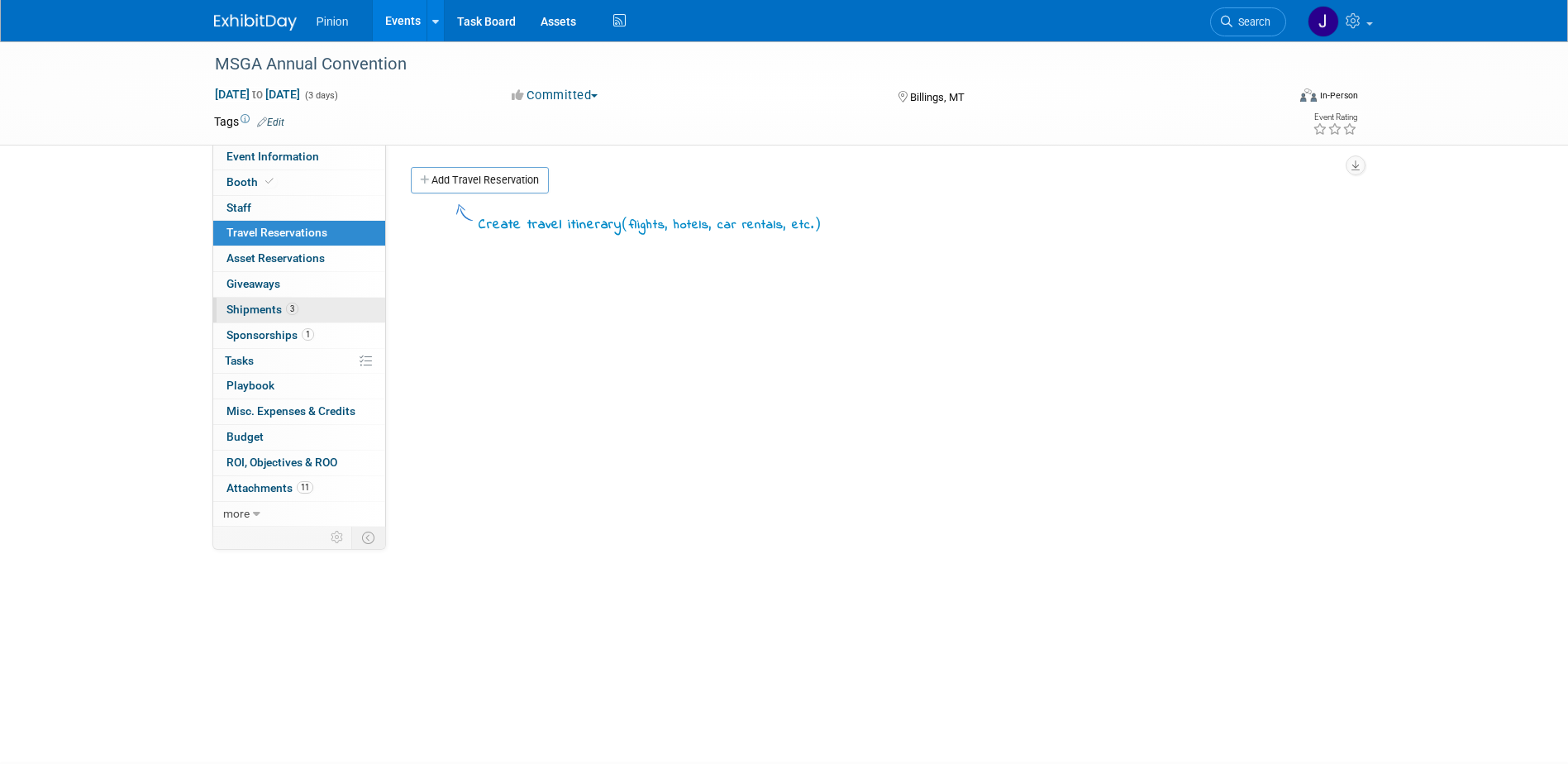
click at [261, 303] on span "Shipments 3" at bounding box center [262, 309] width 72 height 13
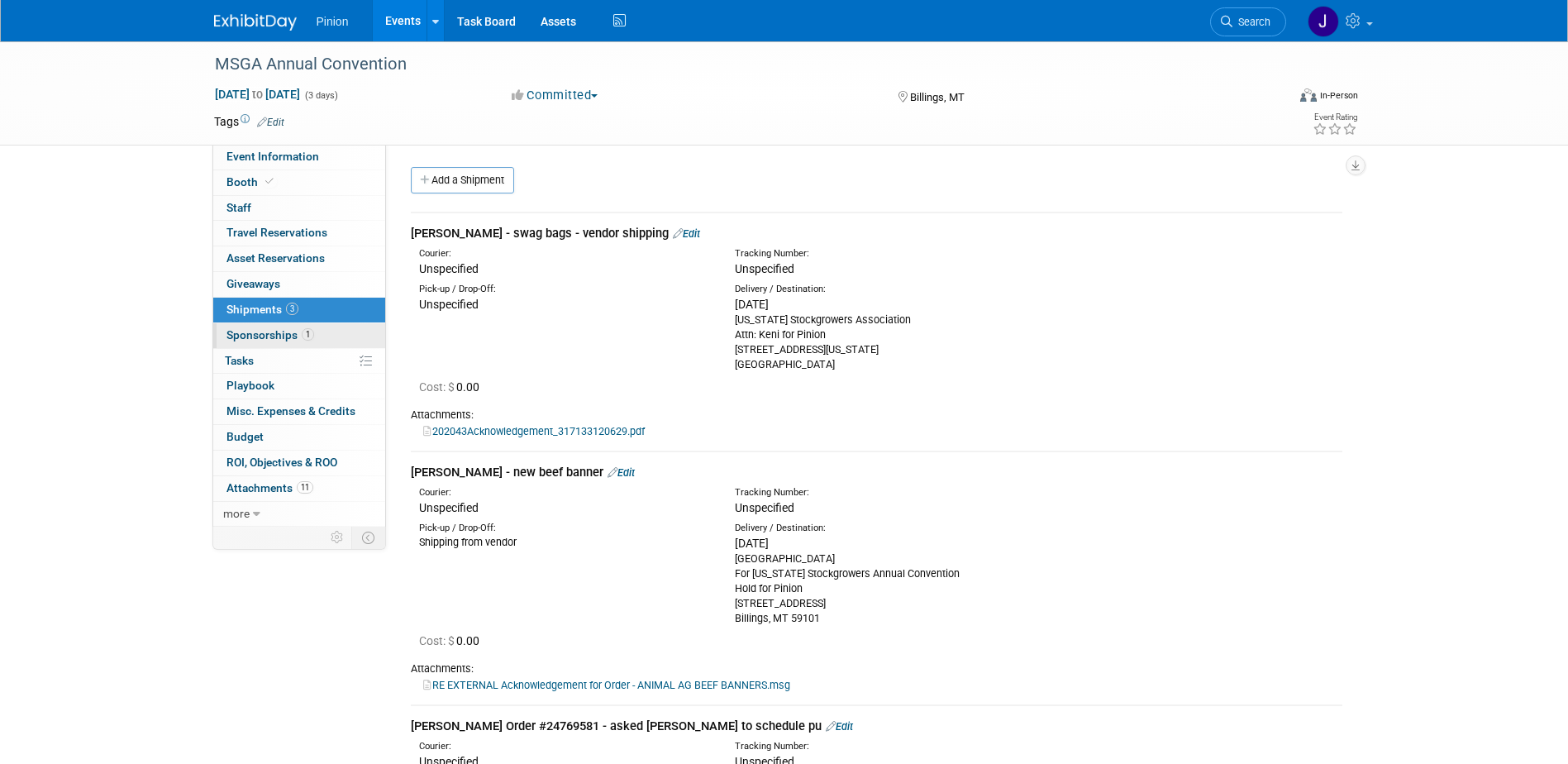
click at [279, 333] on span "Sponsorships 1" at bounding box center [270, 334] width 88 height 13
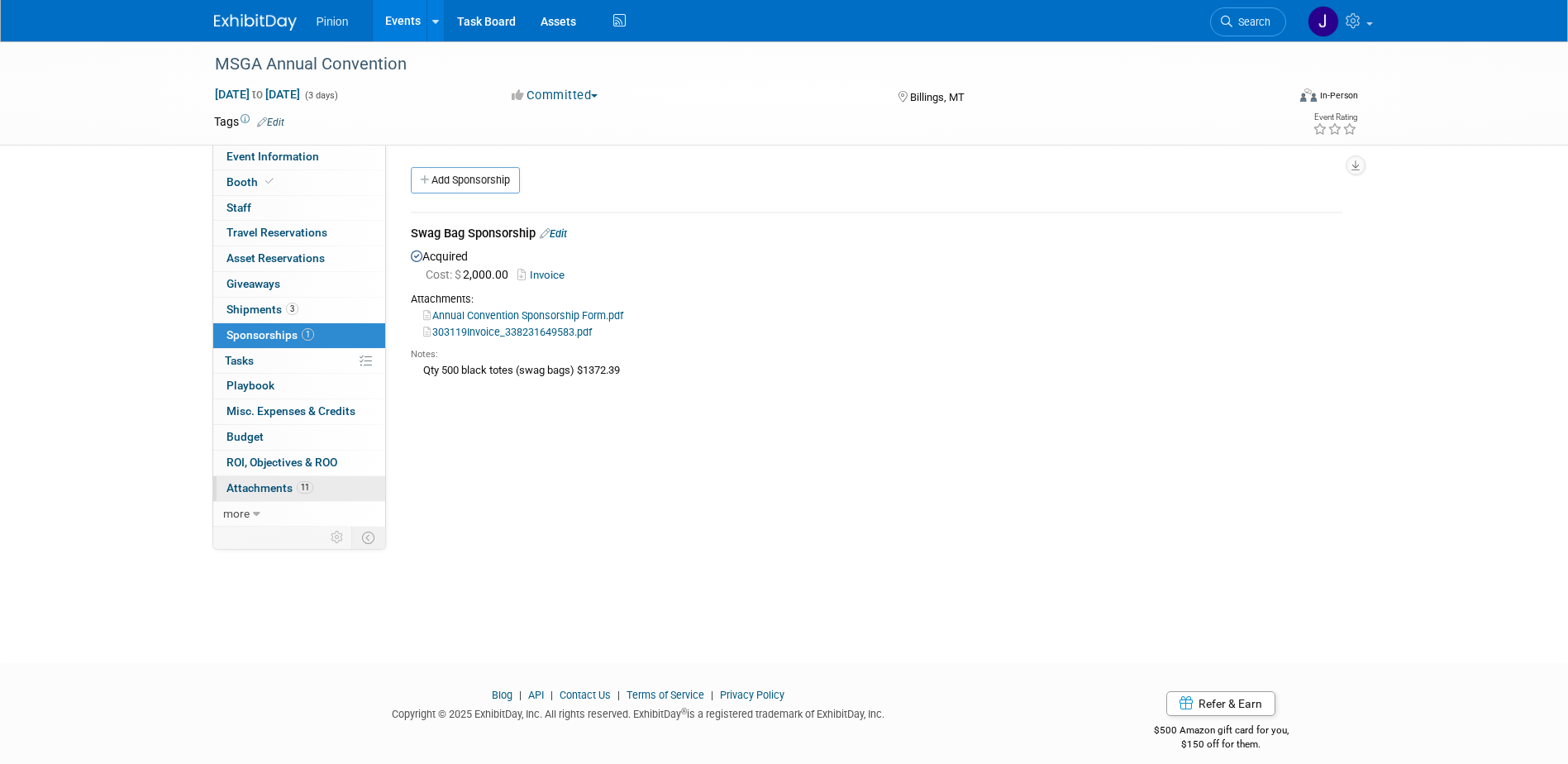
click at [288, 489] on span "Attachments 11" at bounding box center [269, 487] width 87 height 13
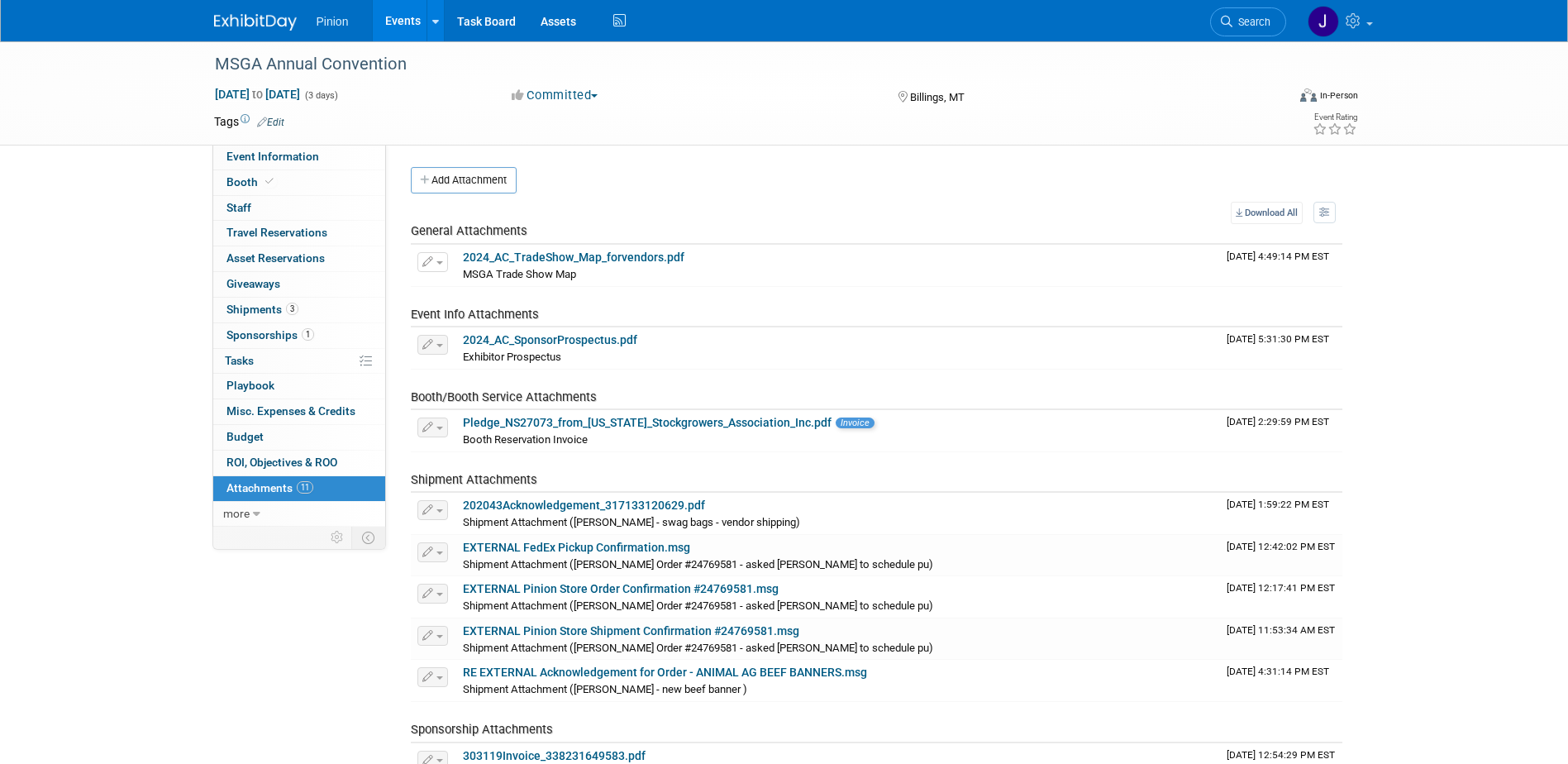
click at [213, 476] on link "11 Attachments 11" at bounding box center [299, 488] width 172 height 25
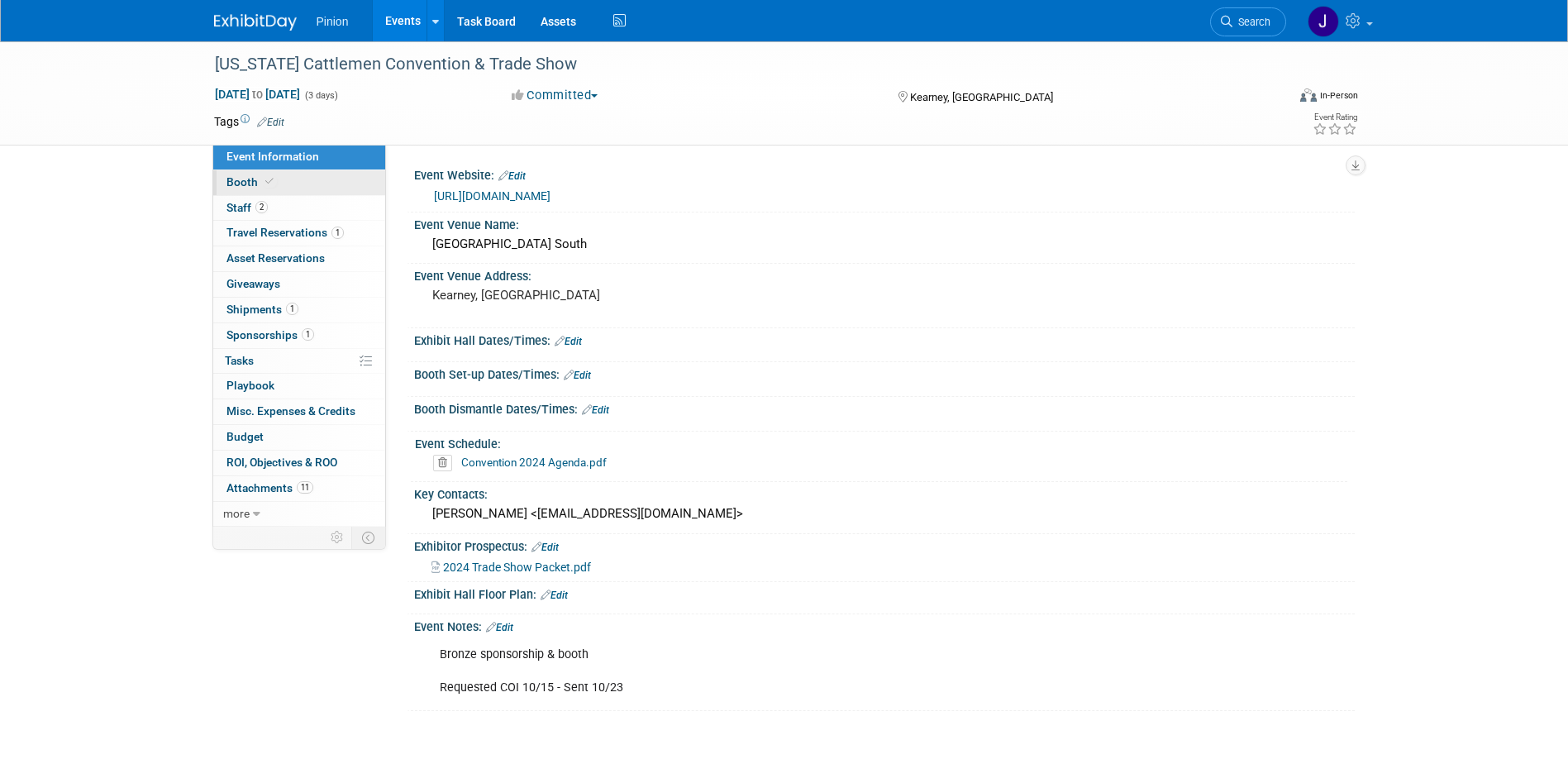
click at [260, 177] on span "Booth" at bounding box center [251, 181] width 51 height 13
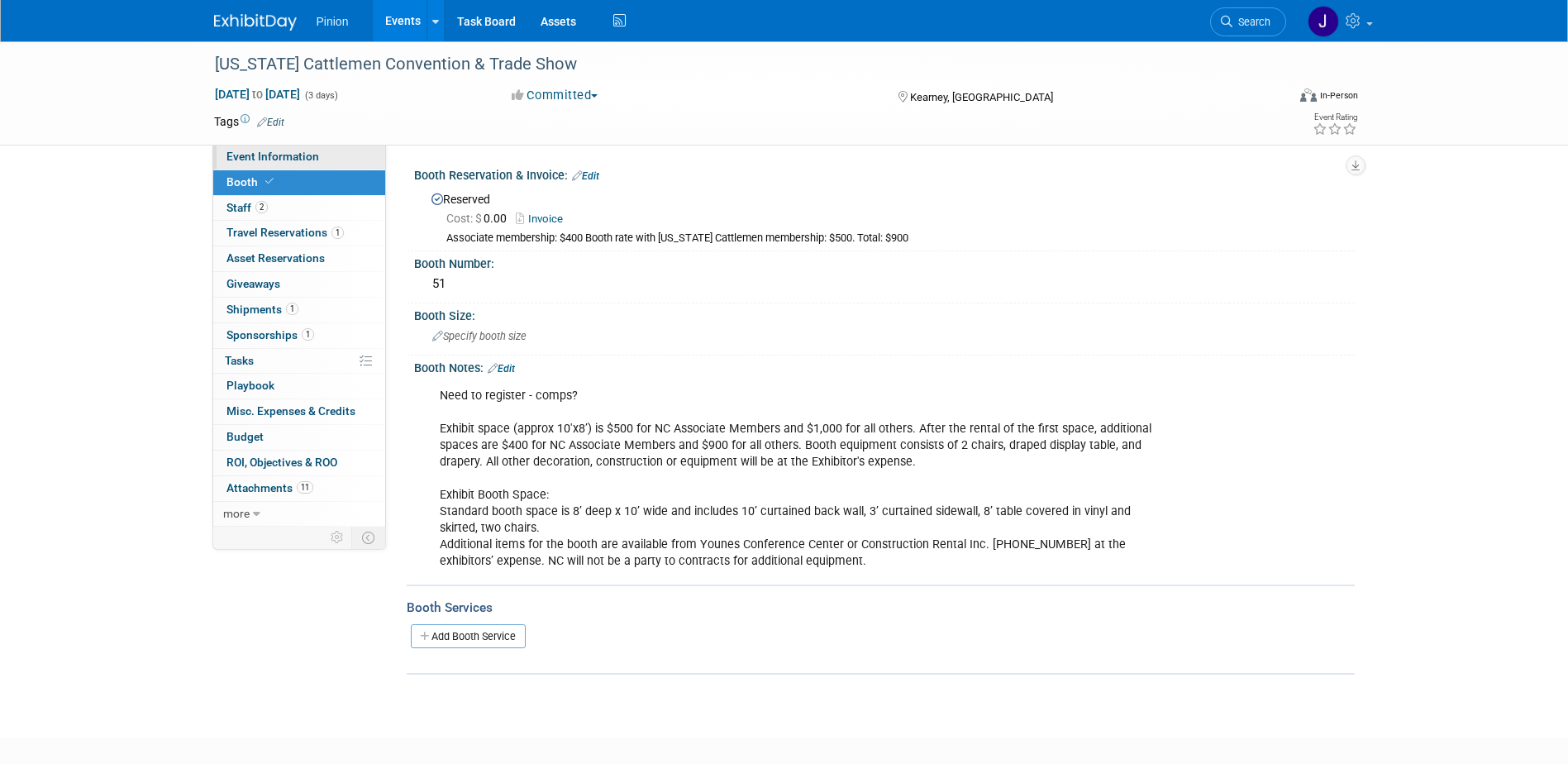
click at [294, 150] on span "Event Information" at bounding box center [272, 155] width 93 height 13
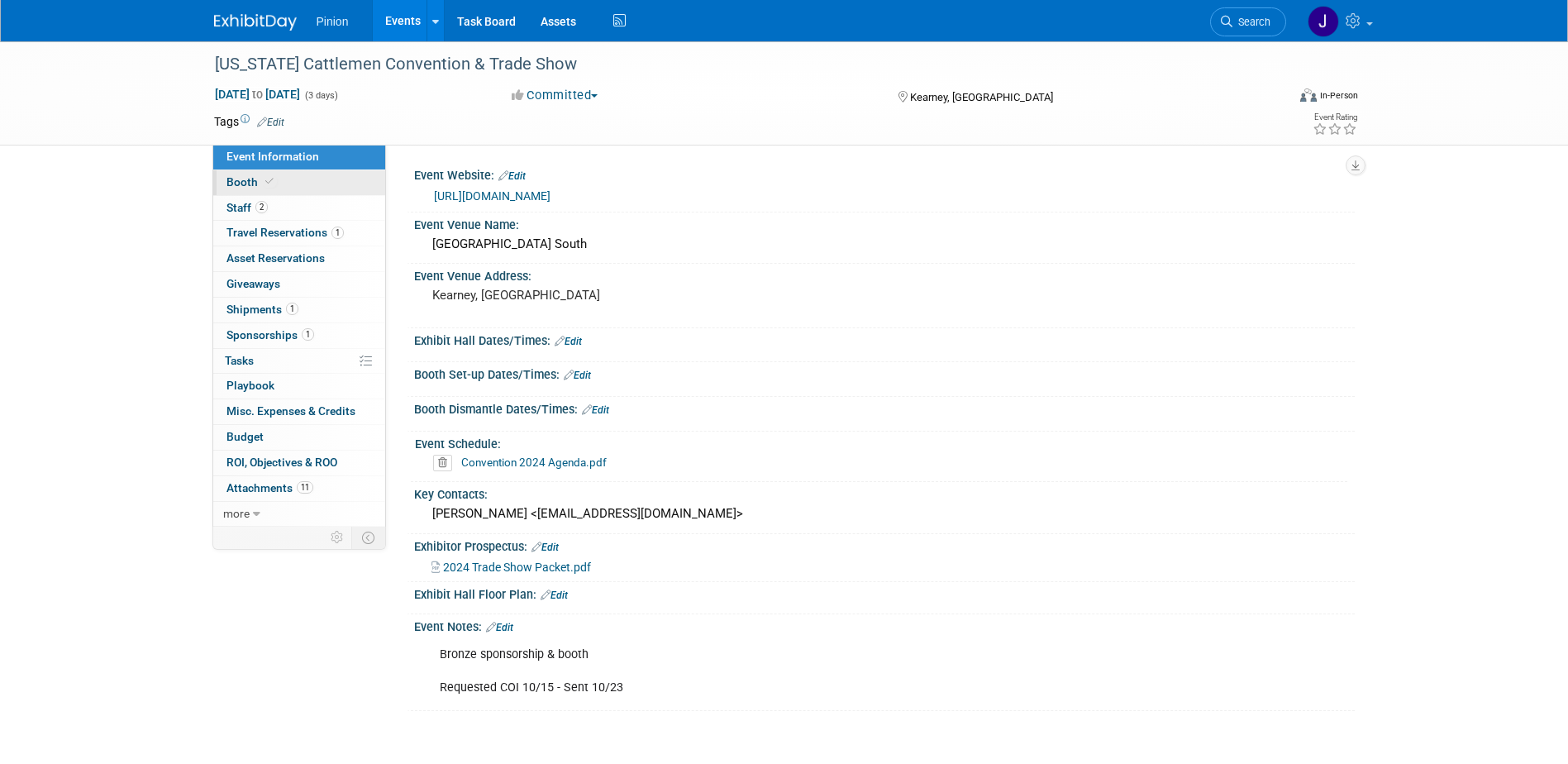
click at [246, 179] on span "Booth" at bounding box center [251, 181] width 51 height 13
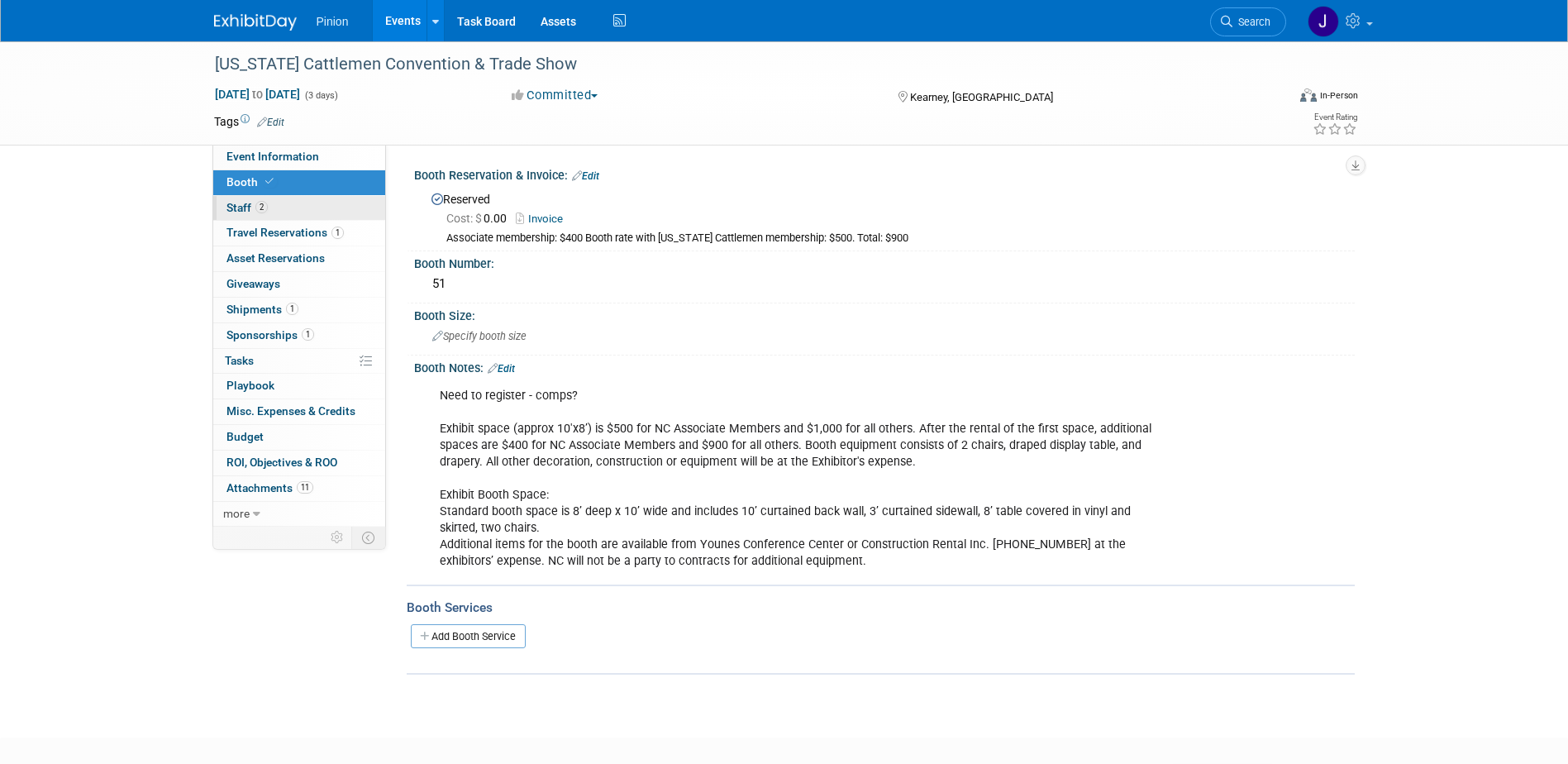
click at [264, 207] on span "2" at bounding box center [261, 207] width 12 height 12
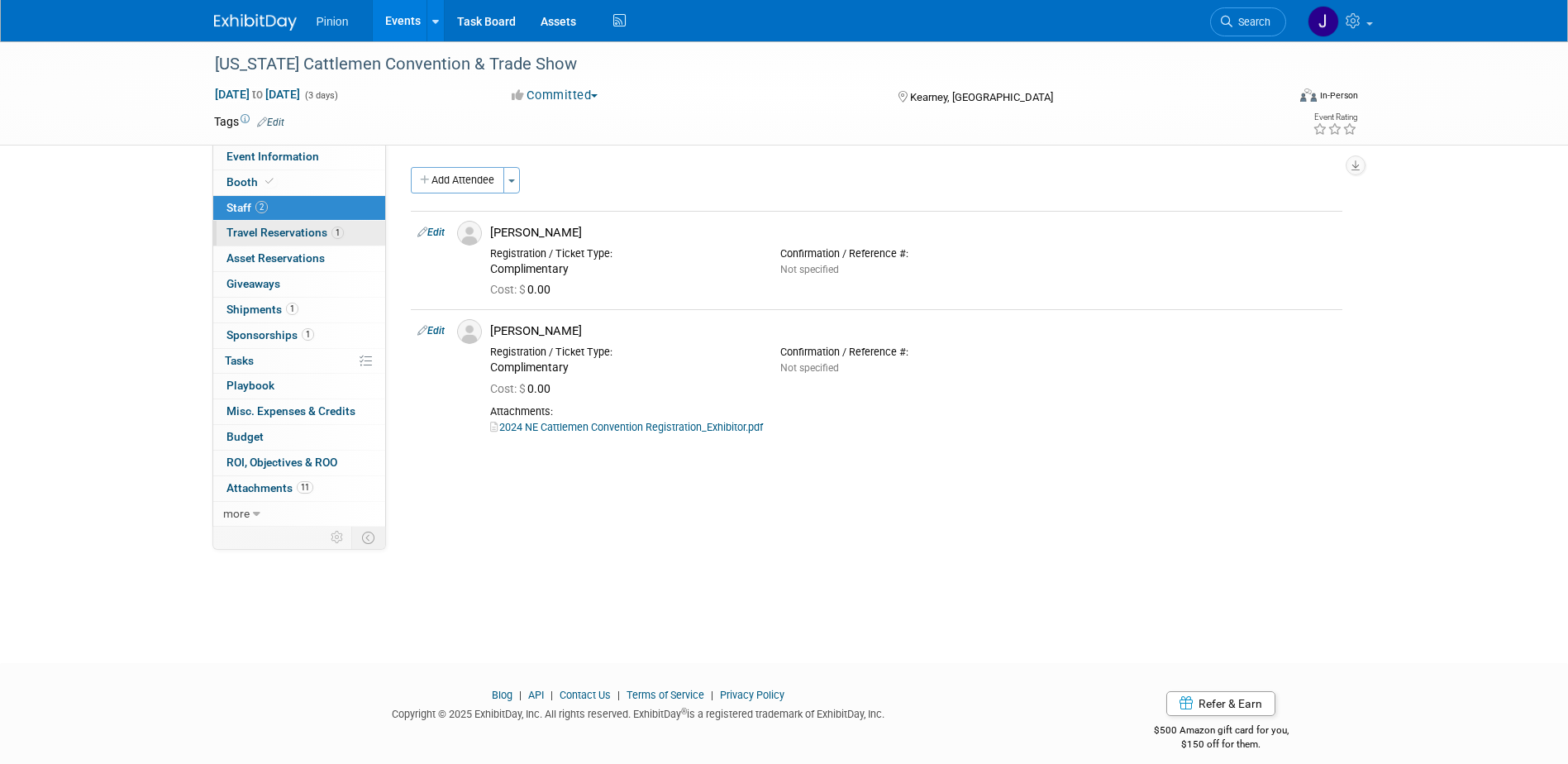
click at [255, 227] on span "Travel Reservations 1" at bounding box center [285, 232] width 118 height 13
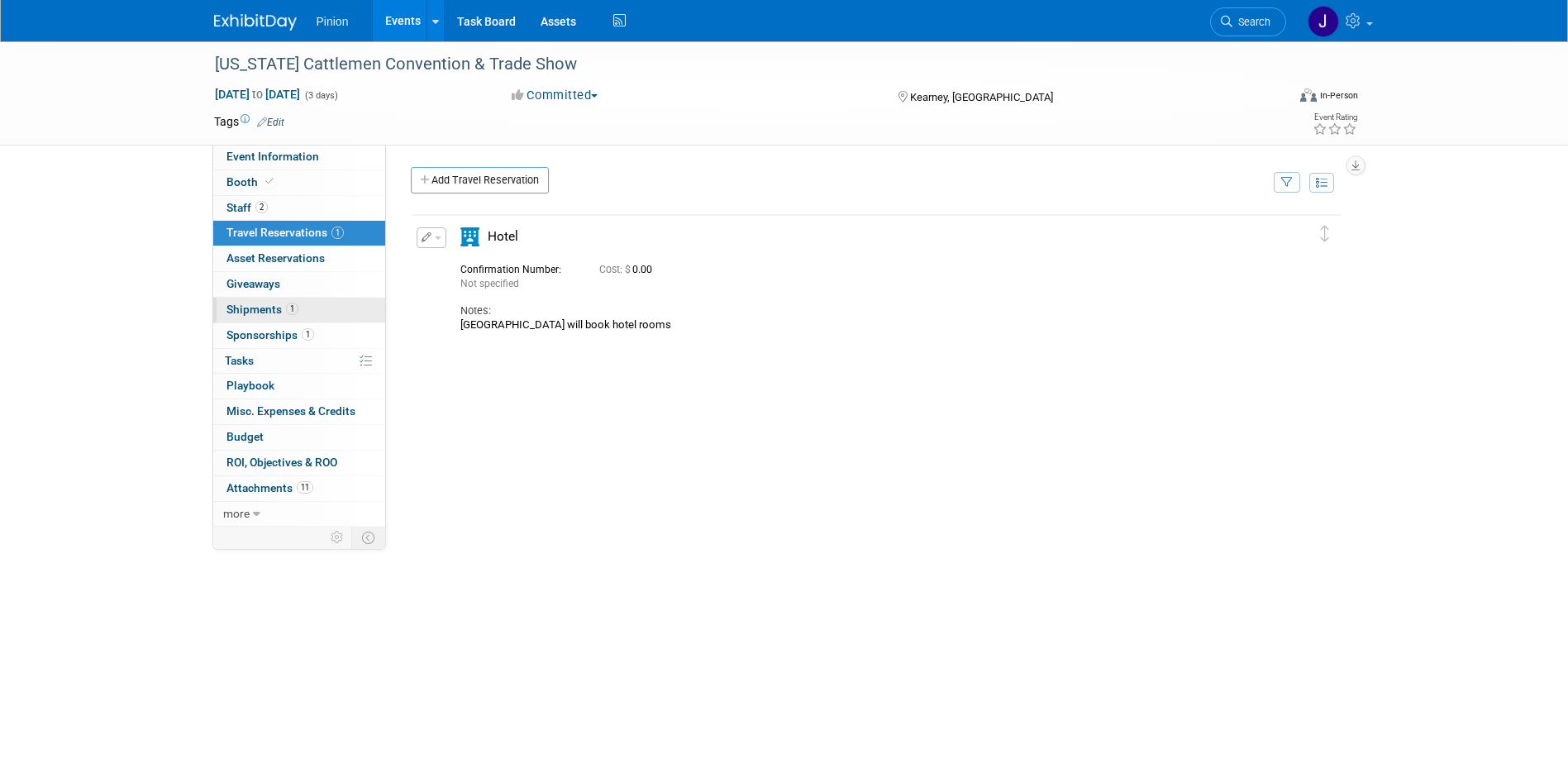
click at [259, 309] on span "Shipments 1" at bounding box center [262, 309] width 72 height 13
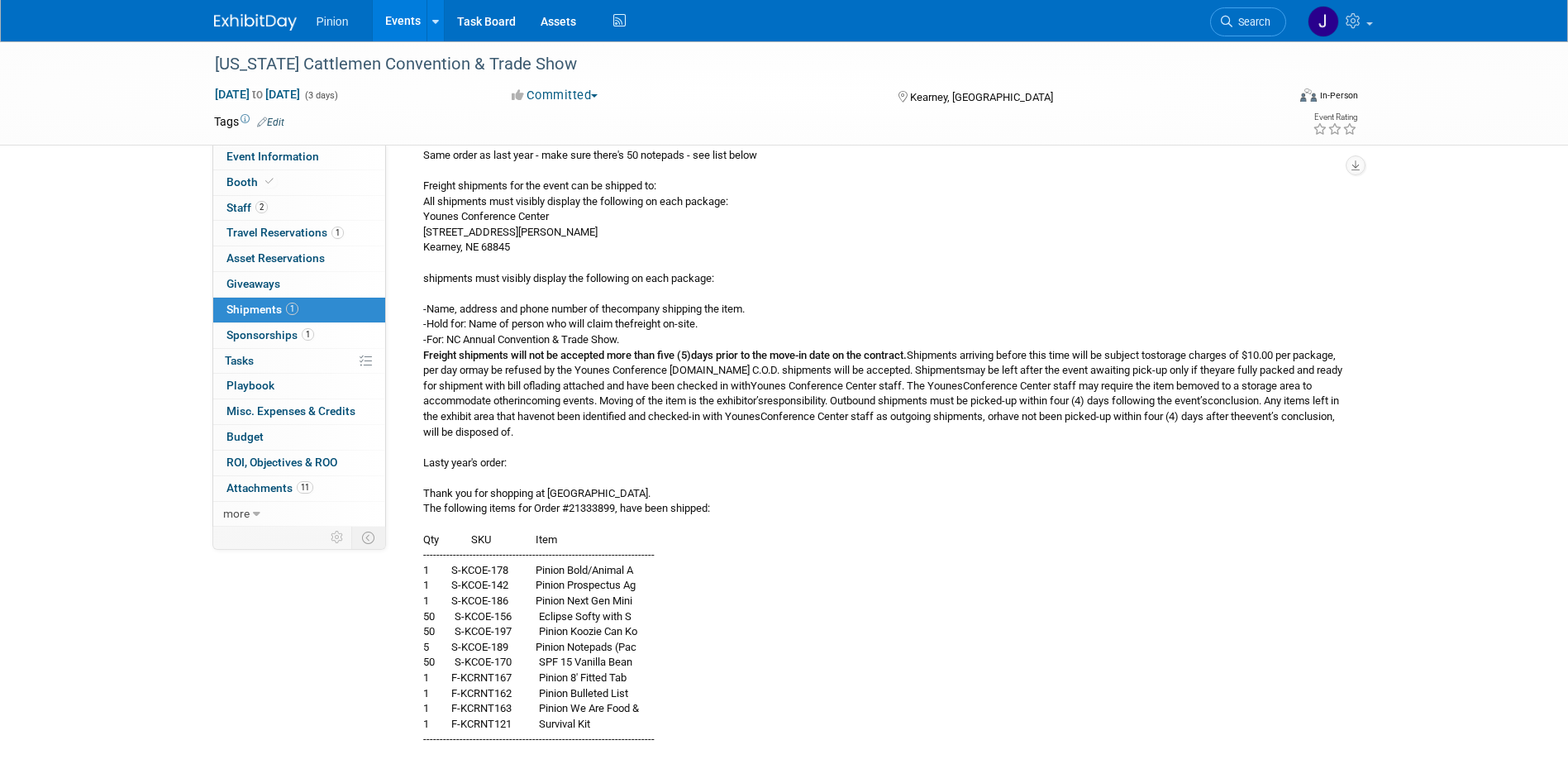
scroll to position [396, 0]
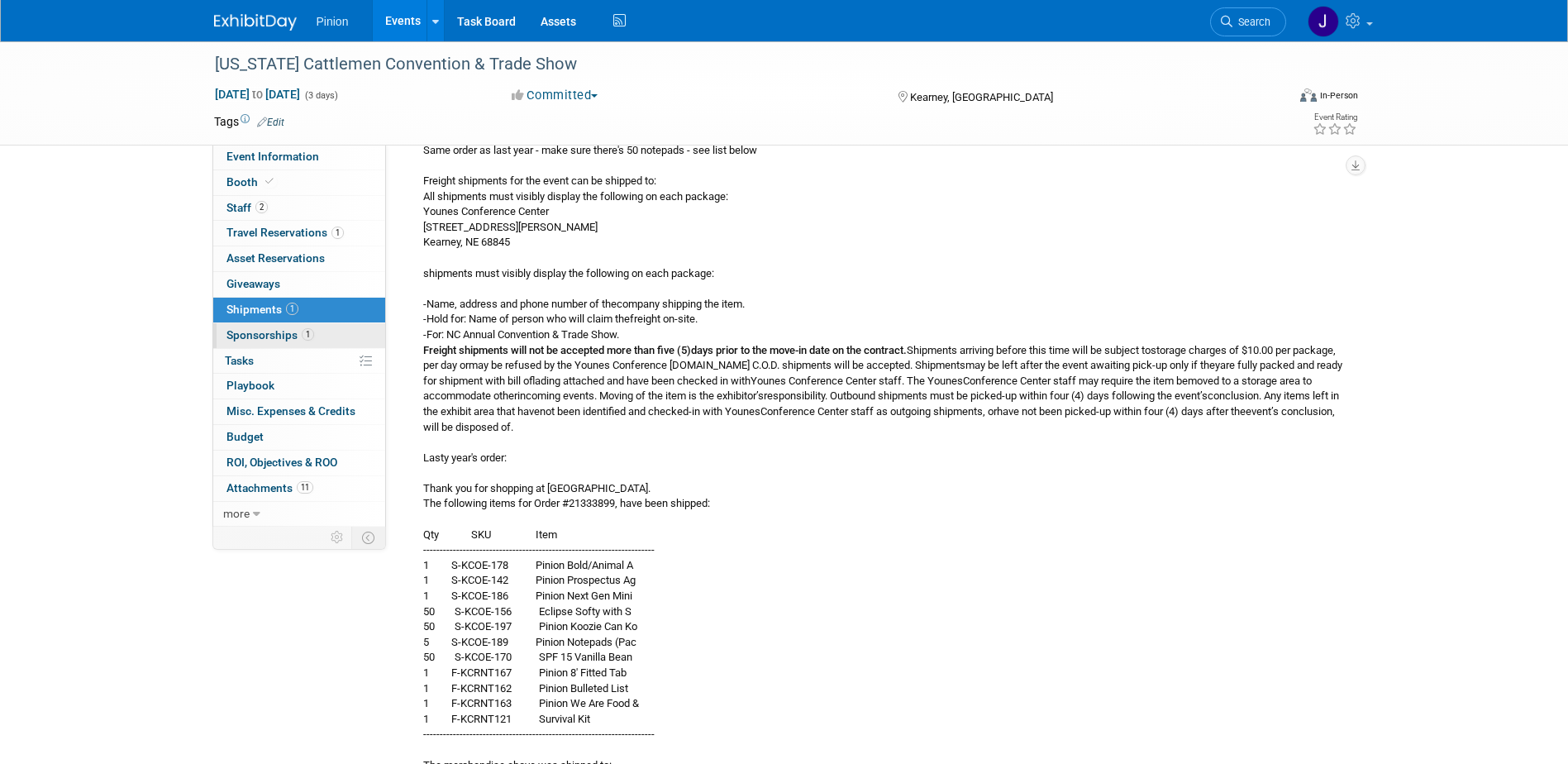
click at [264, 335] on span "Sponsorships 1" at bounding box center [270, 334] width 88 height 13
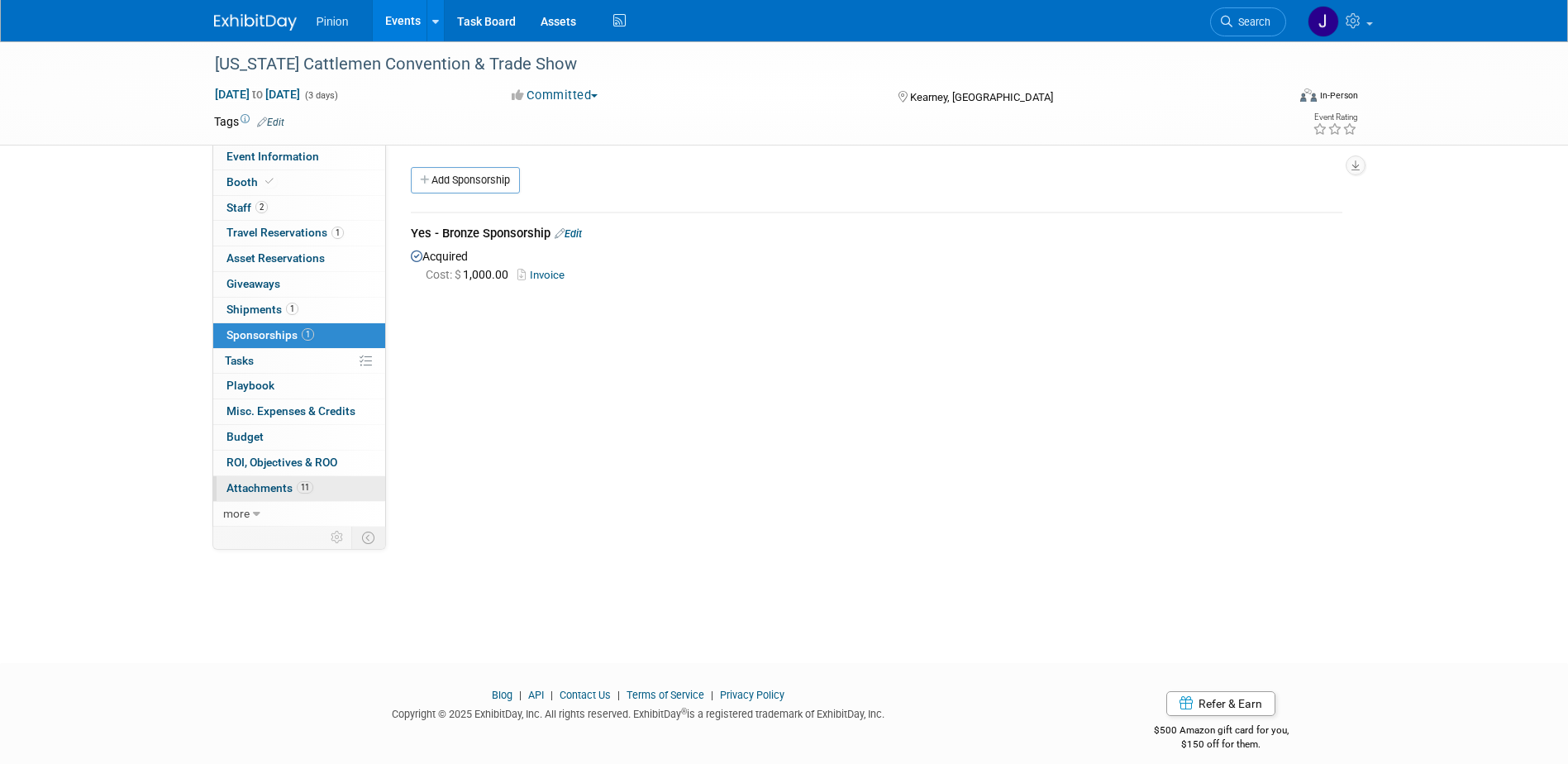
click at [258, 486] on span "Attachments 11" at bounding box center [269, 487] width 87 height 13
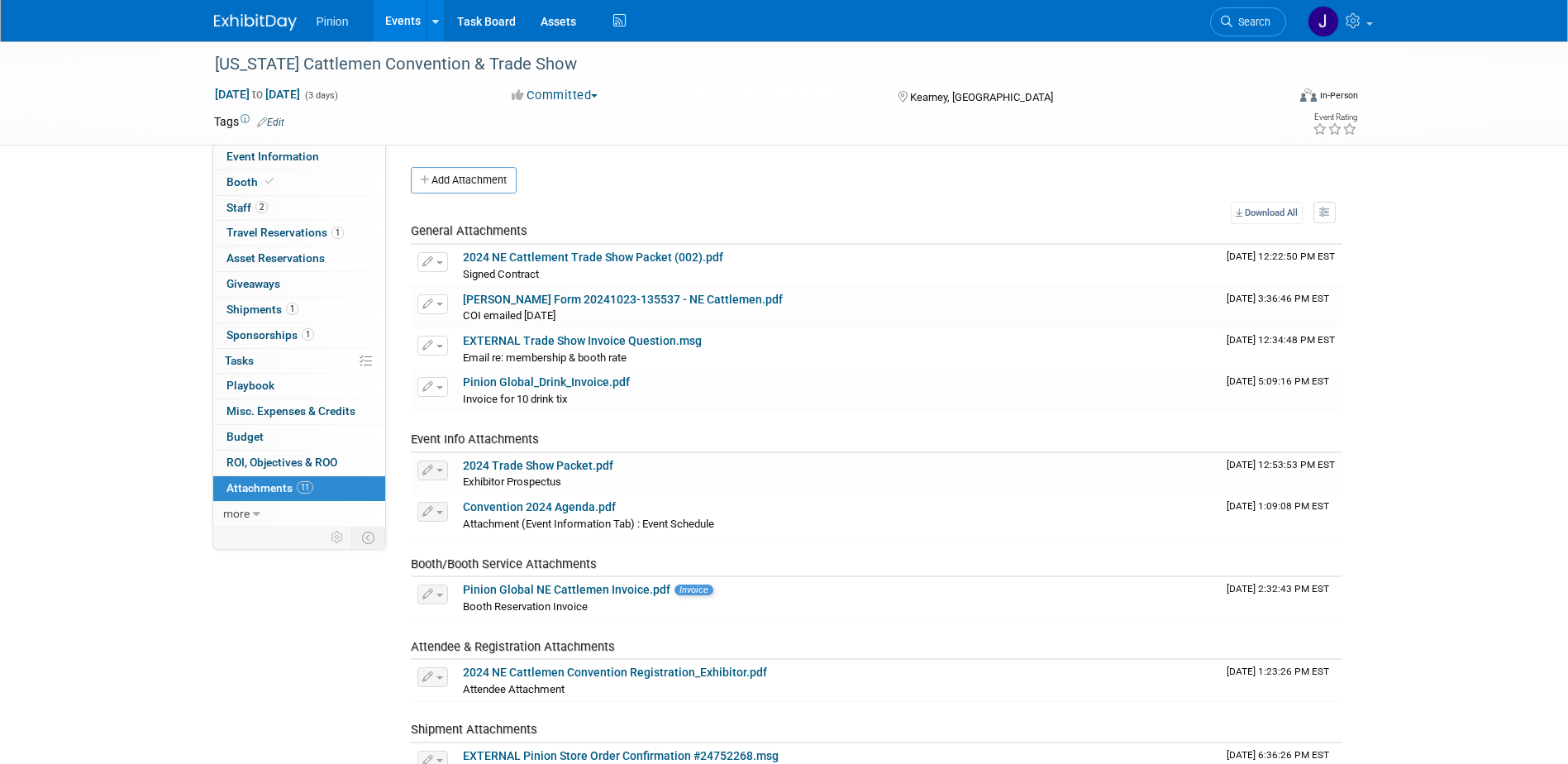
click at [235, 17] on img at bounding box center [255, 22] width 83 height 17
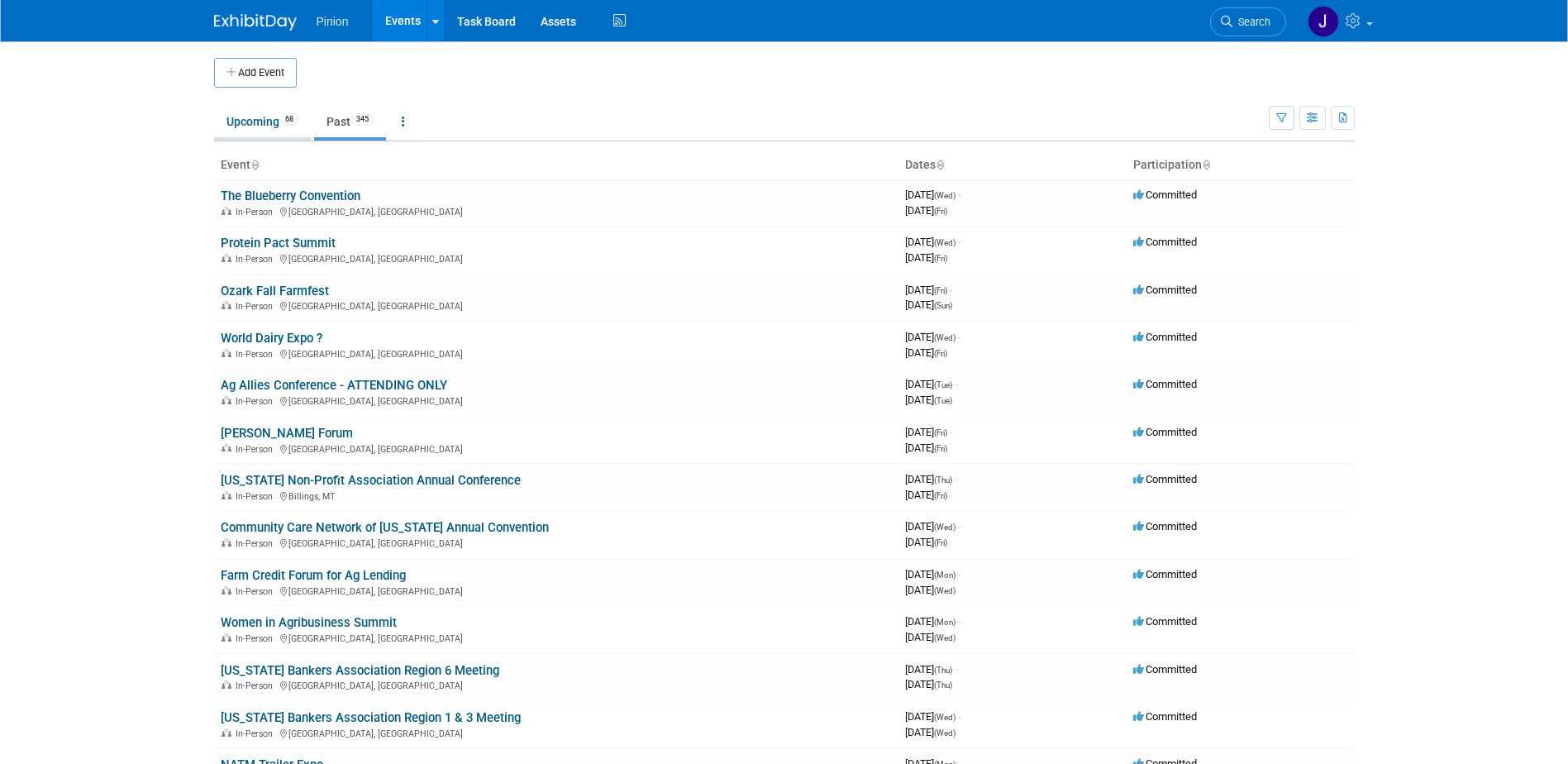
click at [240, 119] on link "Upcoming 68" at bounding box center [262, 122] width 97 height 32
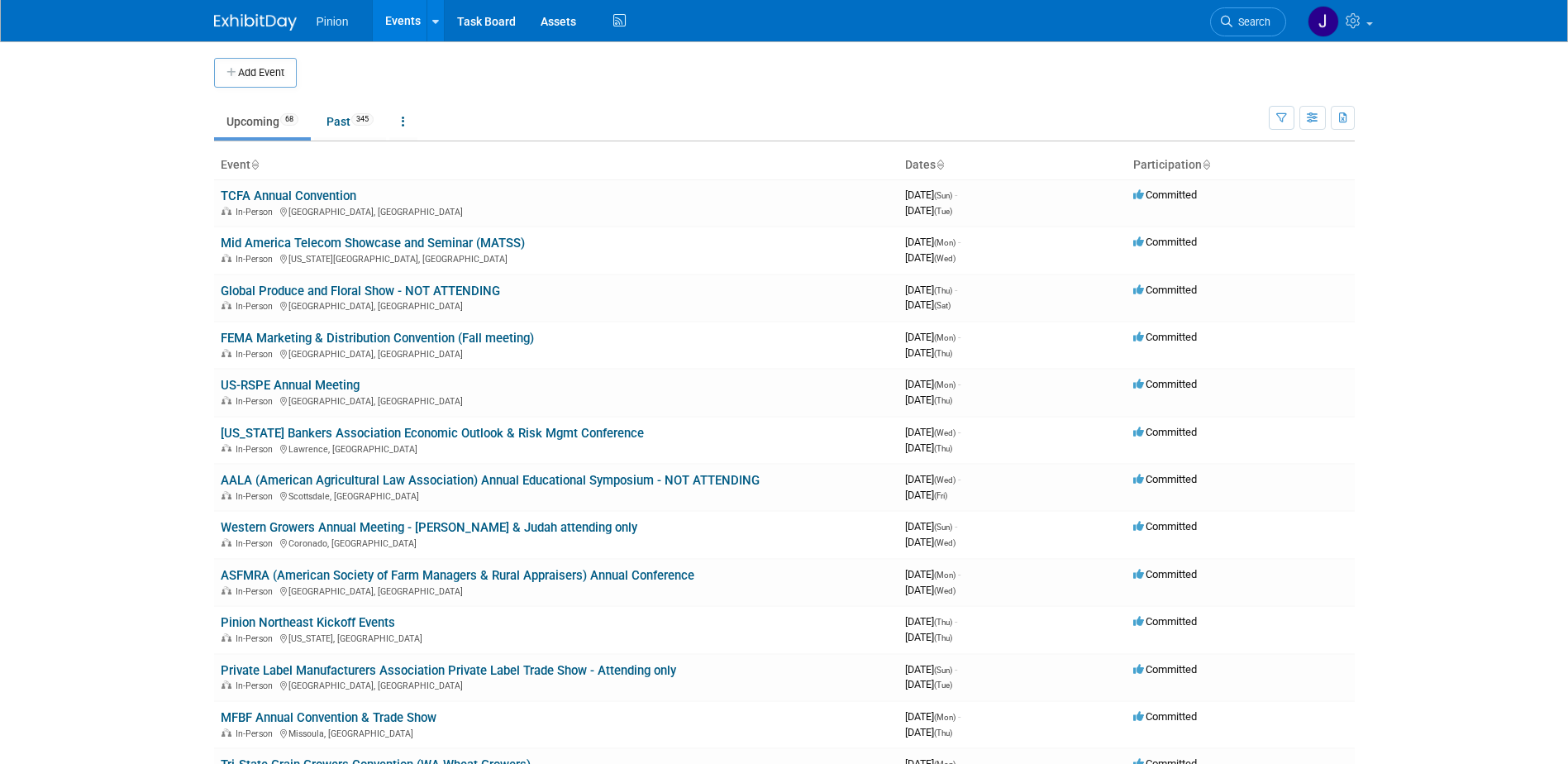
click at [254, 161] on icon at bounding box center [254, 165] width 8 height 11
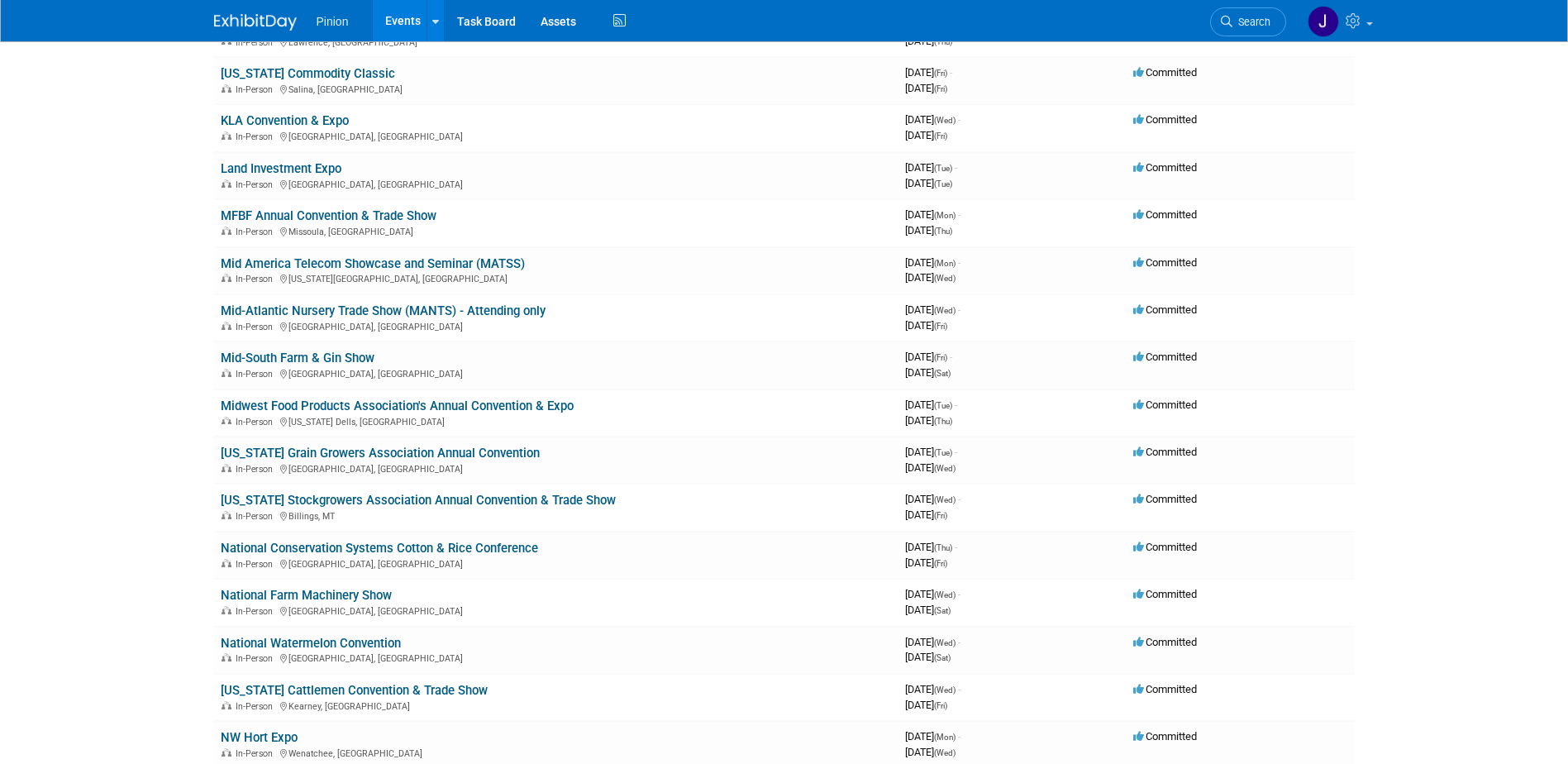
scroll to position [1611, 0]
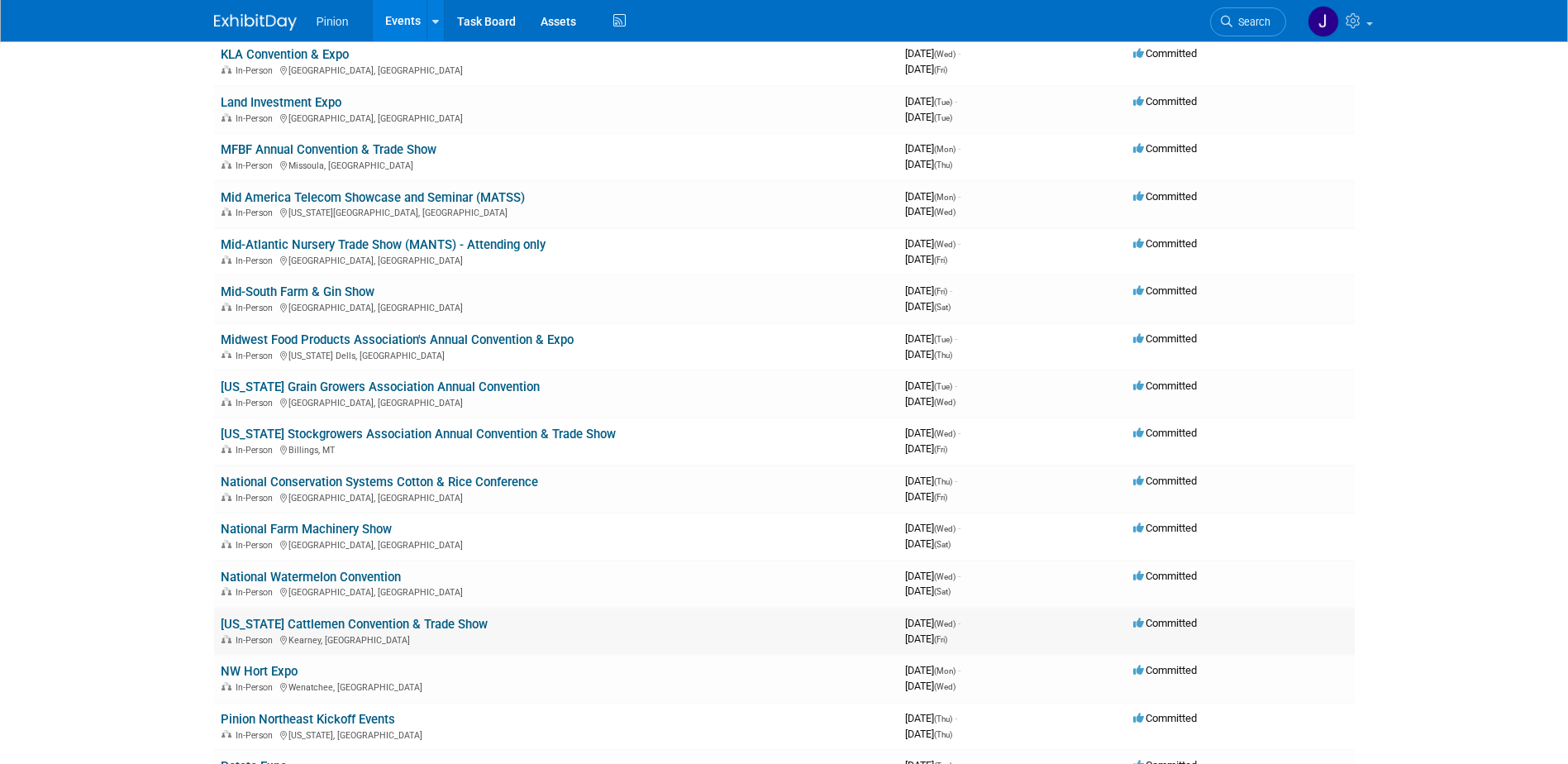
click at [412, 621] on link "[US_STATE] Cattlemen Convention & Trade Show" at bounding box center [355, 624] width 267 height 15
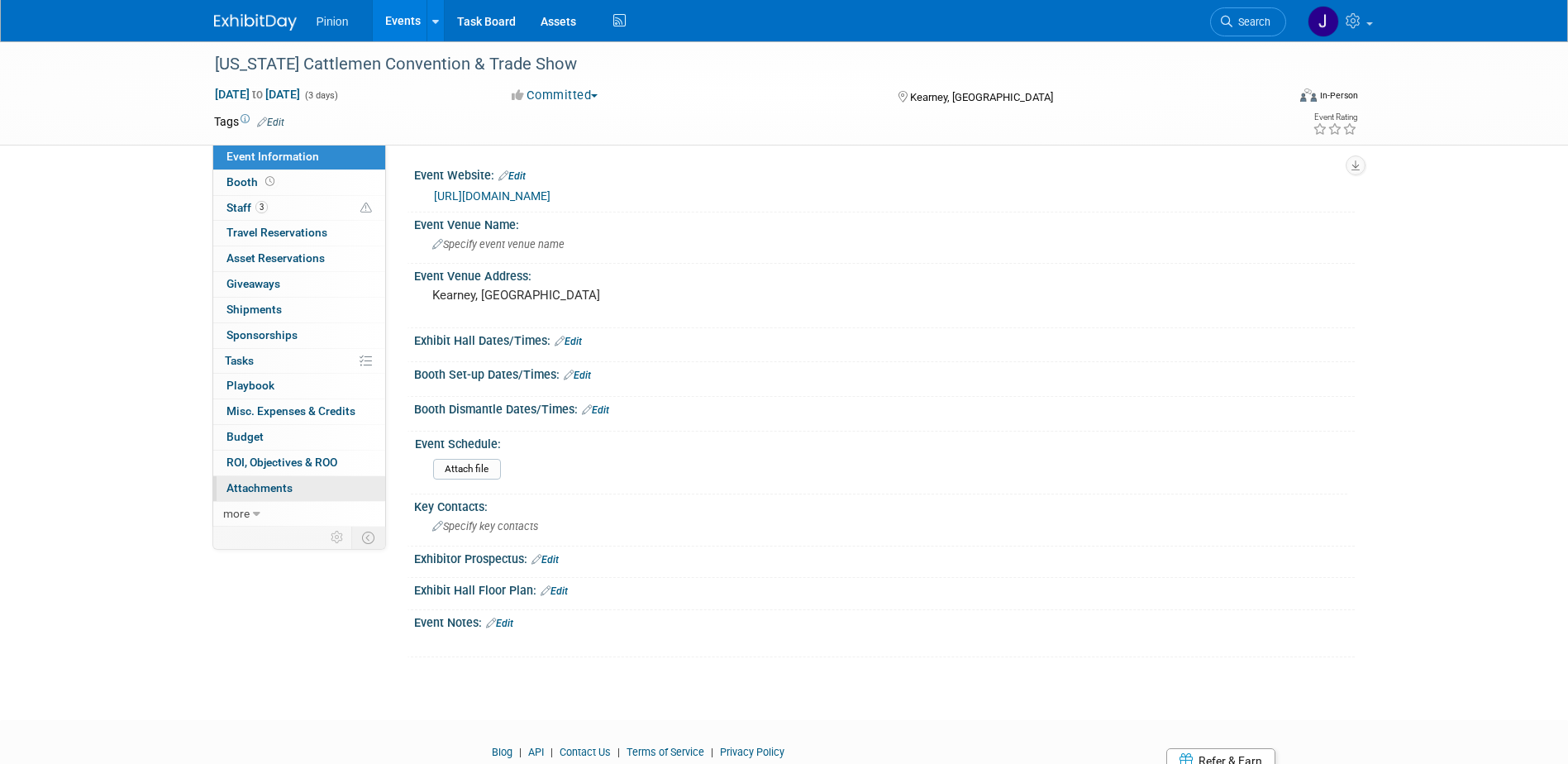
click at [265, 489] on span "Attachments 0" at bounding box center [259, 487] width 66 height 13
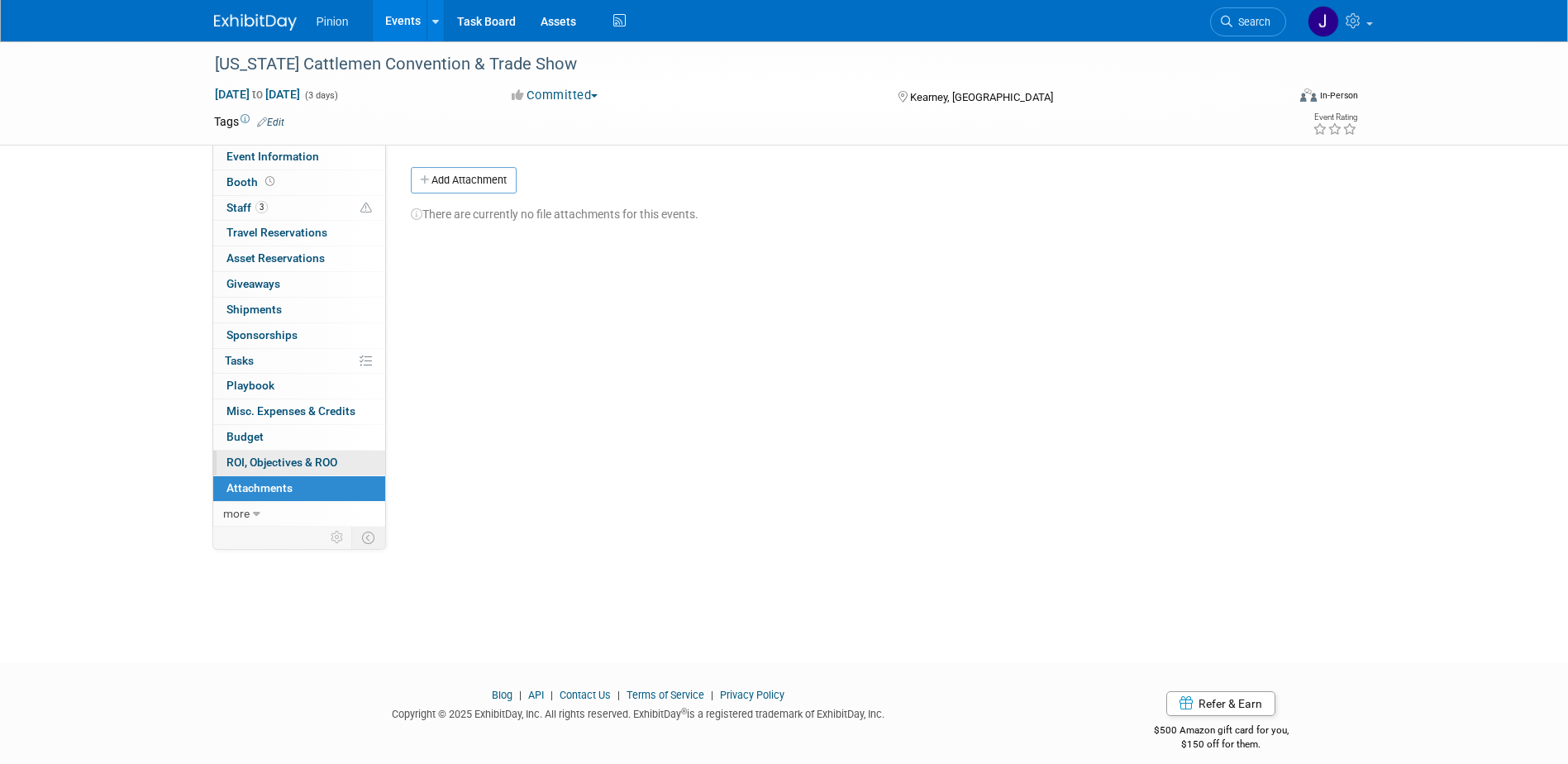
click at [274, 453] on link "0 ROI, Objectives & ROO 0" at bounding box center [299, 462] width 172 height 25
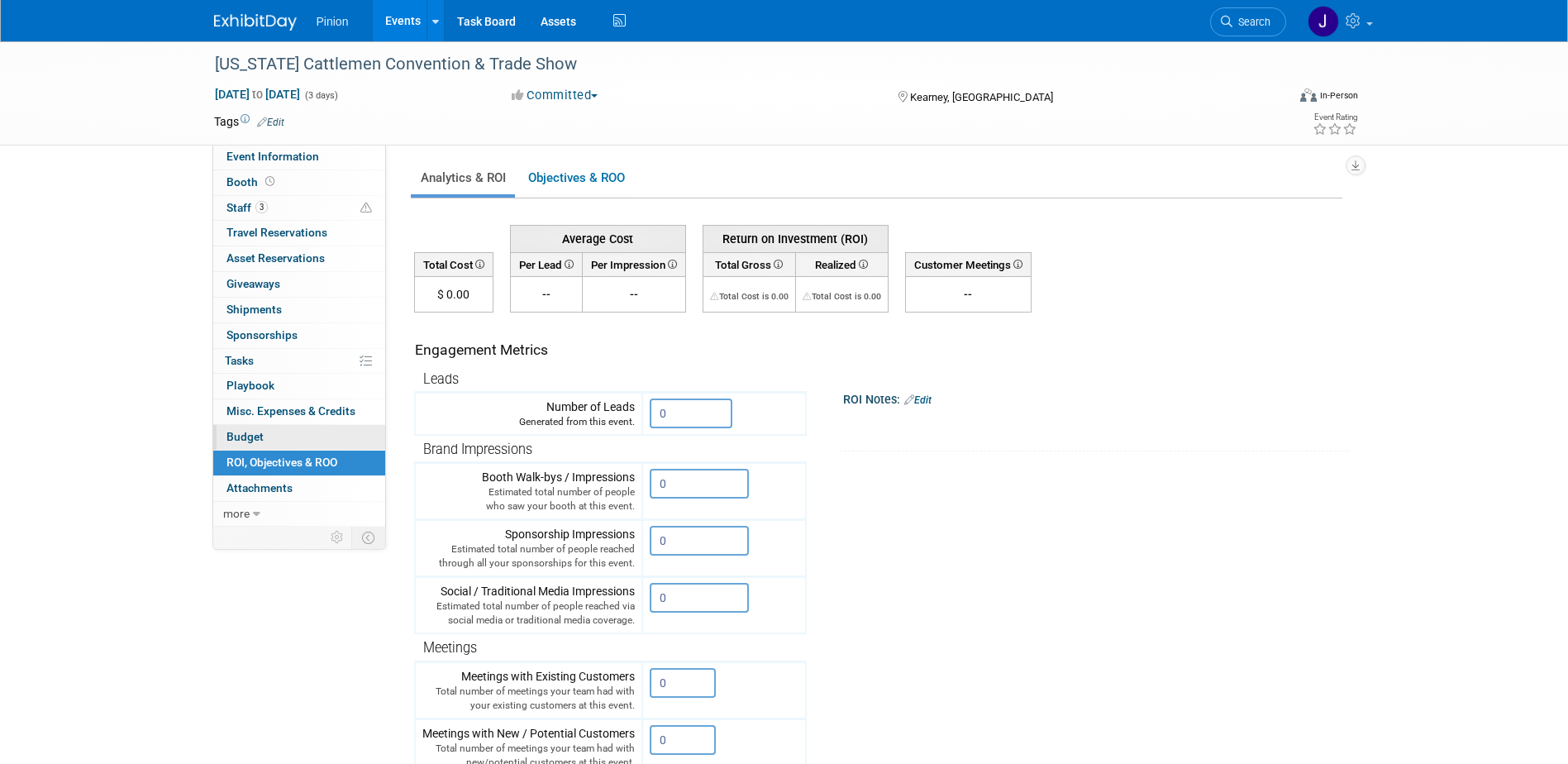
click at [269, 442] on link "Budget" at bounding box center [299, 436] width 172 height 25
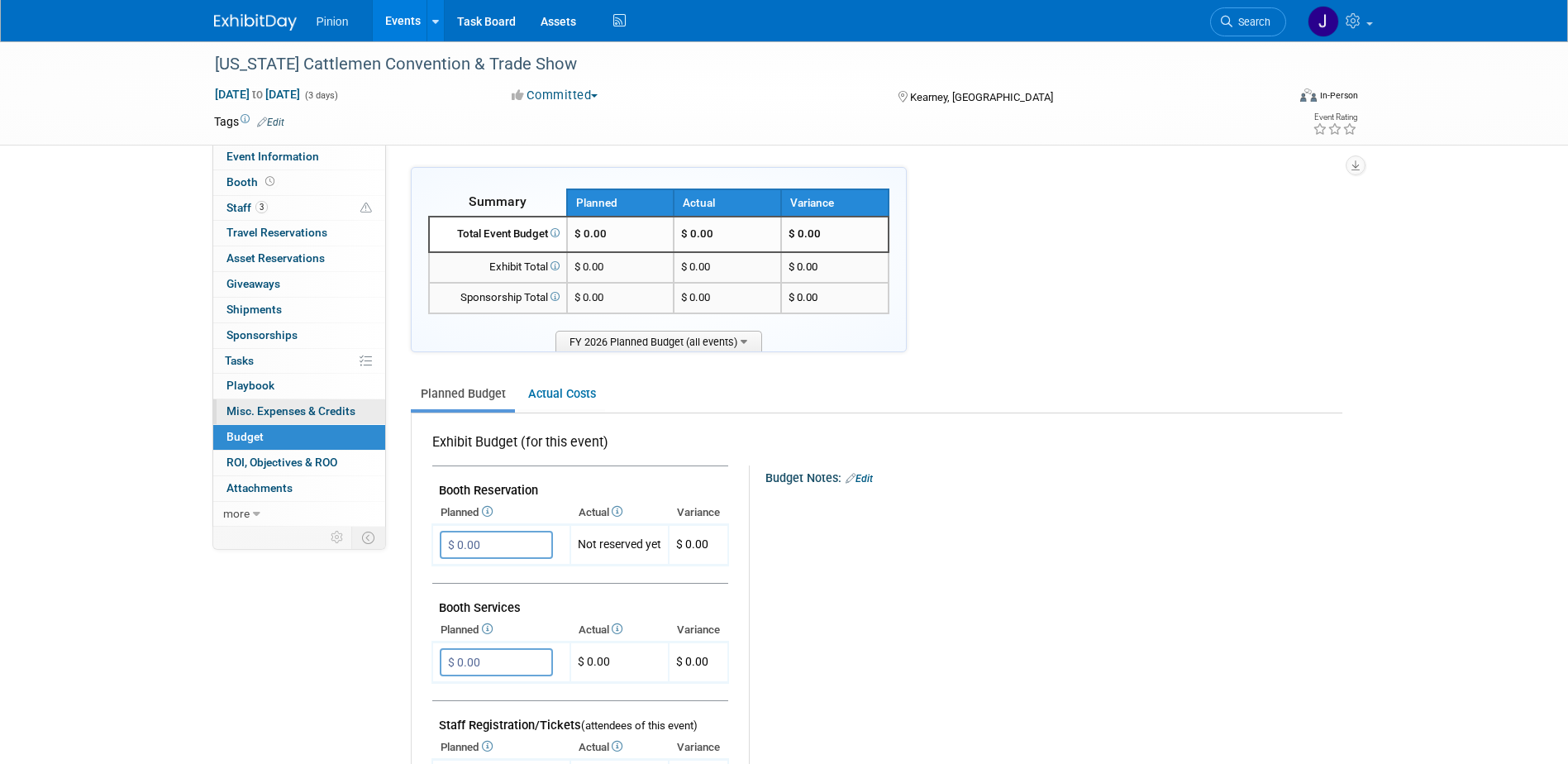
click at [265, 419] on link "0 Misc. Expenses & Credits 0" at bounding box center [299, 411] width 172 height 25
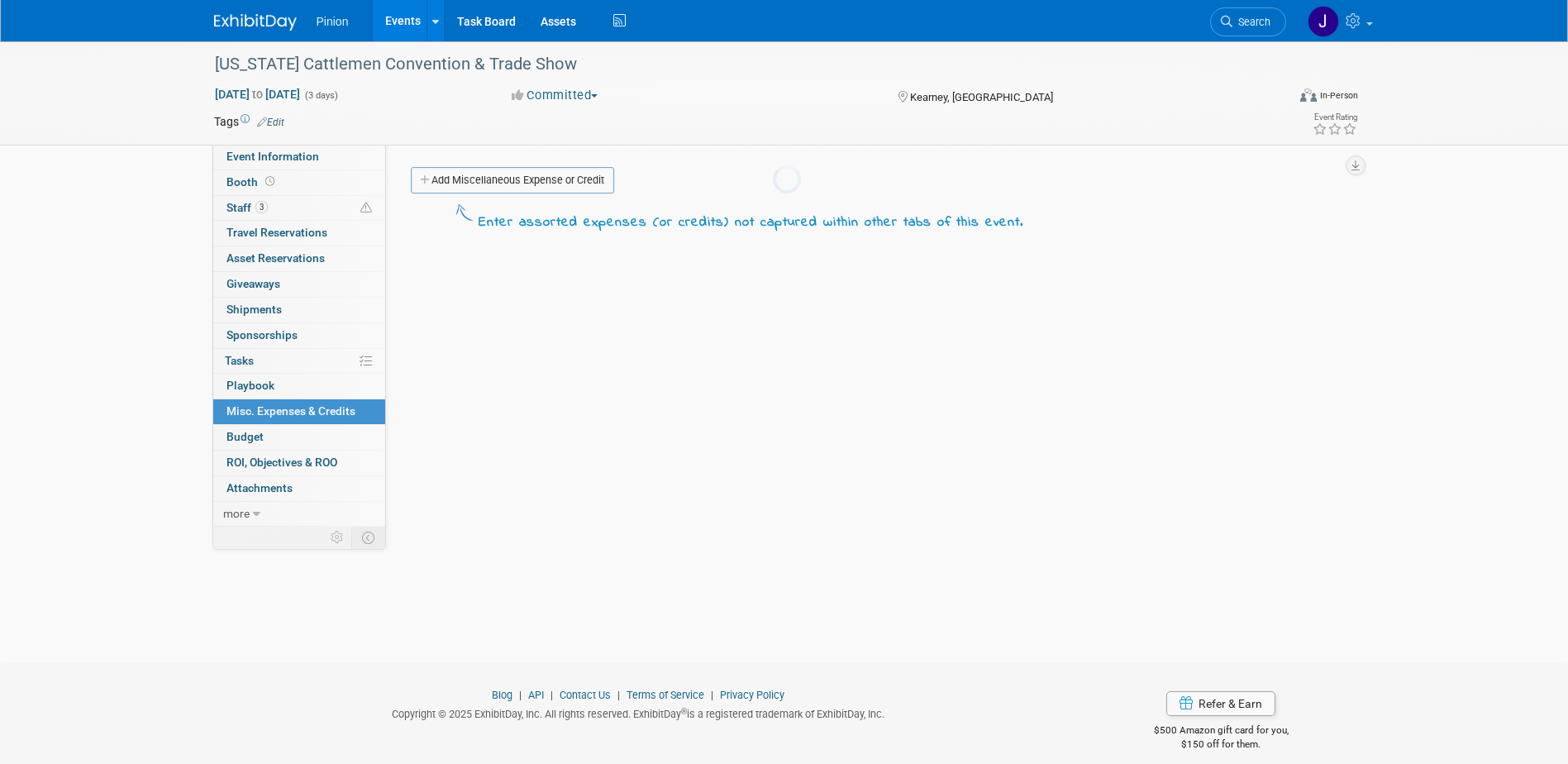
click at [260, 390] on body "Pinion Events Add Event Bulk Upload Events Shareable Event Boards Recently View…" at bounding box center [784, 382] width 1568 height 764
click at [249, 354] on span "Tasks 0%" at bounding box center [239, 360] width 29 height 13
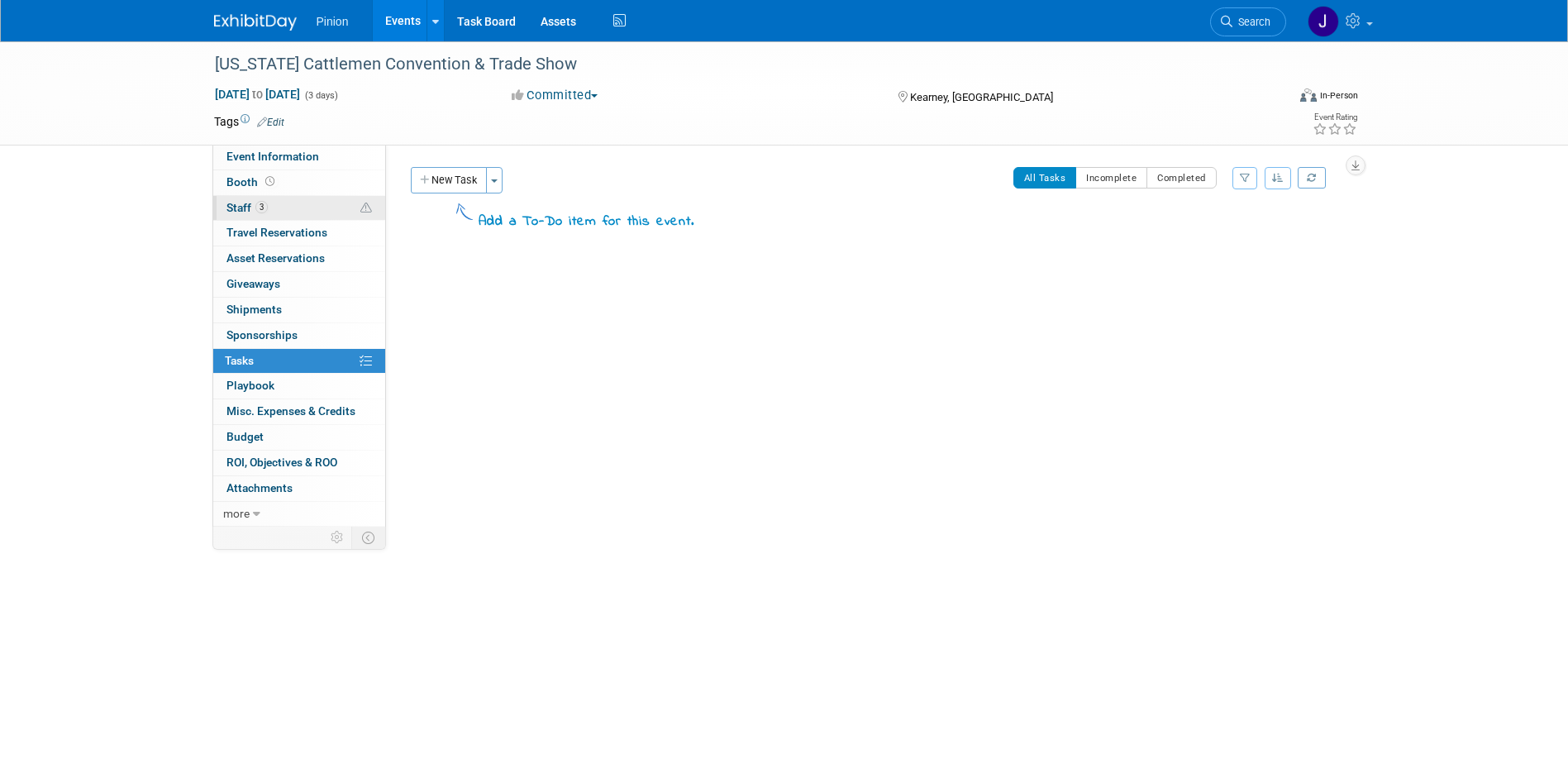
click at [250, 201] on span "Staff 3" at bounding box center [246, 207] width 41 height 13
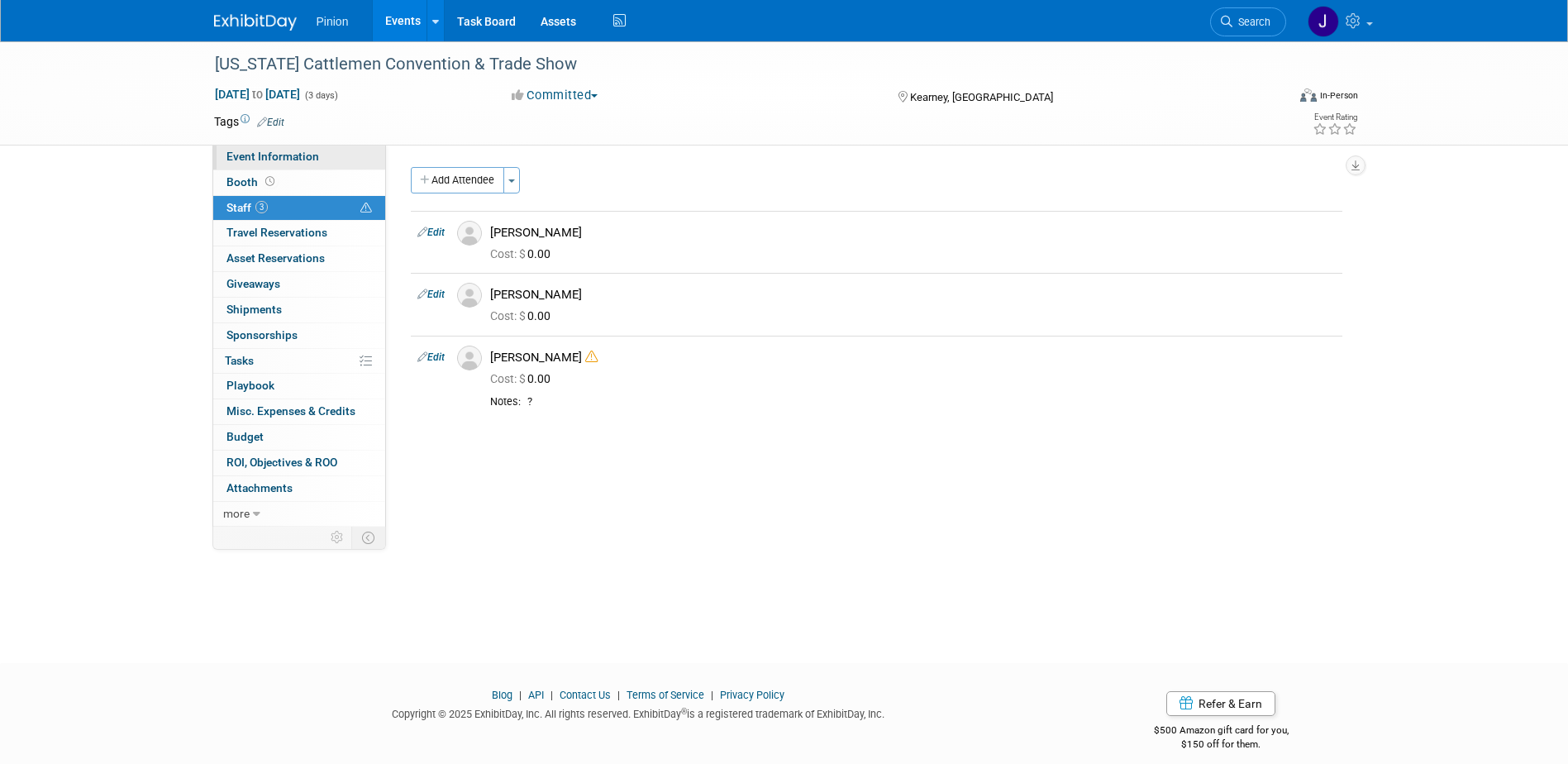
click at [275, 155] on span "Event Information" at bounding box center [272, 155] width 93 height 13
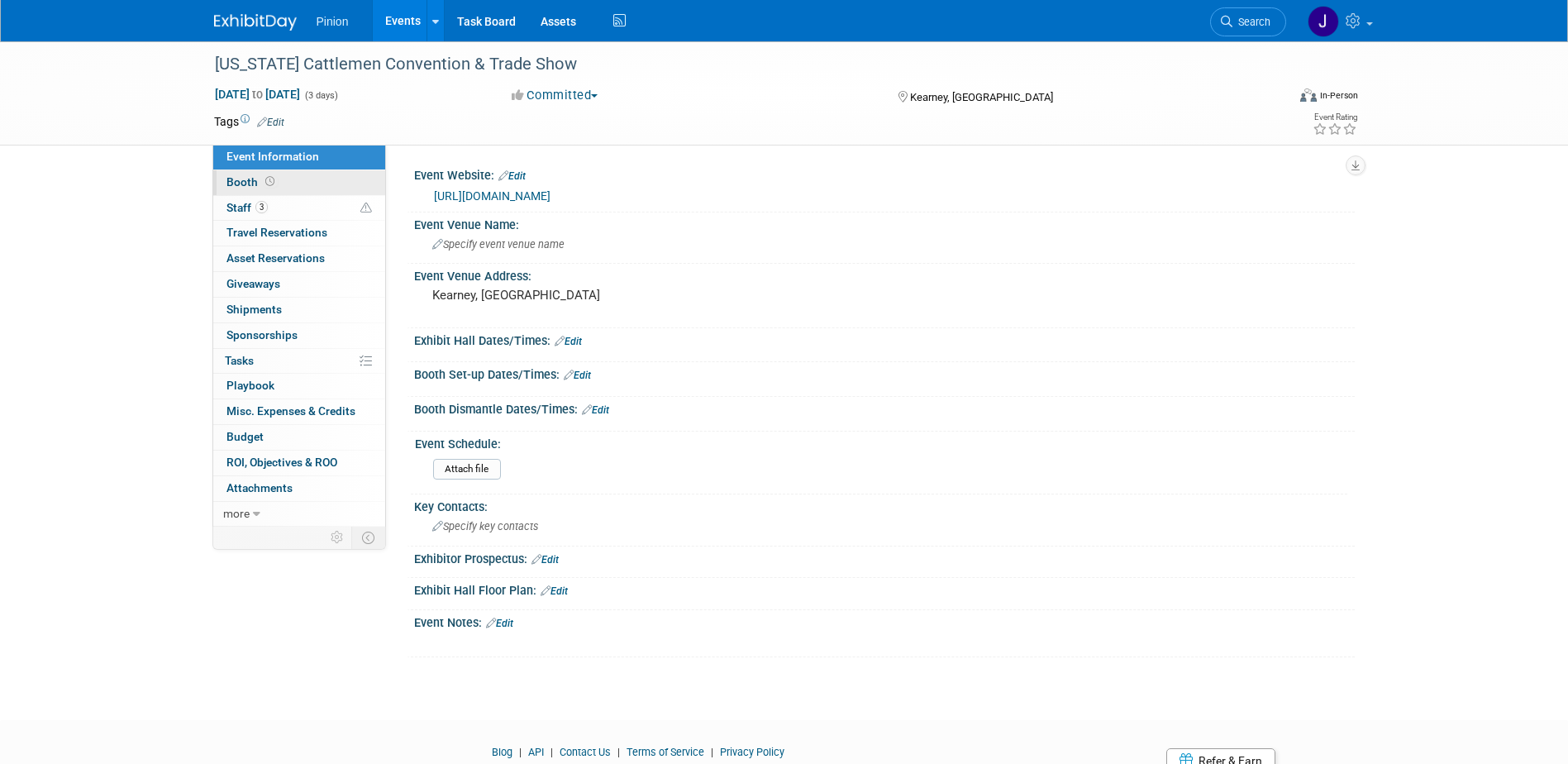
click at [213, 144] on link "Event Information" at bounding box center [299, 156] width 172 height 25
click at [290, 179] on link "Booth" at bounding box center [299, 182] width 172 height 25
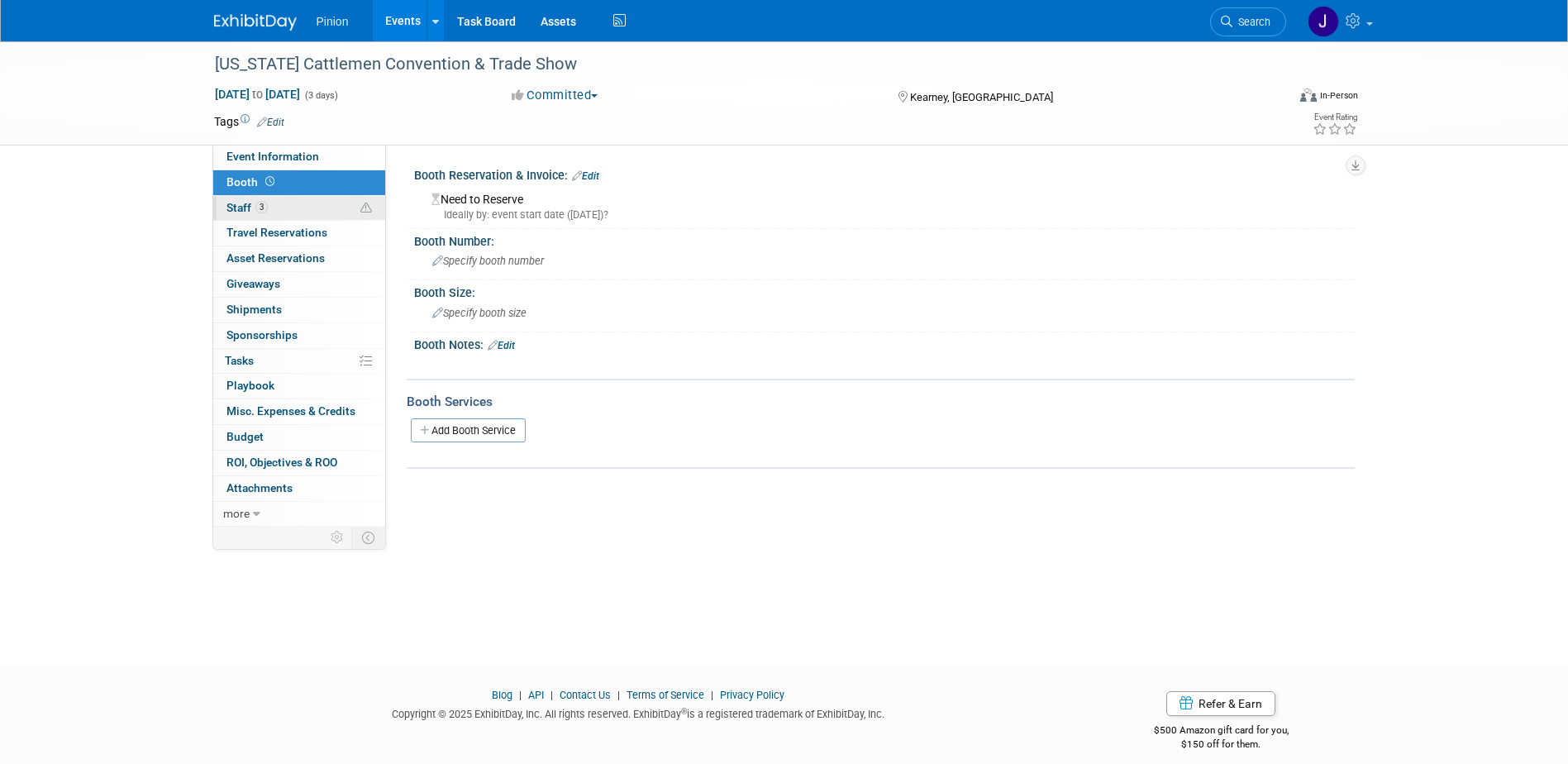
click at [283, 208] on link "3 Staff 3" at bounding box center [299, 208] width 172 height 25
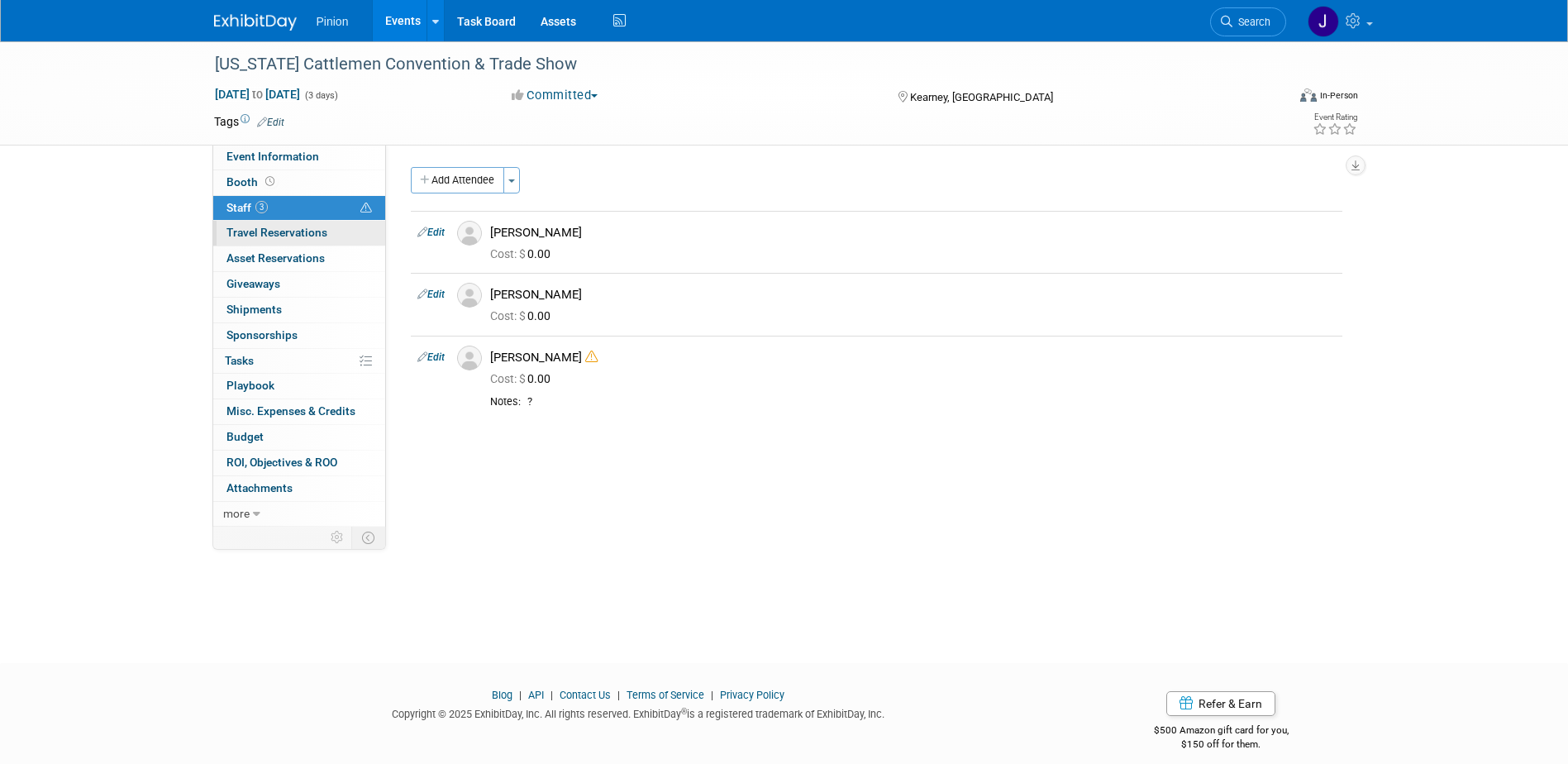
click at [274, 240] on link "0 Travel Reservations 0" at bounding box center [299, 233] width 172 height 25
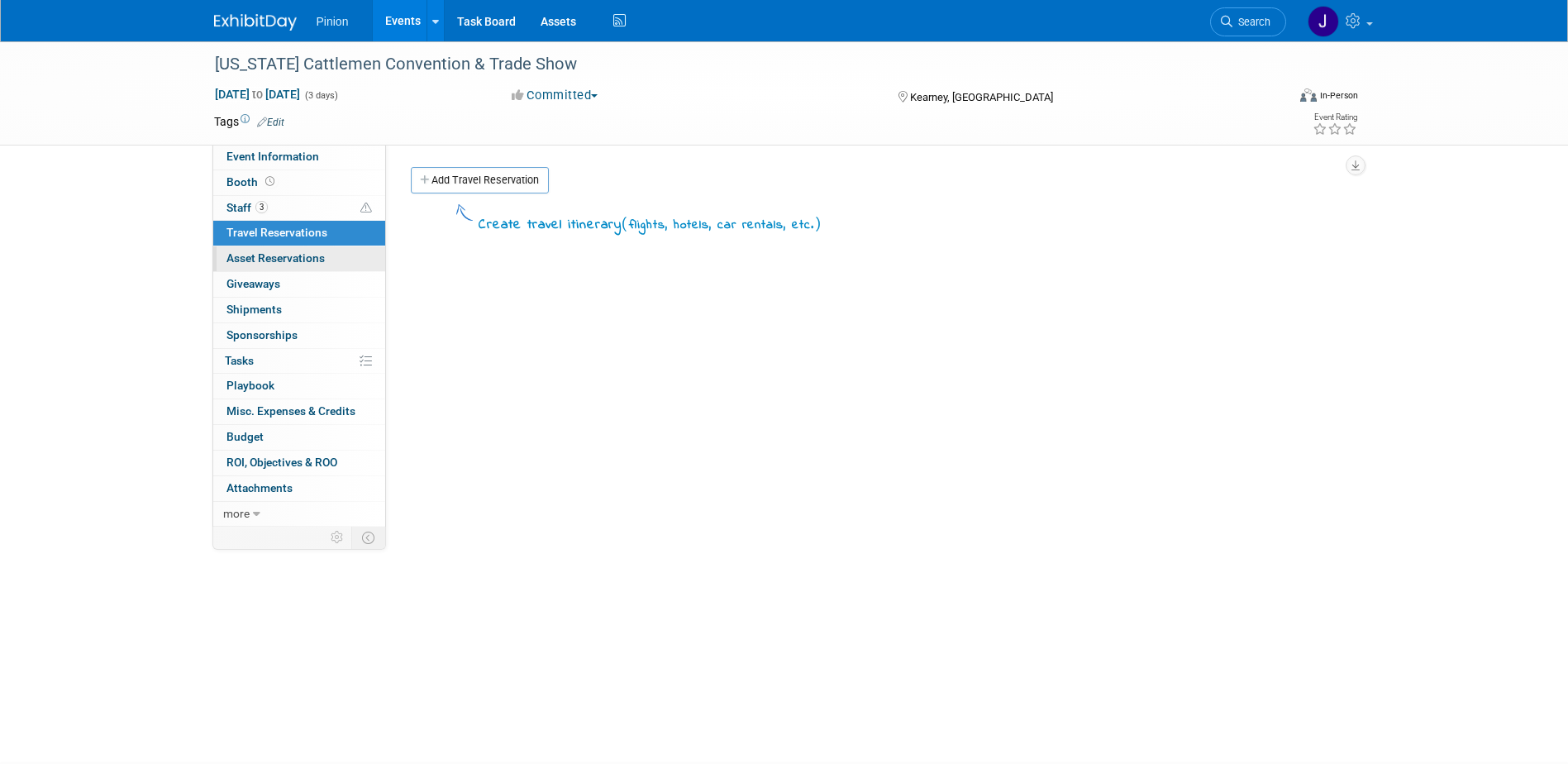
click at [268, 255] on span "Asset Reservations 0" at bounding box center [275, 257] width 99 height 13
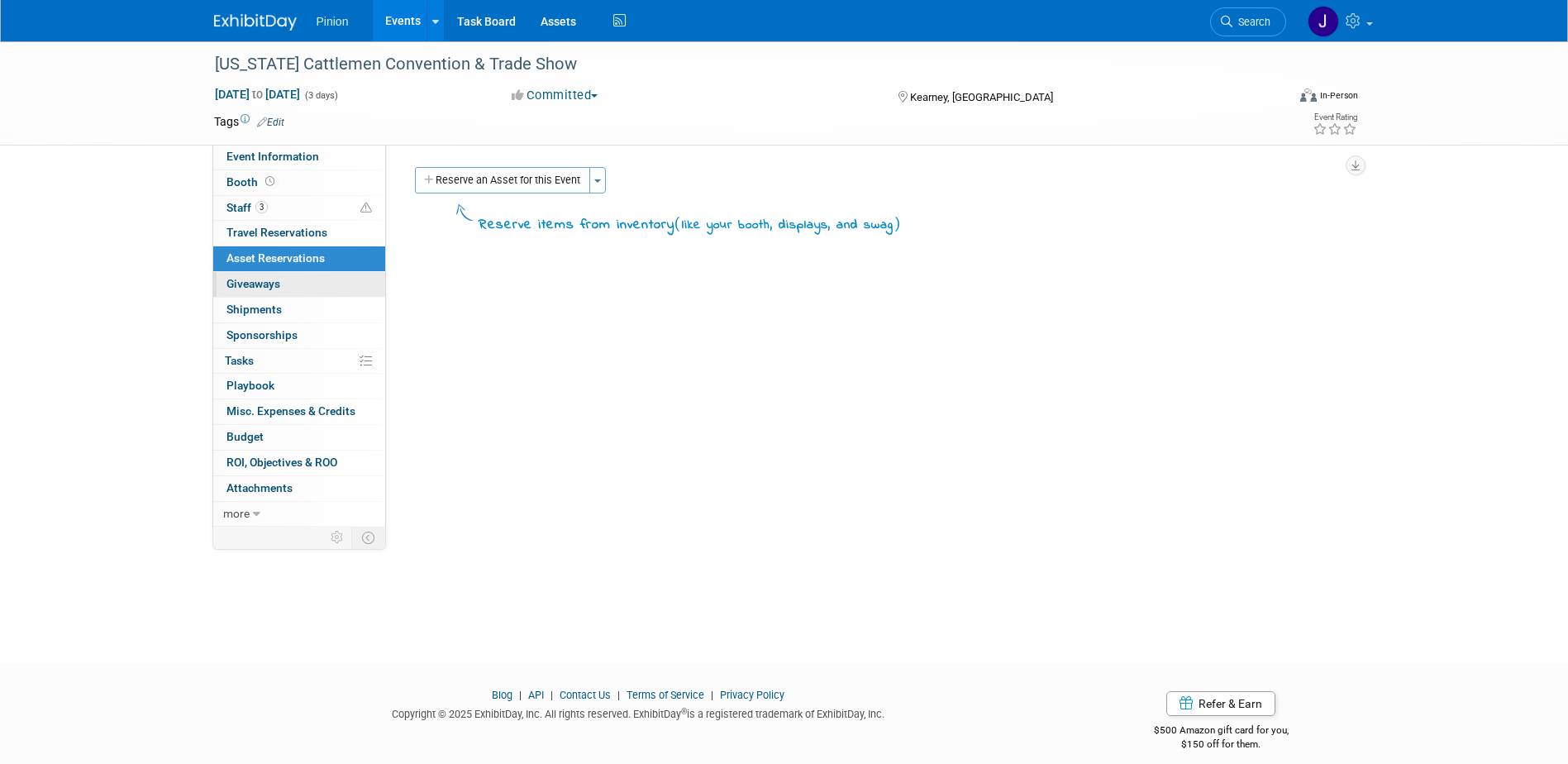
click at [262, 278] on span "Giveaways 0" at bounding box center [253, 283] width 54 height 13
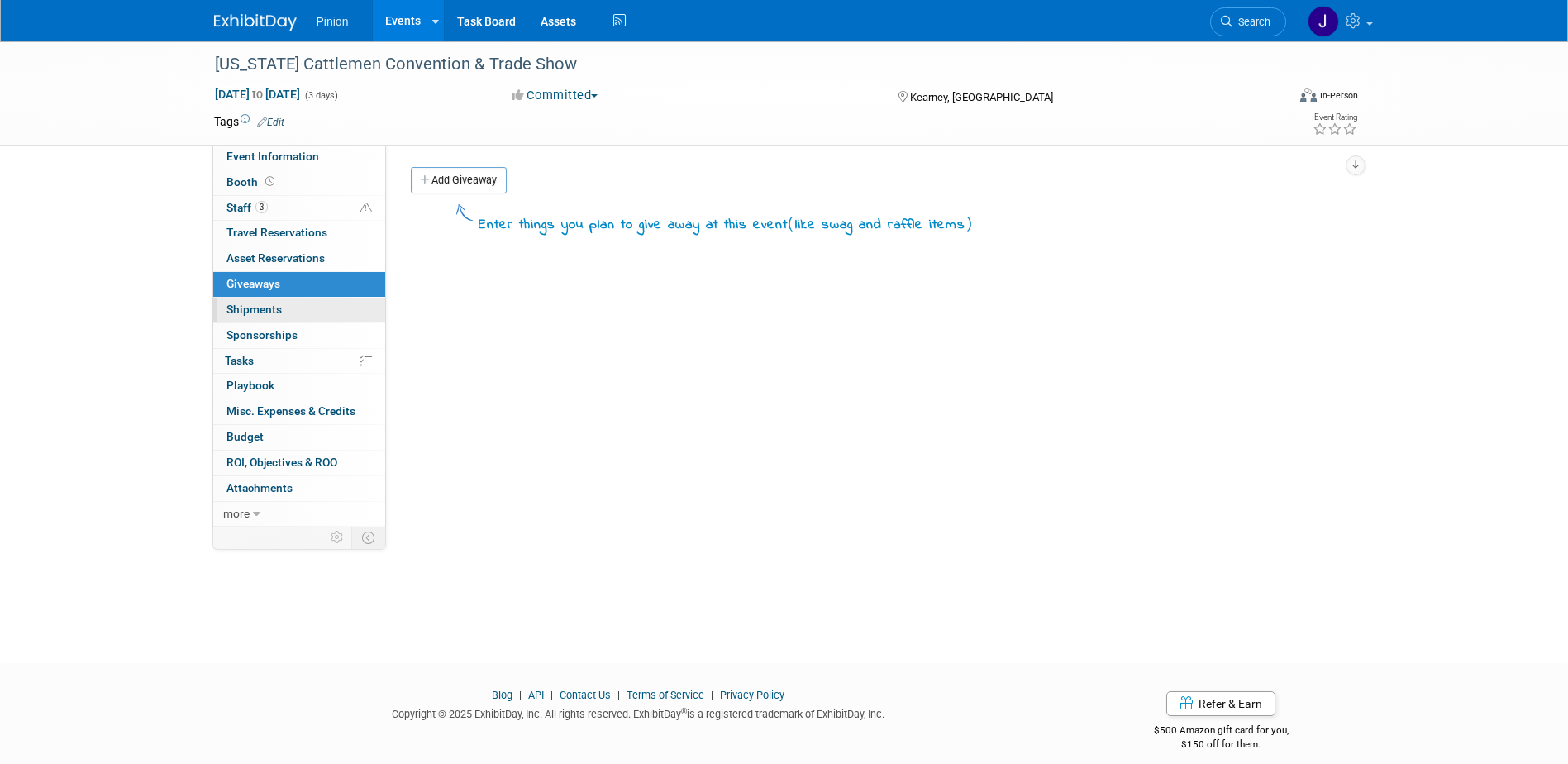
click at [255, 309] on span "Shipments 0" at bounding box center [254, 309] width 56 height 13
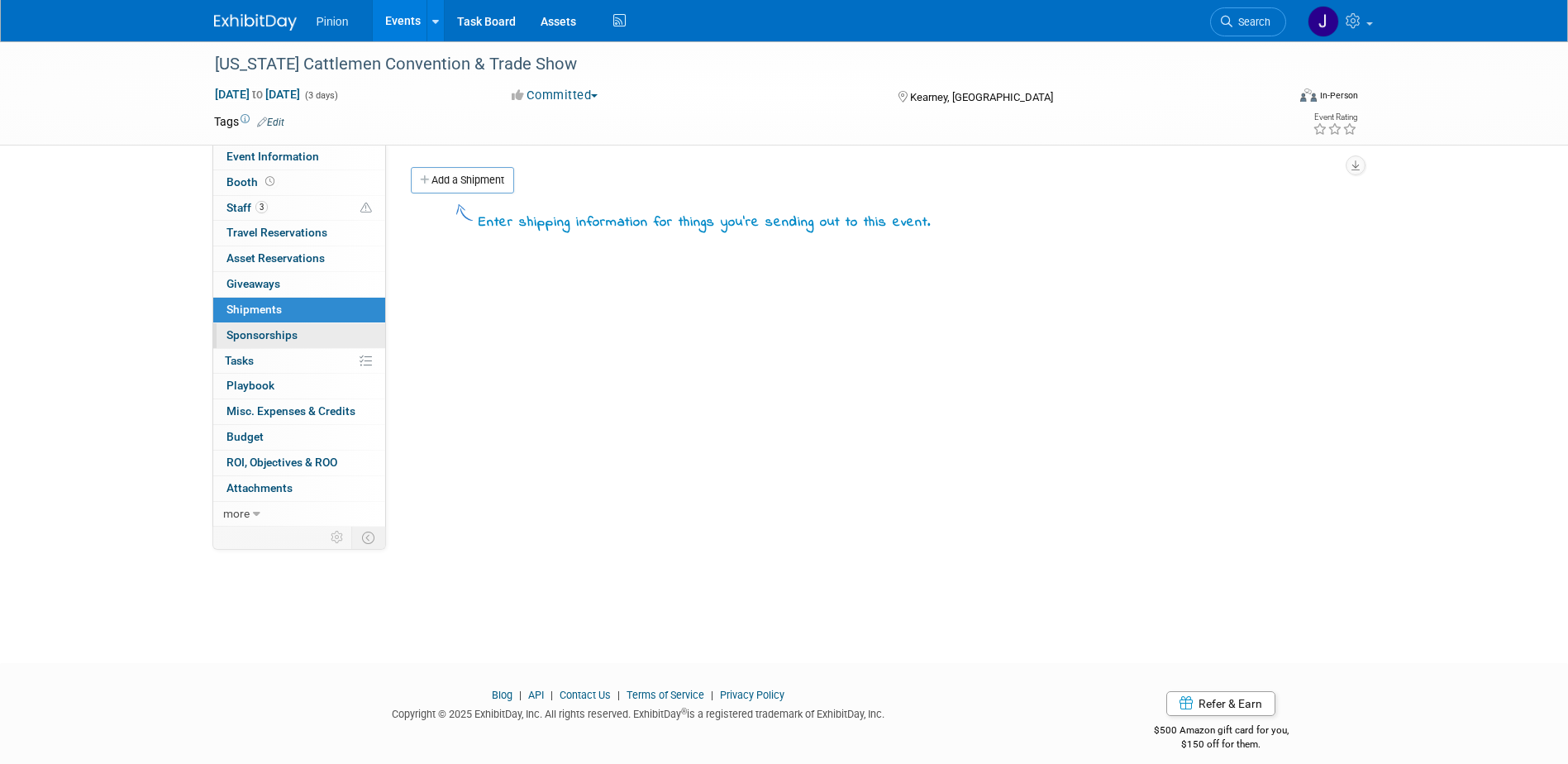
click at [255, 325] on link "0 Sponsorships 0" at bounding box center [299, 335] width 172 height 25
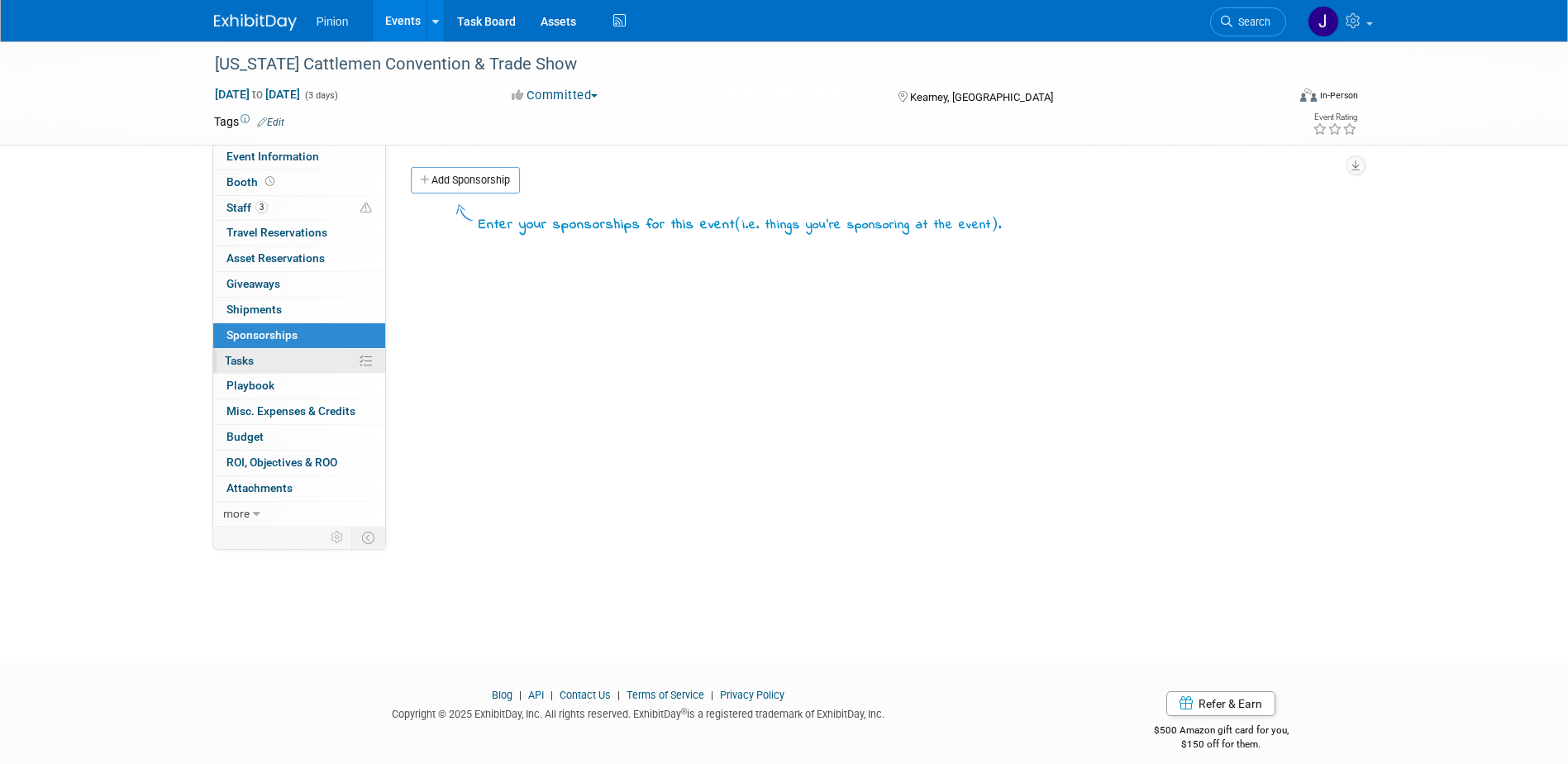
click at [248, 360] on span "Tasks 0%" at bounding box center [239, 360] width 29 height 13
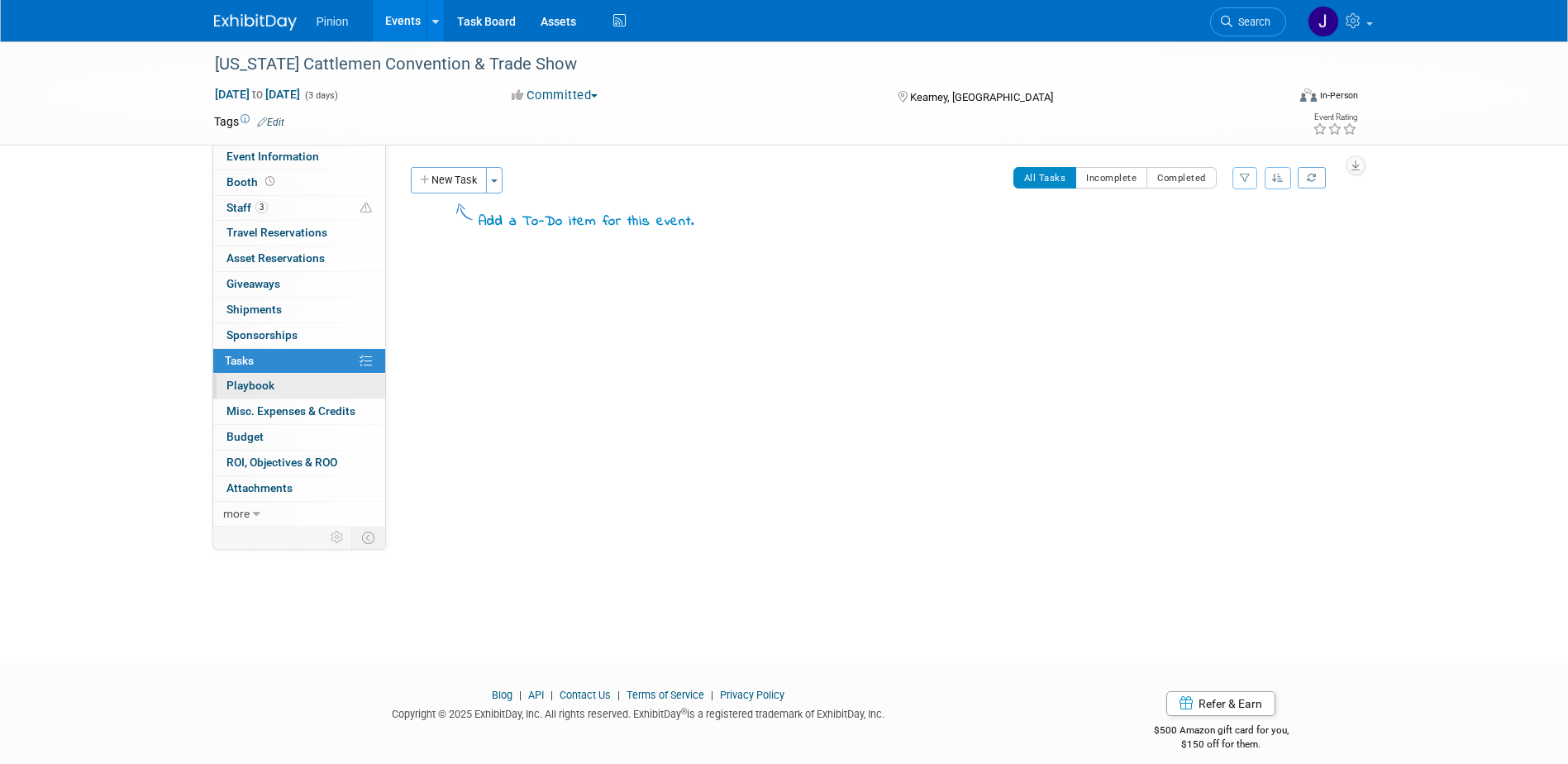
click at [246, 383] on span "Playbook 0" at bounding box center [250, 384] width 48 height 13
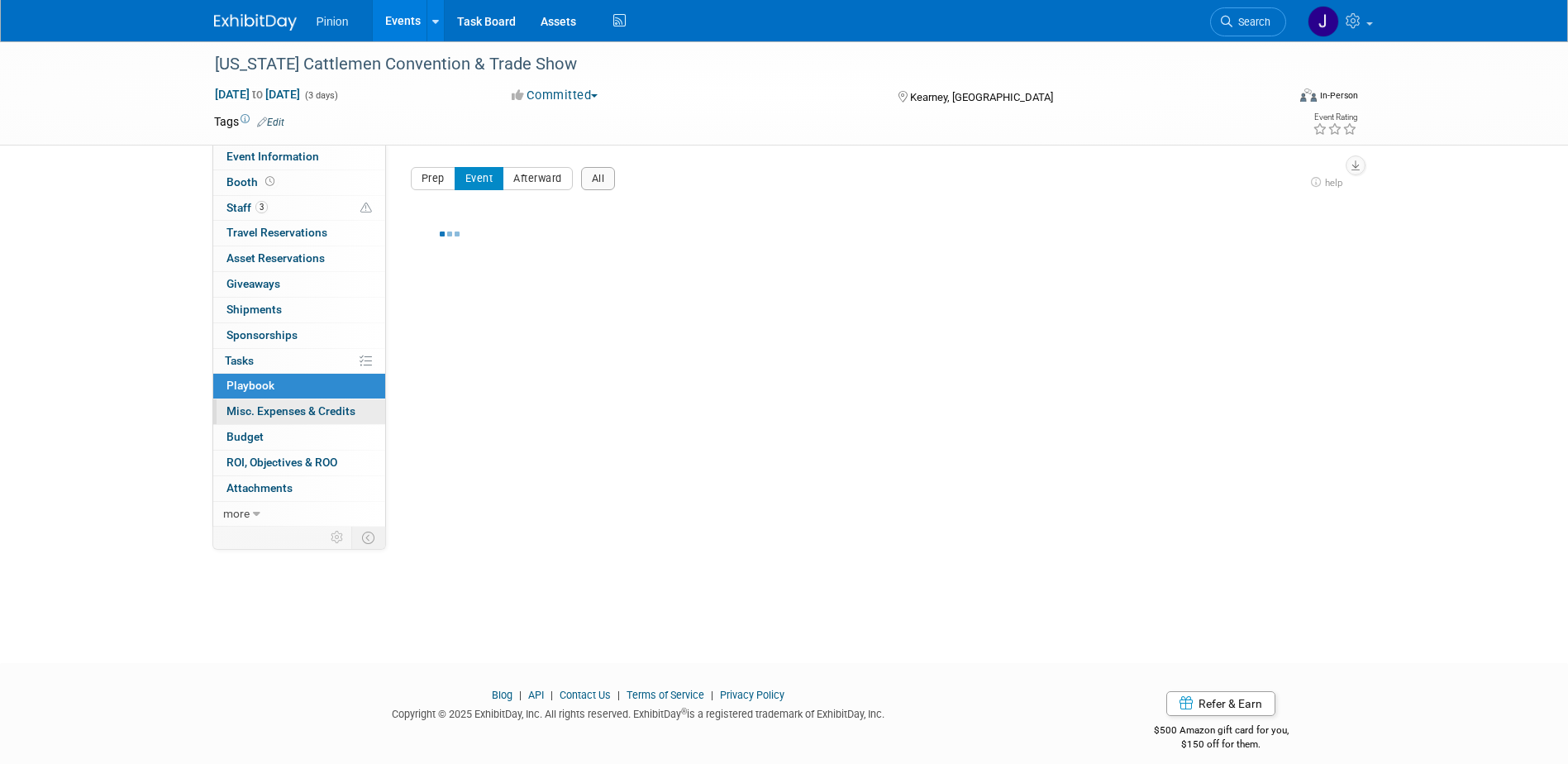
click at [243, 405] on span "Misc. Expenses & Credits 0" at bounding box center [290, 410] width 129 height 13
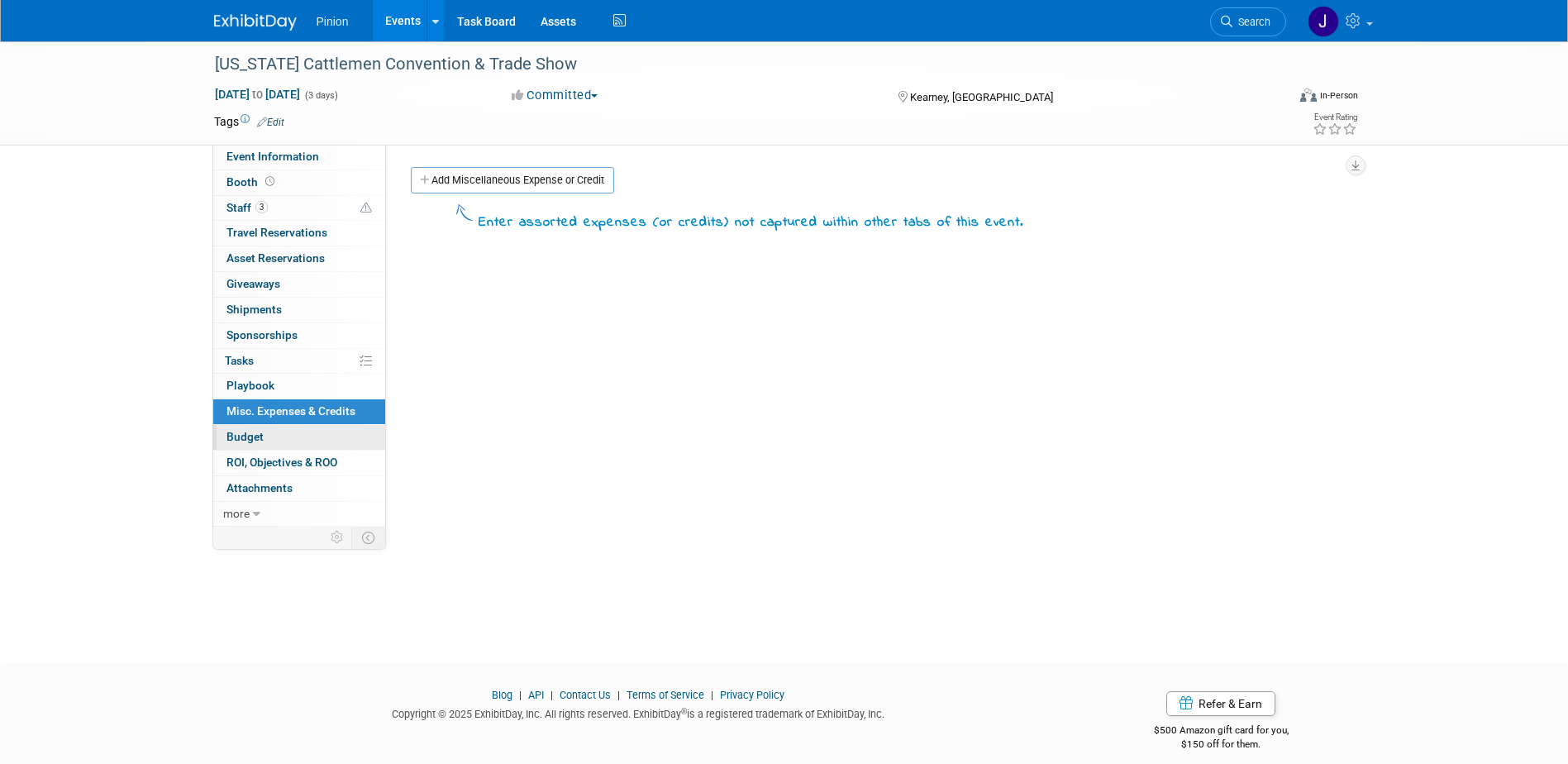
click at [240, 441] on span "Budget" at bounding box center [244, 435] width 37 height 13
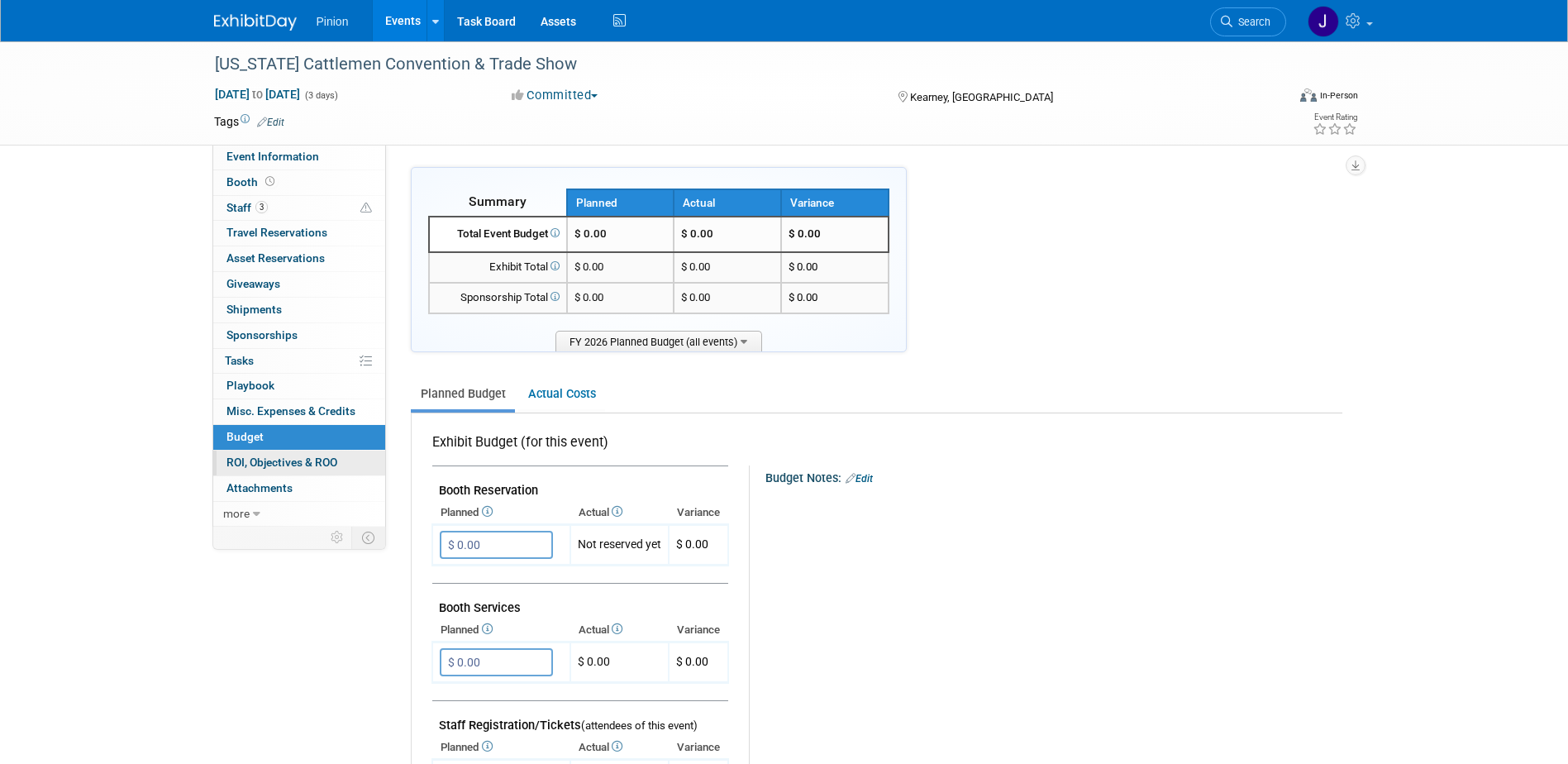
click at [245, 468] on link "0 ROI, Objectives & ROO 0" at bounding box center [299, 462] width 172 height 25
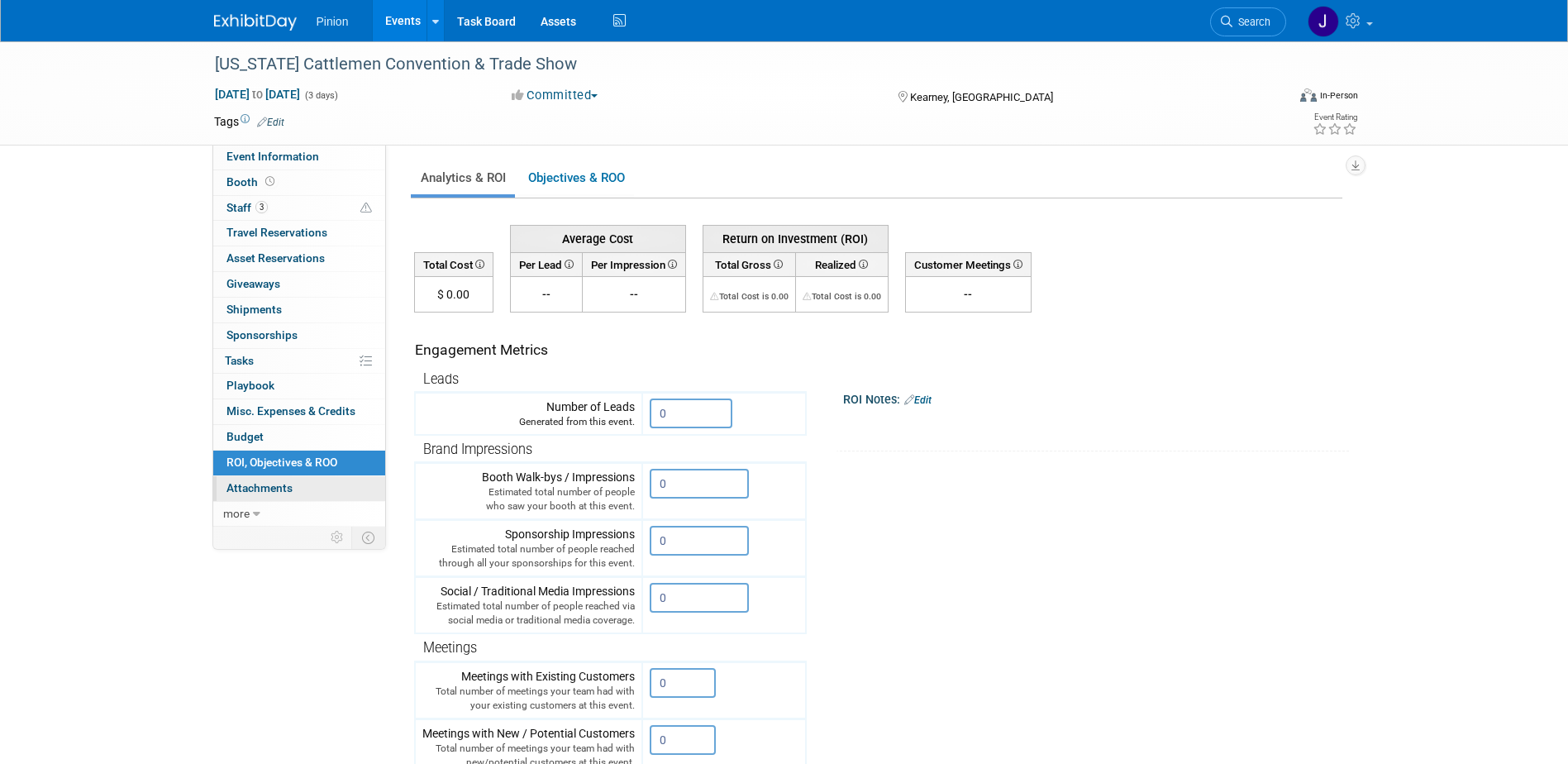
click at [250, 487] on span "Attachments 0" at bounding box center [259, 487] width 66 height 13
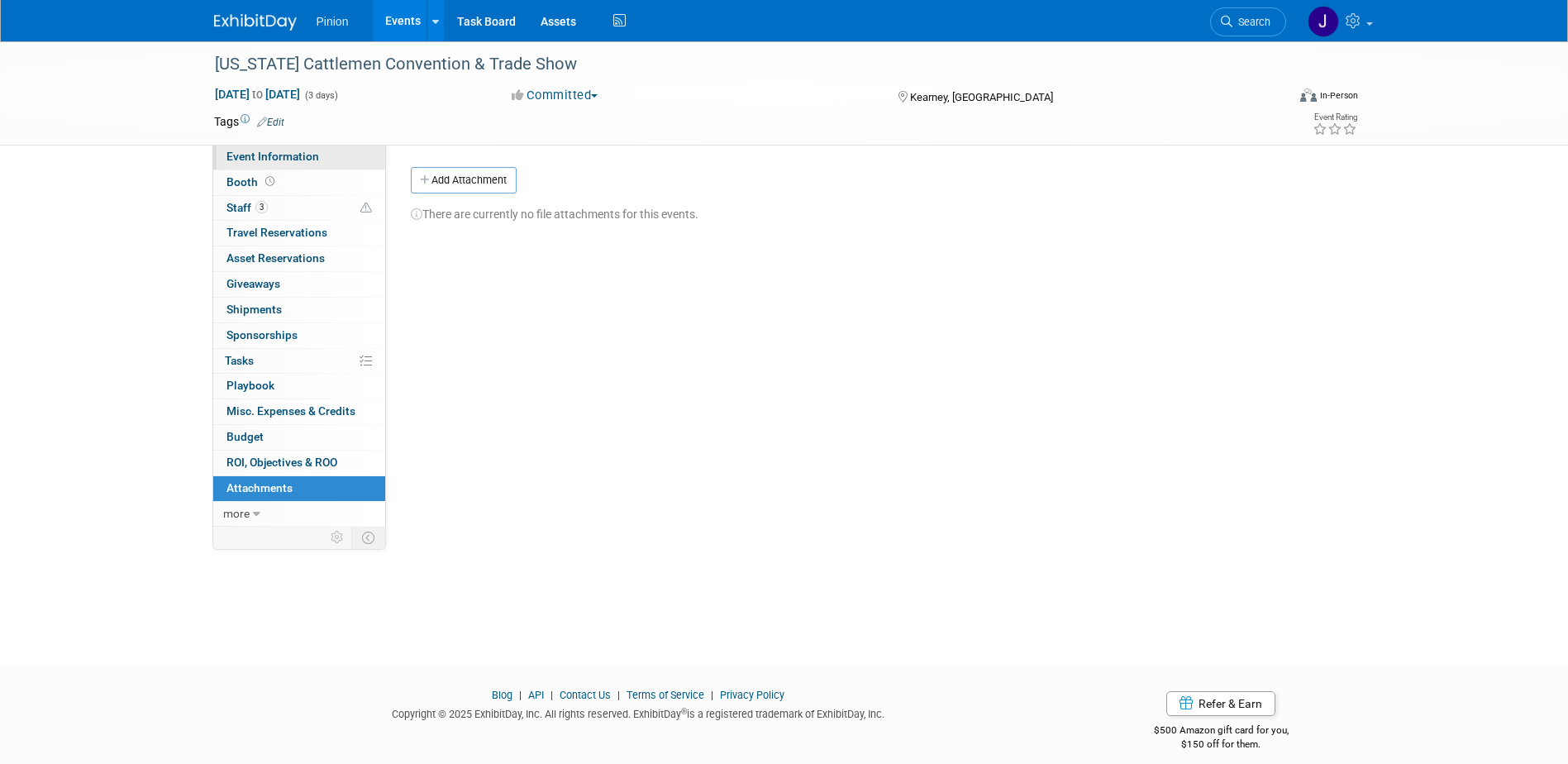
click at [254, 154] on span "Event Information" at bounding box center [272, 155] width 93 height 13
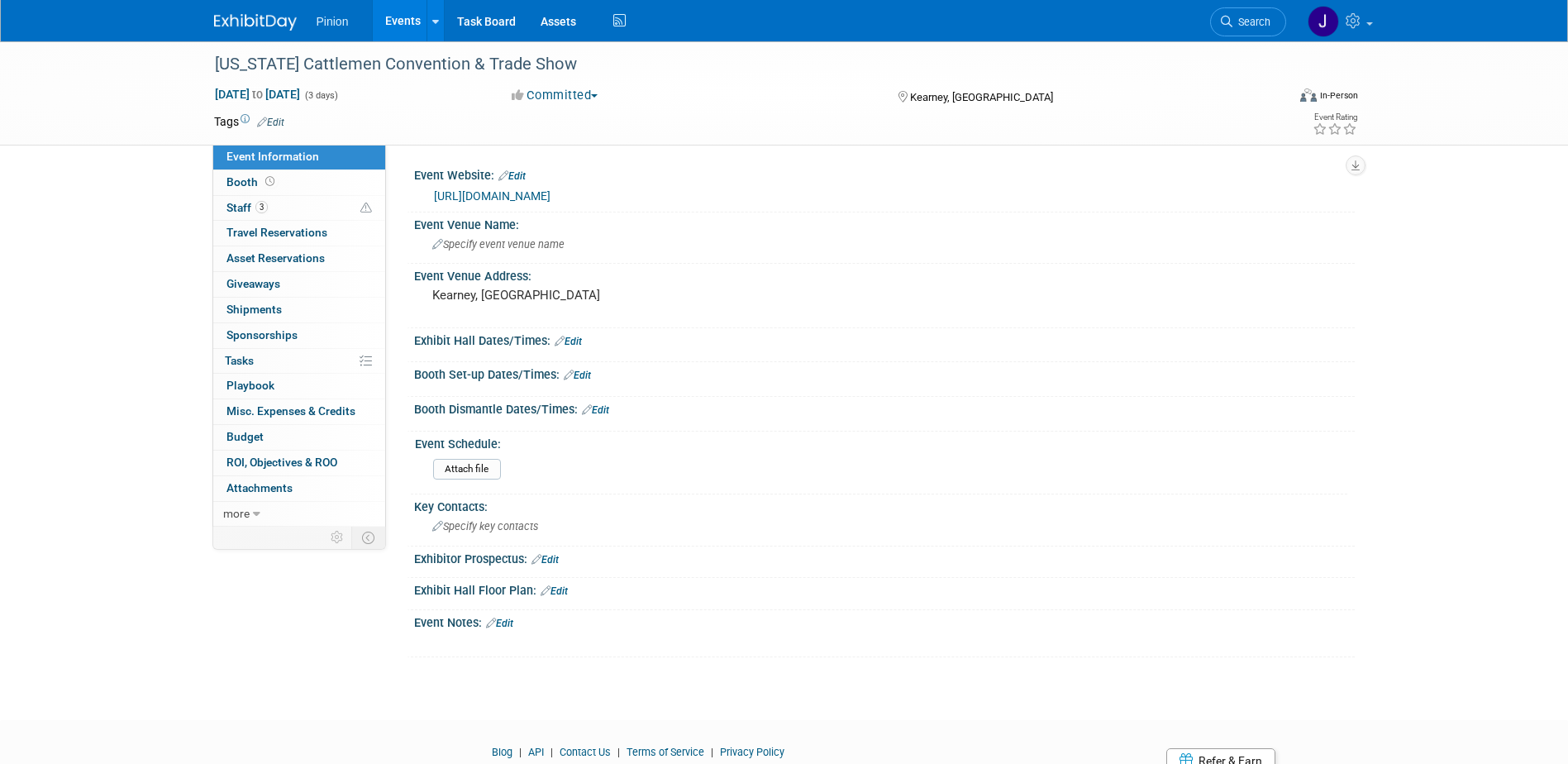
click at [261, 26] on img at bounding box center [255, 22] width 83 height 17
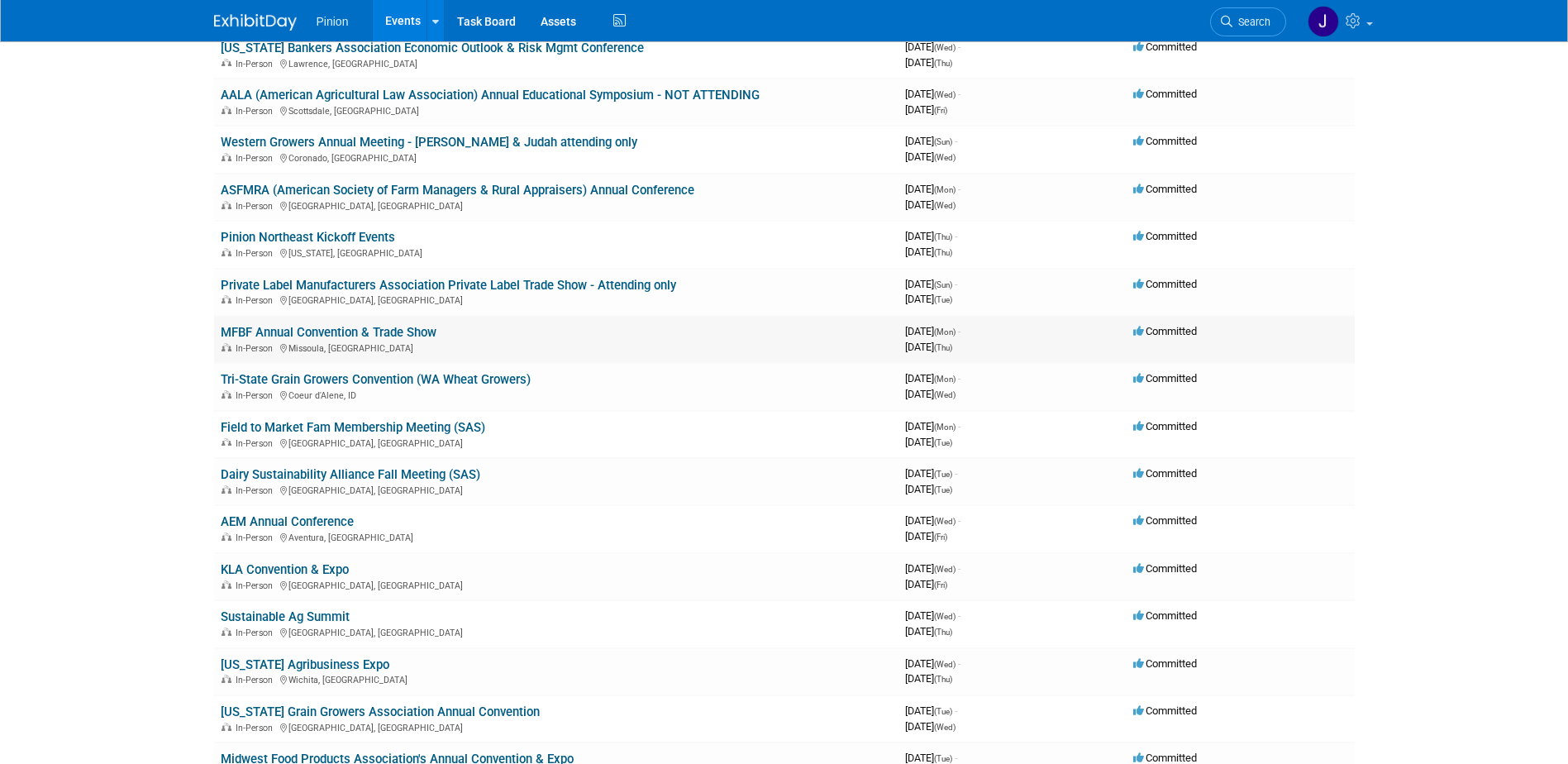
scroll to position [389, 0]
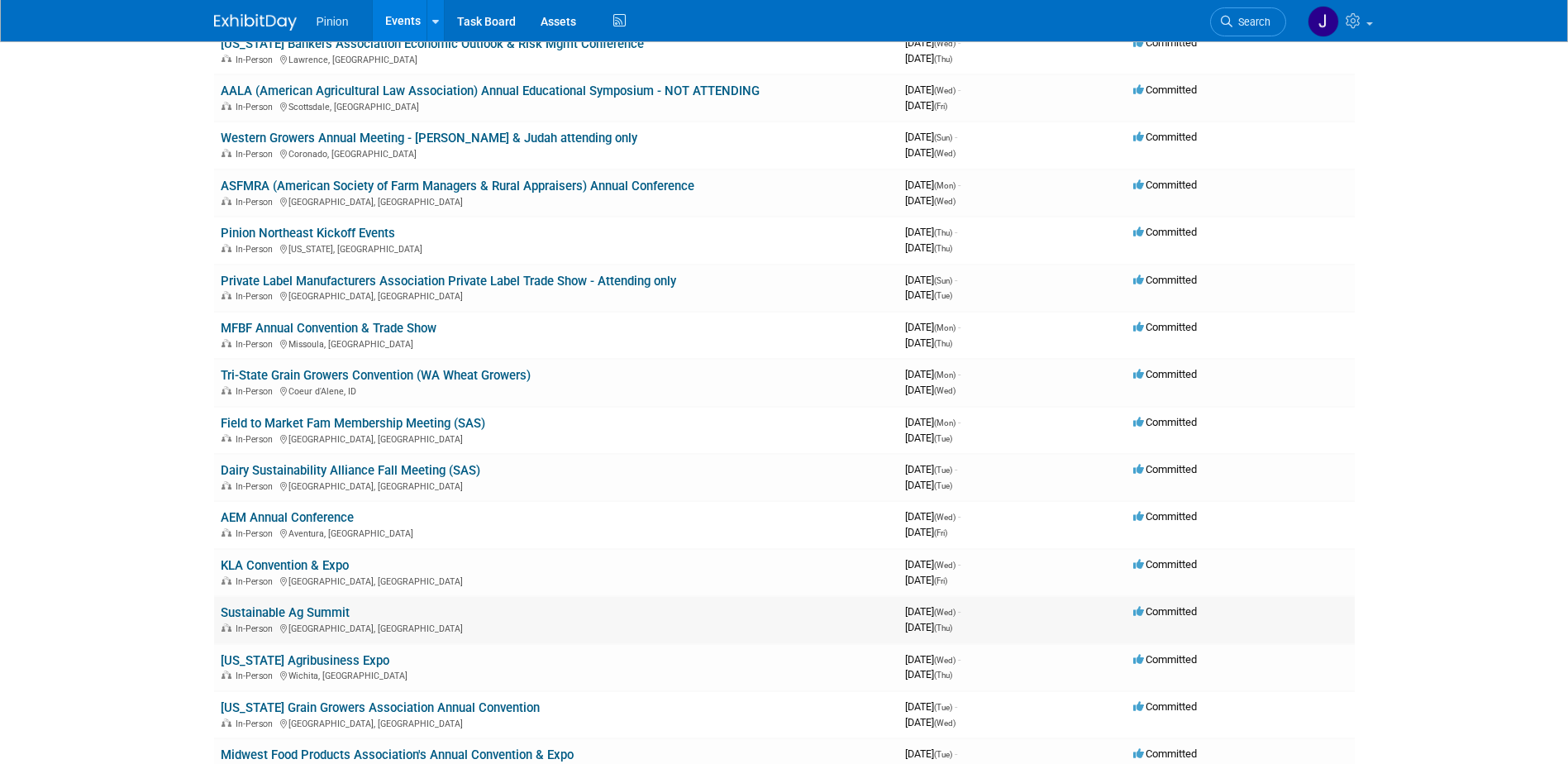
click at [324, 607] on link "Sustainable Ag Summit" at bounding box center [285, 612] width 129 height 15
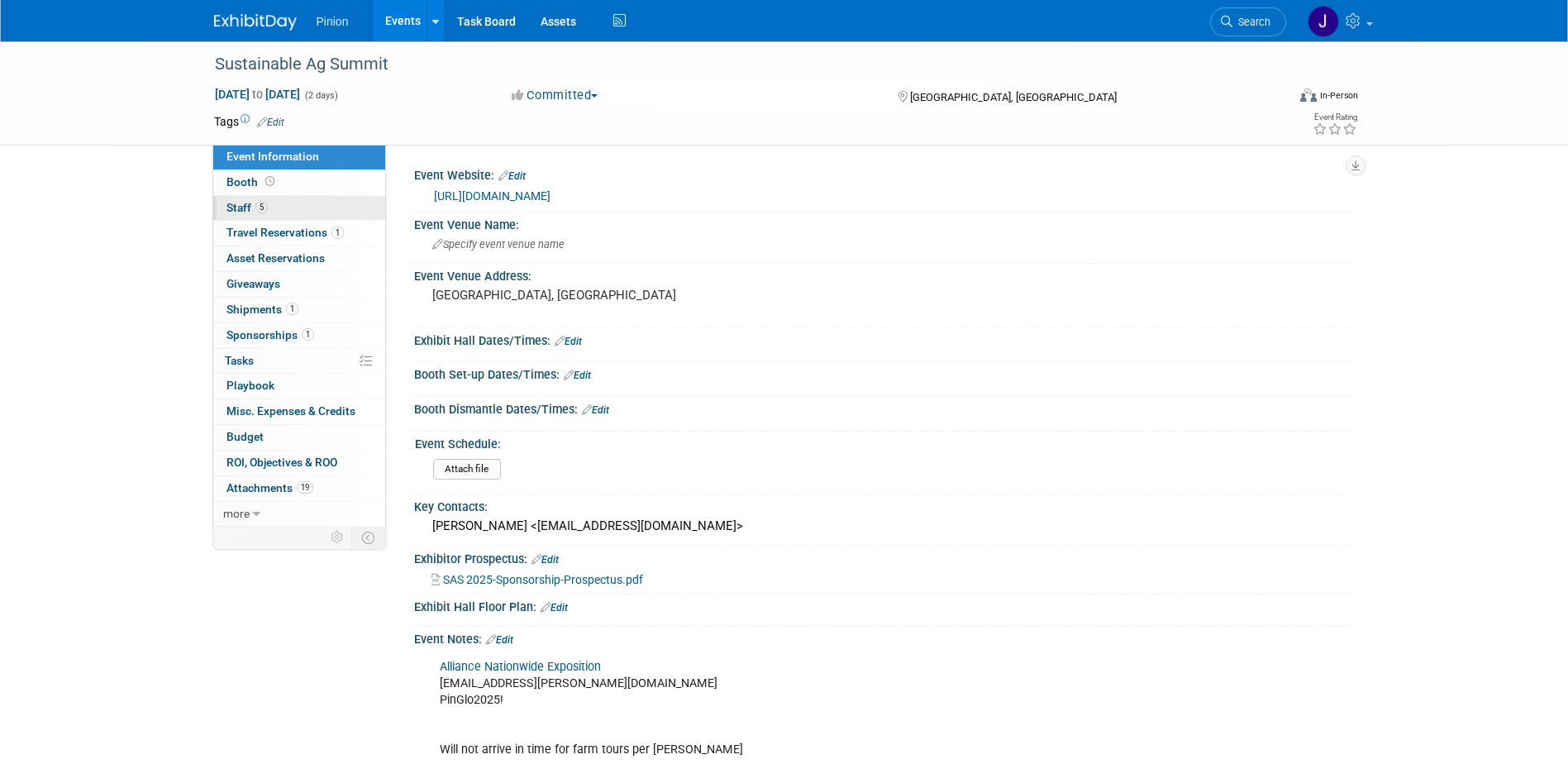
click at [261, 209] on span "5" at bounding box center [261, 207] width 12 height 12
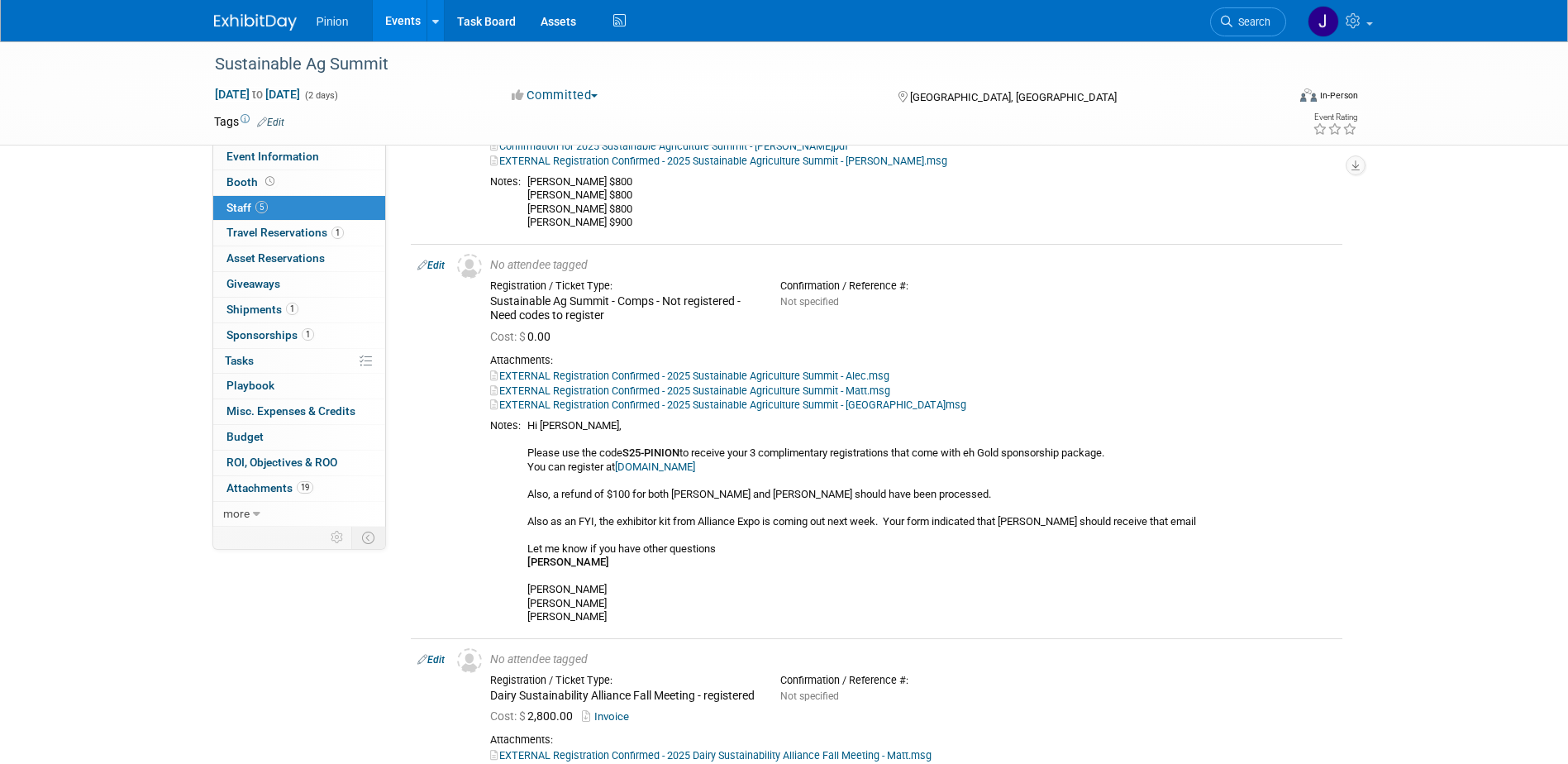
scroll to position [642, 0]
click at [447, 281] on td "Edit" at bounding box center [430, 439] width 40 height 394
click at [439, 269] on link "Edit" at bounding box center [430, 264] width 27 height 12
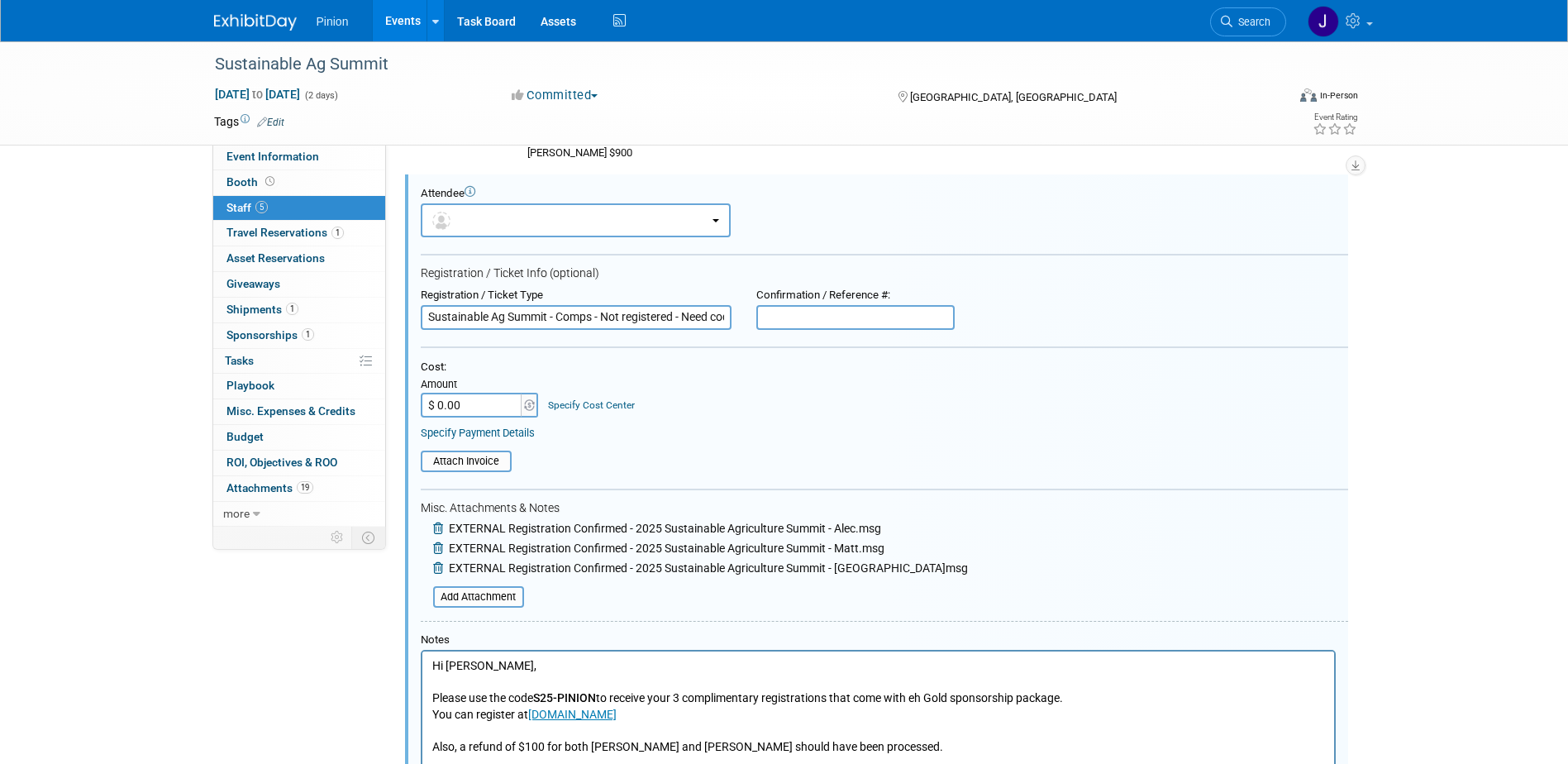
scroll to position [0, 0]
click at [657, 330] on input "Sustainable Ag Summit - Comps - Not registered - Need codes to register" at bounding box center [576, 317] width 311 height 25
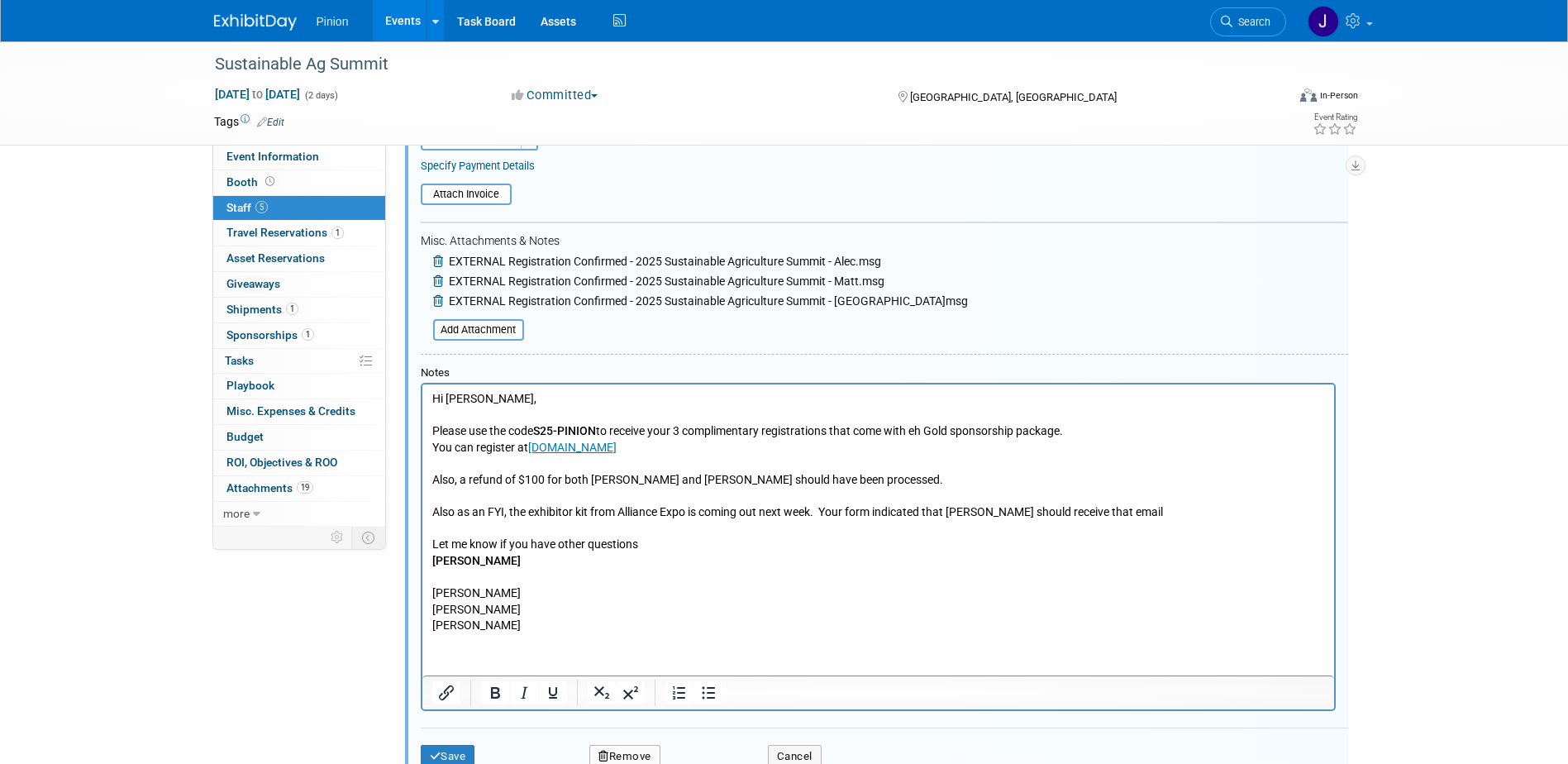
scroll to position [1047, 0]
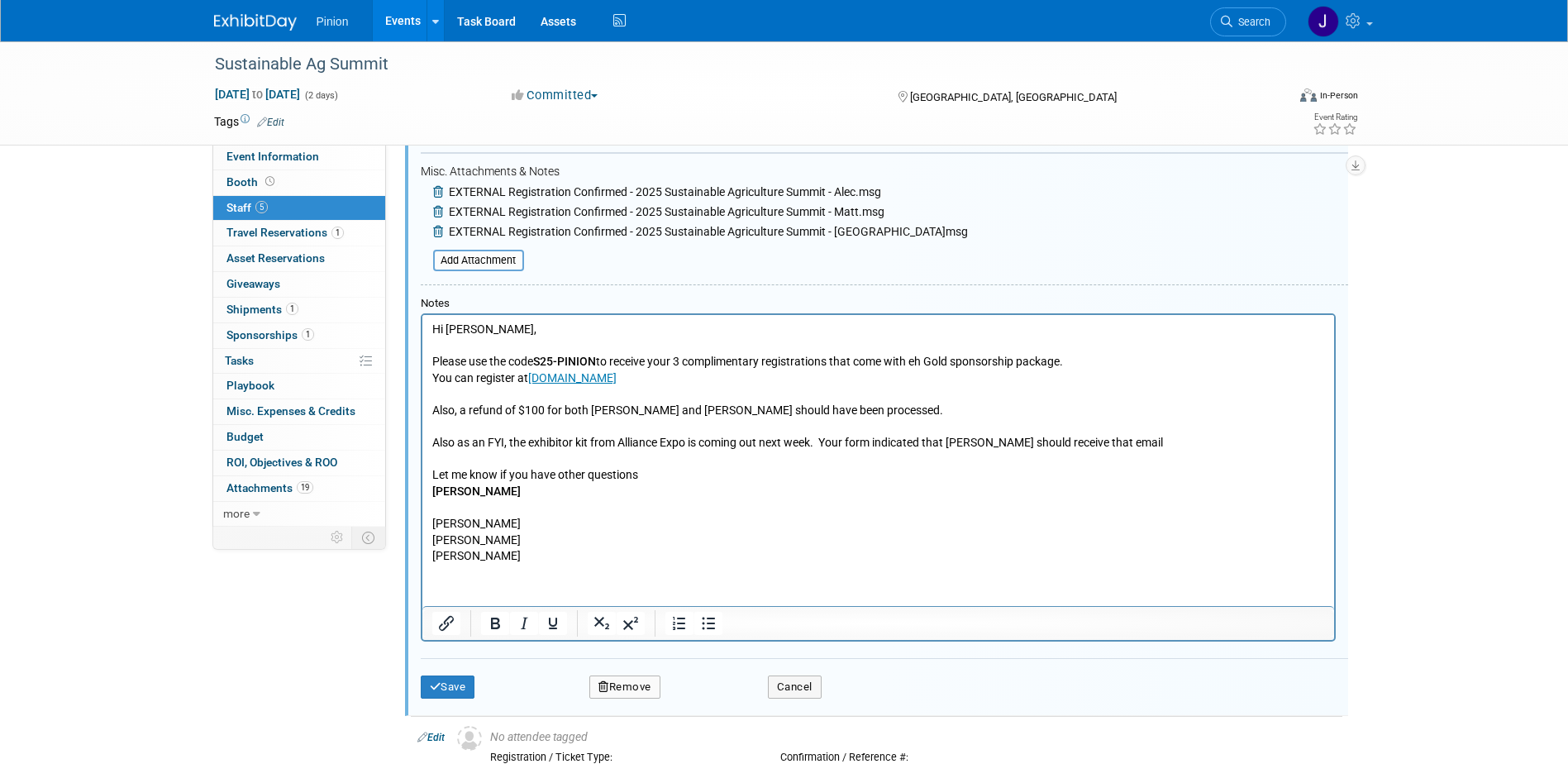
type input "Sustainable Ag Summit - Comps"
drag, startPoint x: 481, startPoint y: 704, endPoint x: 473, endPoint y: 702, distance: 8.2
click at [474, 698] on td "Save" at bounding box center [488, 686] width 136 height 23
click at [461, 698] on button "Save" at bounding box center [447, 686] width 55 height 23
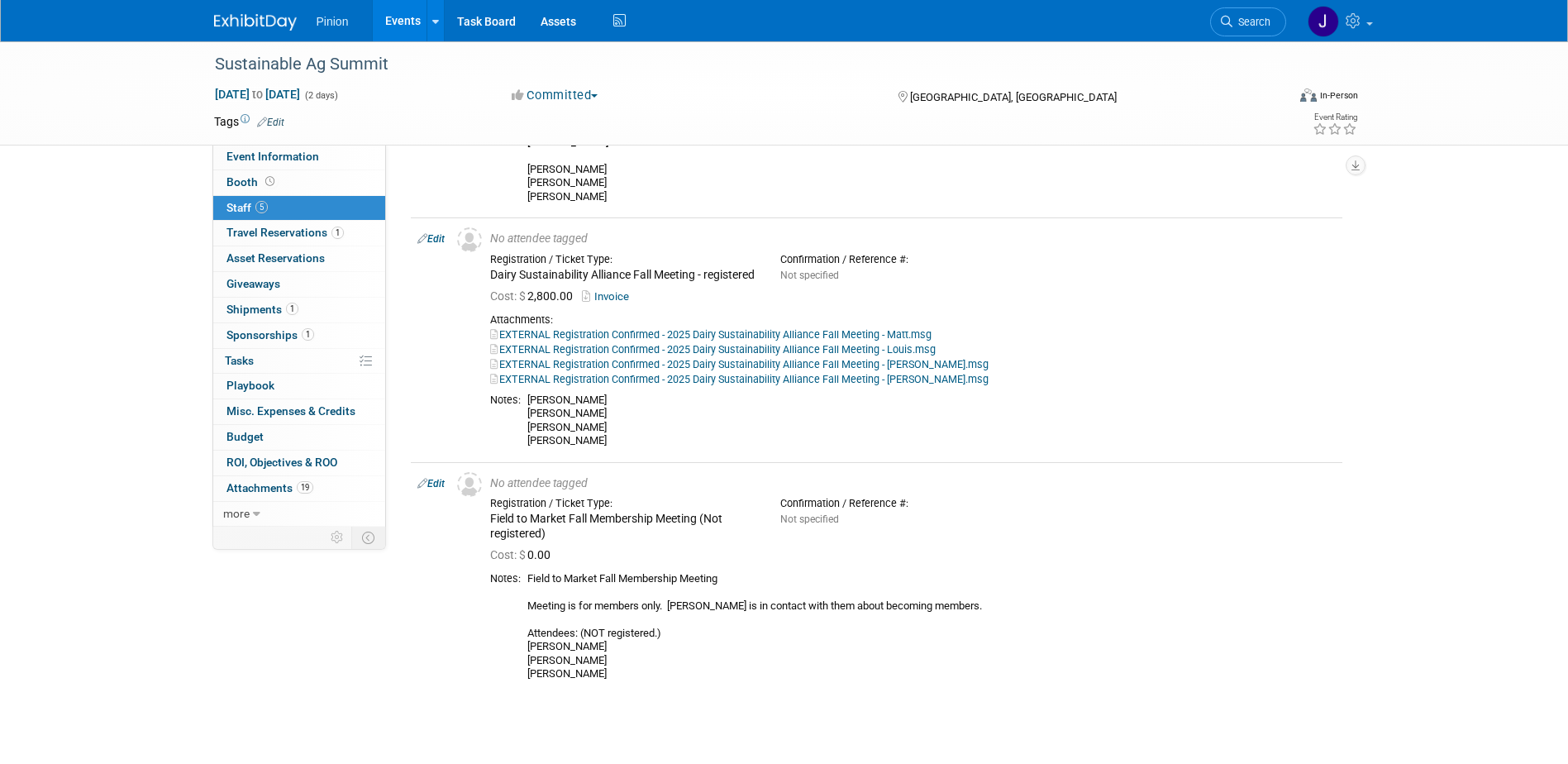
click at [279, 21] on img at bounding box center [255, 22] width 83 height 17
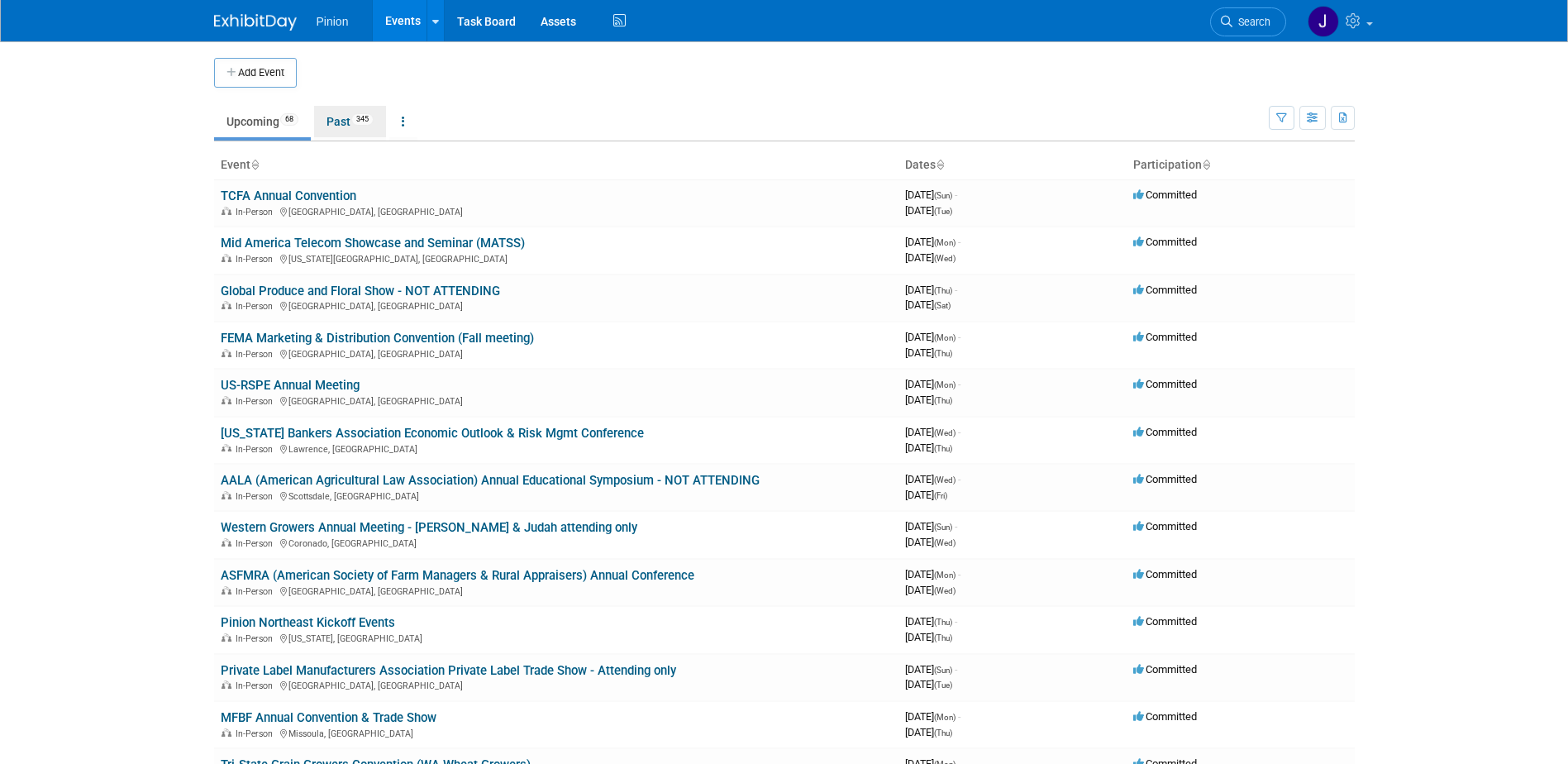
click at [345, 119] on link "Past 345" at bounding box center [350, 122] width 72 height 32
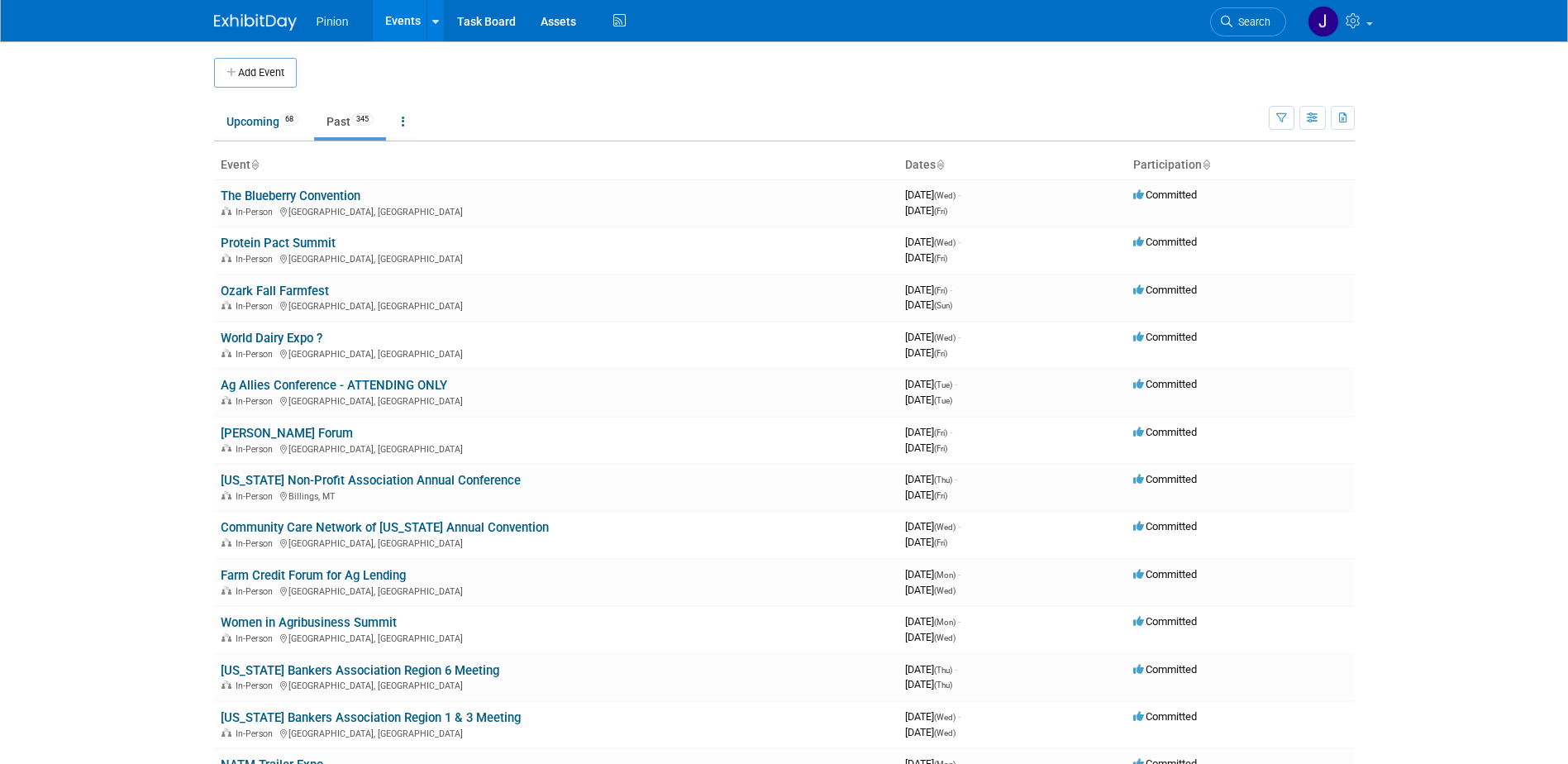
click at [258, 163] on icon at bounding box center [254, 165] width 8 height 11
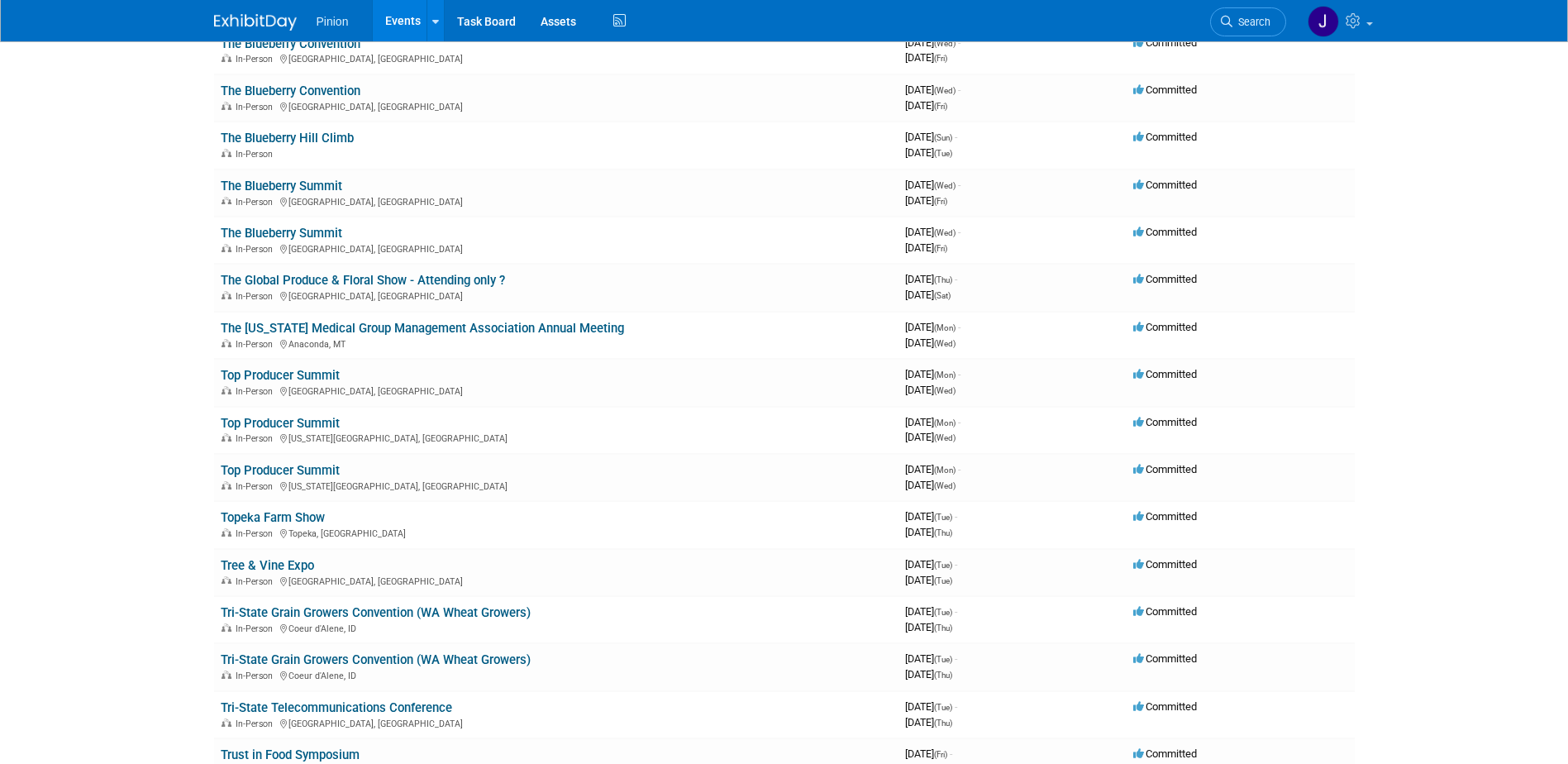
scroll to position [14459, 0]
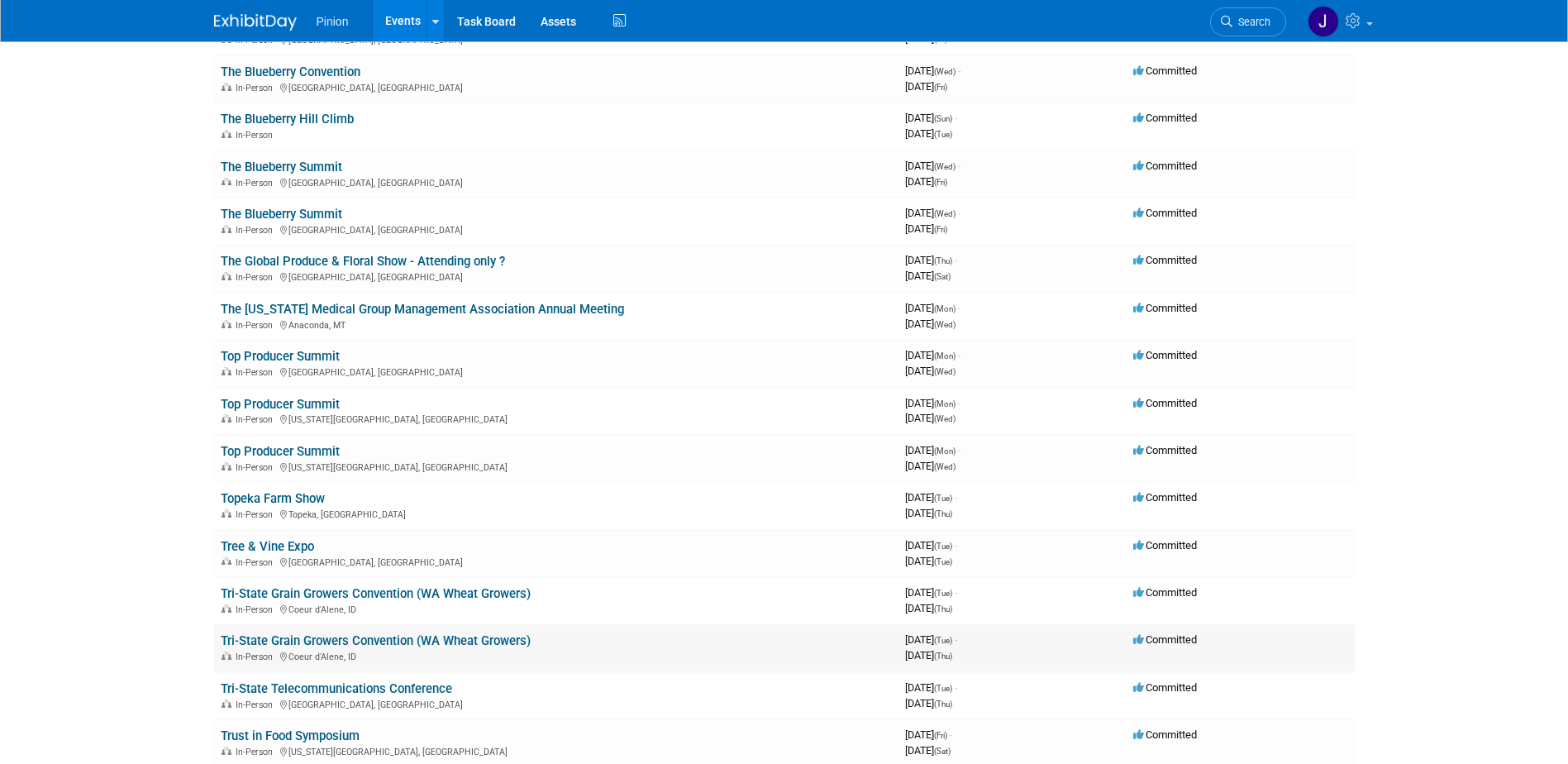
click at [385, 638] on link "Tri-State Grain Growers Convention (WA Wheat Growers)" at bounding box center [376, 640] width 310 height 15
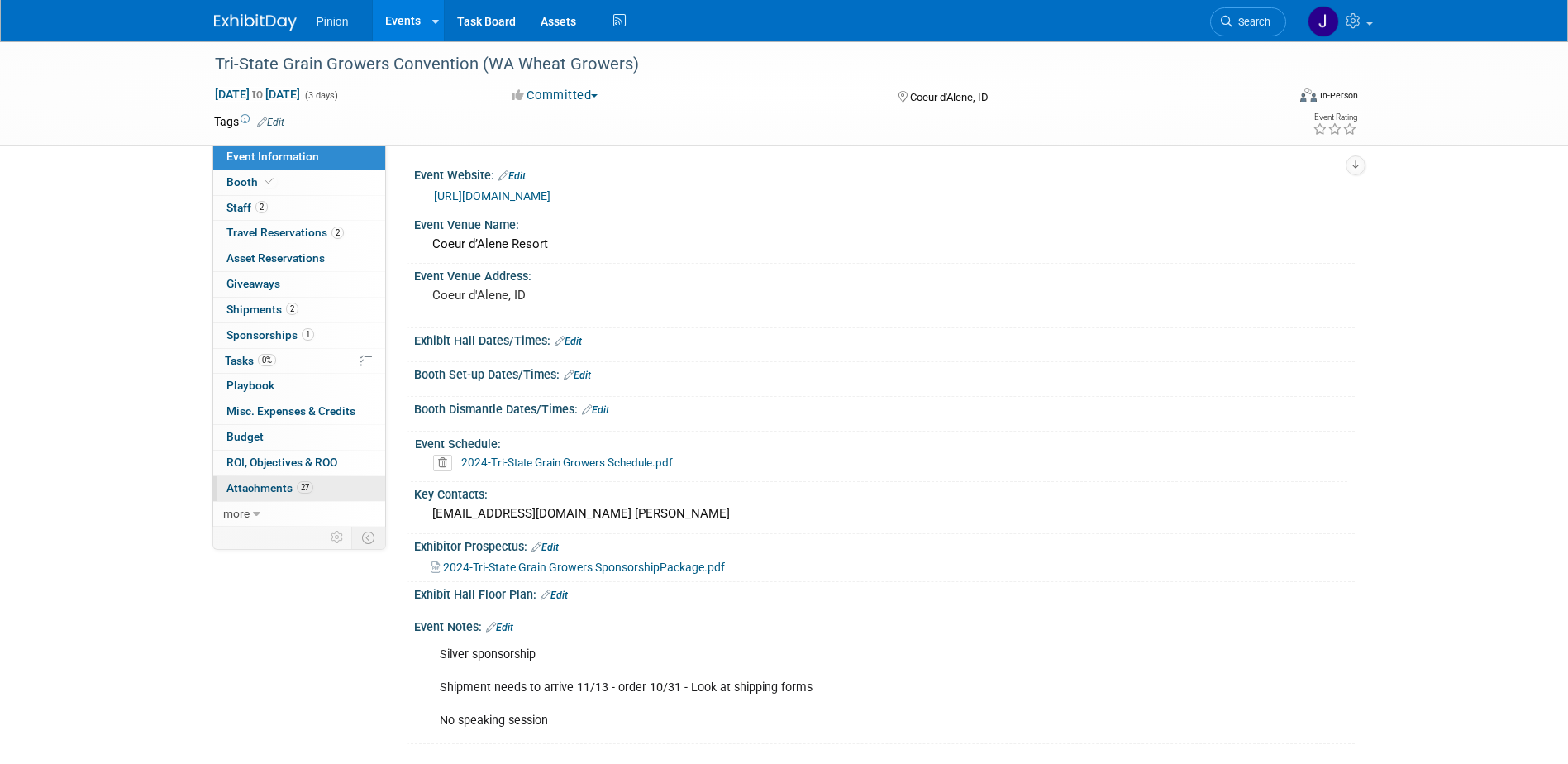
click at [294, 490] on span "Attachments 27" at bounding box center [269, 487] width 87 height 13
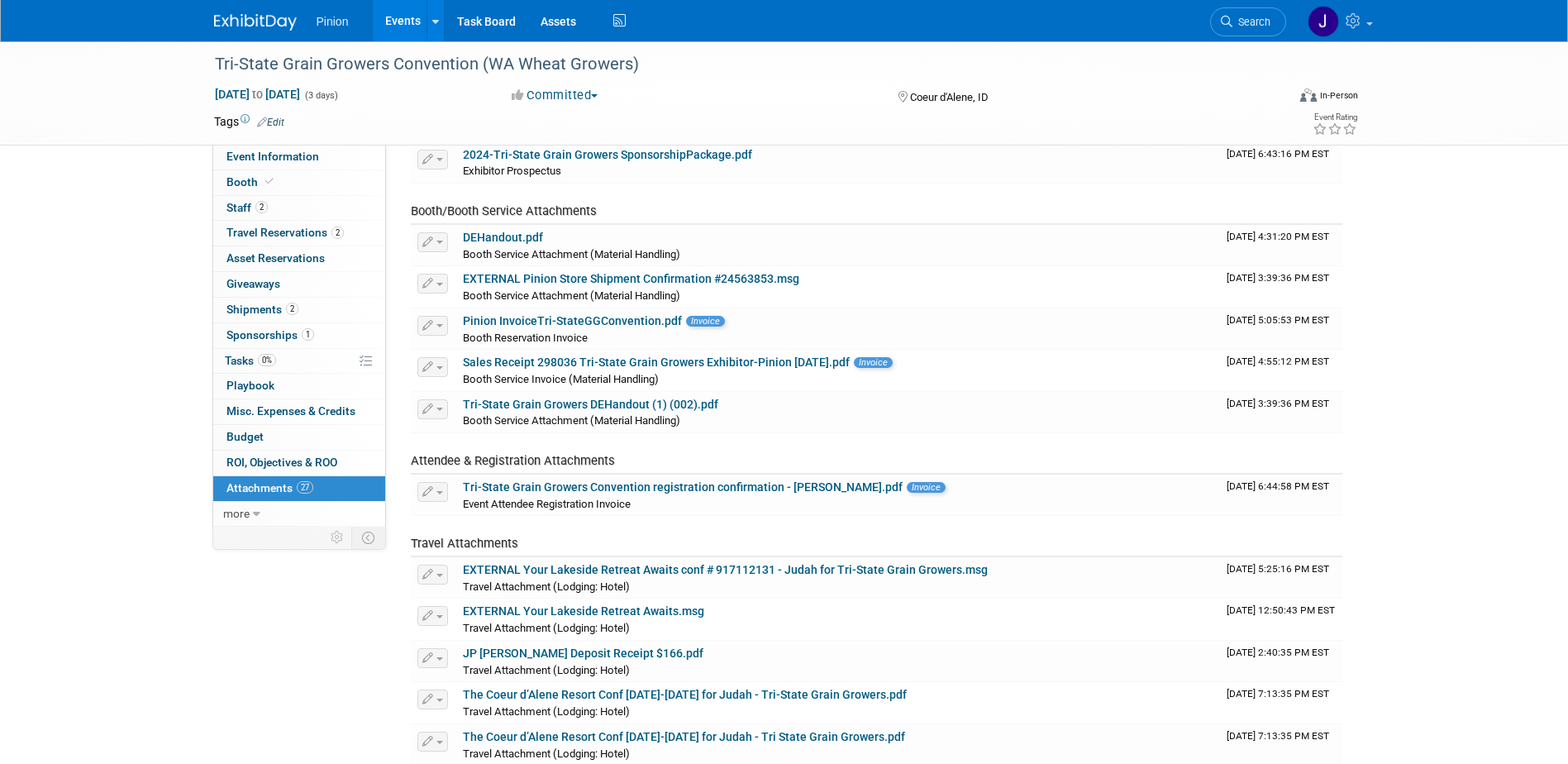
scroll to position [225, 0]
click at [291, 166] on link "Event Information" at bounding box center [299, 156] width 172 height 25
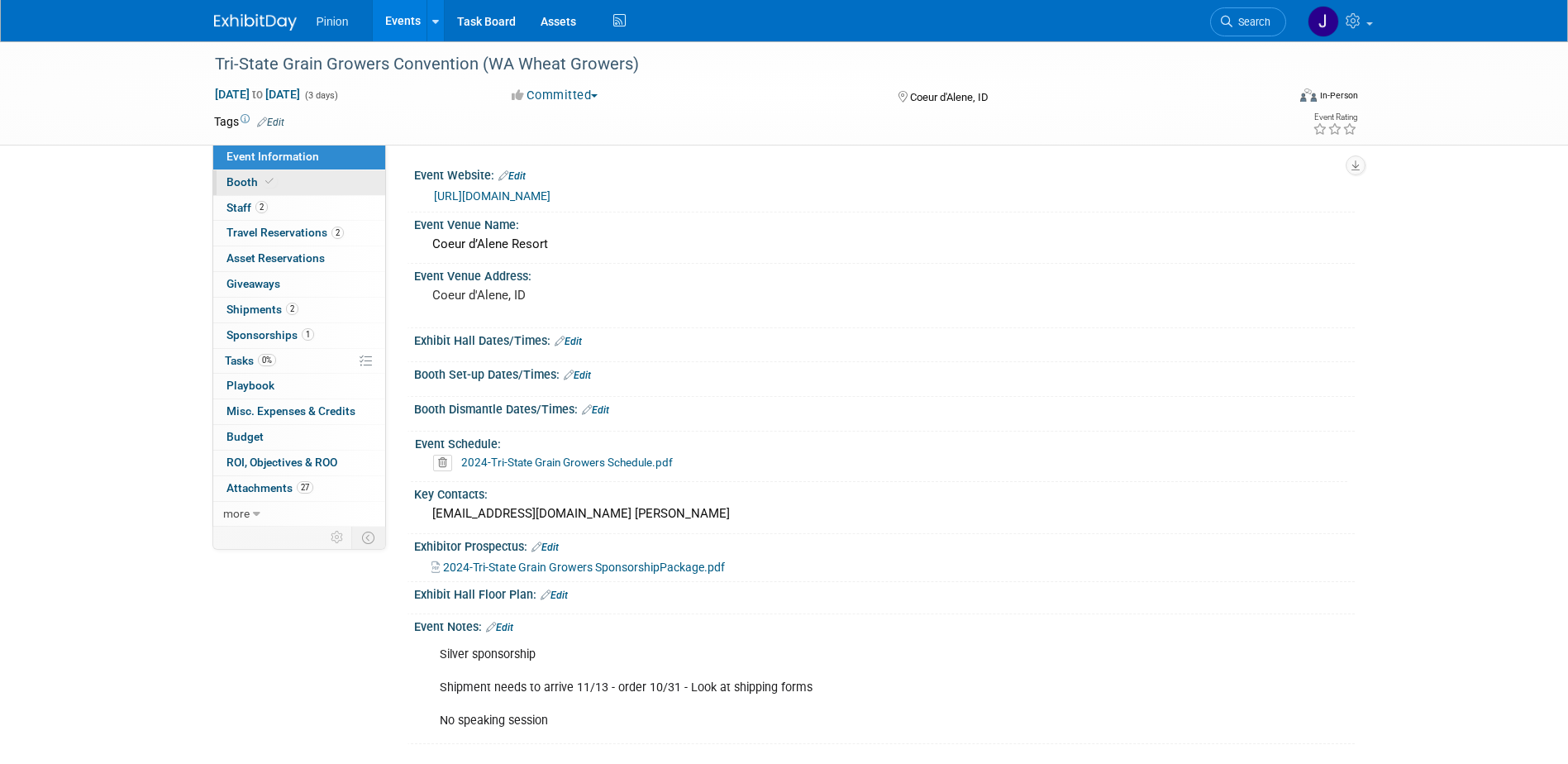
click at [304, 185] on link "Booth" at bounding box center [299, 182] width 172 height 25
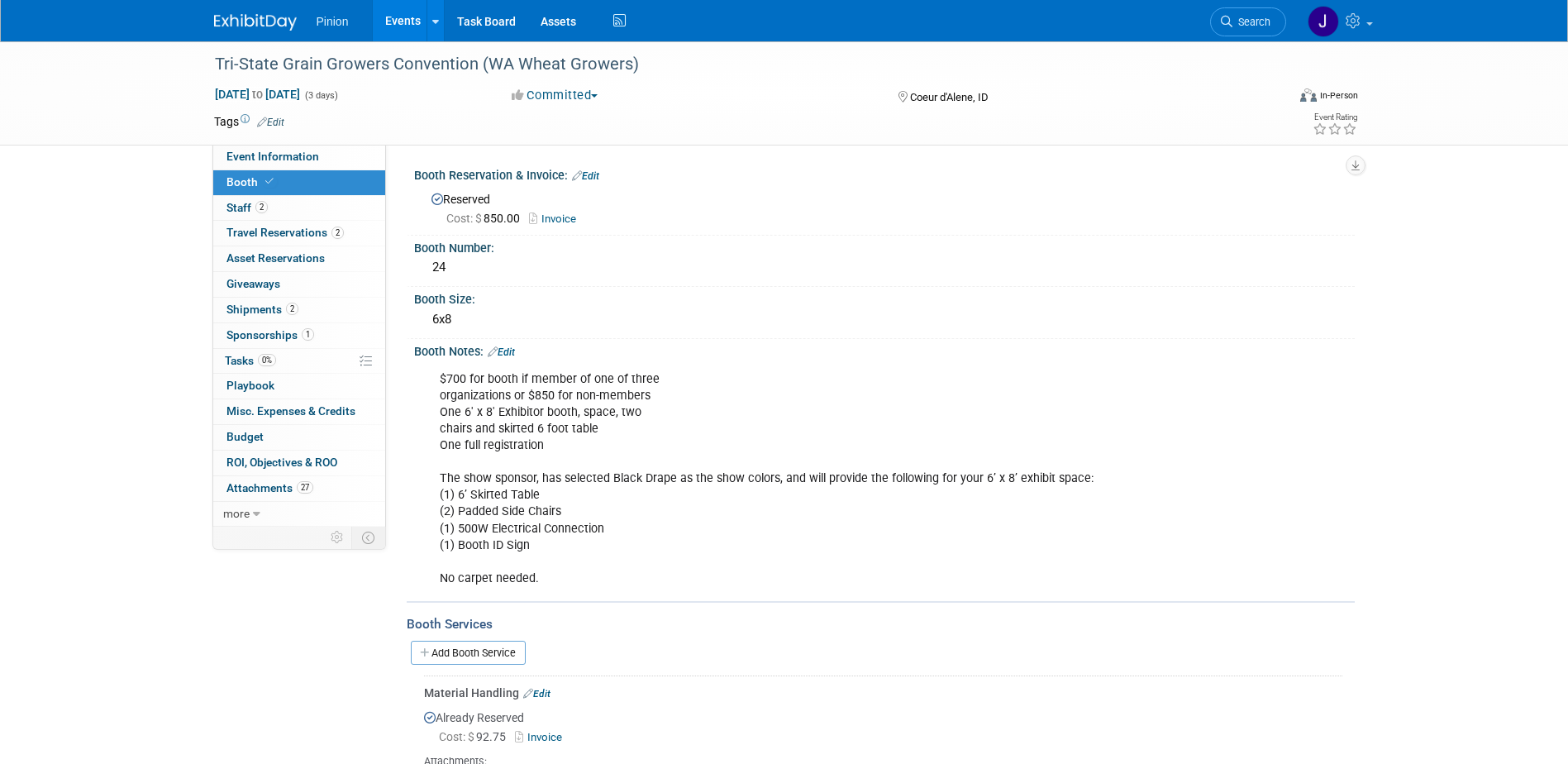
click at [561, 216] on link "Invoice" at bounding box center [557, 218] width 56 height 12
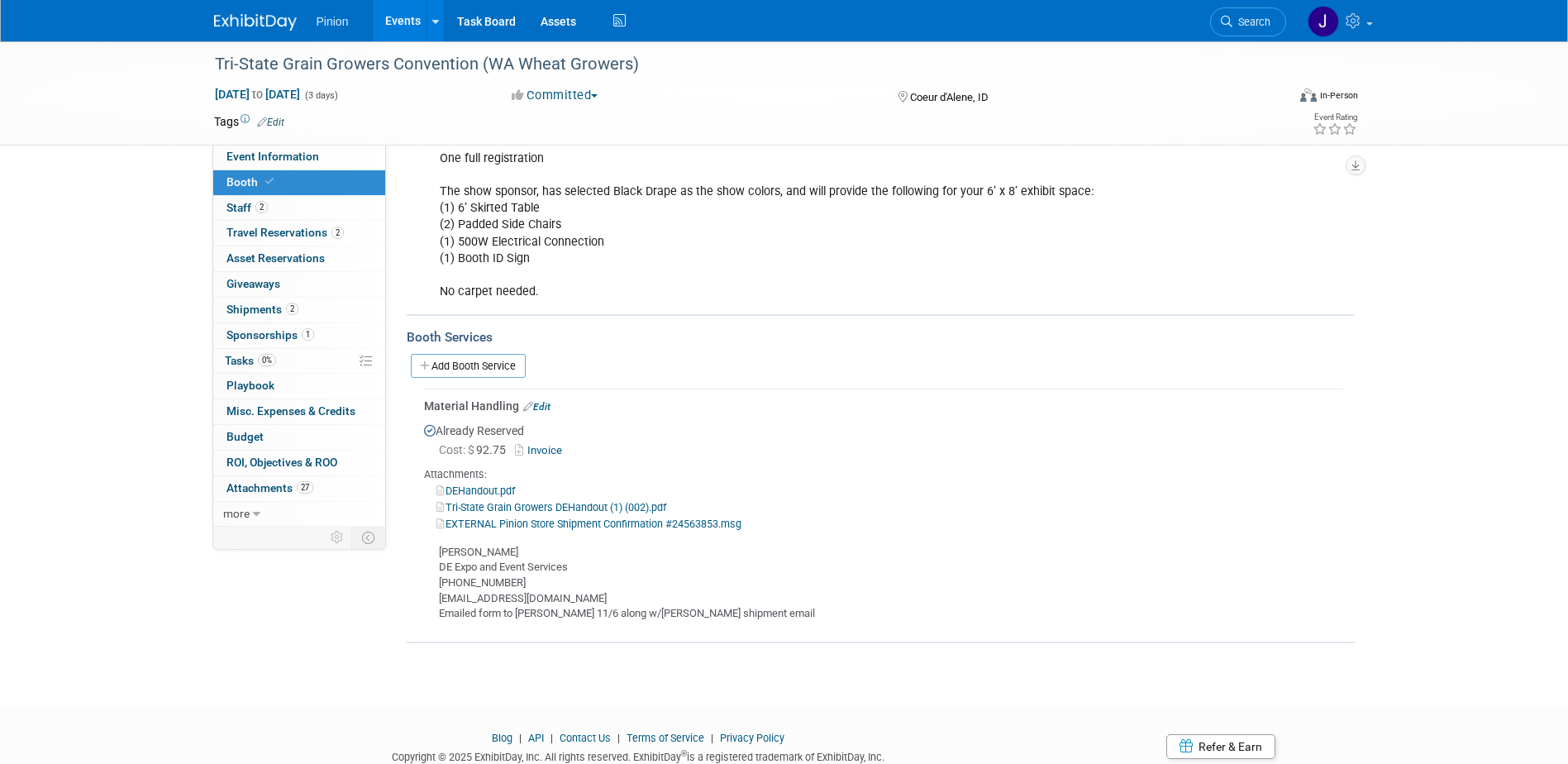
scroll to position [292, 0]
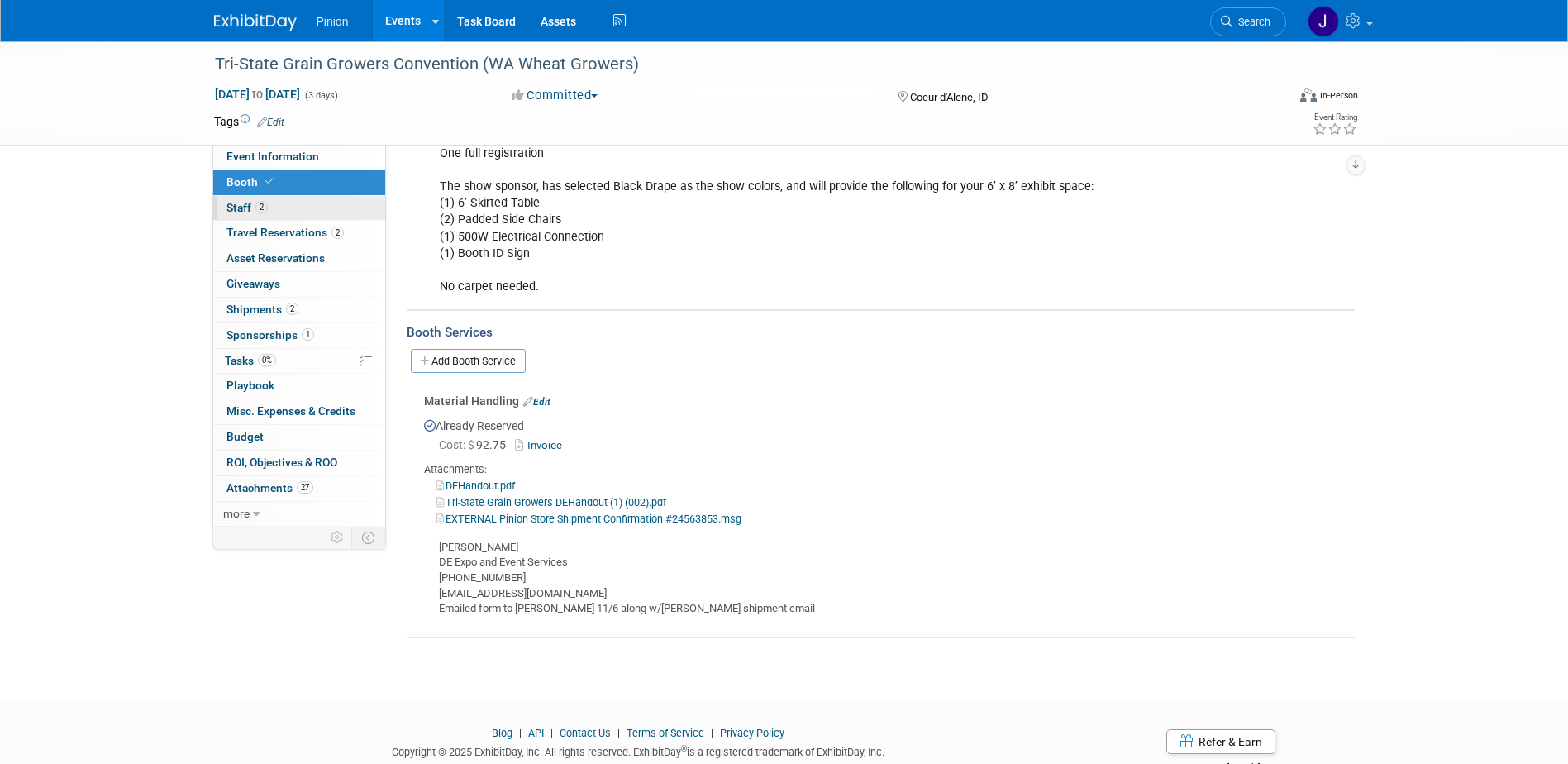
click at [294, 204] on link "2 Staff 2" at bounding box center [299, 208] width 172 height 25
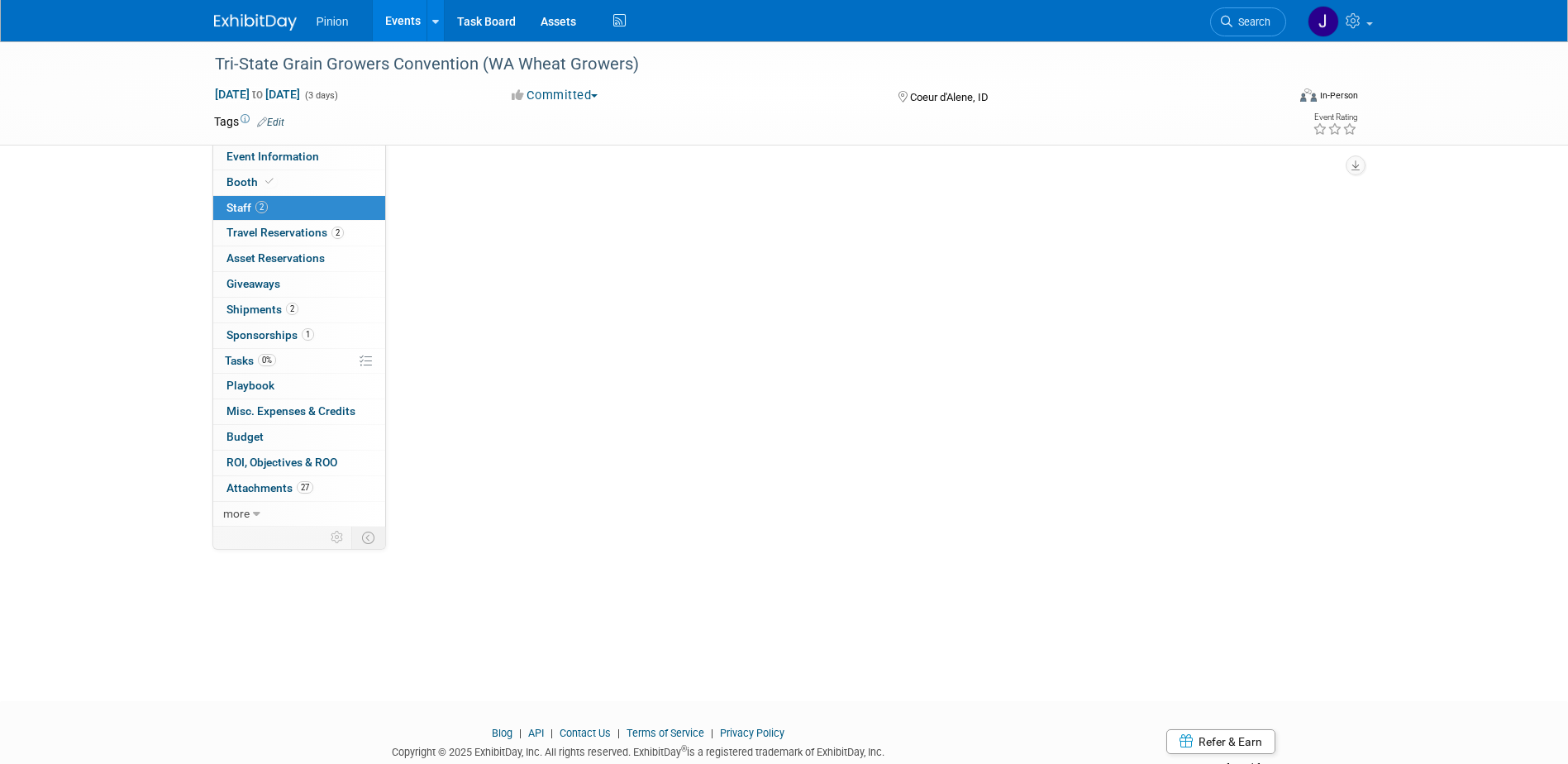
scroll to position [0, 0]
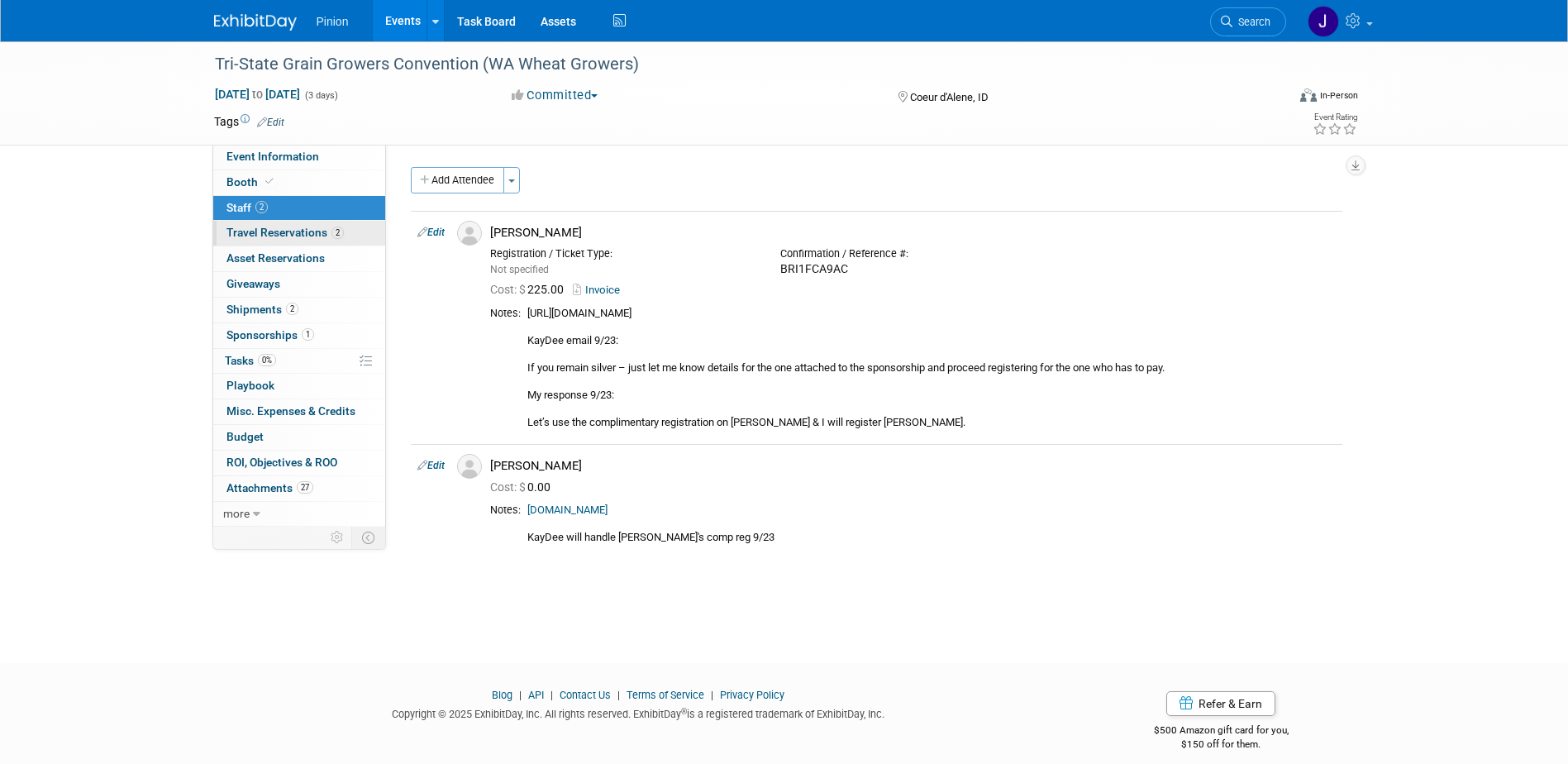
click at [284, 231] on span "Travel Reservations 2" at bounding box center [285, 232] width 118 height 13
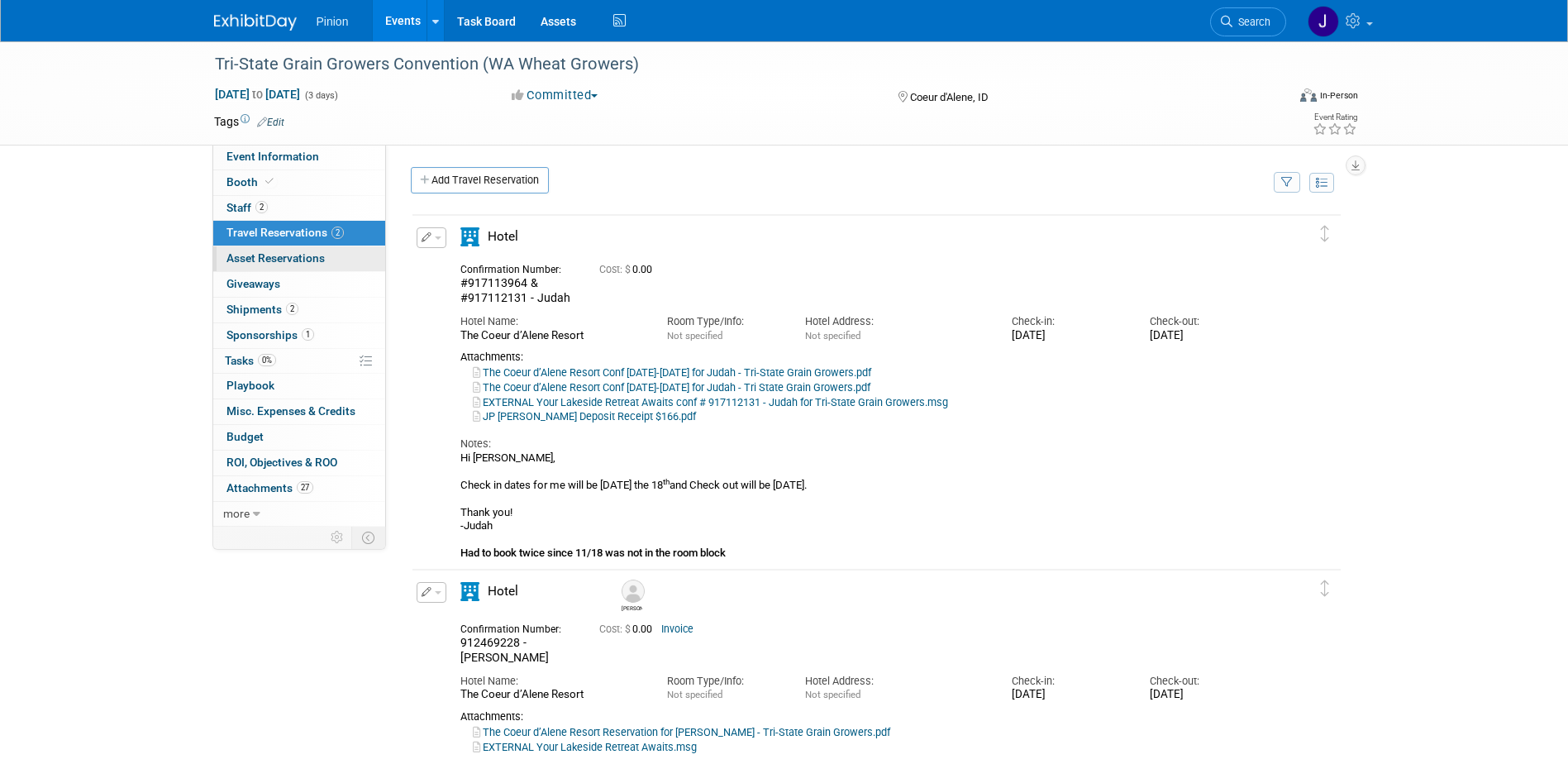
click at [277, 254] on span "Asset Reservations 0" at bounding box center [275, 257] width 99 height 13
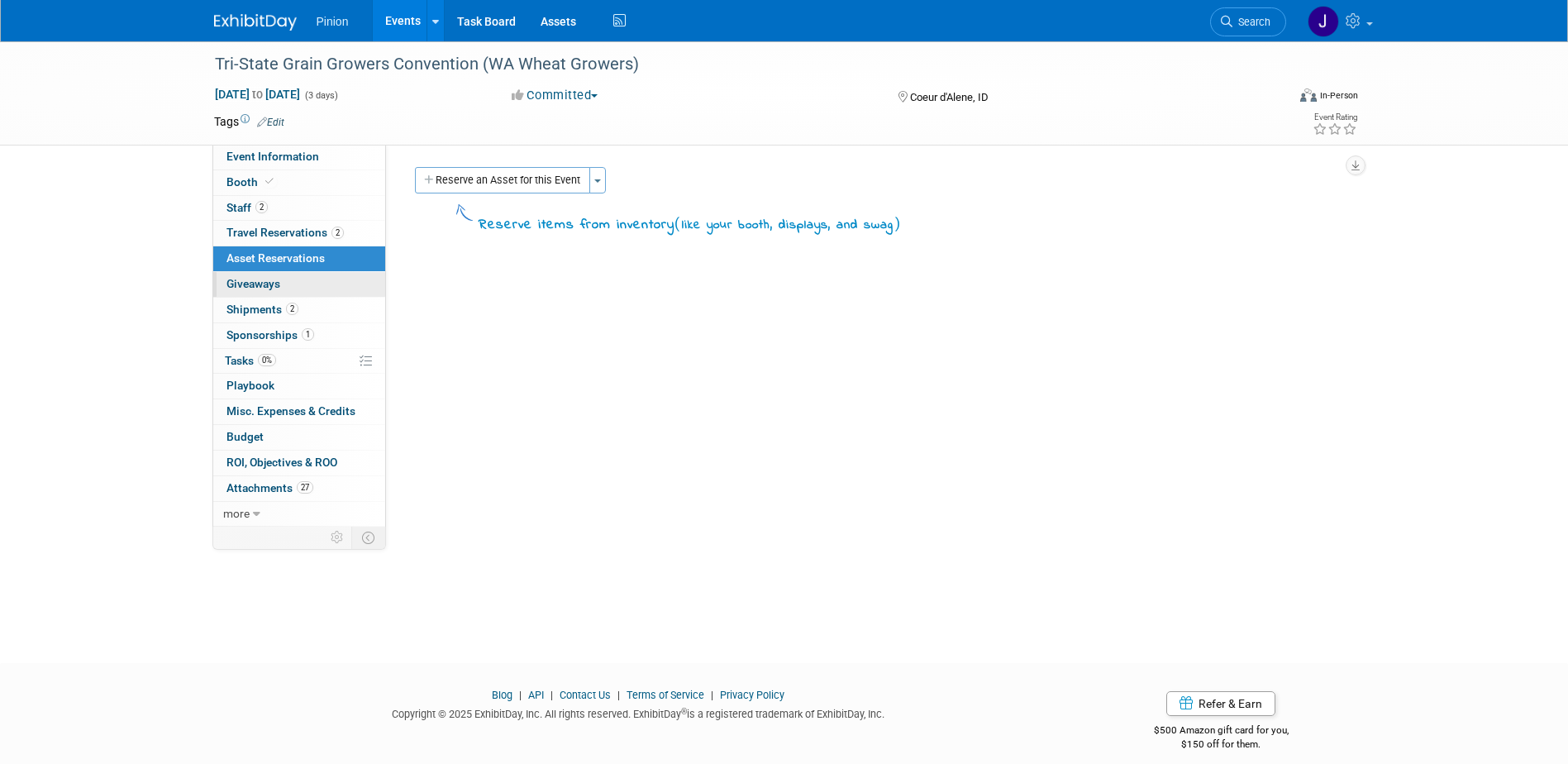
click at [268, 283] on span "Giveaways 0" at bounding box center [253, 283] width 54 height 13
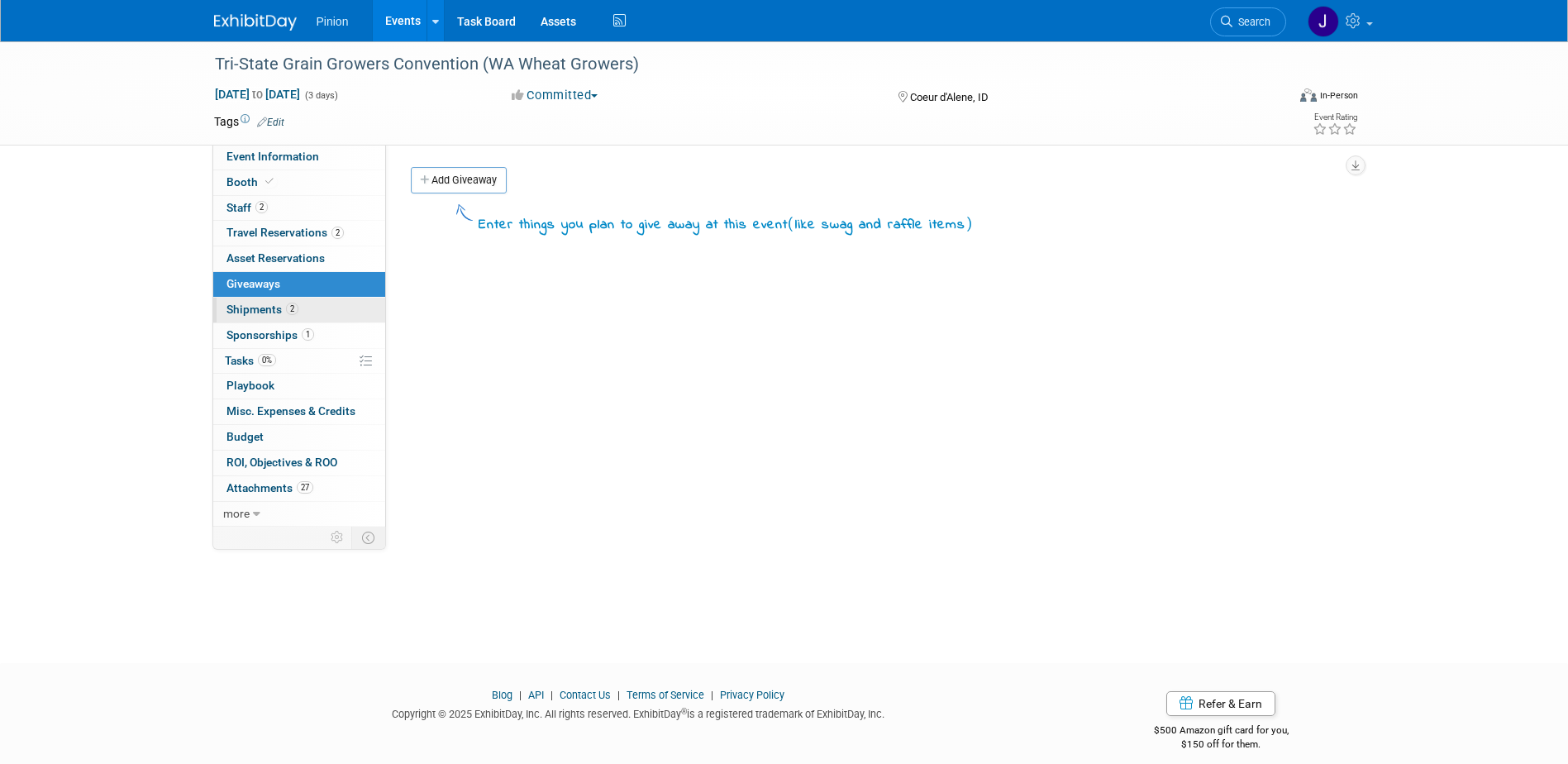
click at [256, 310] on span "Shipments 2" at bounding box center [262, 309] width 72 height 13
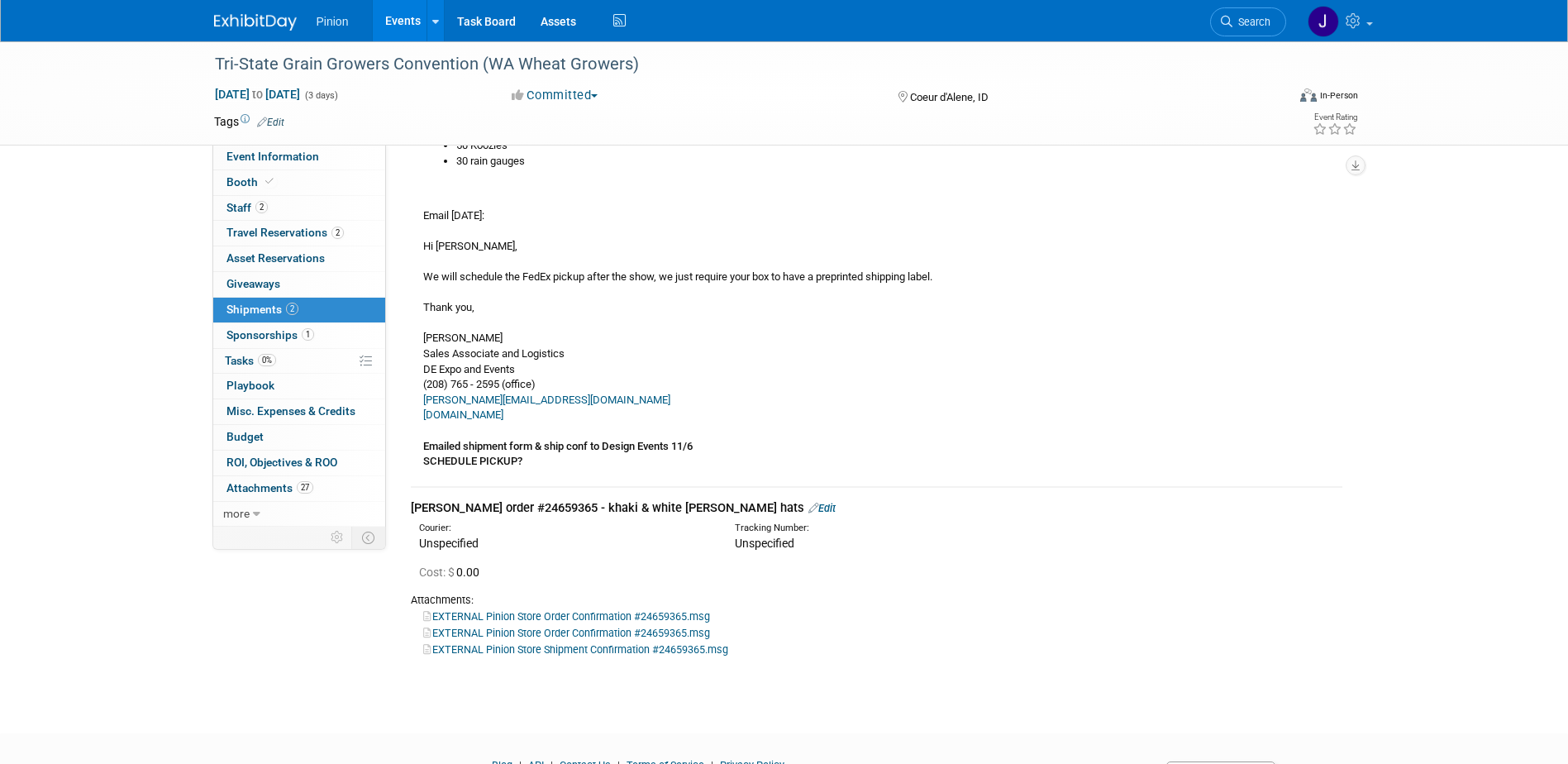
scroll to position [736, 0]
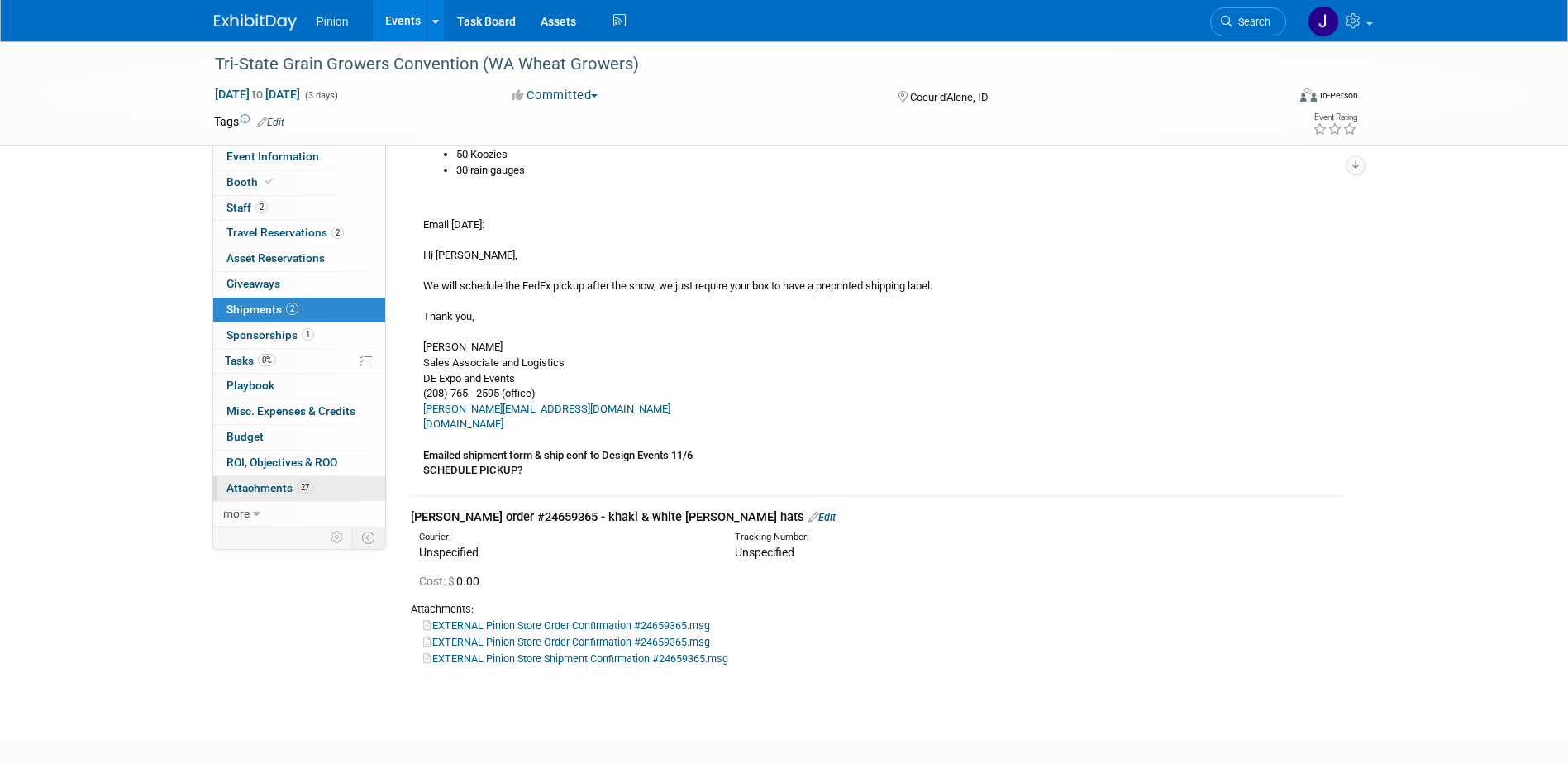
click at [299, 489] on span "27" at bounding box center [305, 487] width 17 height 12
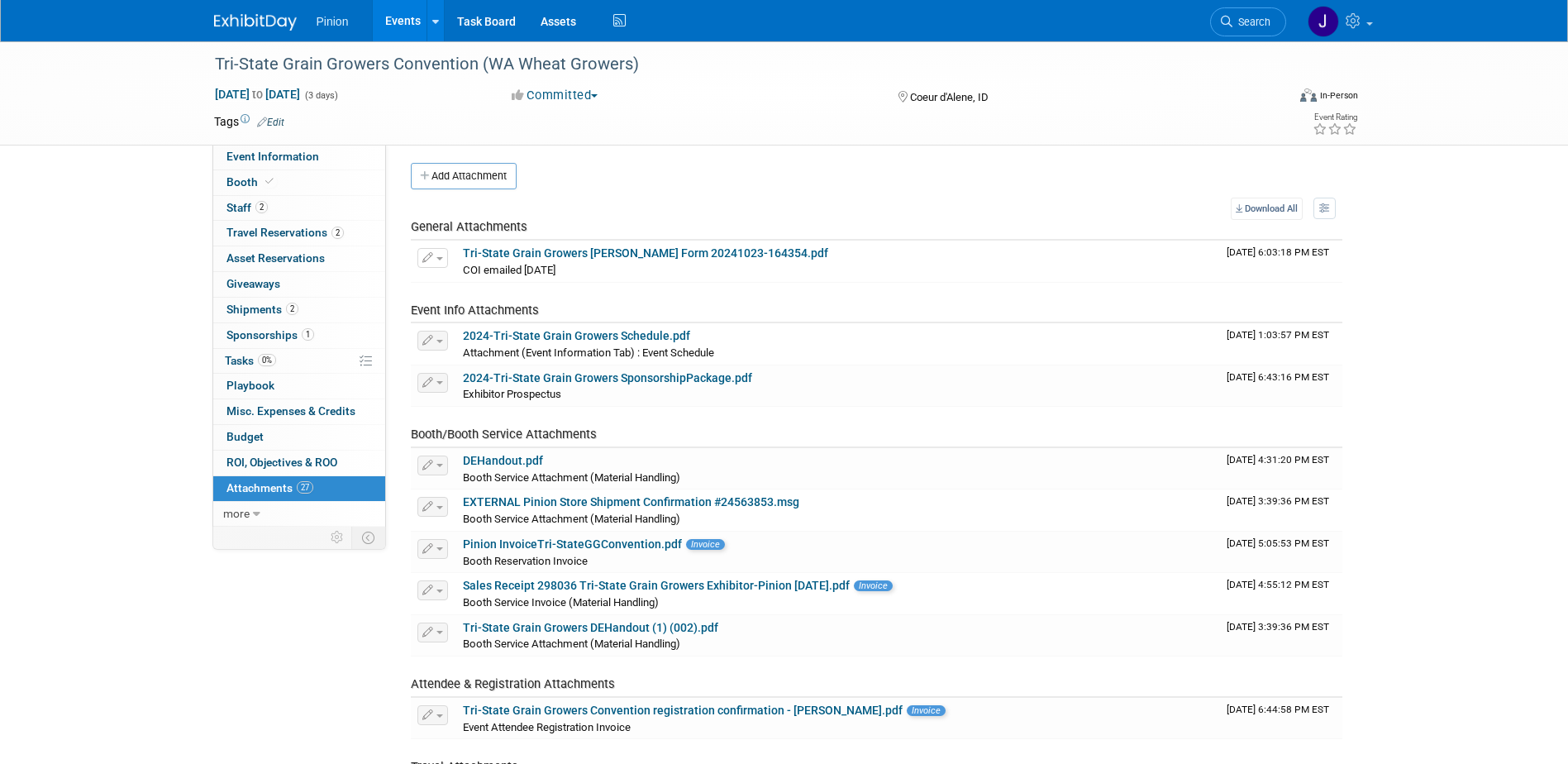
scroll to position [0, 0]
